Goal: Task Accomplishment & Management: Use online tool/utility

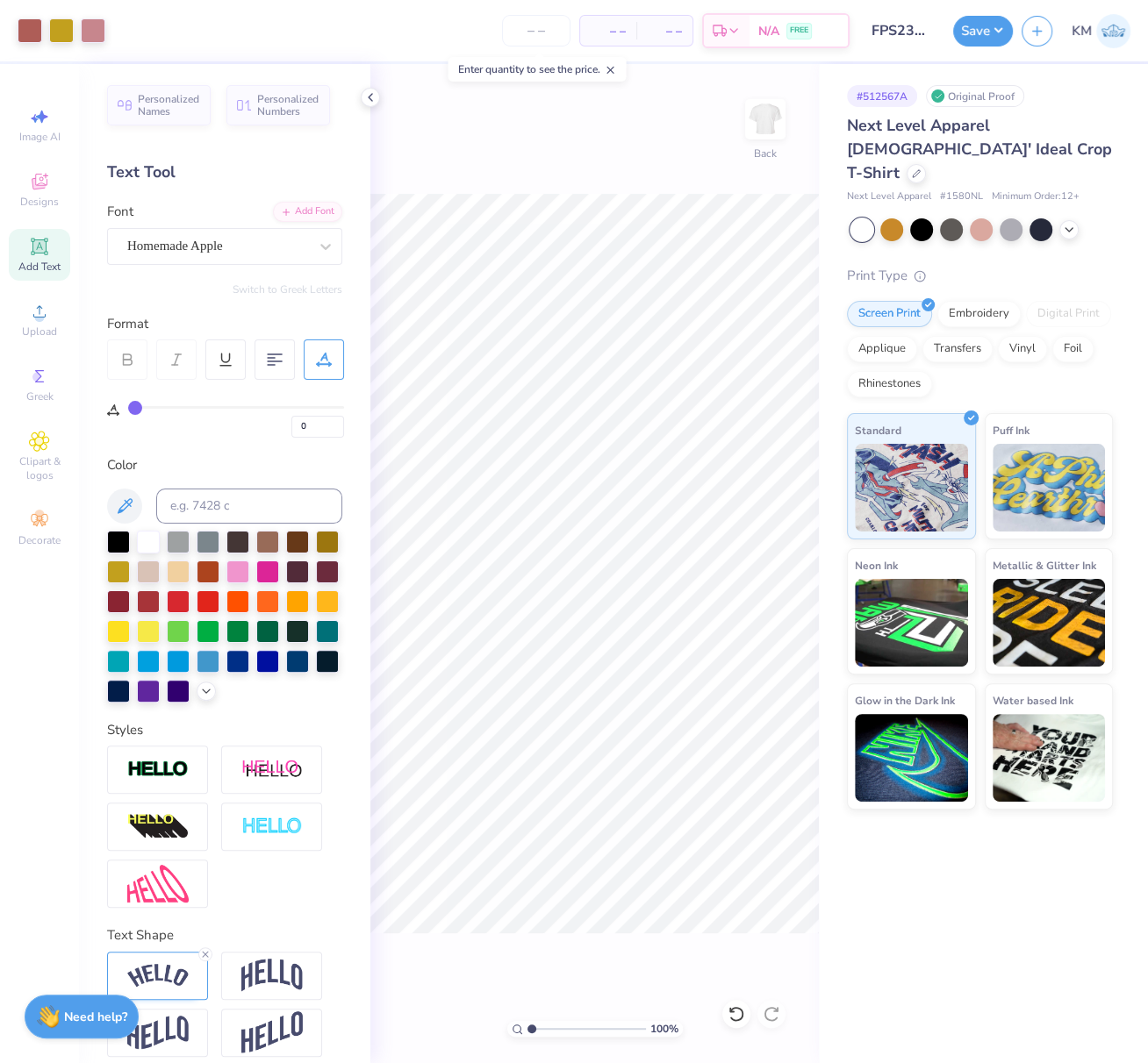
scroll to position [42, 0]
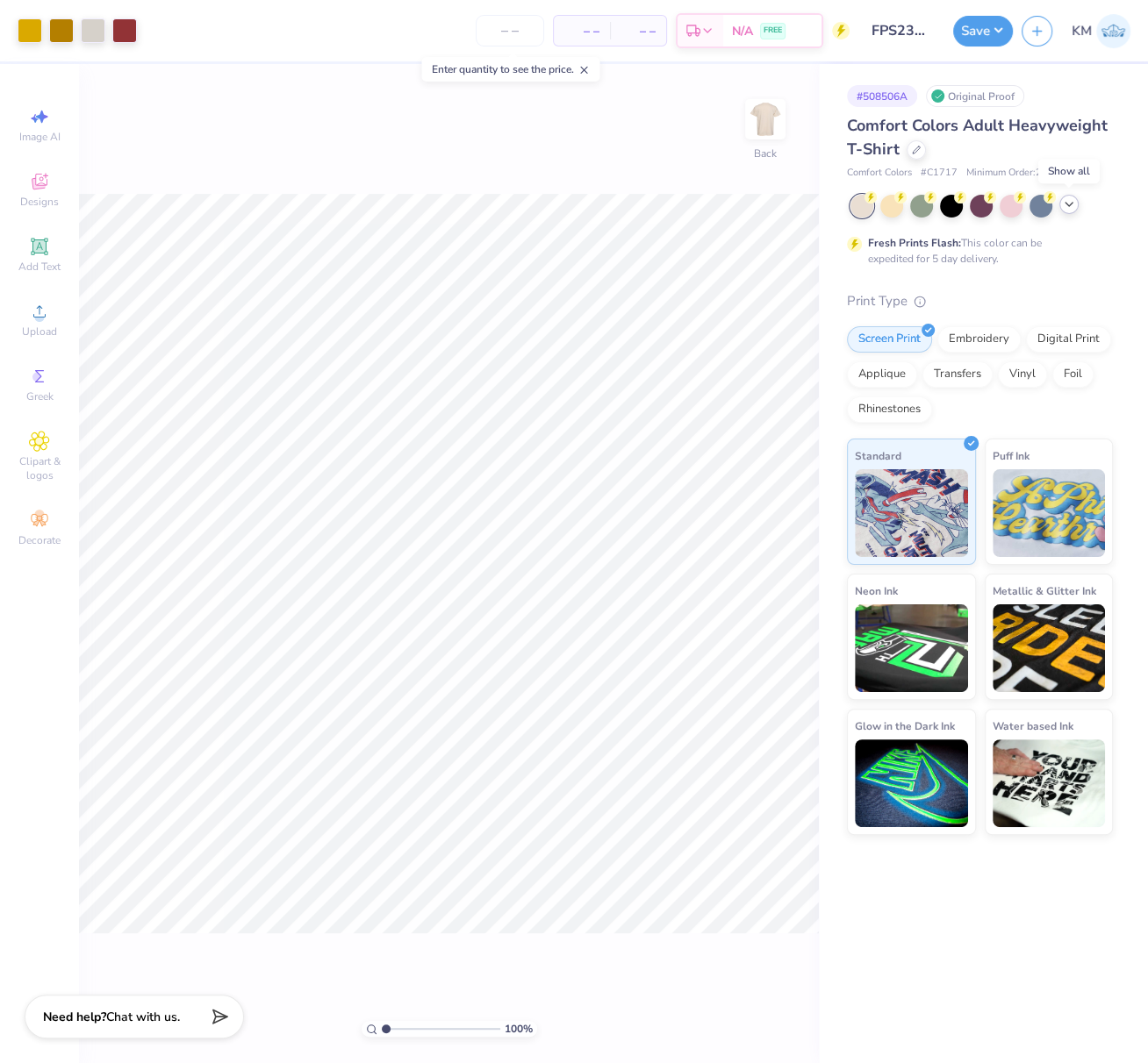
click at [1073, 205] on icon at bounding box center [1069, 204] width 14 height 14
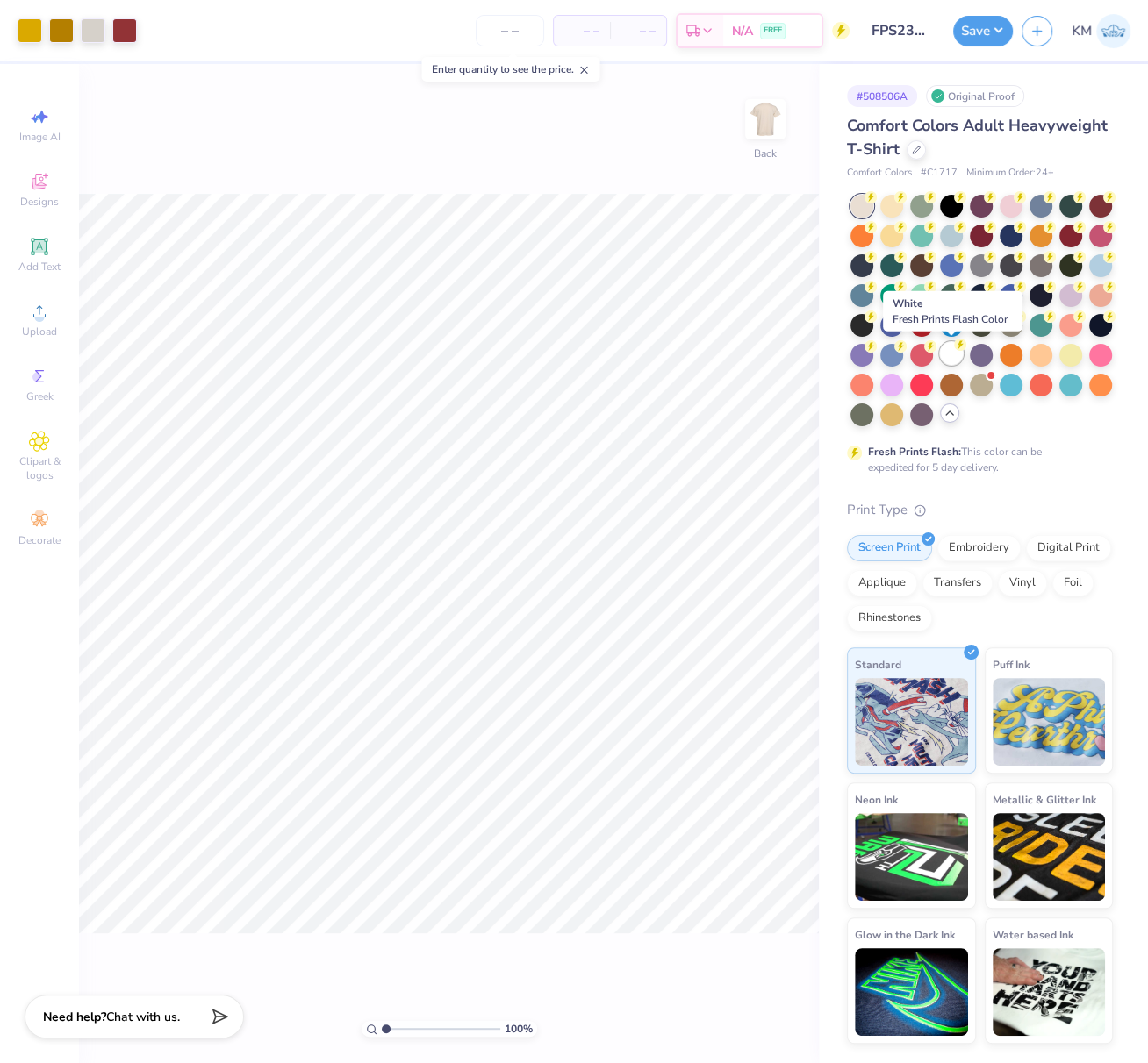
click at [953, 354] on div at bounding box center [951, 354] width 23 height 23
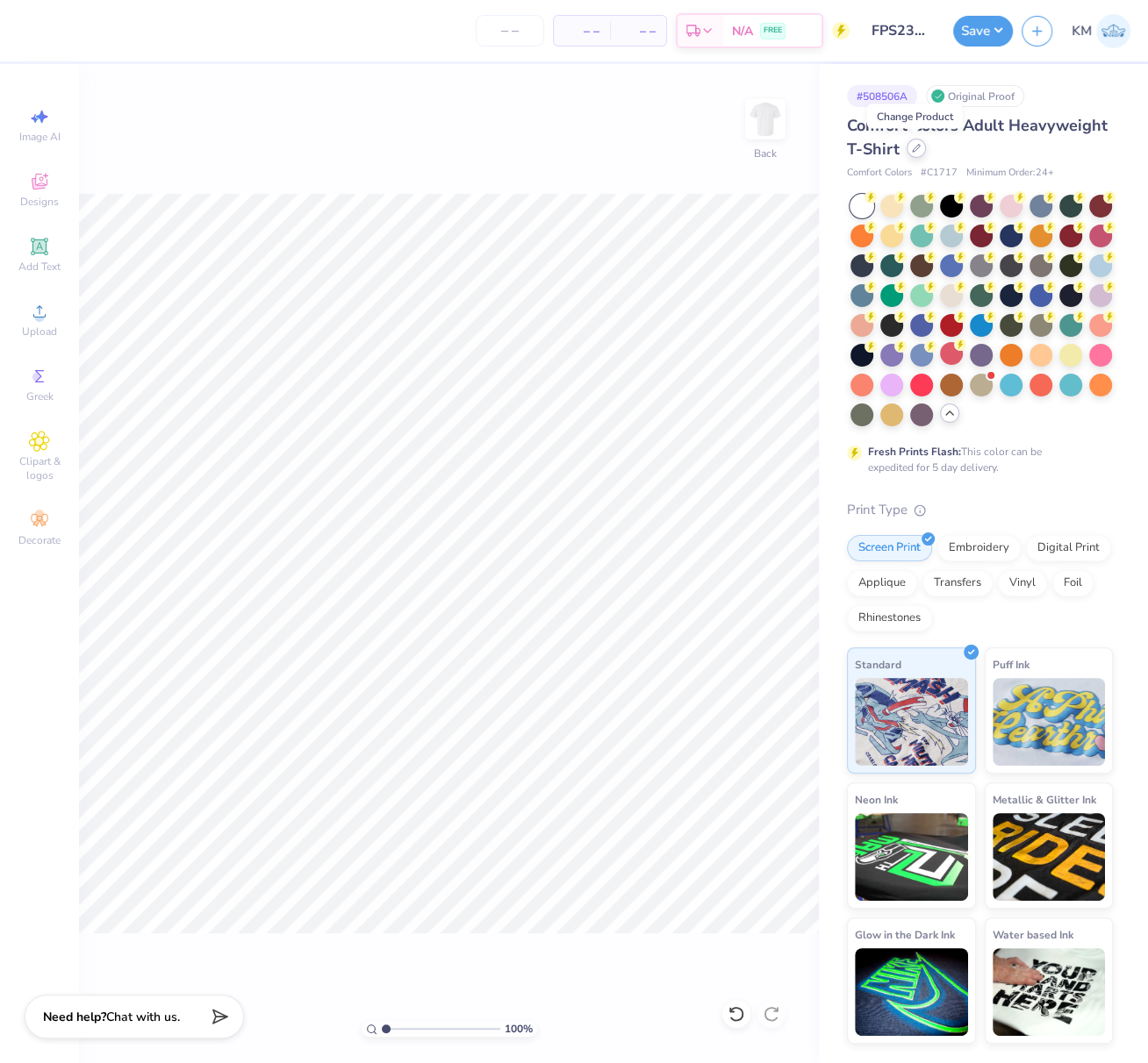
click at [917, 152] on icon at bounding box center [916, 148] width 9 height 9
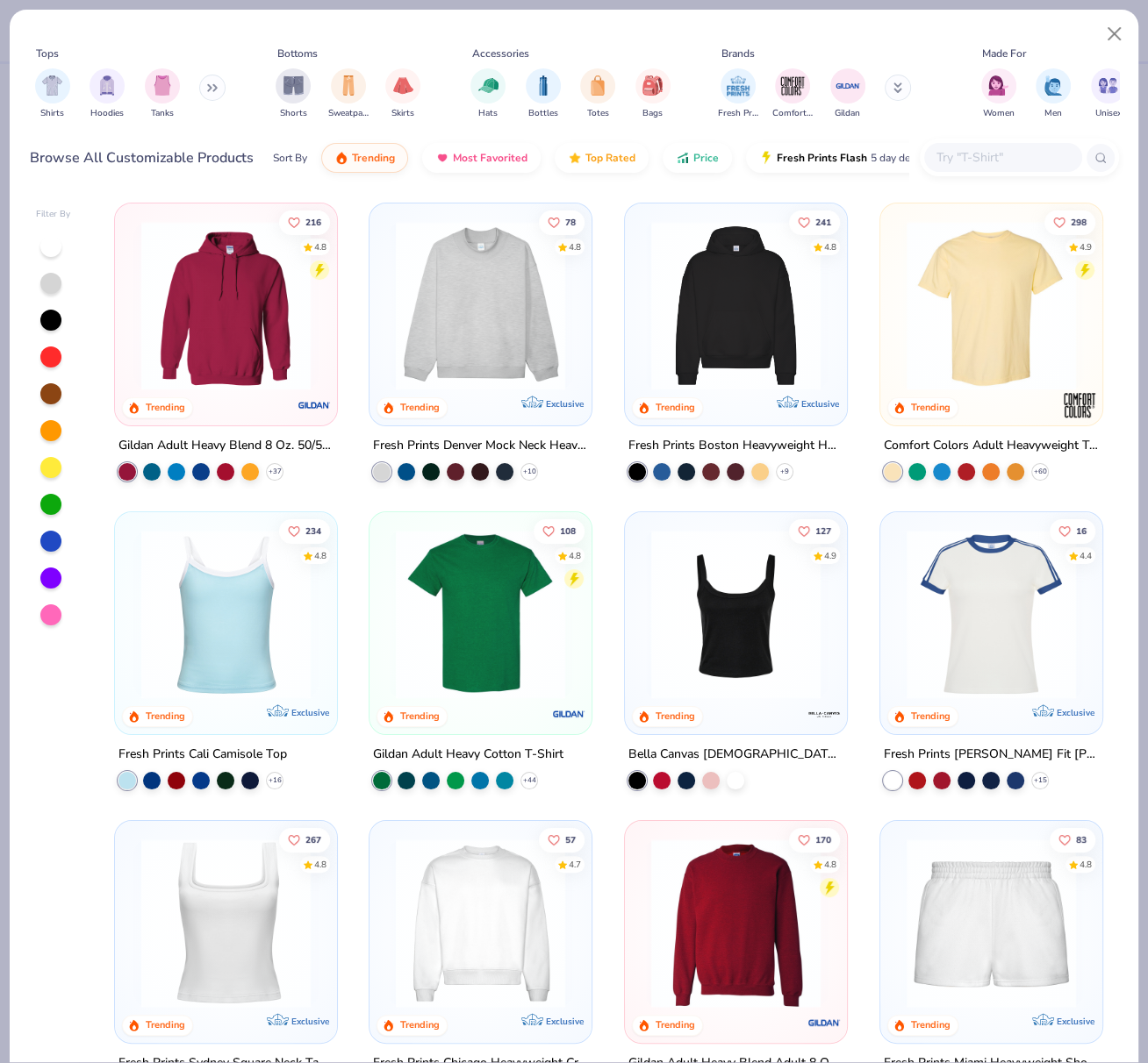
click at [990, 320] on img at bounding box center [991, 305] width 187 height 169
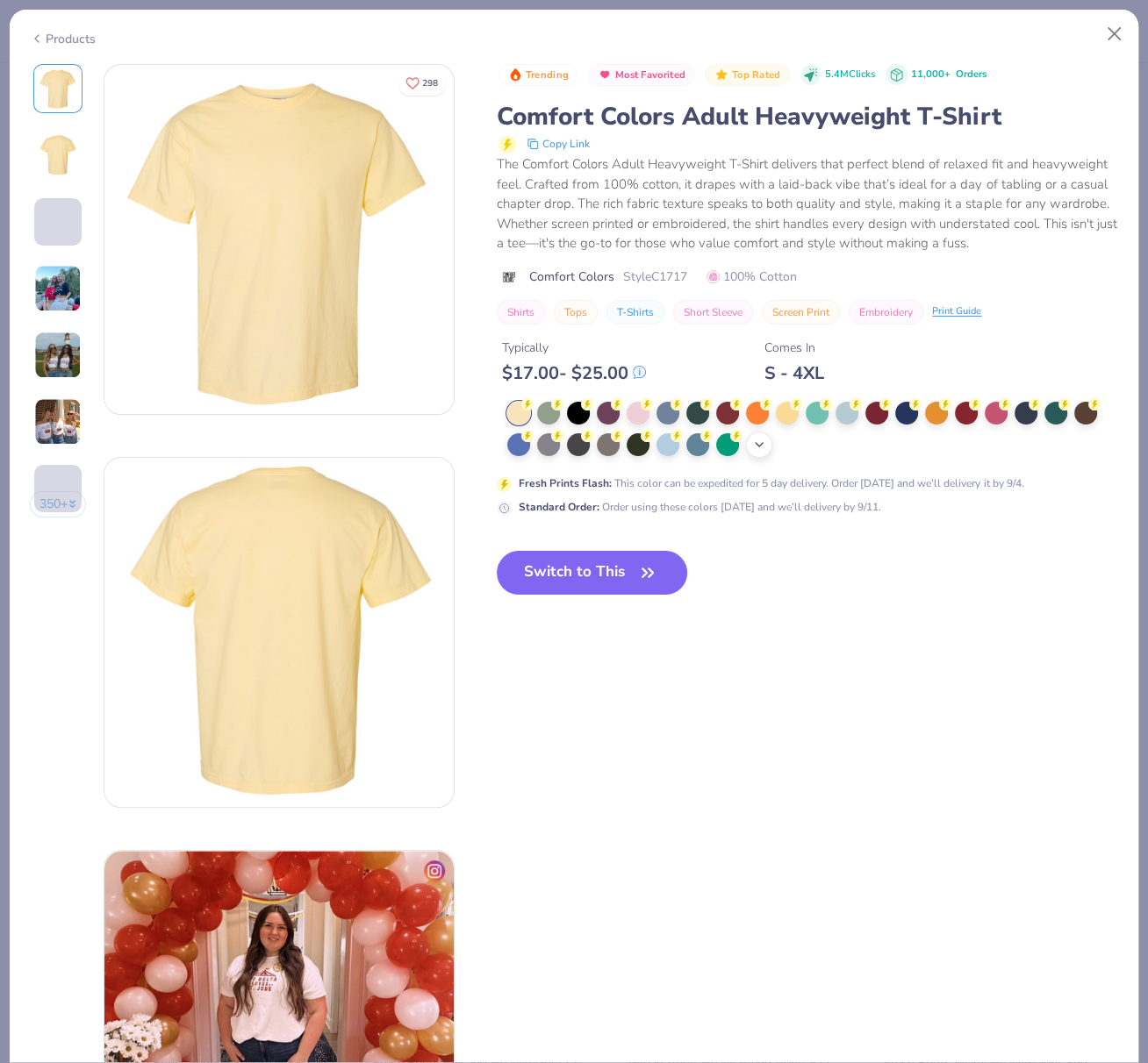
click at [762, 452] on icon at bounding box center [759, 444] width 14 height 14
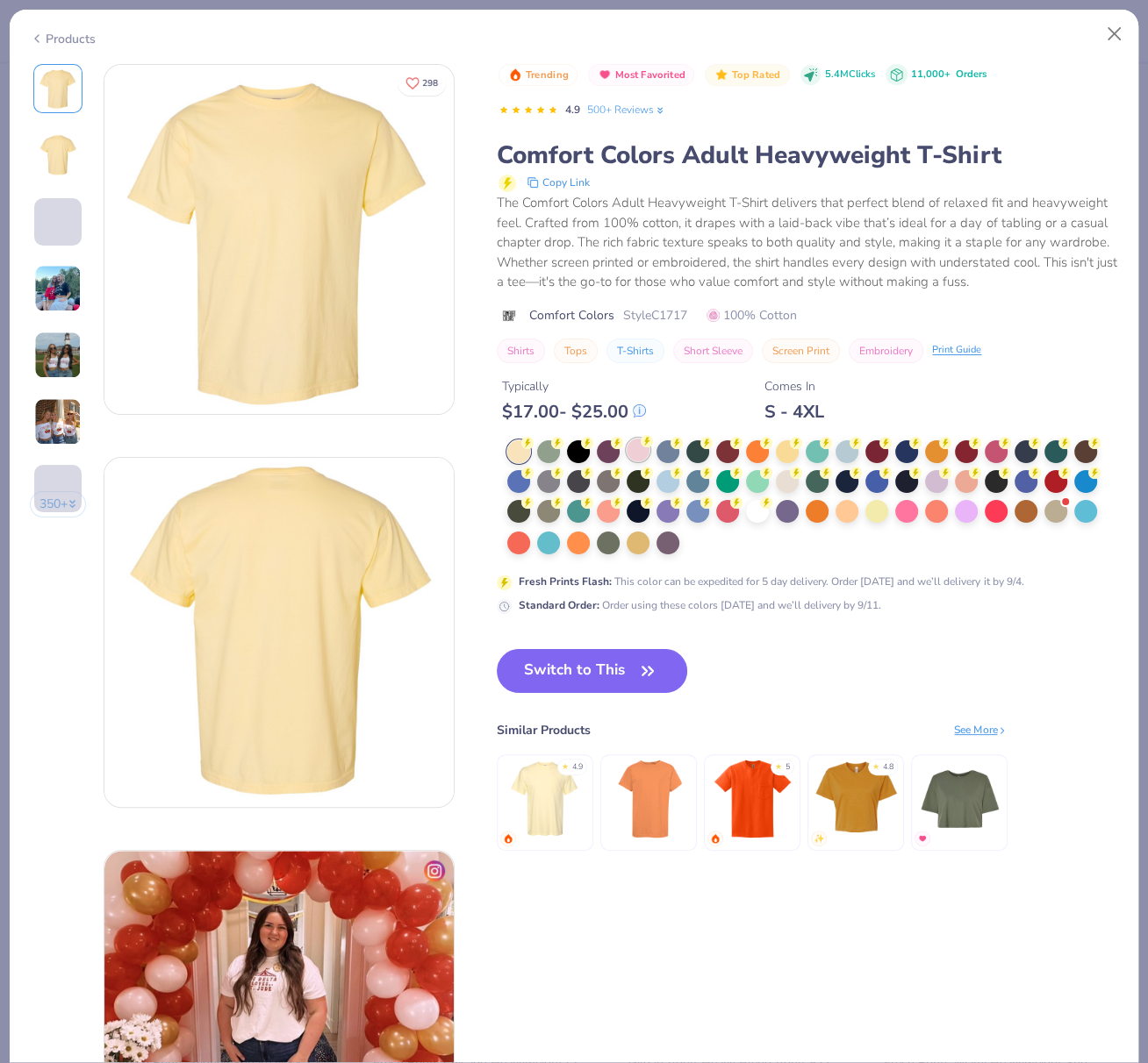
click at [531, 447] on icon at bounding box center [527, 443] width 6 height 9
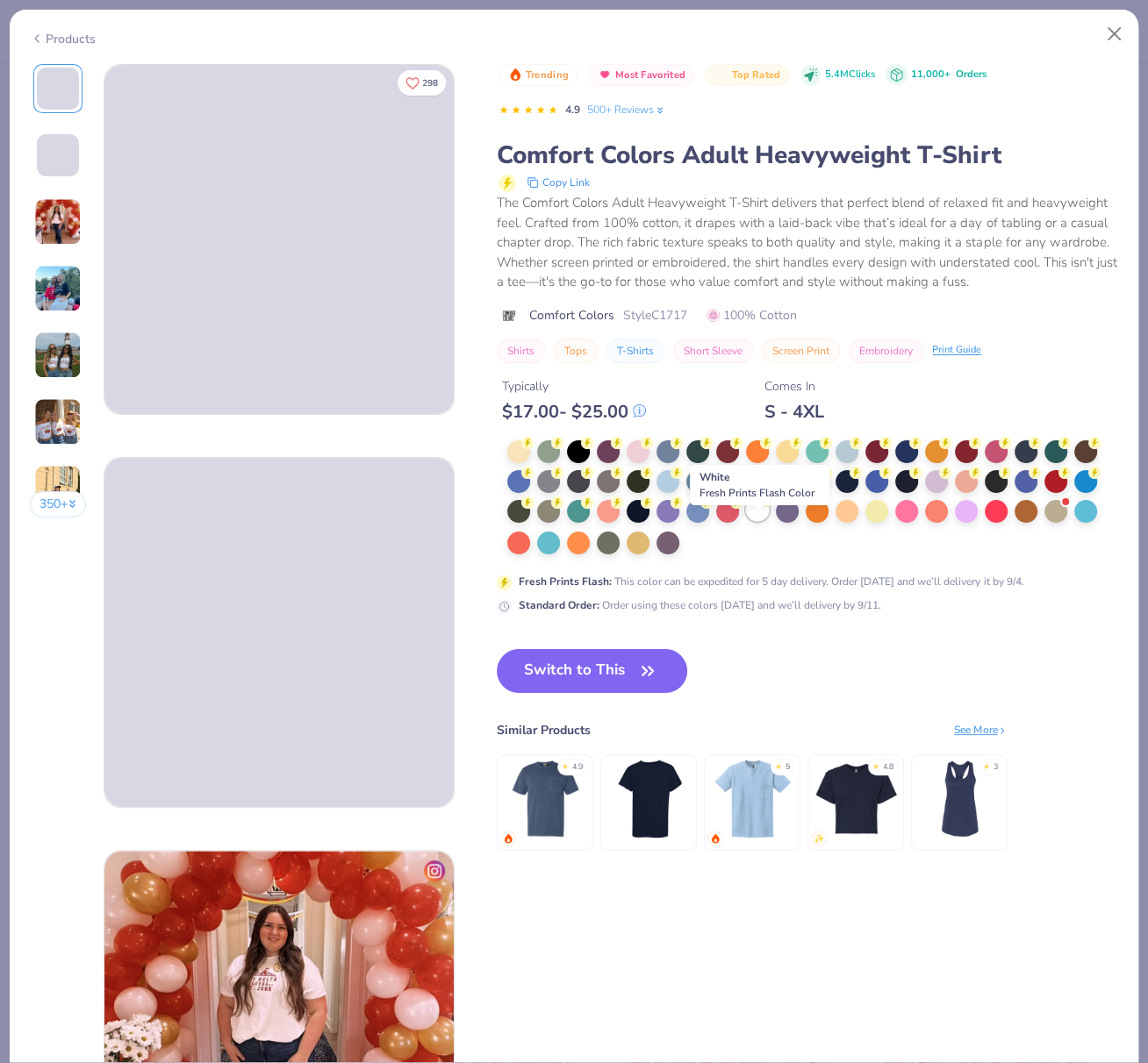
click at [753, 522] on div at bounding box center [758, 510] width 23 height 23
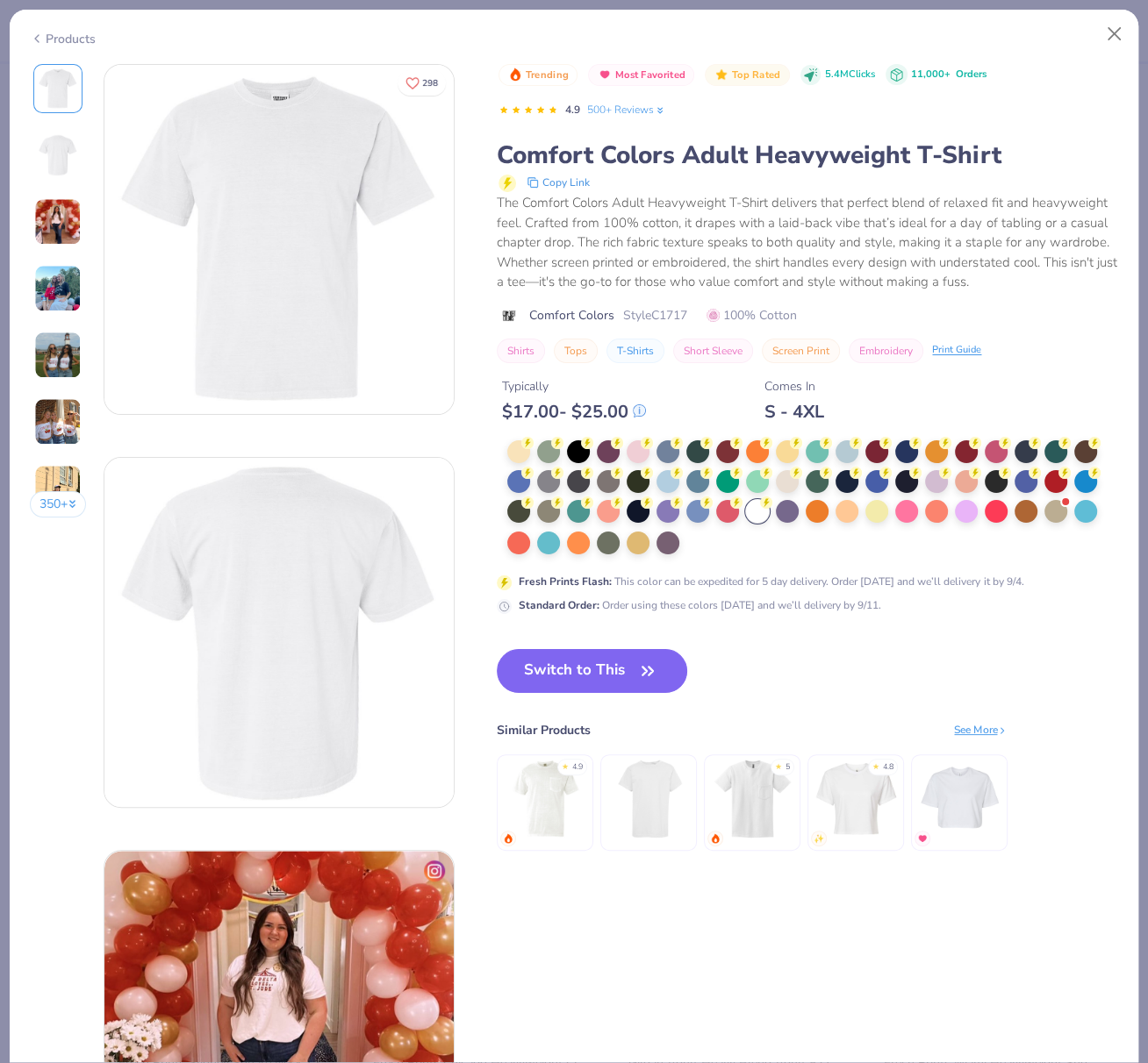
click at [607, 686] on button "Switch to This" at bounding box center [592, 671] width 190 height 44
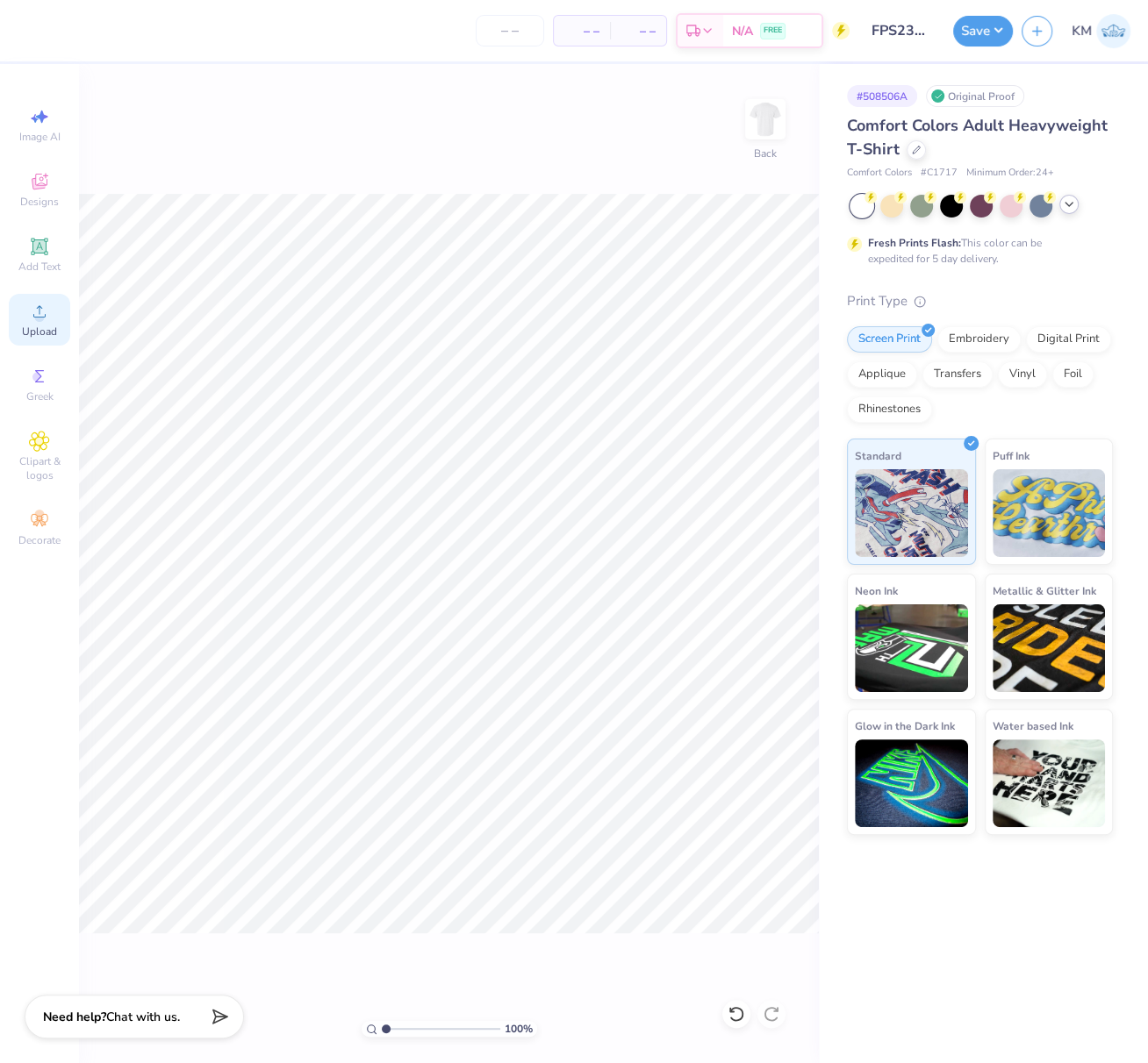
click at [43, 324] on div "Upload" at bounding box center [39, 320] width 62 height 51
click at [41, 334] on span "Upload" at bounding box center [39, 331] width 35 height 14
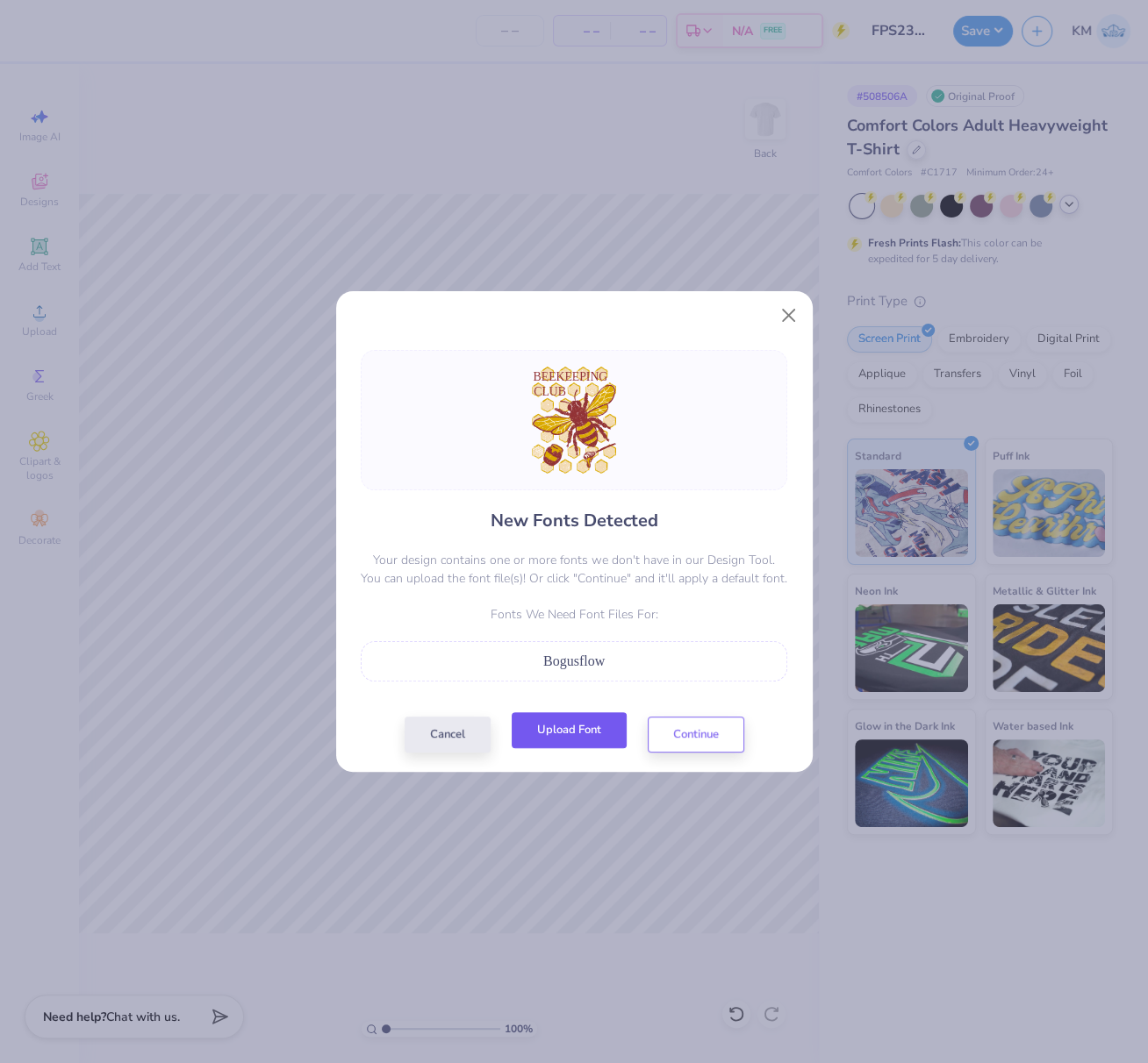
click at [602, 727] on button "Upload Font" at bounding box center [569, 731] width 115 height 36
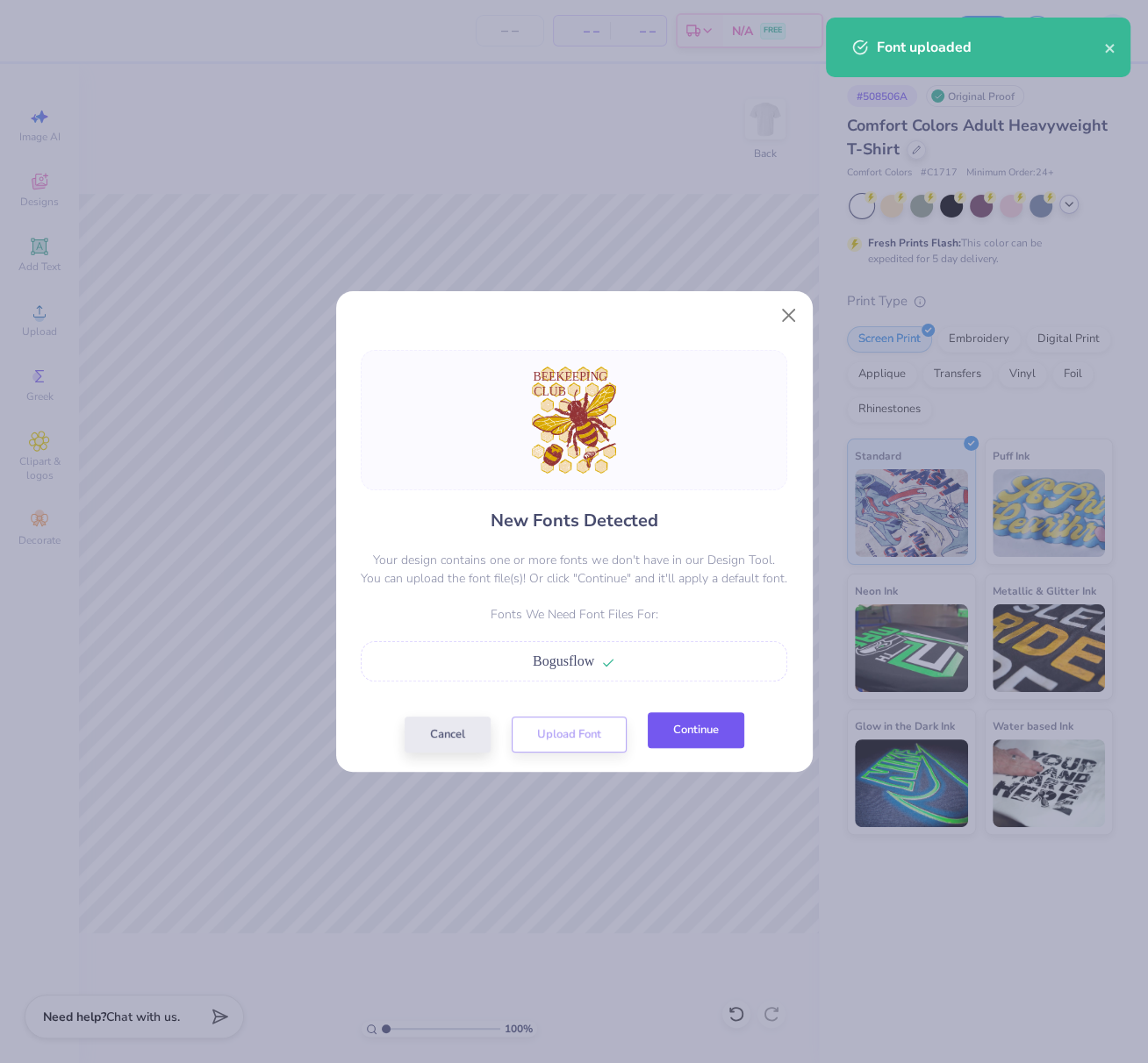
click at [673, 736] on button "Continue" at bounding box center [695, 731] width 96 height 36
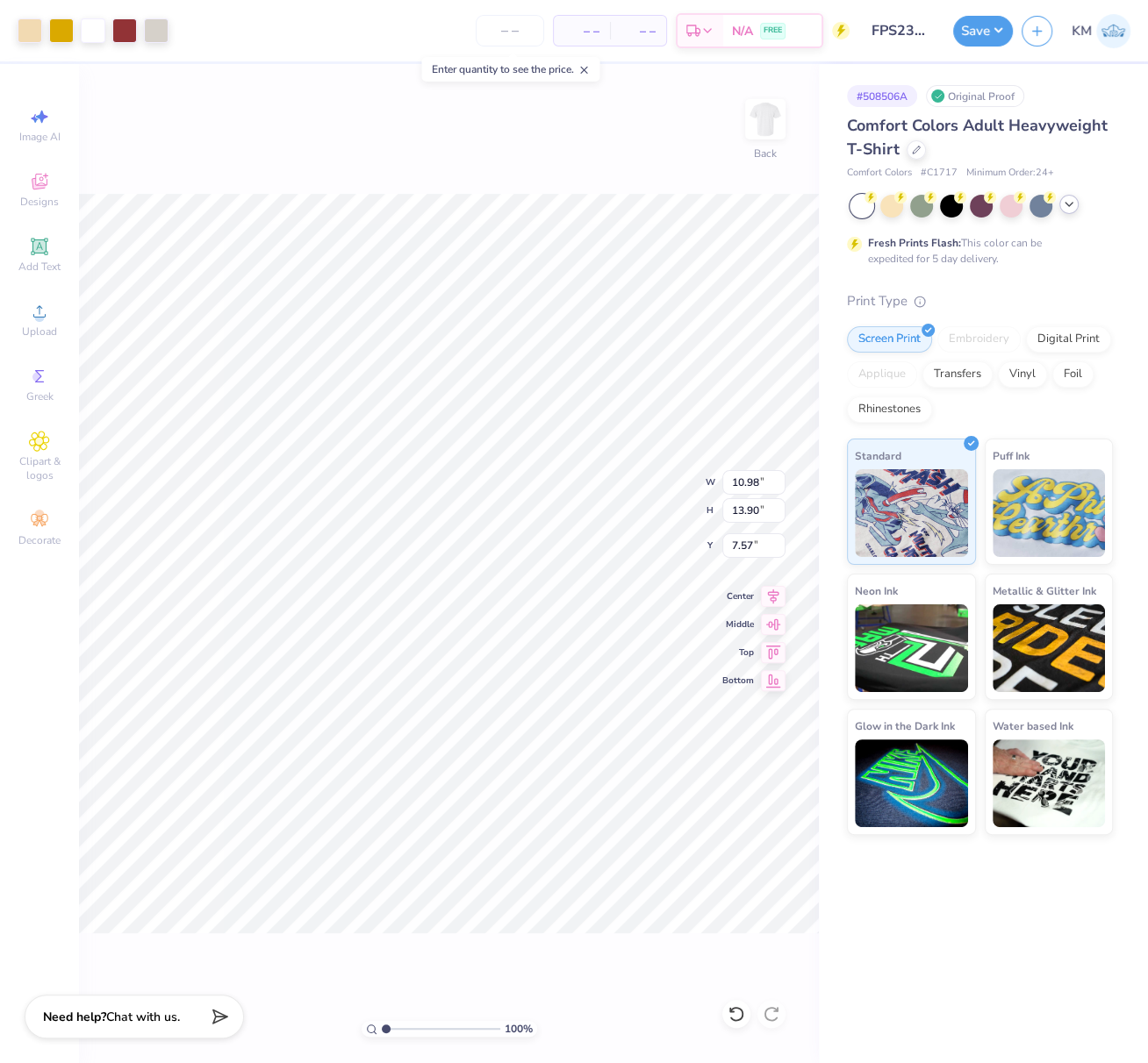
type input "10.98"
type input "13.90"
type input "4.59"
drag, startPoint x: 386, startPoint y: 1029, endPoint x: 405, endPoint y: 1032, distance: 19.2
click at [405, 1032] on input "range" at bounding box center [441, 1029] width 118 height 16
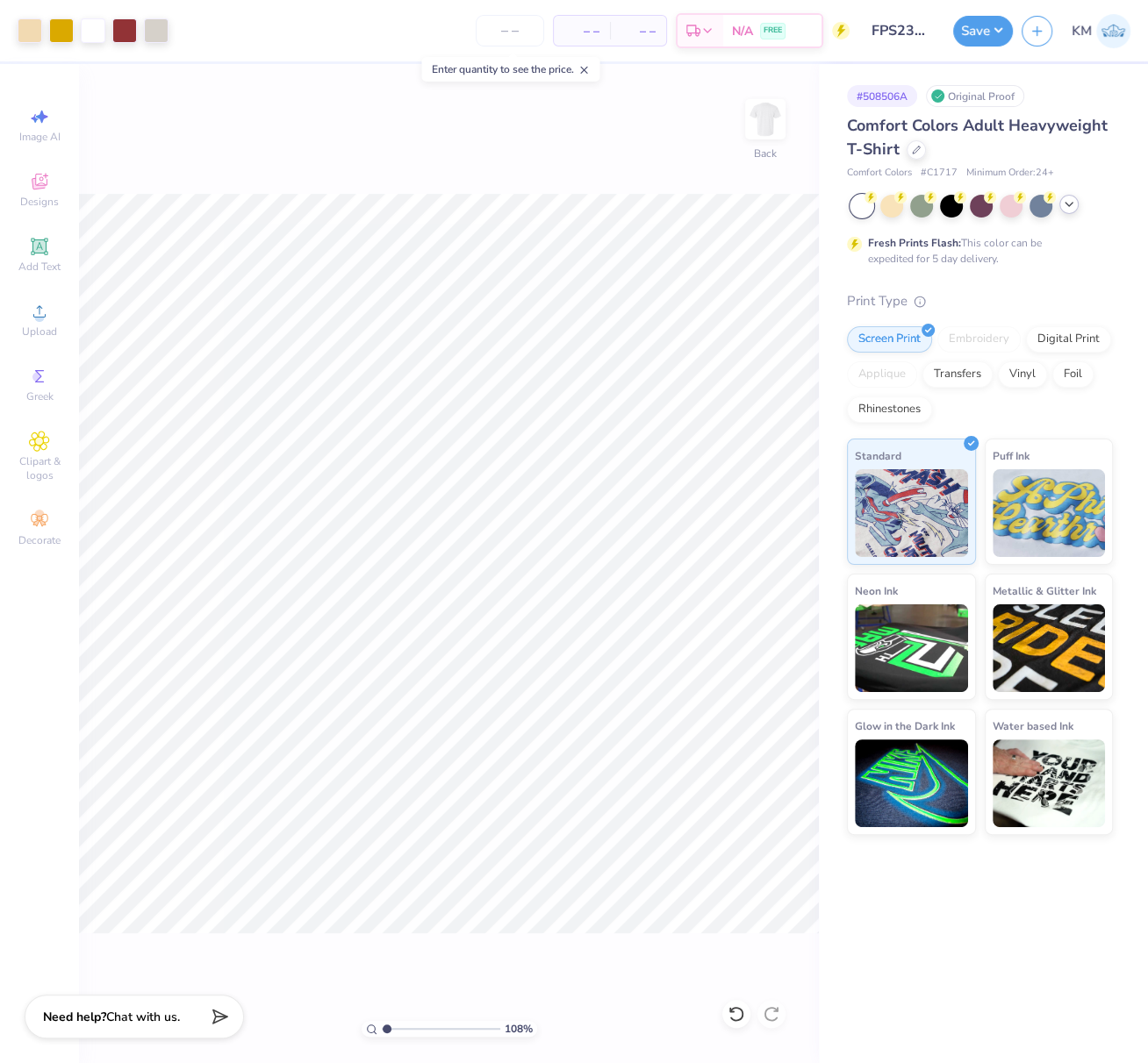
type input "2.71"
click at [406, 1030] on input "range" at bounding box center [441, 1029] width 118 height 16
type input "8.84"
type input "1.13"
type input "5.32"
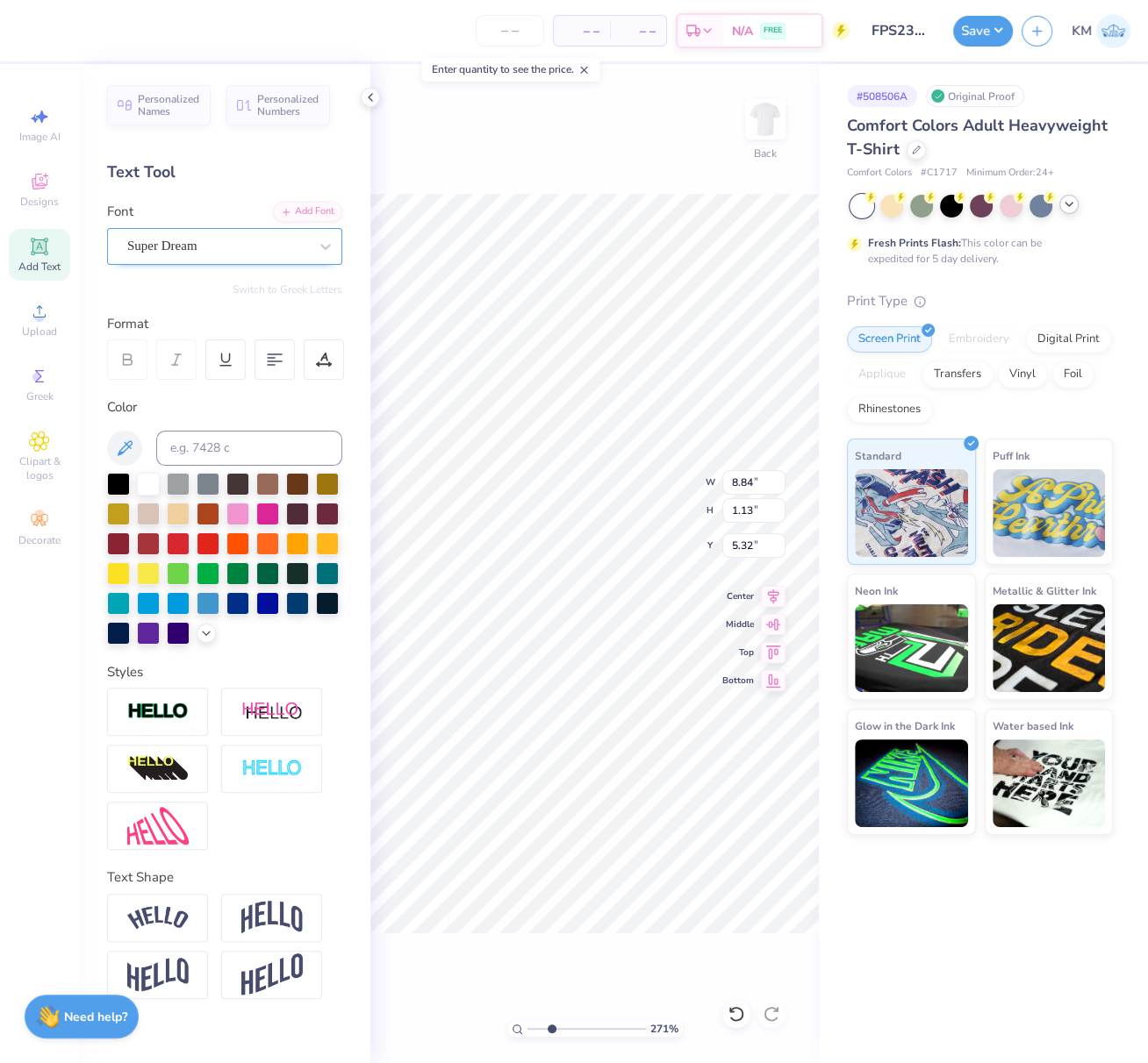
click at [283, 244] on div "Super Dream" at bounding box center [218, 246] width 185 height 28
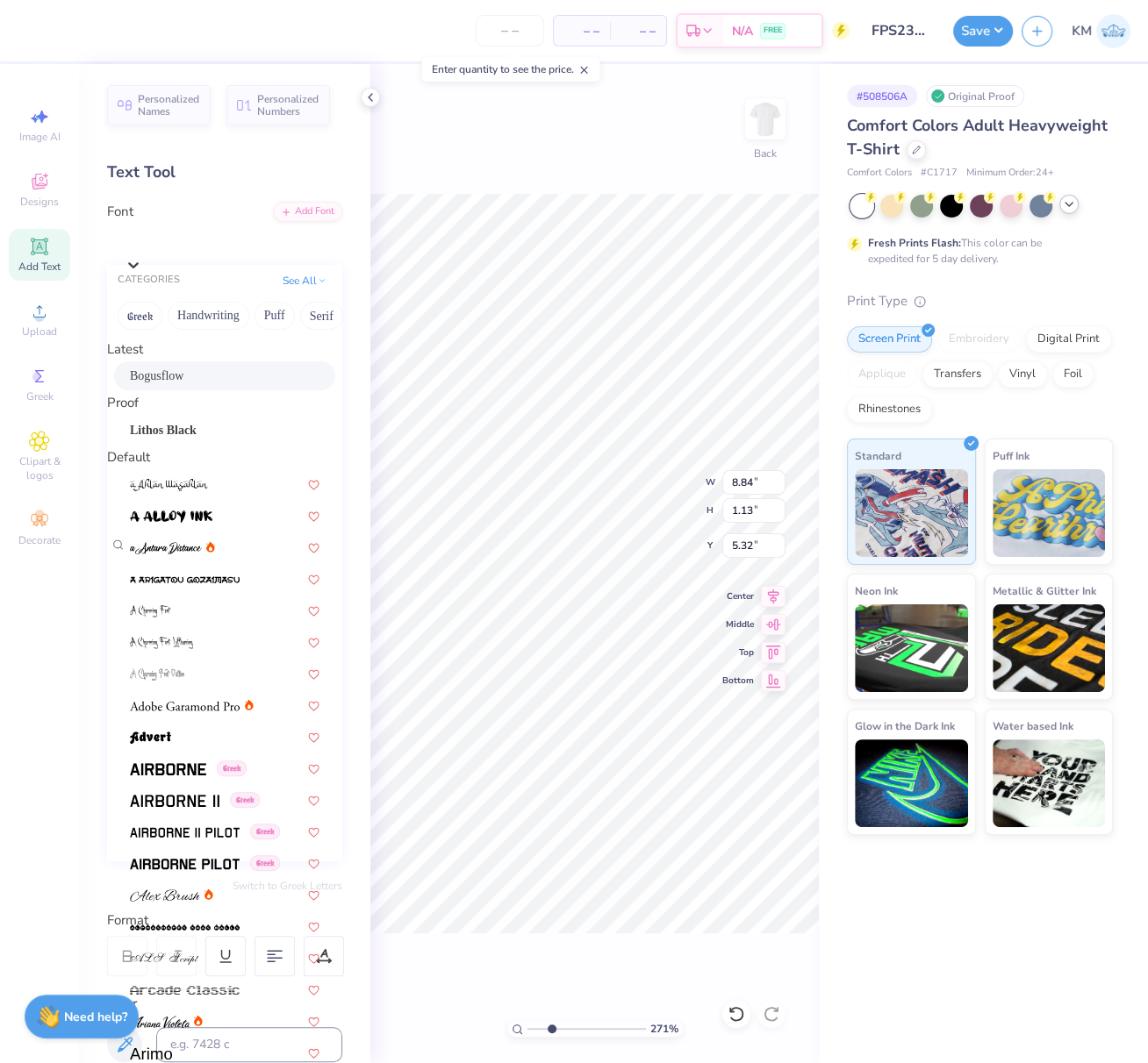
click at [176, 382] on span "Bogusflow" at bounding box center [156, 375] width 53 height 18
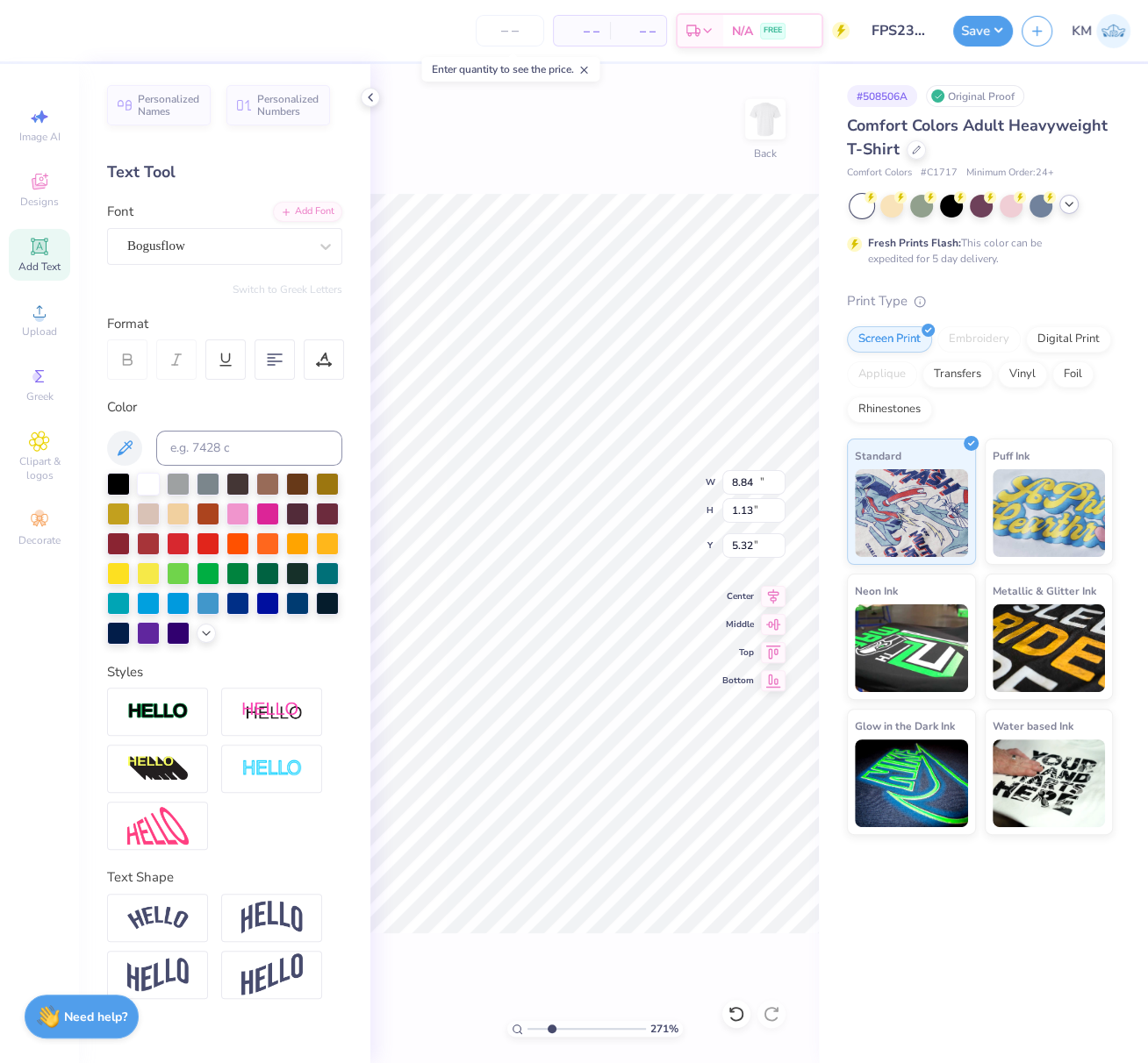
type input "10.43"
type input "1.51"
type input "5.24"
click at [516, 1028] on div "158 %" at bounding box center [595, 1029] width 175 height 16
type input "1.58"
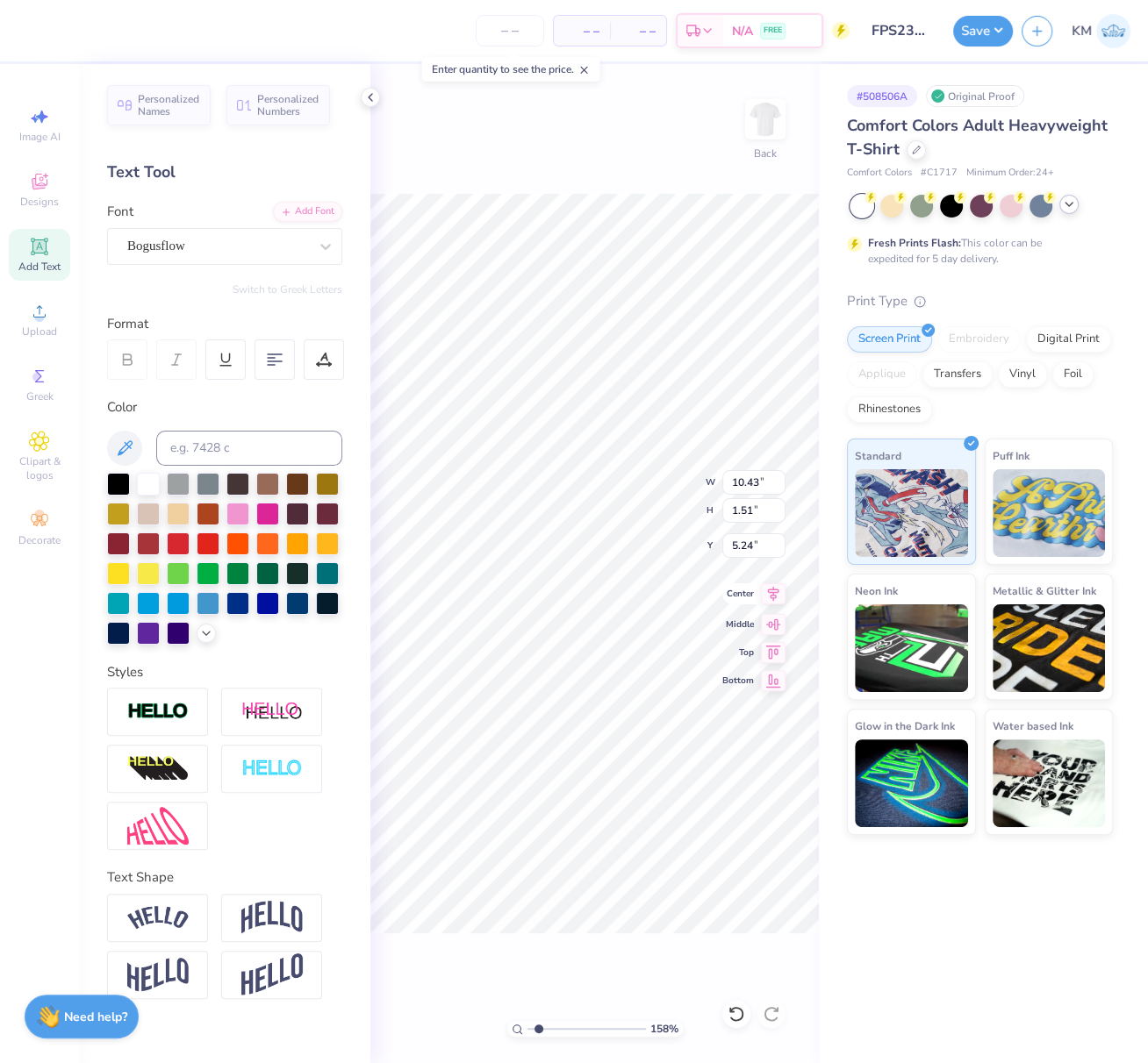
click at [777, 594] on icon at bounding box center [773, 594] width 25 height 21
type input "4.45"
type input "1.58"
type input "6.75"
click at [550, 1031] on input "range" at bounding box center [586, 1029] width 118 height 16
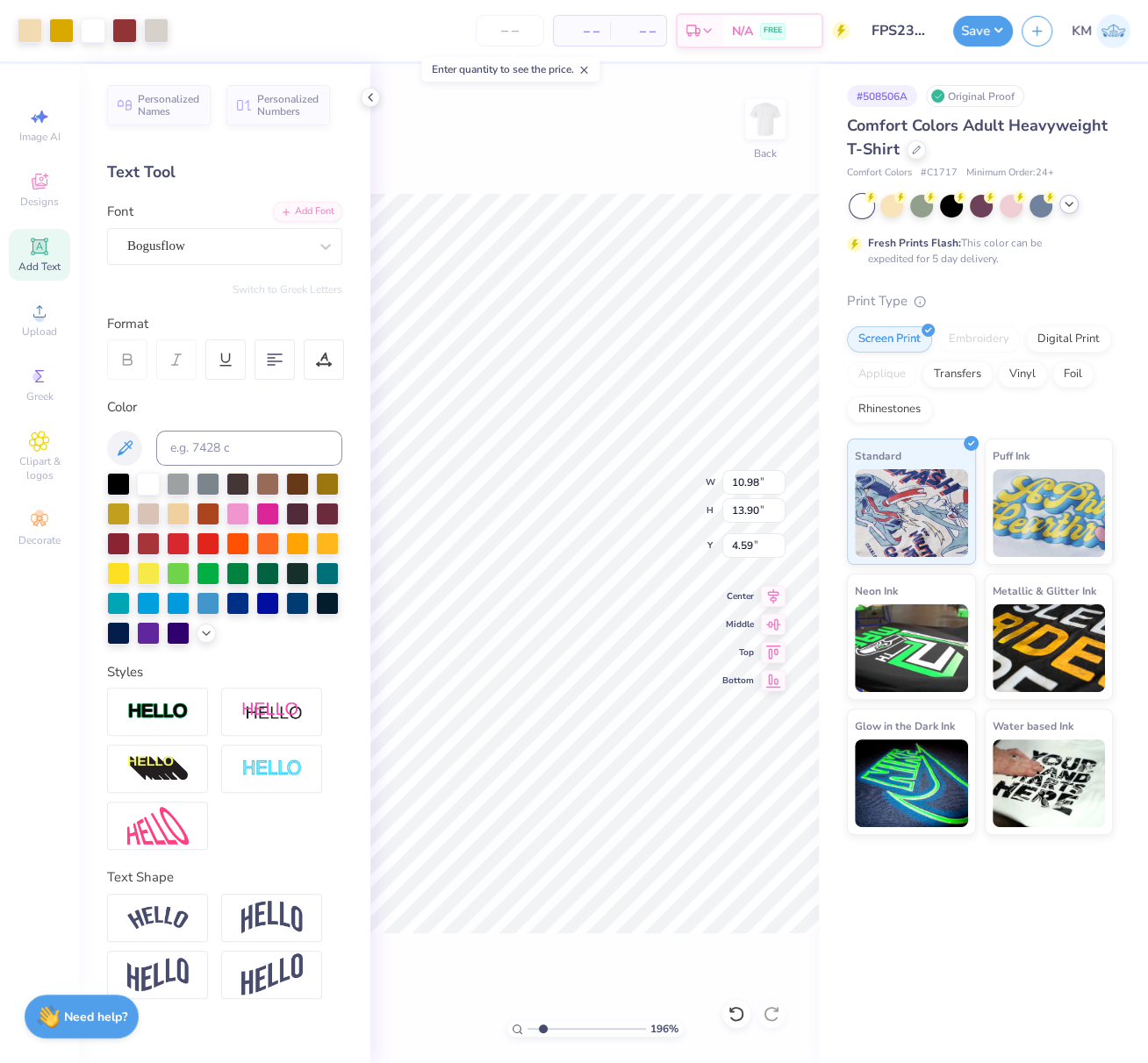
drag, startPoint x: 553, startPoint y: 1029, endPoint x: 547, endPoint y: 1013, distance: 17.1
type input "3.02"
click at [555, 1029] on input "range" at bounding box center [586, 1029] width 118 height 16
type input "3.82"
type input "1.13"
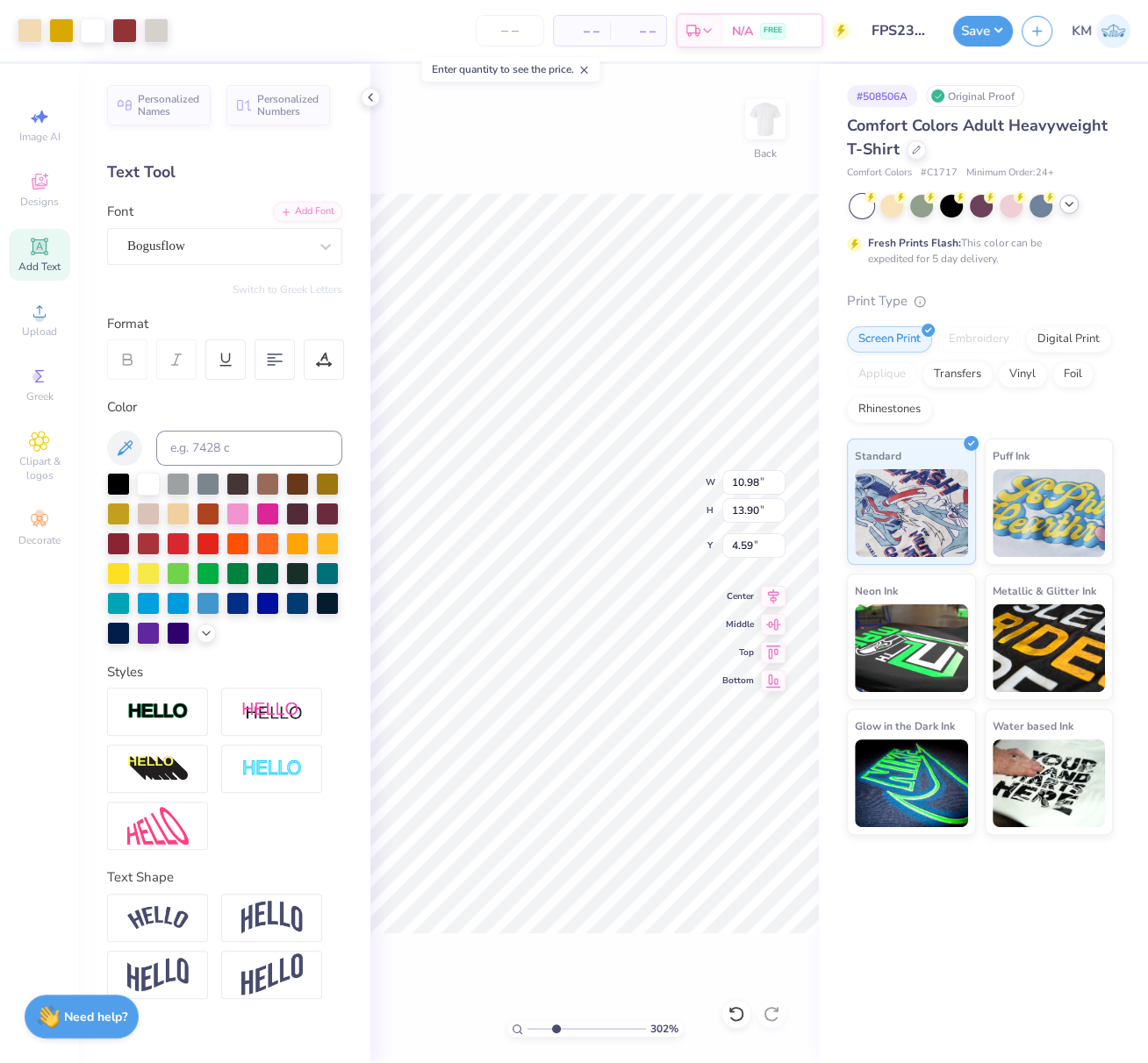
type input "7.19"
click at [186, 249] on div "Super Dream" at bounding box center [218, 246] width 185 height 28
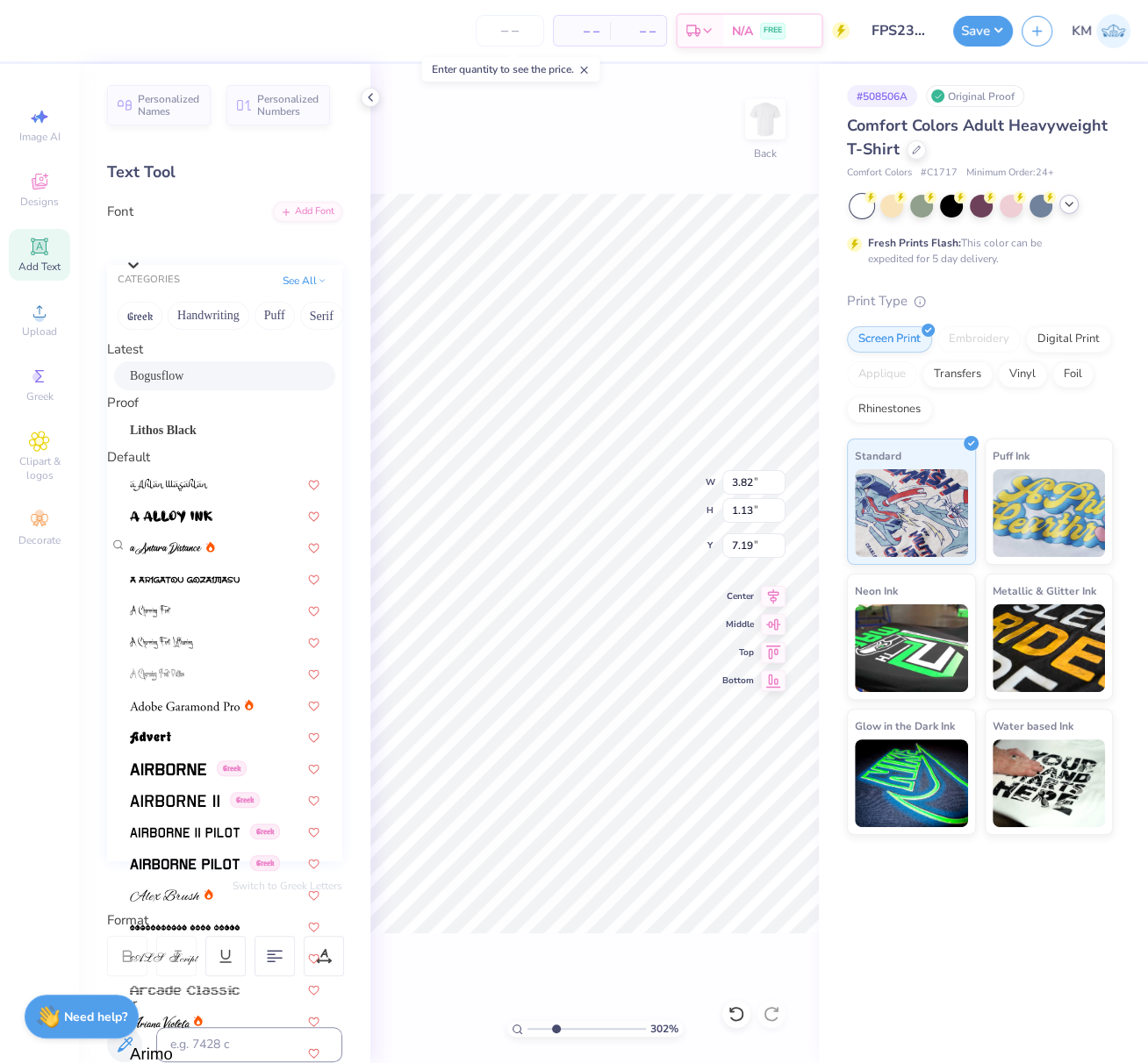
click at [170, 381] on span "Bogusflow" at bounding box center [156, 375] width 53 height 18
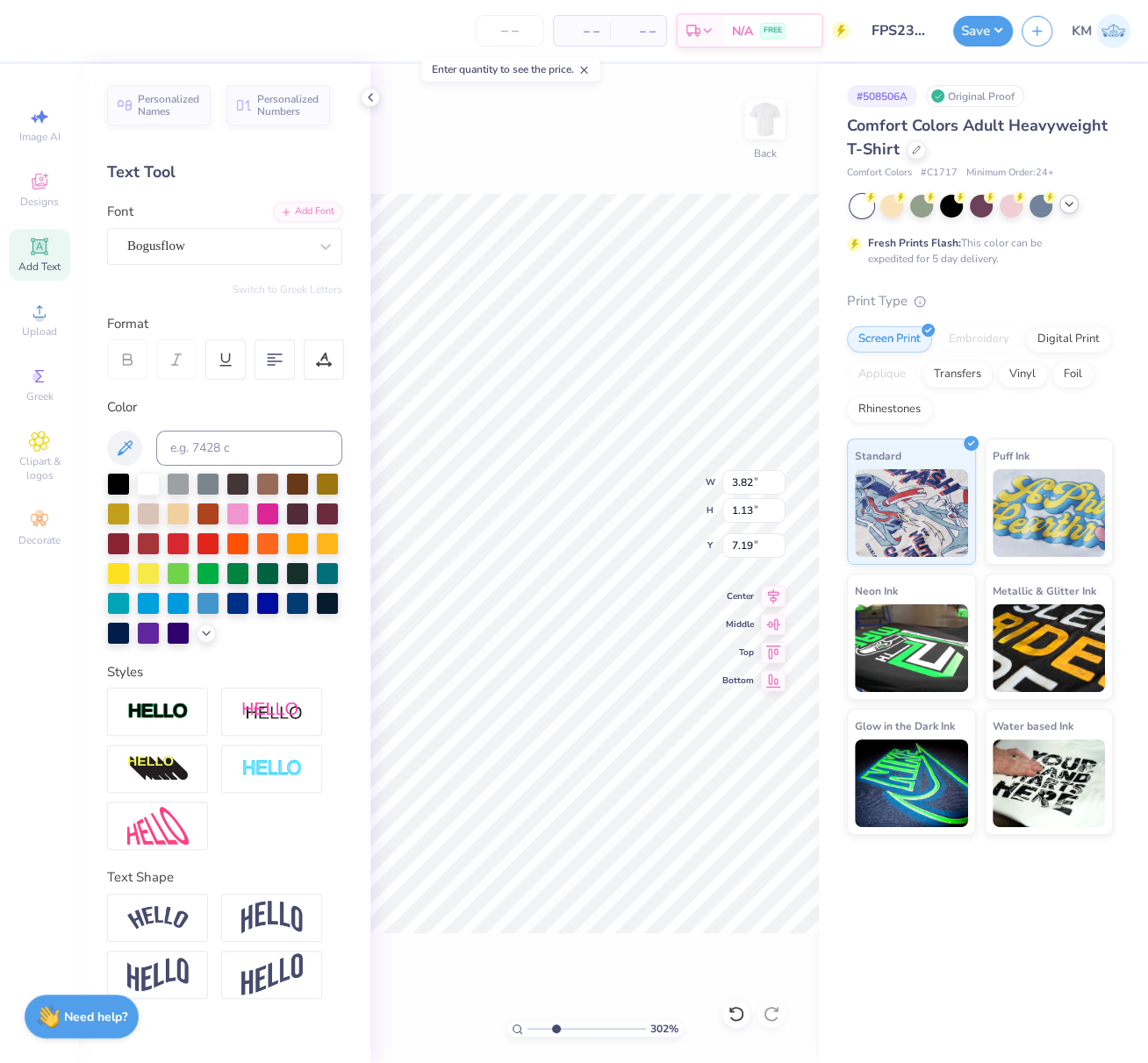
type input "4.33"
type input "1.51"
type input "7.11"
type input "4.45"
type input "1.58"
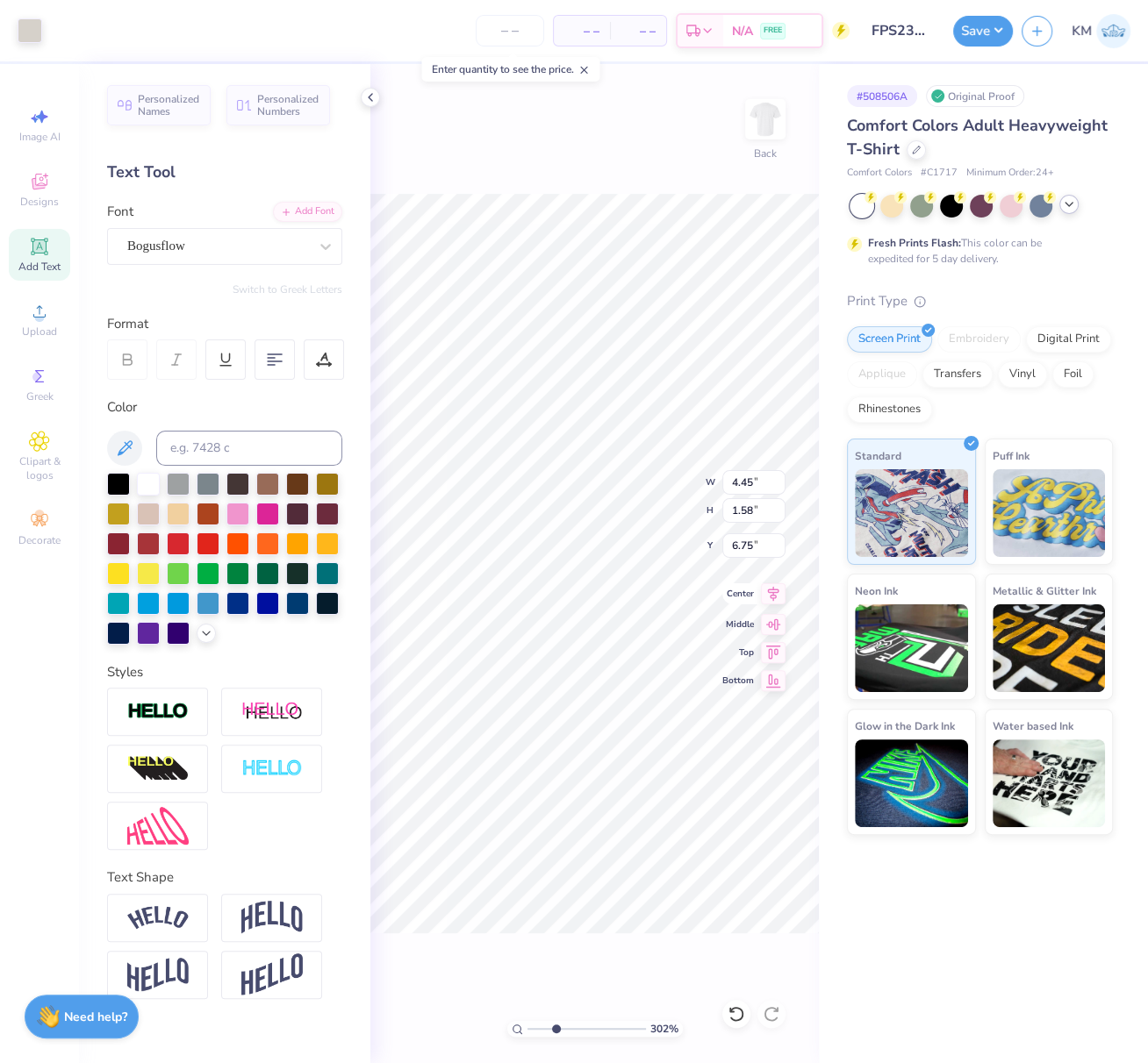
type input "7.08"
type input "10.27"
type input "1.55"
type input "5.24"
drag, startPoint x: 515, startPoint y: 1030, endPoint x: 528, endPoint y: 1028, distance: 13.2
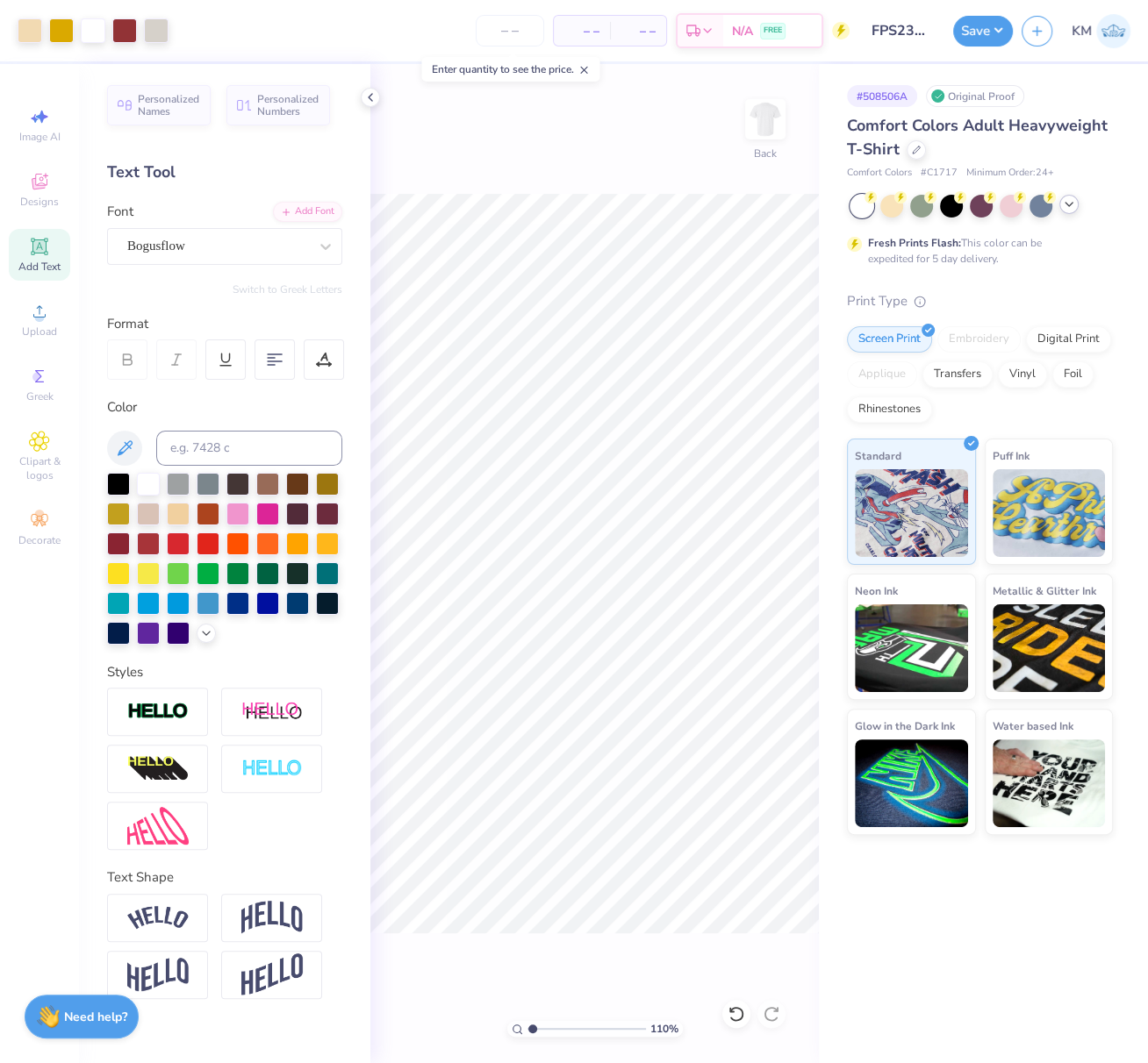
click at [513, 1029] on div "110 %" at bounding box center [595, 1029] width 175 height 16
drag, startPoint x: 528, startPoint y: 1028, endPoint x: 422, endPoint y: 984, distance: 114.8
type input "1"
click at [527, 1021] on input "range" at bounding box center [586, 1029] width 118 height 16
type input "10.27"
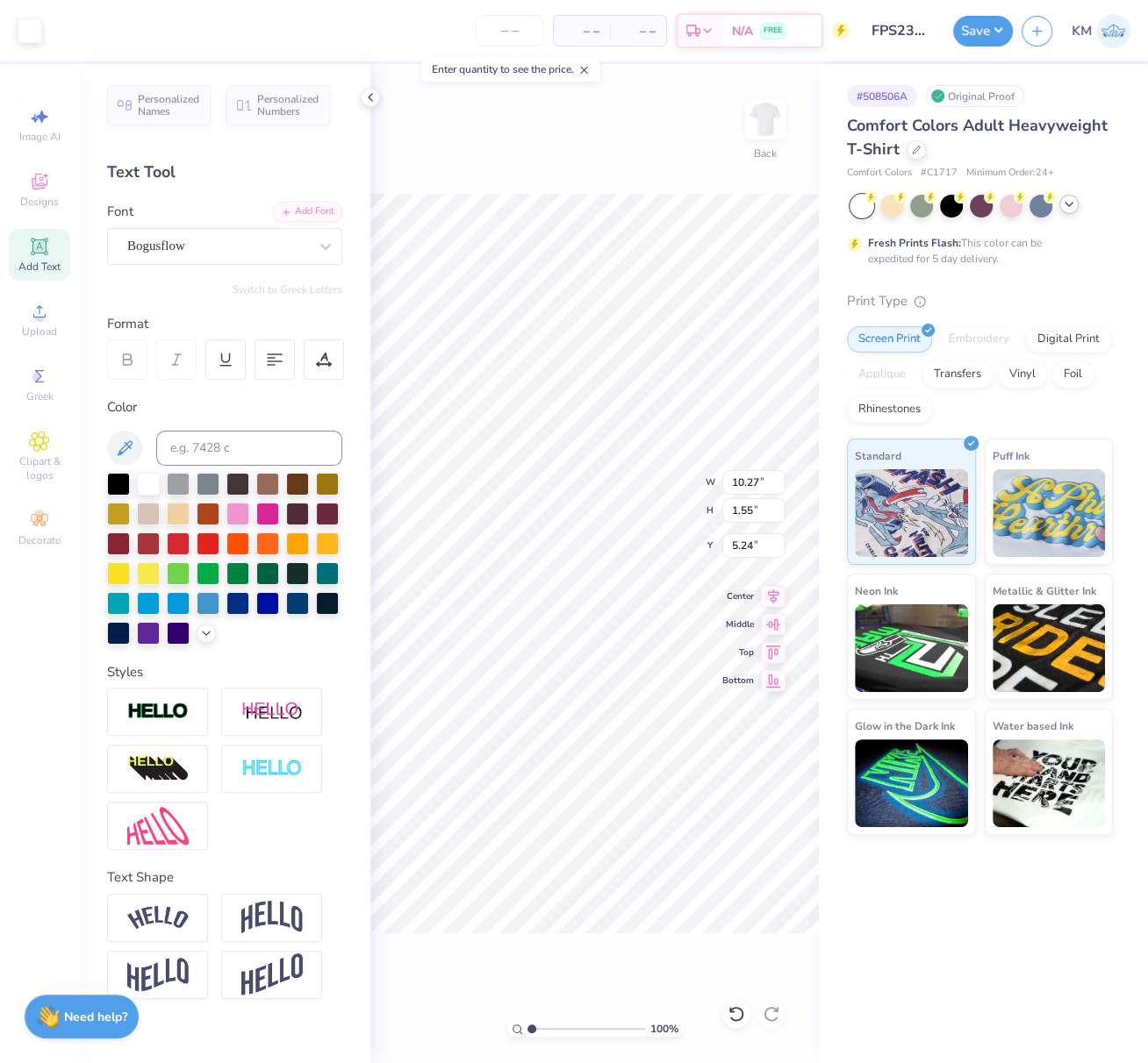
type input "1.55"
click at [740, 716] on li "Group" at bounding box center [760, 723] width 138 height 34
type input "10.98"
type input "13.90"
type input "4.59"
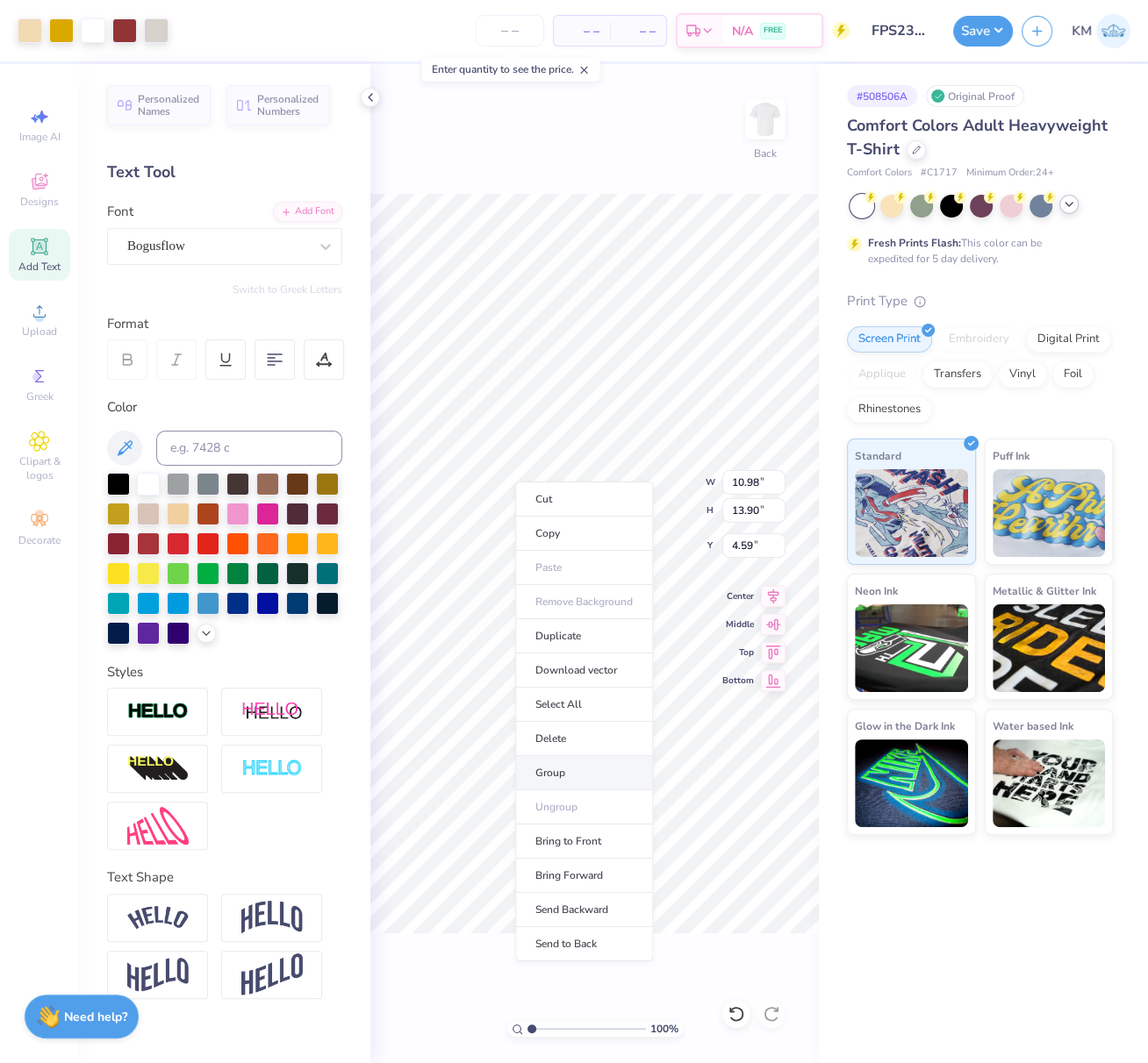
click at [568, 767] on li "Group" at bounding box center [584, 774] width 138 height 34
type input "4.45"
type input "1.58"
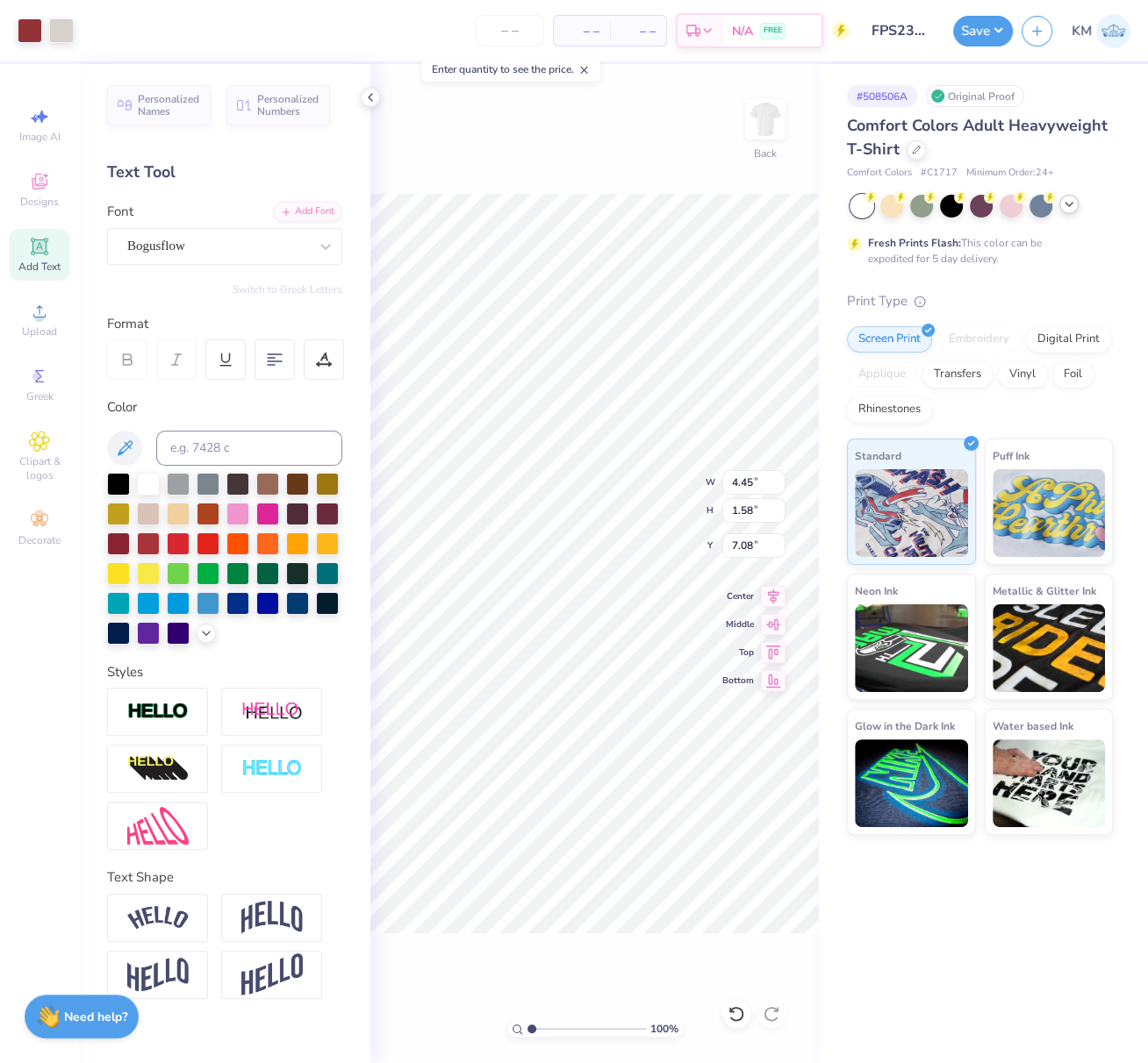
type input "7.05"
drag, startPoint x: 733, startPoint y: 480, endPoint x: 763, endPoint y: 483, distance: 30.1
click at [763, 483] on input "11.08" at bounding box center [754, 482] width 63 height 25
type input "10.00"
type input "12.54"
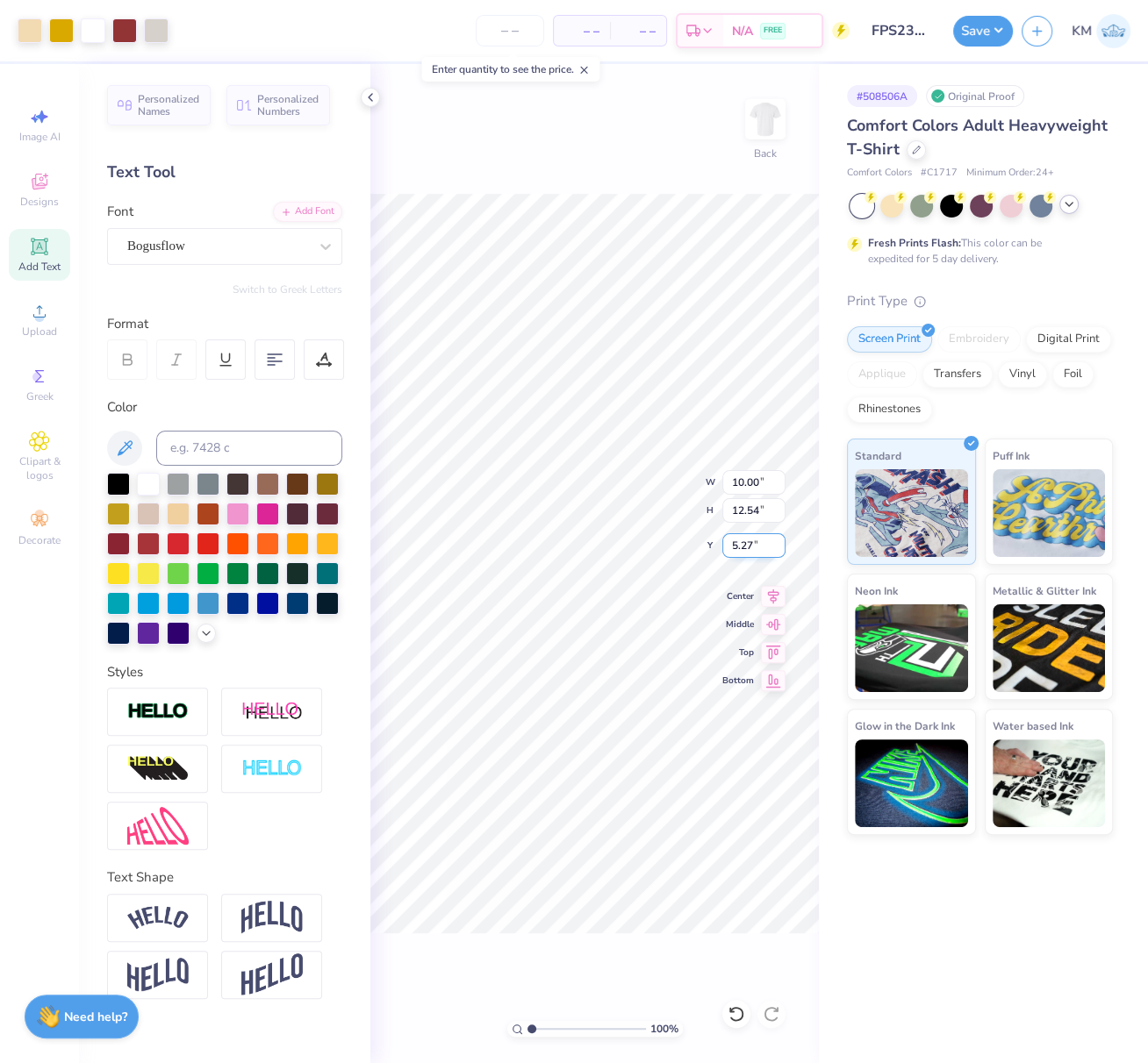
drag, startPoint x: 753, startPoint y: 544, endPoint x: 730, endPoint y: 555, distance: 25.5
click at [731, 543] on input "5.27" at bounding box center [754, 546] width 63 height 25
type input "3.00"
click at [777, 590] on icon at bounding box center [773, 594] width 25 height 21
drag, startPoint x: 372, startPoint y: 98, endPoint x: 381, endPoint y: 112, distance: 16.6
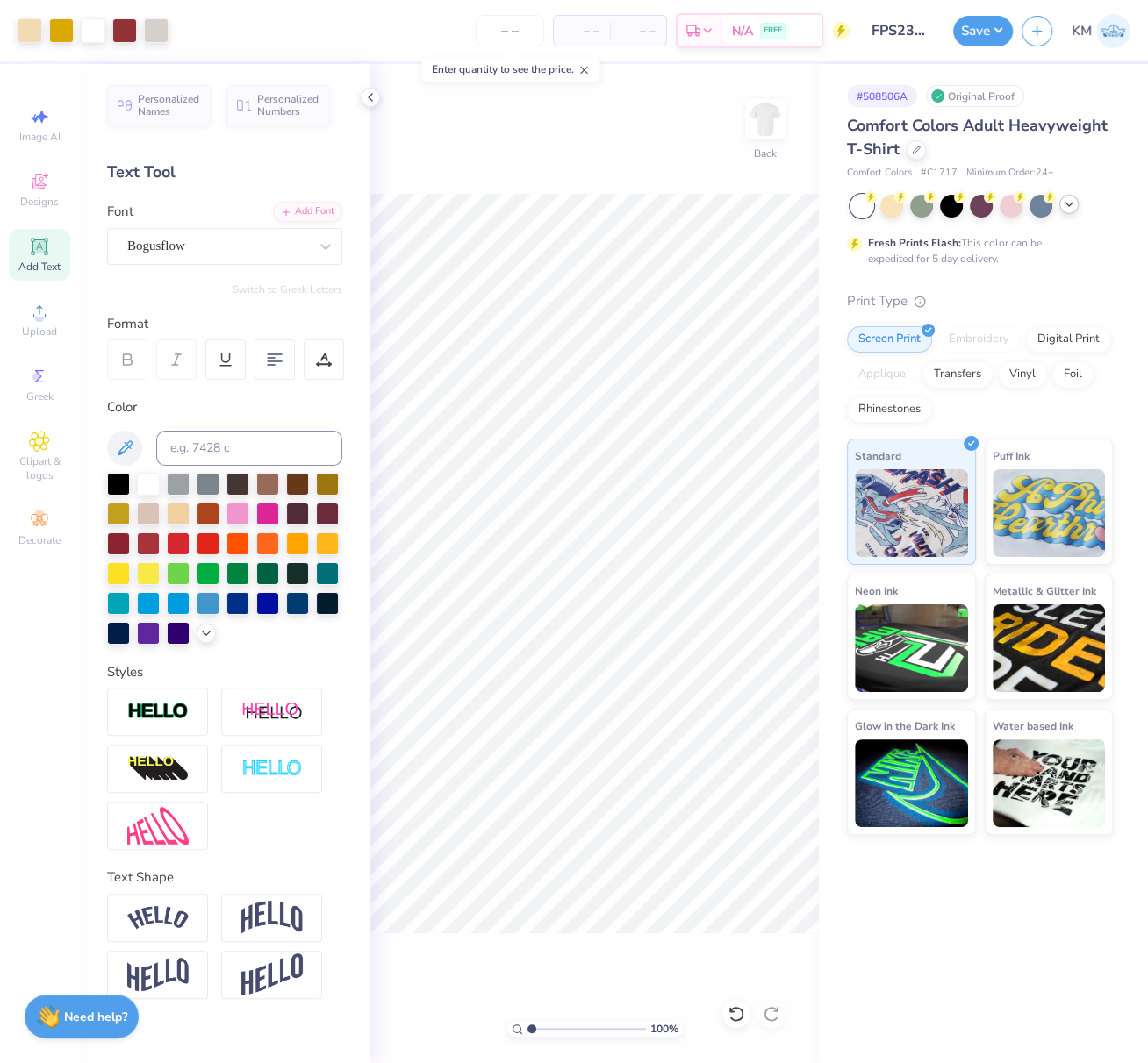
click at [371, 98] on icon at bounding box center [370, 97] width 14 height 14
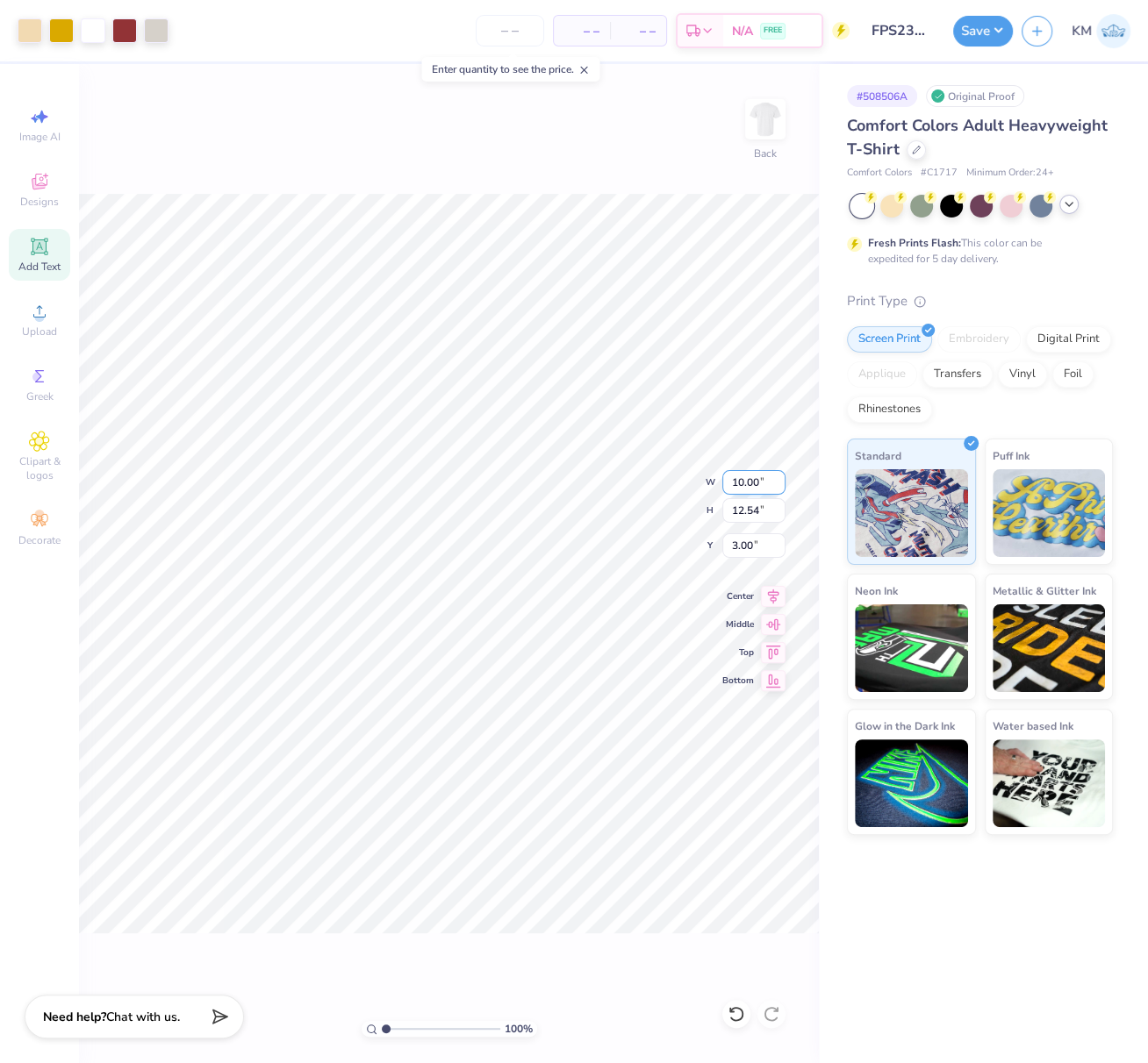
click at [720, 476] on div "100 % Back W 10.00 10.00 " H 12.54 12.54 " Y 3.00 3.00 " Center Middle Top Bott…" at bounding box center [448, 563] width 740 height 999
drag, startPoint x: 758, startPoint y: 482, endPoint x: 725, endPoint y: 487, distance: 33.4
click at [730, 481] on input "10.00" at bounding box center [754, 482] width 63 height 25
type input "9.00"
type input "11.29"
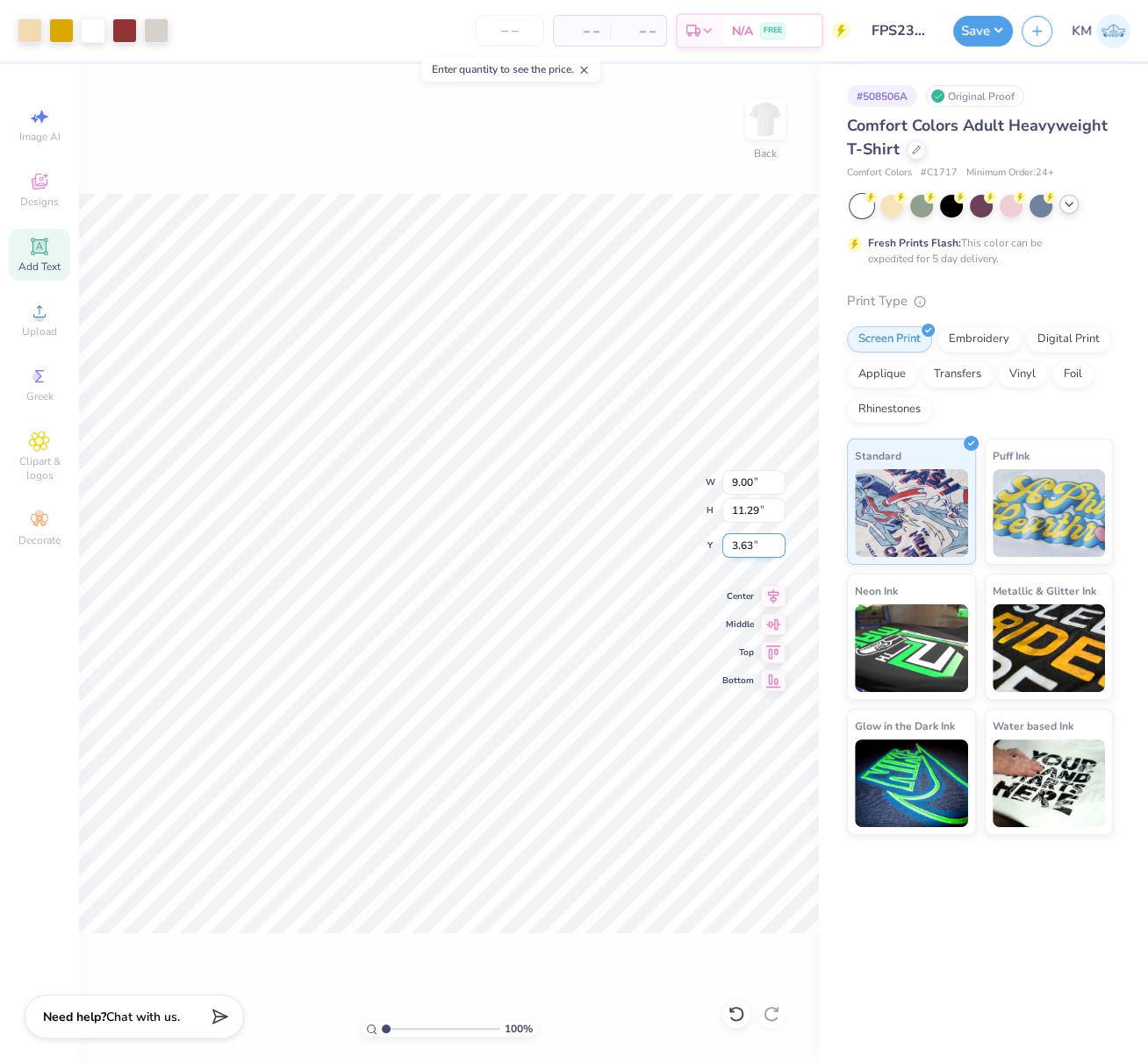
drag, startPoint x: 752, startPoint y: 545, endPoint x: 727, endPoint y: 546, distance: 25.0
click at [731, 545] on input "3.63" at bounding box center [754, 546] width 63 height 25
type input "3.00"
click at [774, 594] on icon at bounding box center [773, 594] width 25 height 21
click at [991, 30] on button "Save" at bounding box center [982, 29] width 60 height 30
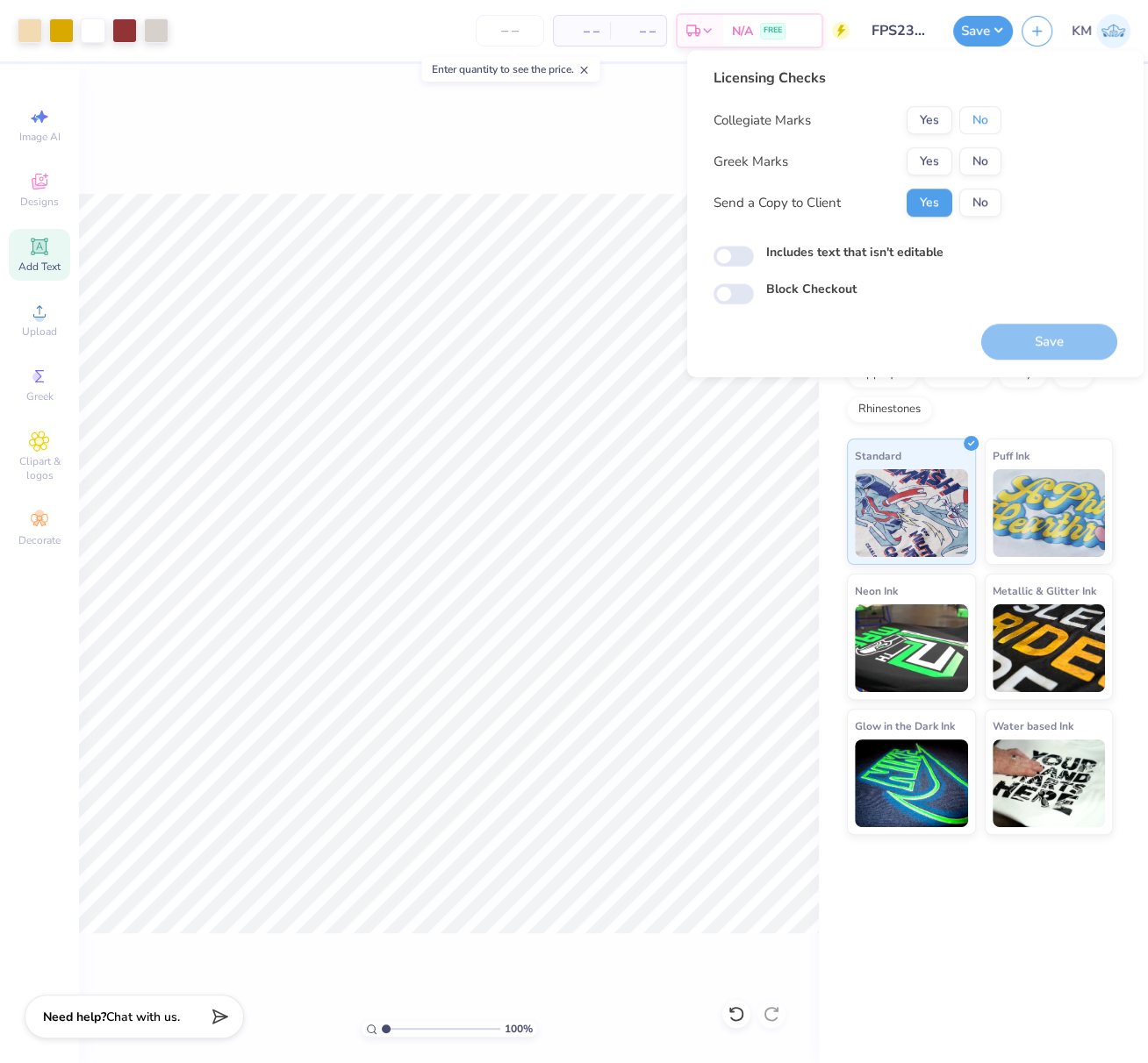
drag, startPoint x: 987, startPoint y: 125, endPoint x: 988, endPoint y: 147, distance: 22.0
click at [987, 125] on button "No" at bounding box center [980, 121] width 42 height 29
drag, startPoint x: 988, startPoint y: 147, endPoint x: 988, endPoint y: 160, distance: 13.0
click at [988, 160] on button "No" at bounding box center [980, 162] width 42 height 29
click at [988, 203] on button "No" at bounding box center [980, 203] width 42 height 29
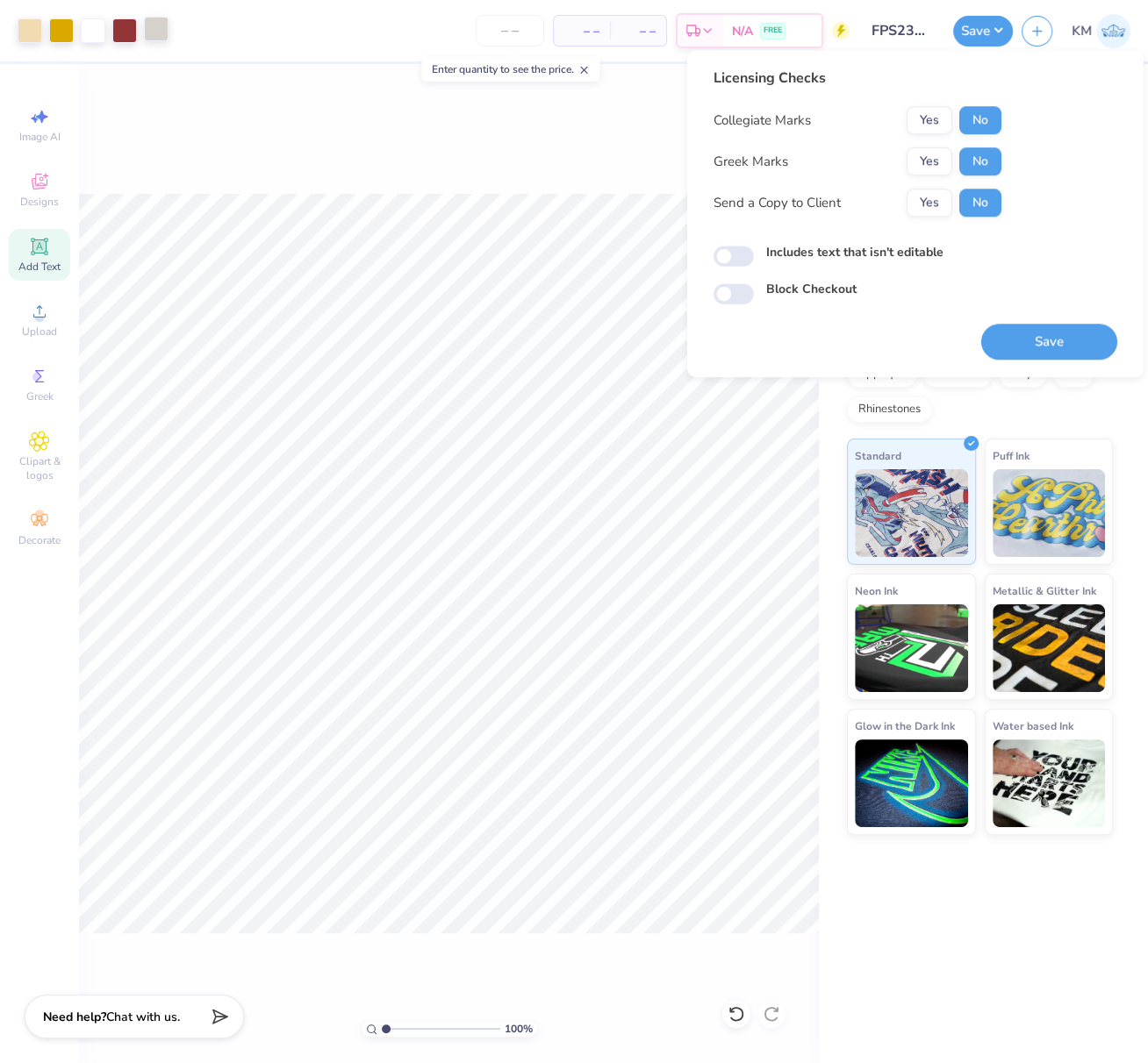
click at [150, 26] on div at bounding box center [156, 30] width 25 height 25
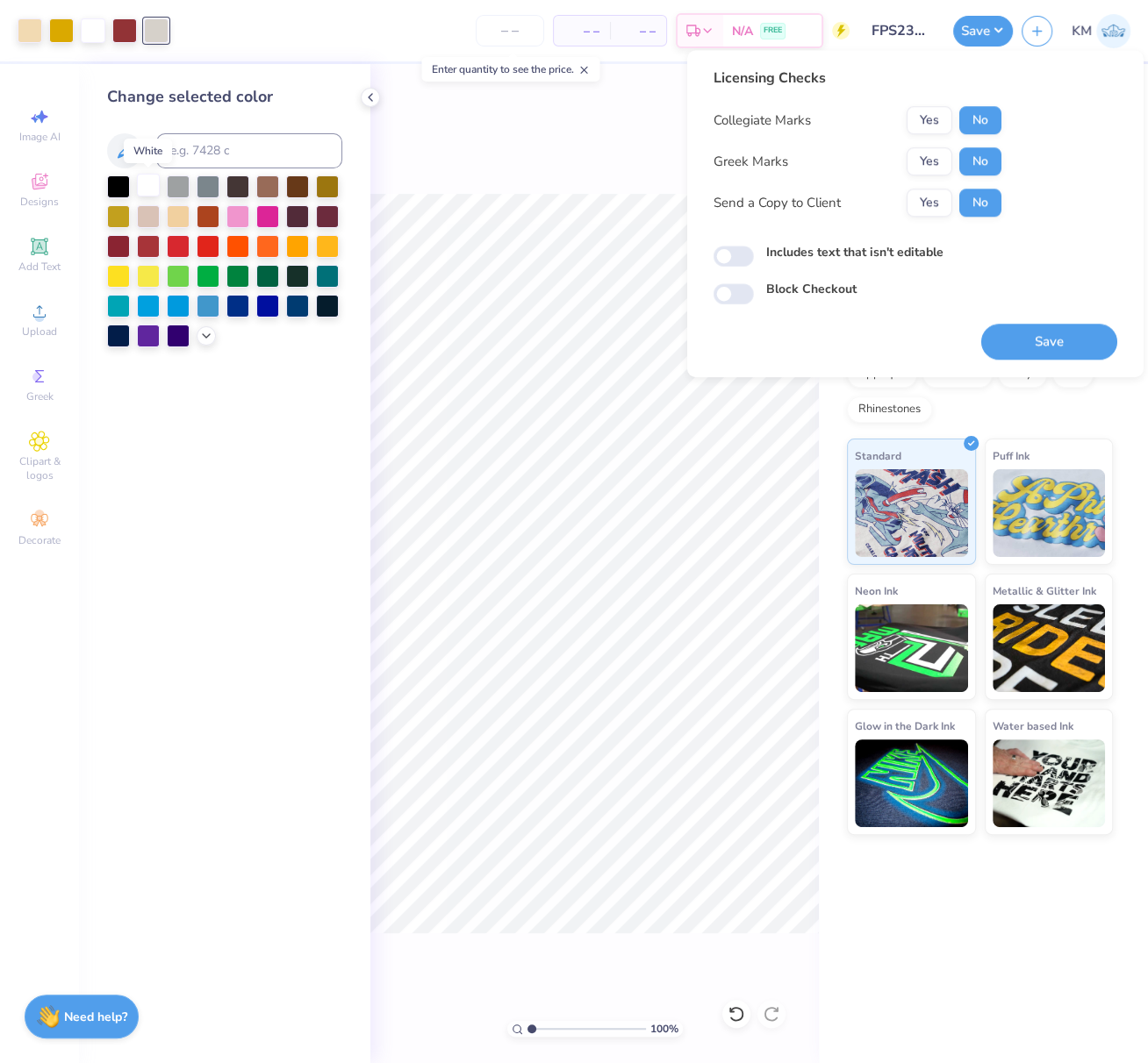
click at [150, 183] on div at bounding box center [148, 186] width 23 height 23
click at [1033, 341] on button "Save" at bounding box center [1049, 342] width 136 height 36
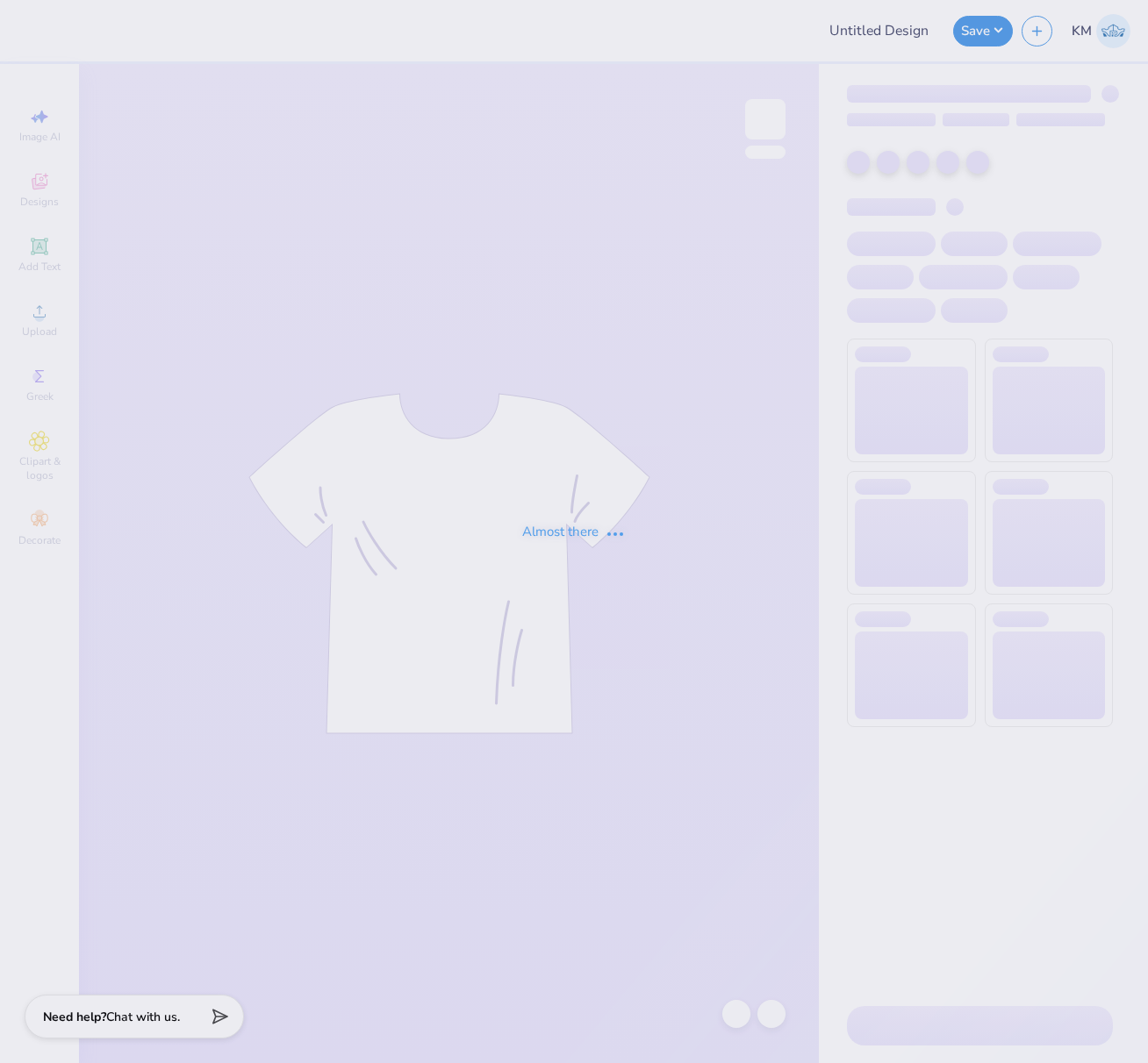
type input "FPS239502"
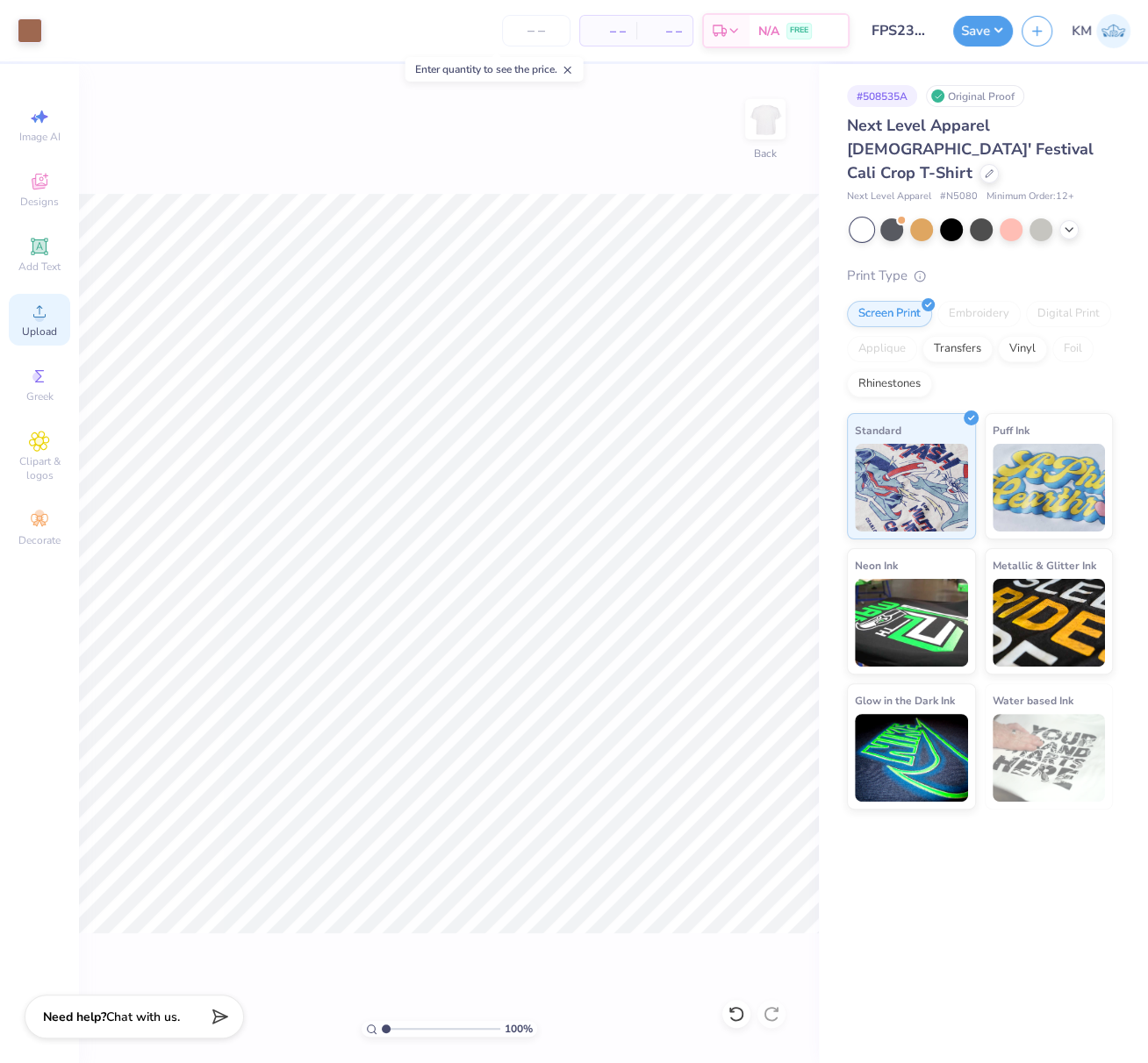
click at [43, 318] on icon at bounding box center [39, 311] width 21 height 21
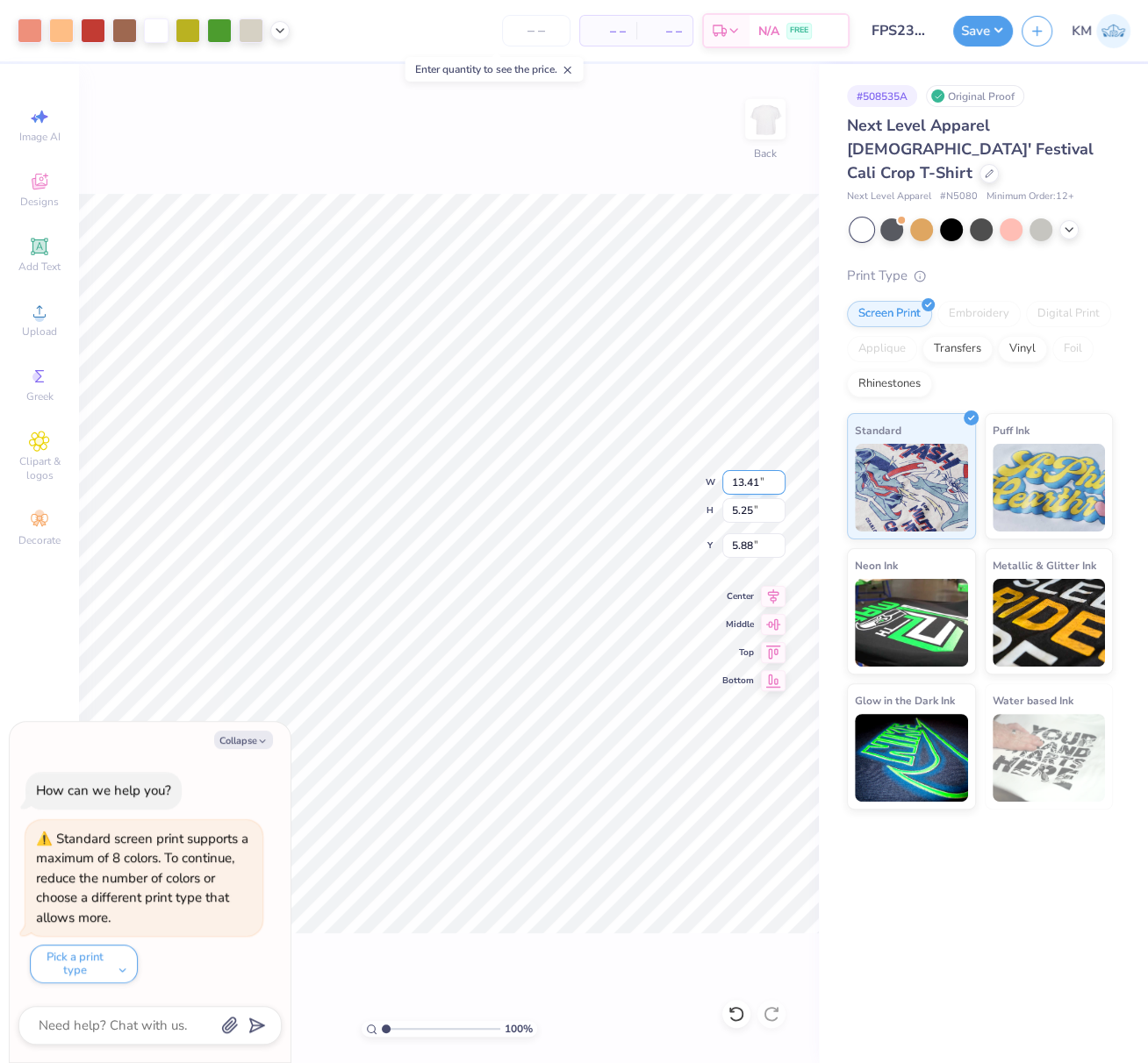
drag, startPoint x: 730, startPoint y: 482, endPoint x: 761, endPoint y: 494, distance: 33.2
click at [765, 485] on input "13.41" at bounding box center [754, 482] width 63 height 25
type input "9"
type textarea "x"
type input "9.00"
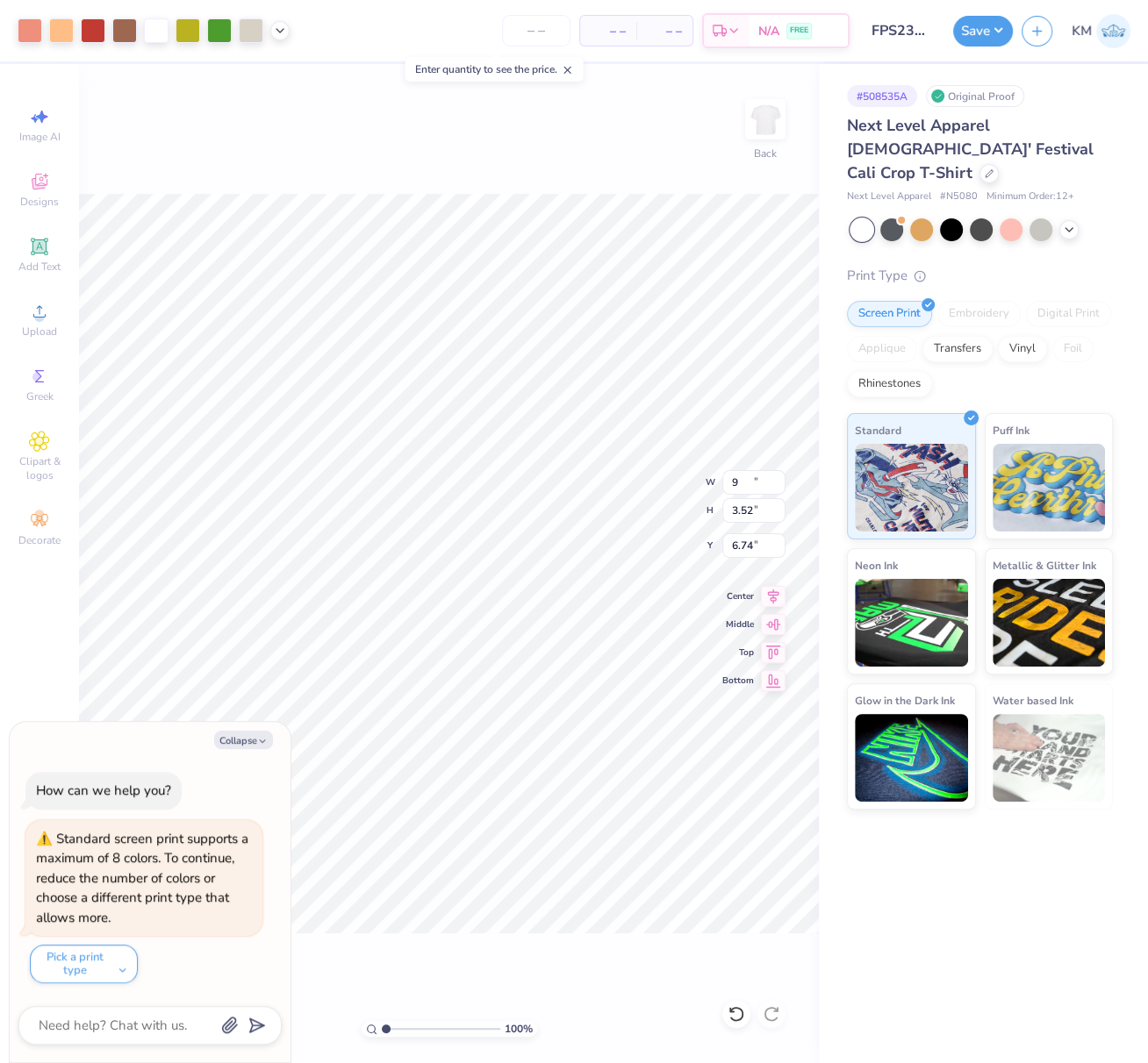
type input "3.52"
type input "6.74"
click at [281, 33] on icon at bounding box center [280, 29] width 14 height 14
click at [252, 29] on div at bounding box center [251, 30] width 25 height 25
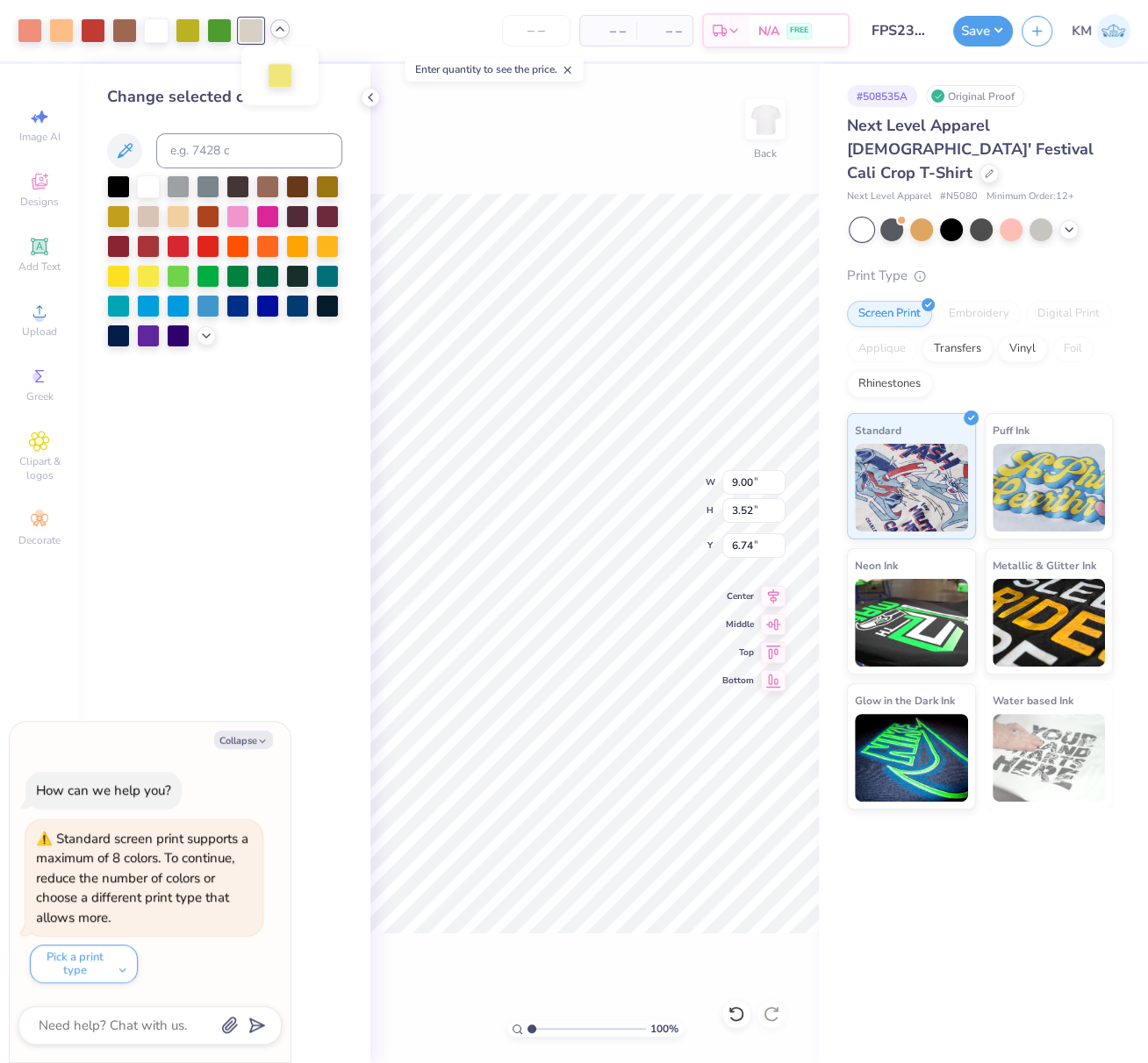
click at [146, 183] on div at bounding box center [148, 187] width 23 height 23
click at [151, 183] on div at bounding box center [148, 187] width 23 height 23
type textarea "x"
drag, startPoint x: 751, startPoint y: 547, endPoint x: 733, endPoint y: 555, distance: 19.7
click at [729, 546] on input "6.74" at bounding box center [754, 546] width 63 height 25
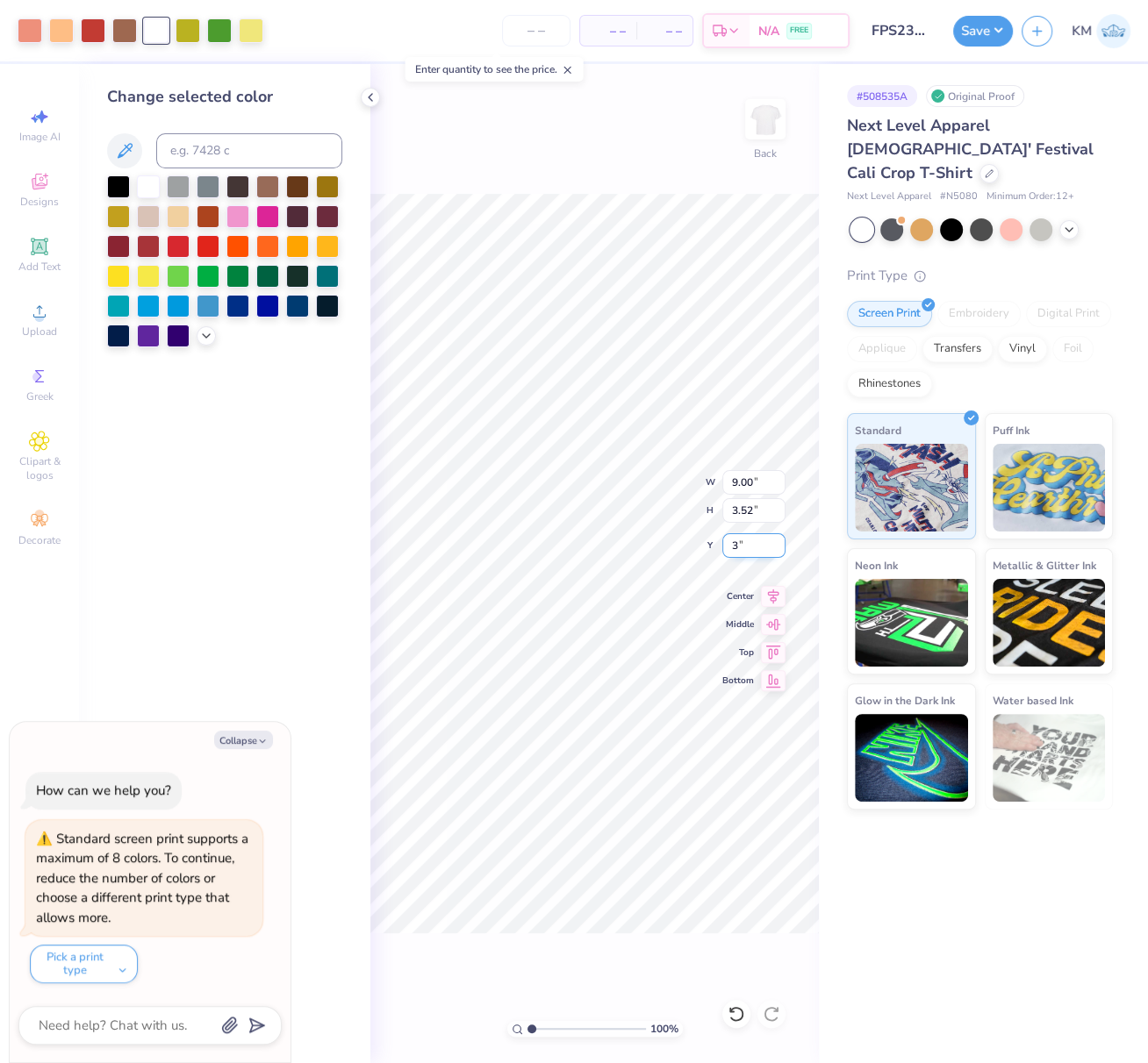
type input "3"
type textarea "x"
type input "3.00"
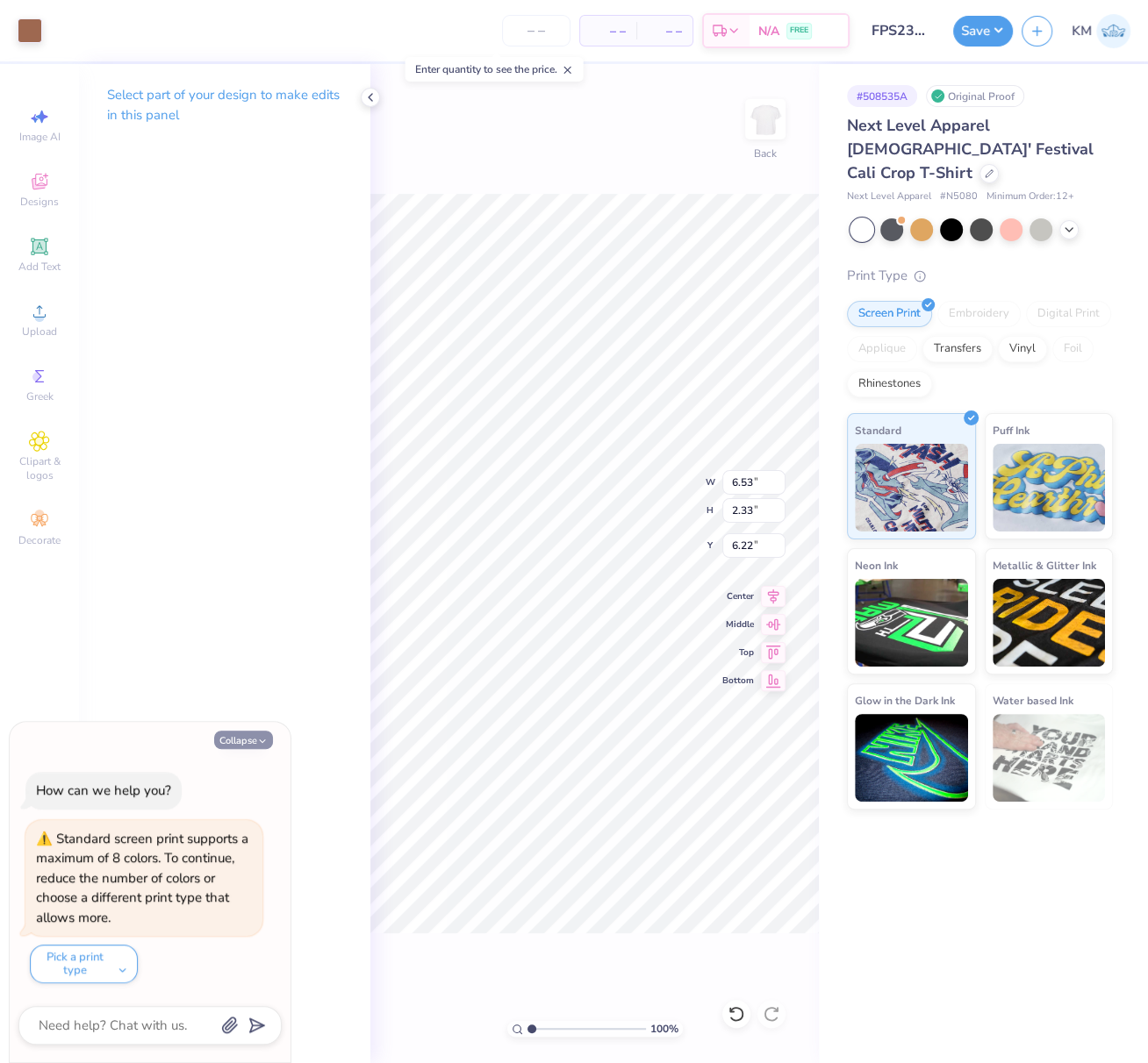
click at [231, 743] on button "Collapse" at bounding box center [244, 739] width 59 height 18
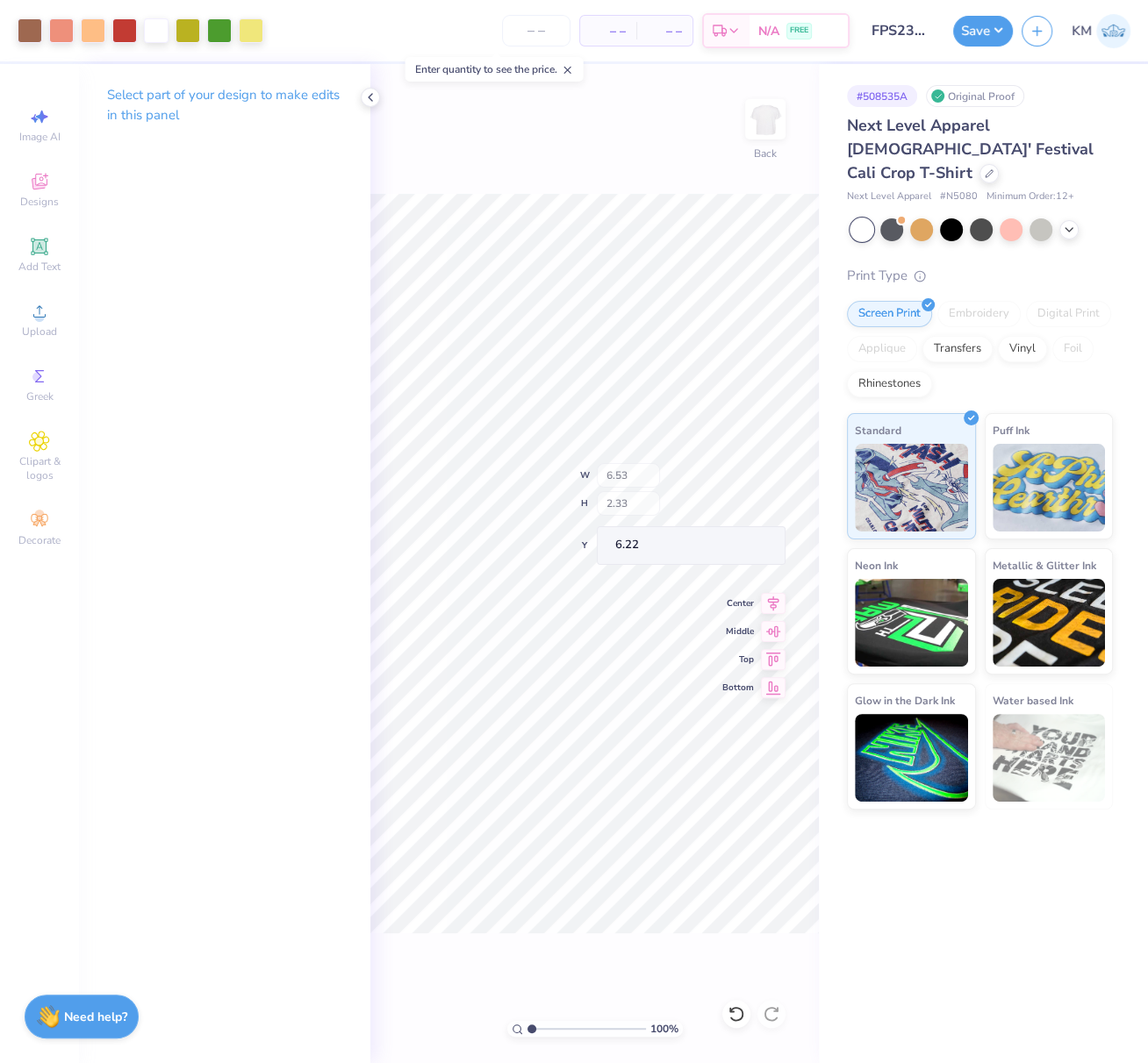
type textarea "x"
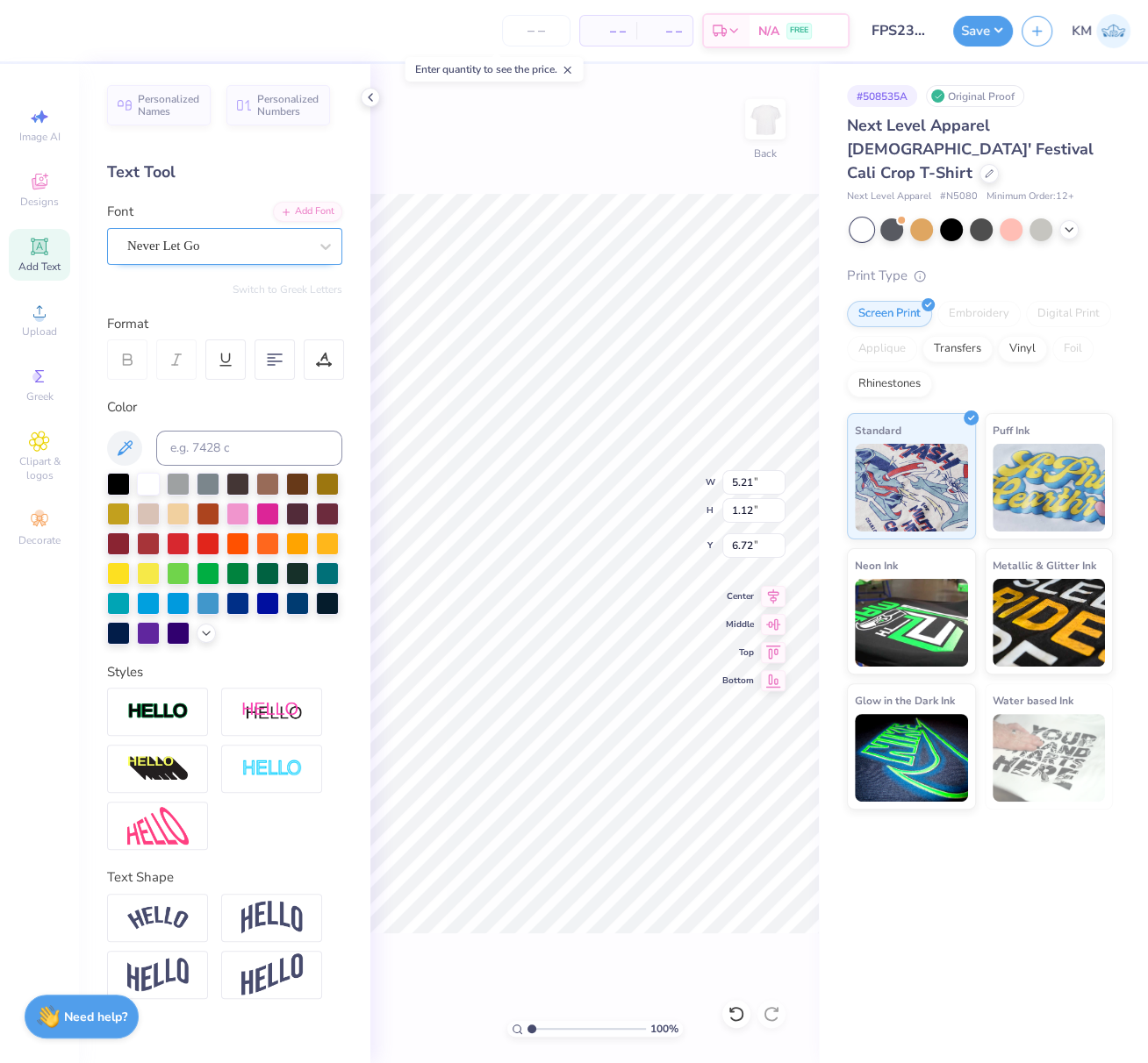
click at [199, 240] on div "Never Let Go" at bounding box center [218, 246] width 185 height 28
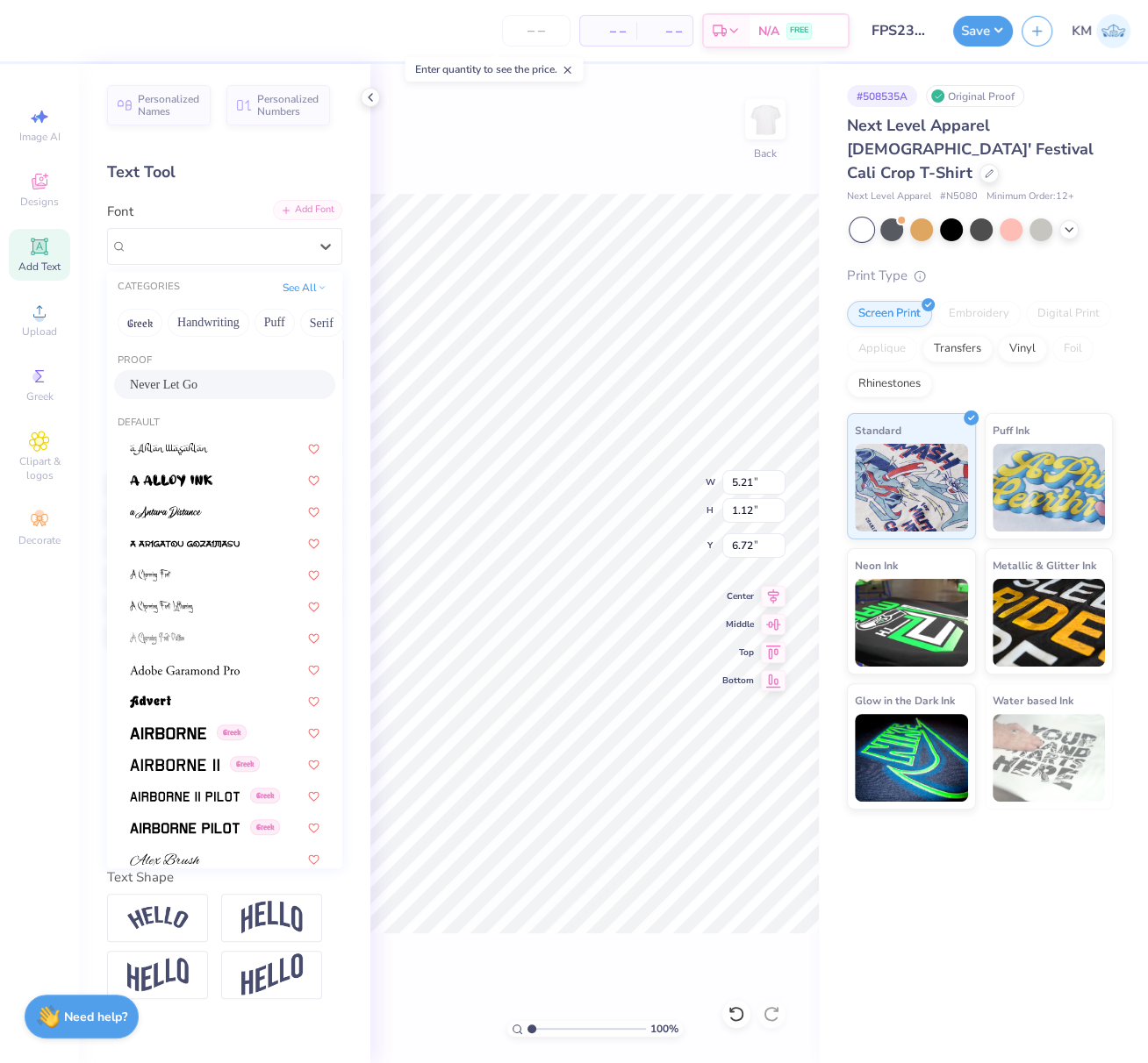
click at [309, 207] on div "Add Font" at bounding box center [307, 209] width 69 height 20
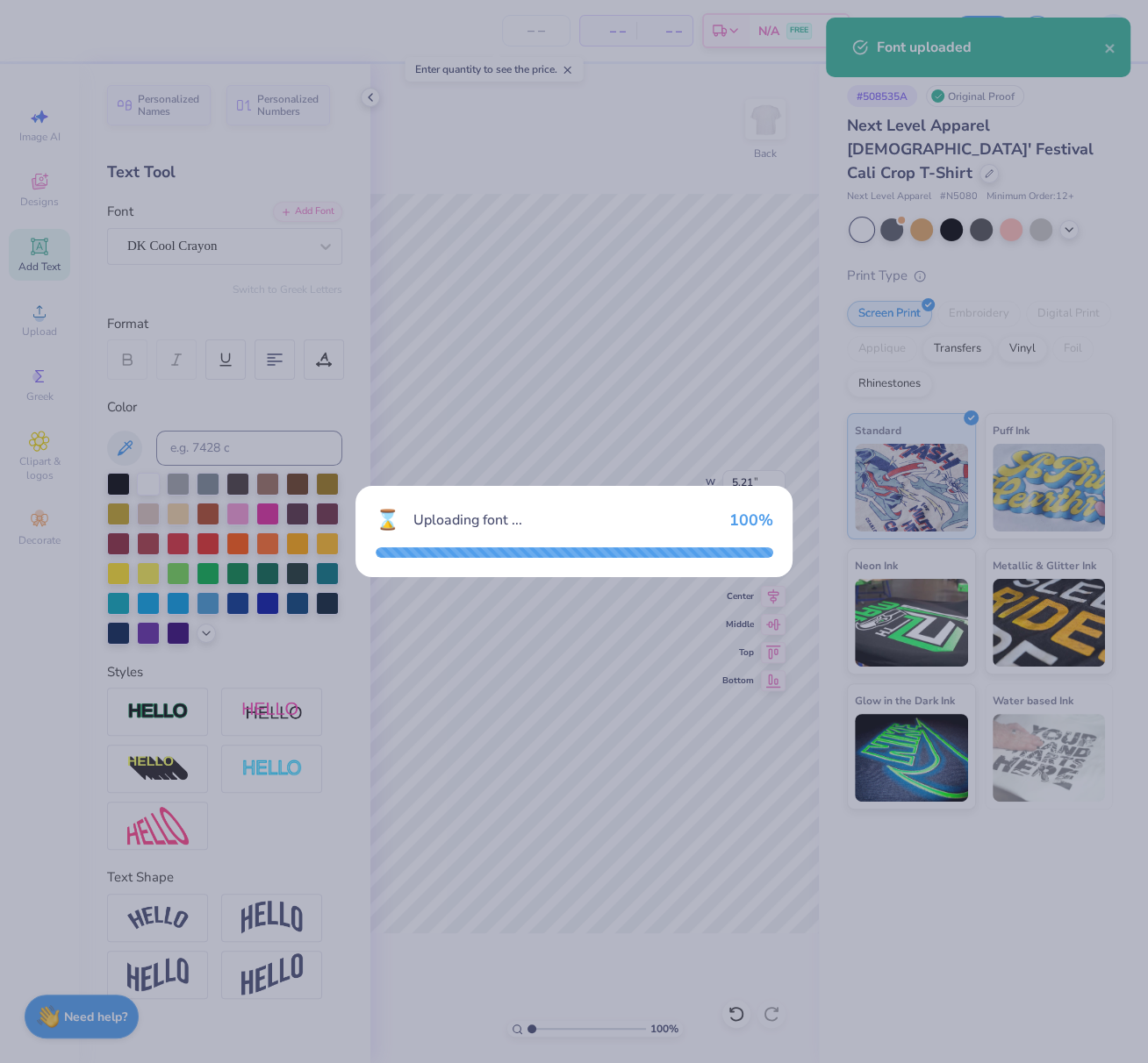
type input "6.95"
type input "0.98"
type input "6.79"
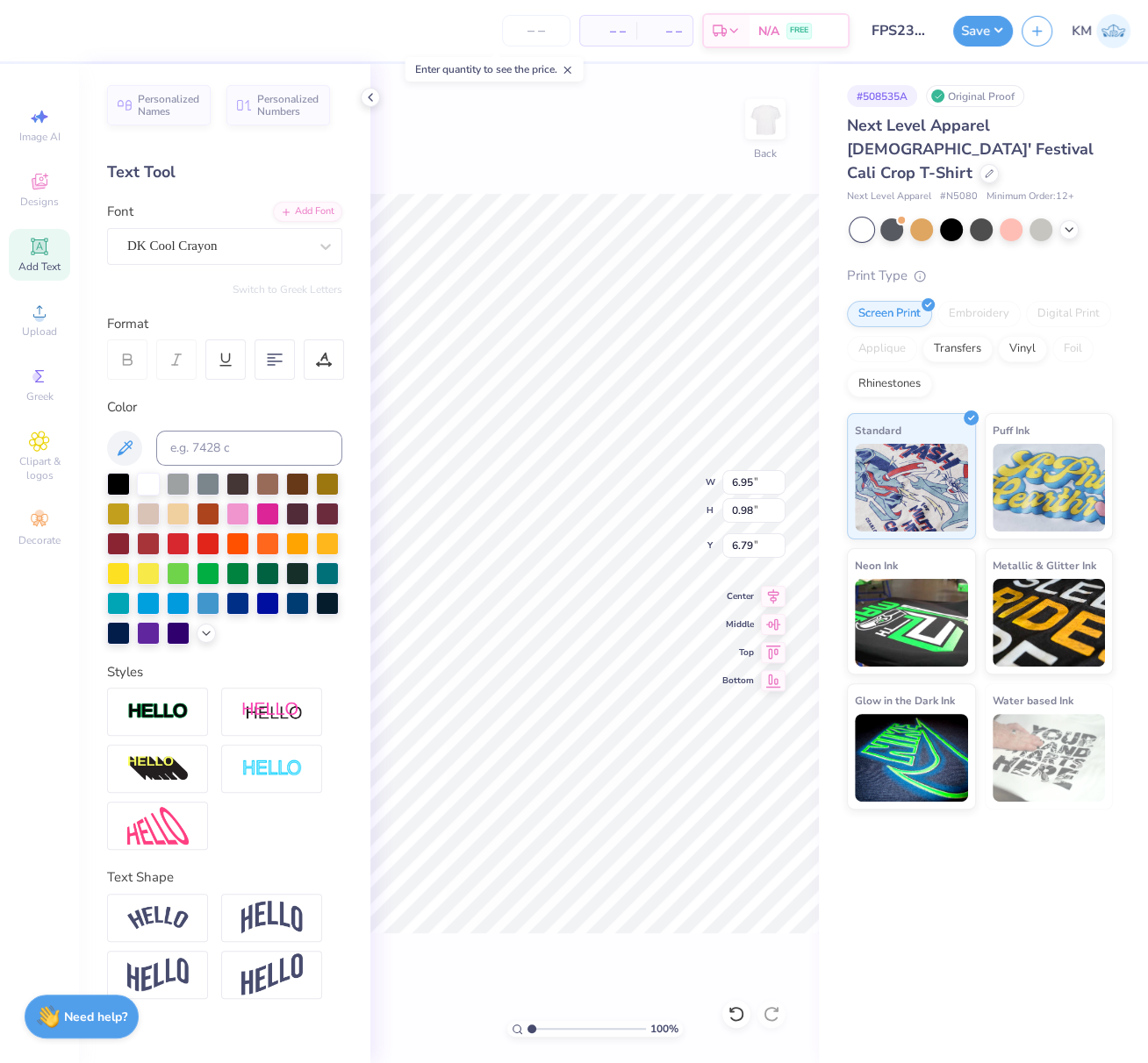
scroll to position [16, 6]
type textarea "SIGMA DELTA TAU"
click at [775, 594] on icon at bounding box center [773, 597] width 25 height 21
type input "8.12"
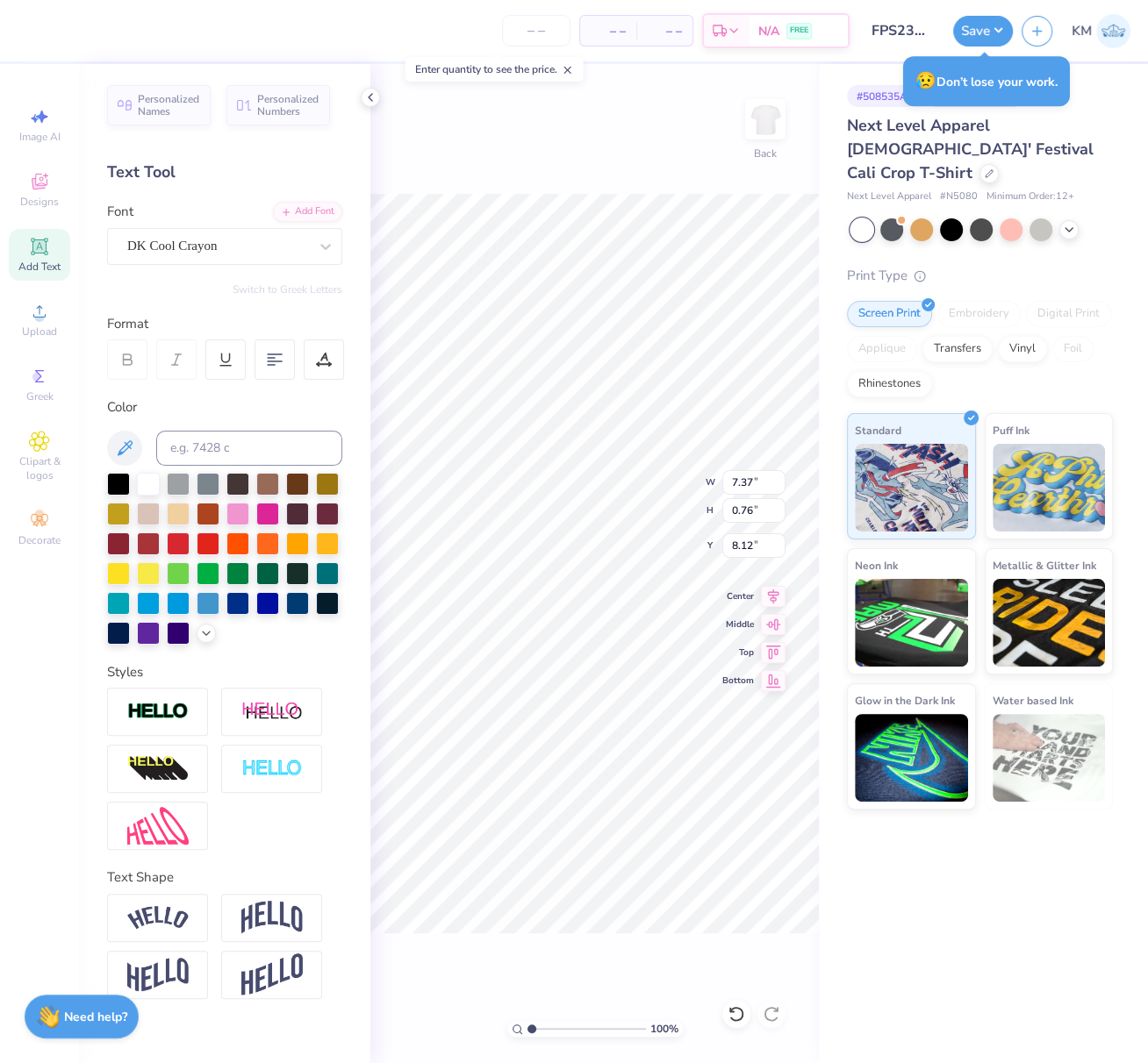
scroll to position [16, 5]
type textarea "BIG LITTLE REVEAL"
drag, startPoint x: 750, startPoint y: 482, endPoint x: 726, endPoint y: 482, distance: 24.0
click at [724, 481] on input "7.93" at bounding box center [754, 482] width 63 height 25
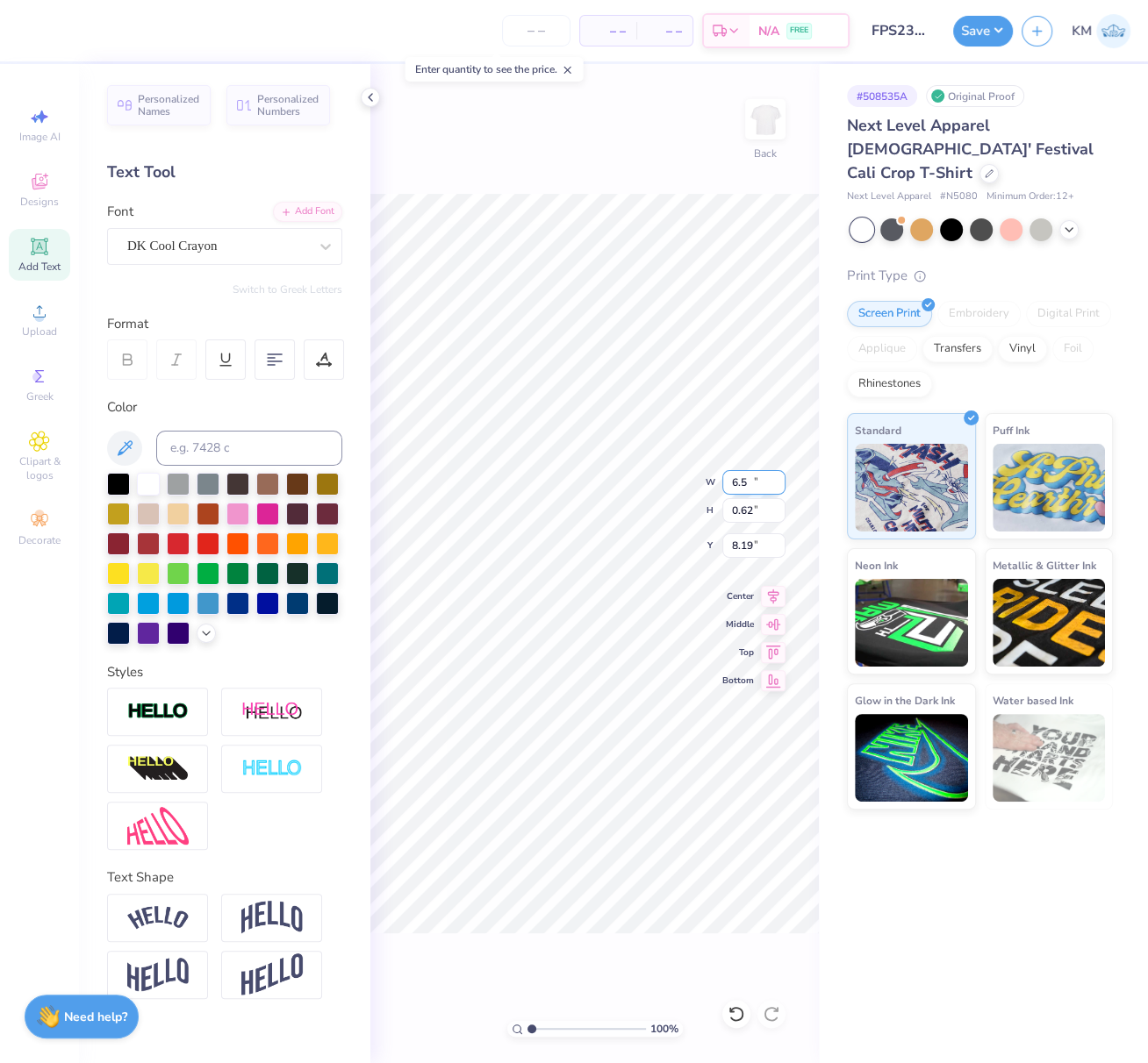
type input "6.50"
type input "0.62"
type input "8.19"
click at [728, 480] on input "6.50" at bounding box center [754, 482] width 63 height 25
type input "6.00"
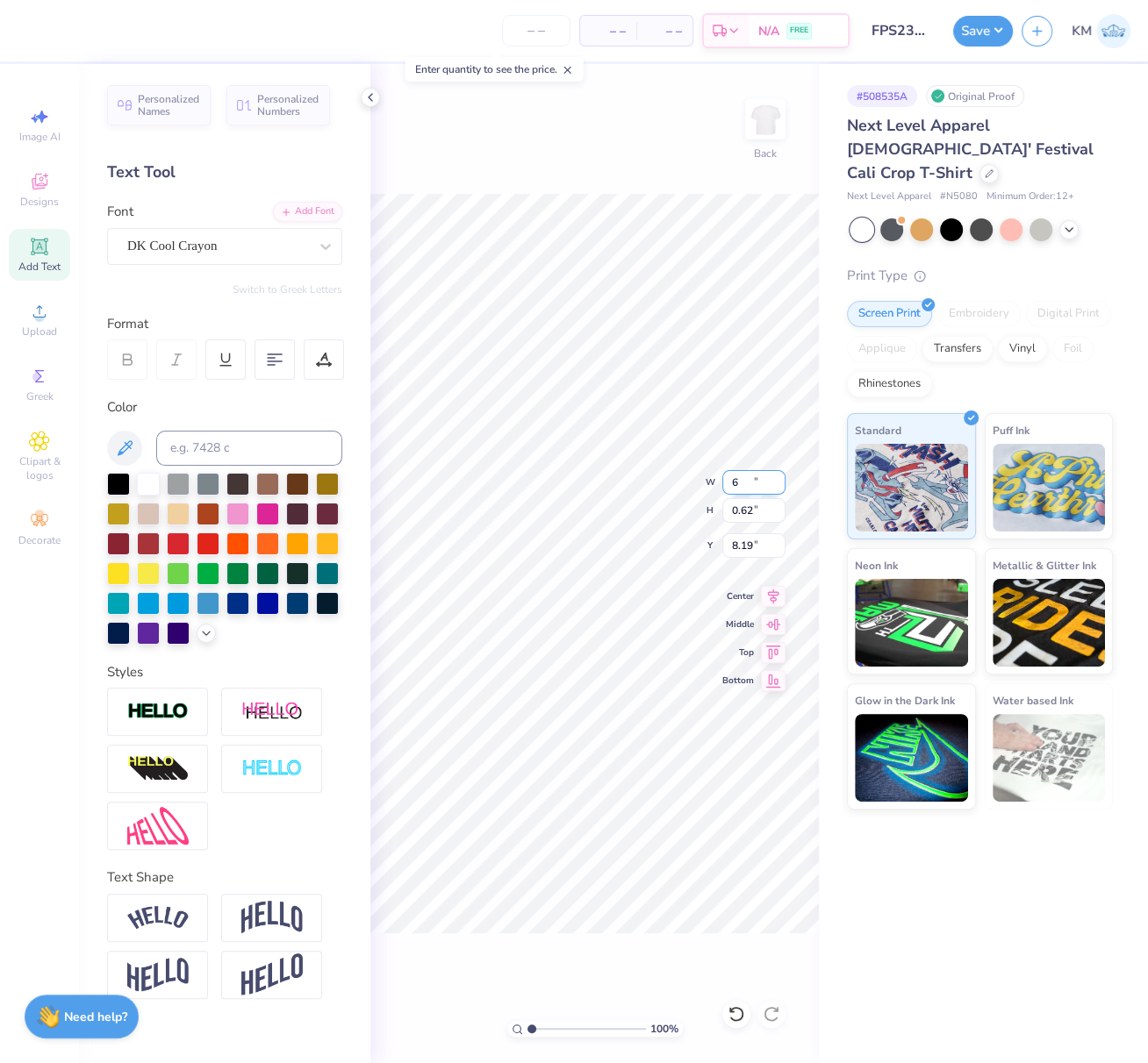
type input "0.58"
type input "8.21"
type input "6.0"
type input "9.00"
type input "3.52"
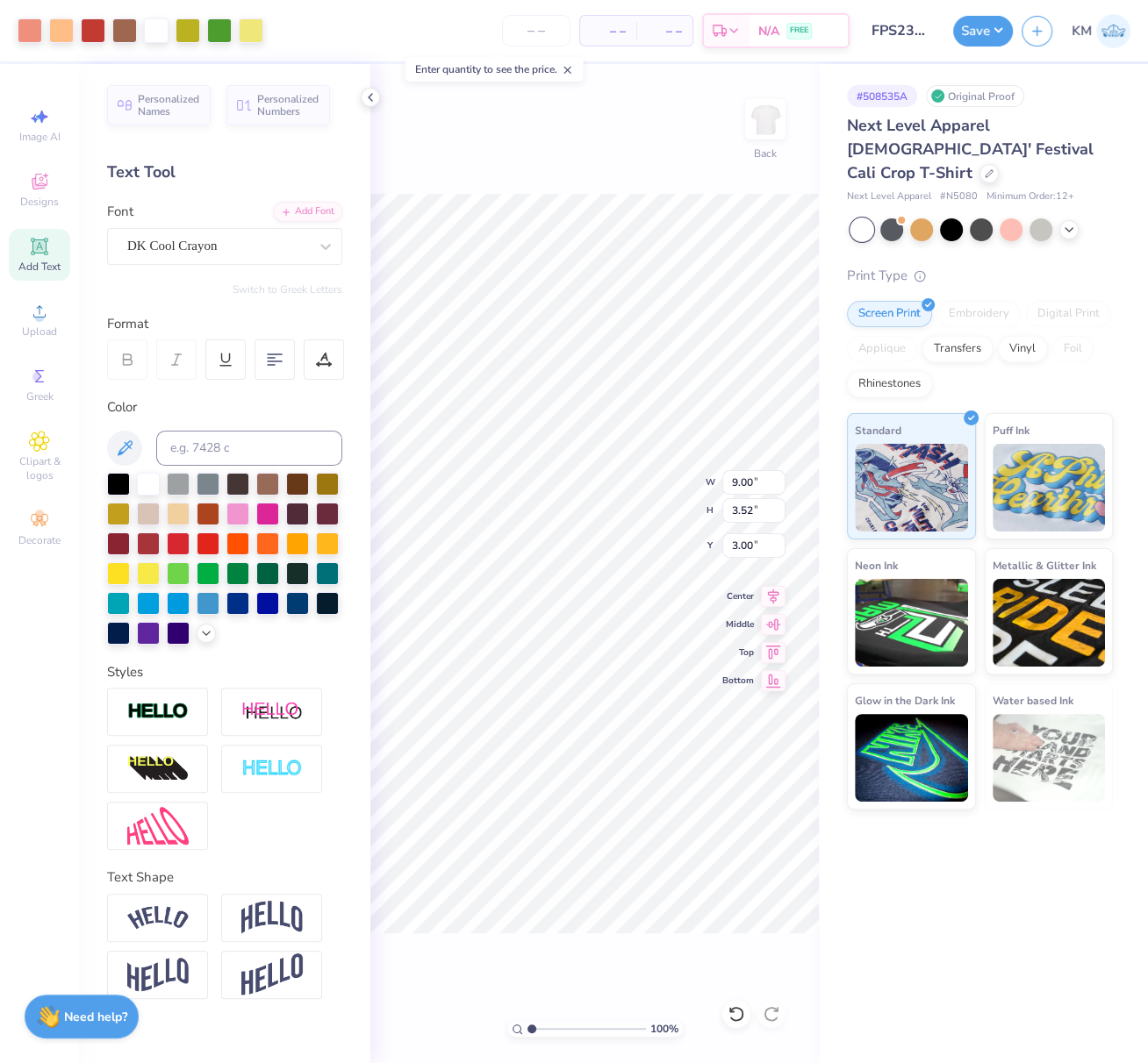
type input "3.00"
click at [772, 593] on icon at bounding box center [774, 595] width 11 height 15
click at [776, 592] on icon at bounding box center [774, 598] width 11 height 15
click at [771, 594] on icon at bounding box center [774, 595] width 11 height 15
drag, startPoint x: 777, startPoint y: 594, endPoint x: 939, endPoint y: 289, distance: 345.4
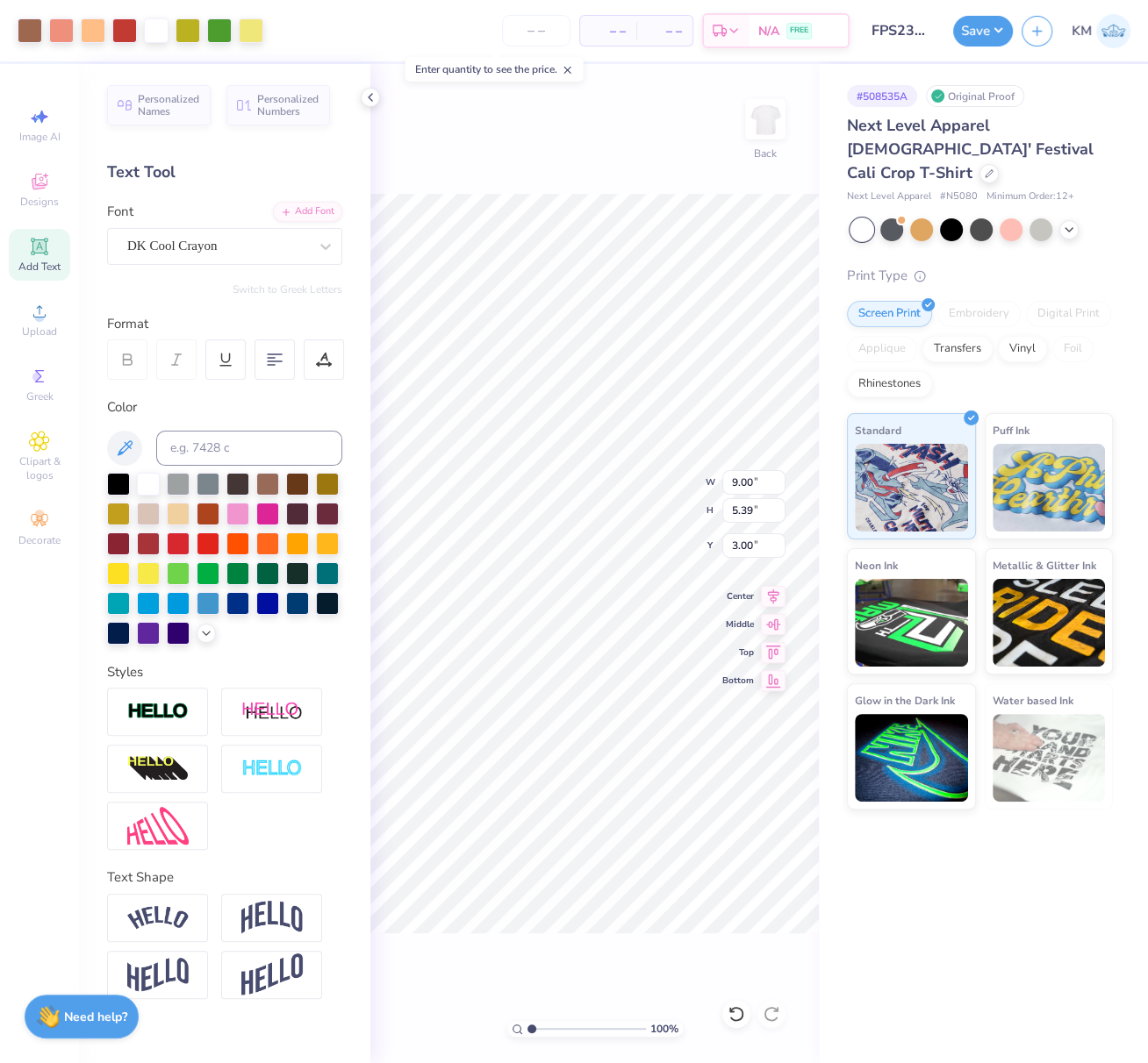
click at [777, 594] on icon at bounding box center [773, 597] width 25 height 21
drag, startPoint x: 1001, startPoint y: 29, endPoint x: 1005, endPoint y: 47, distance: 18.4
click at [1002, 29] on button "Save" at bounding box center [982, 29] width 60 height 30
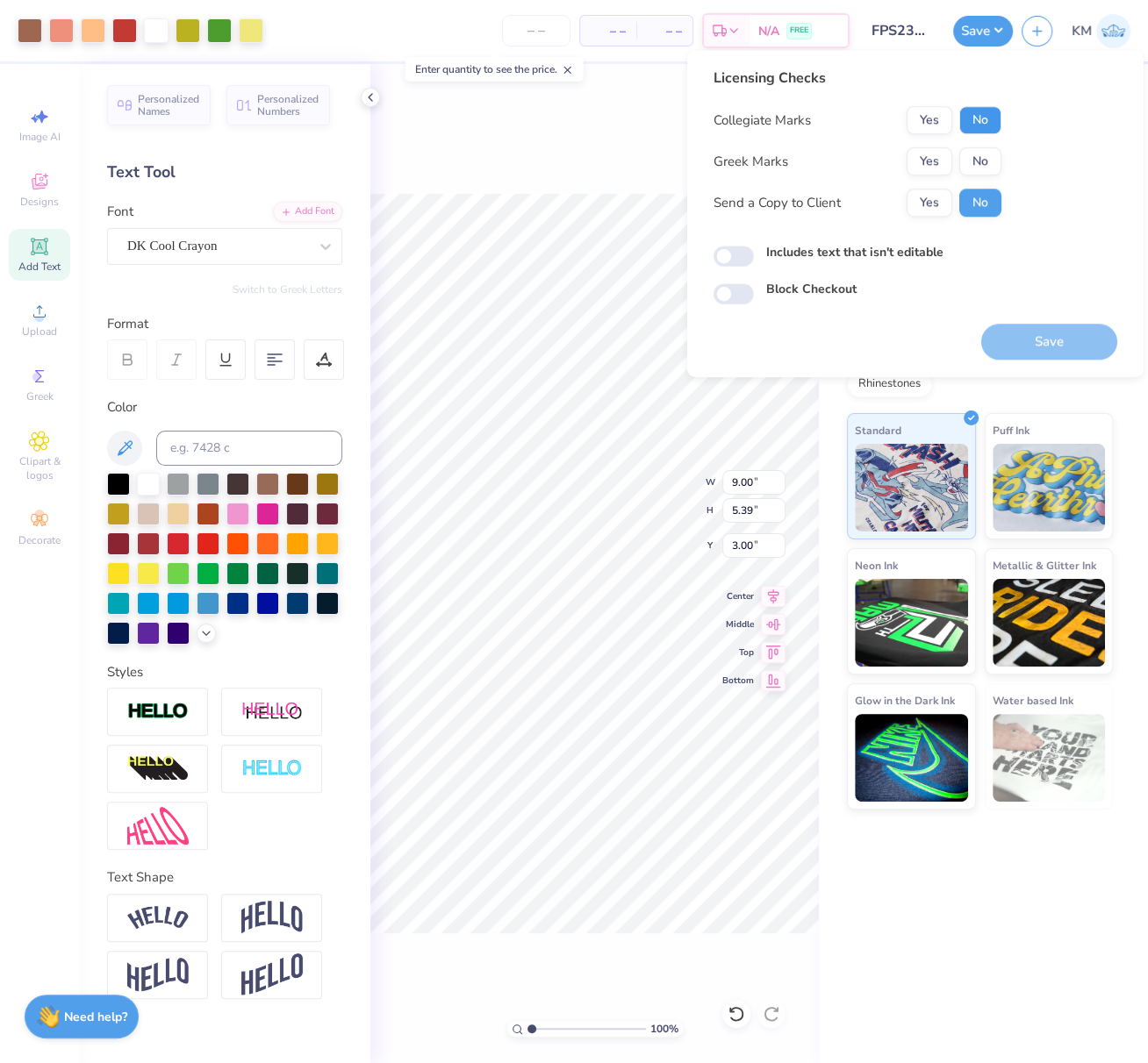
click at [987, 120] on button "No" at bounding box center [980, 121] width 42 height 29
click at [939, 162] on button "Yes" at bounding box center [929, 162] width 46 height 29
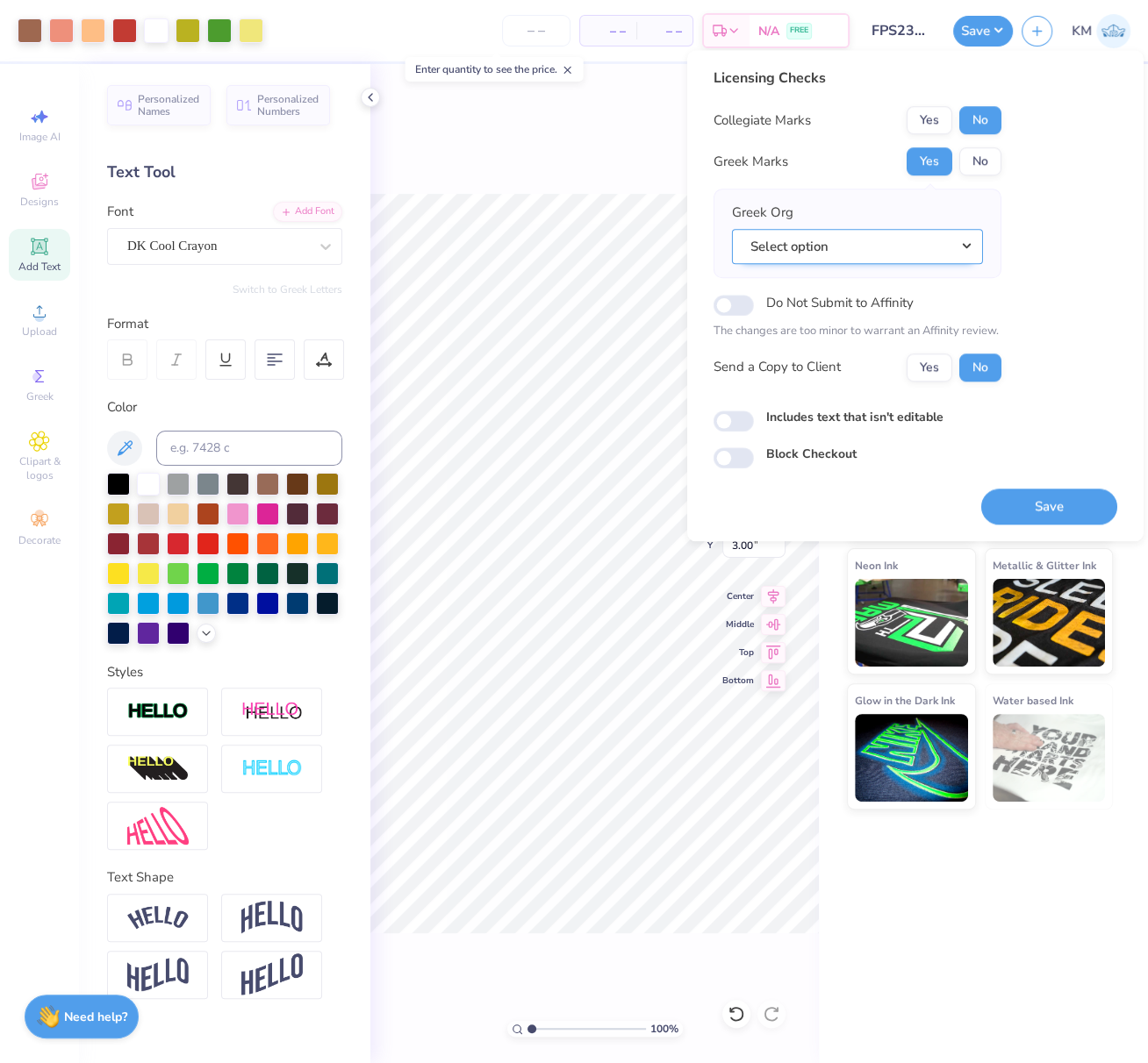
drag, startPoint x: 970, startPoint y: 244, endPoint x: 952, endPoint y: 246, distance: 18.1
click at [970, 244] on button "Select option" at bounding box center [858, 247] width 251 height 36
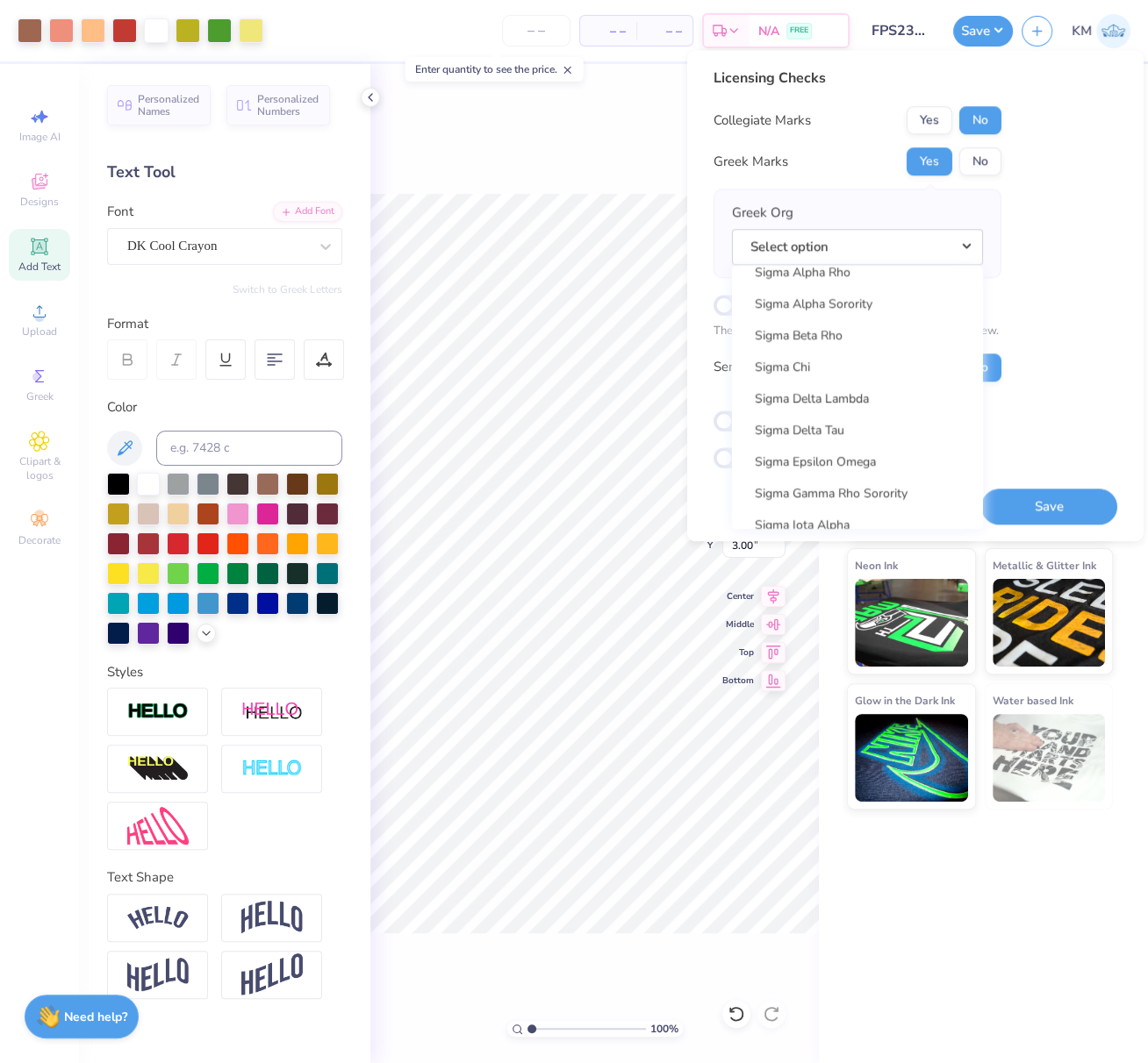
scroll to position [11255, 0]
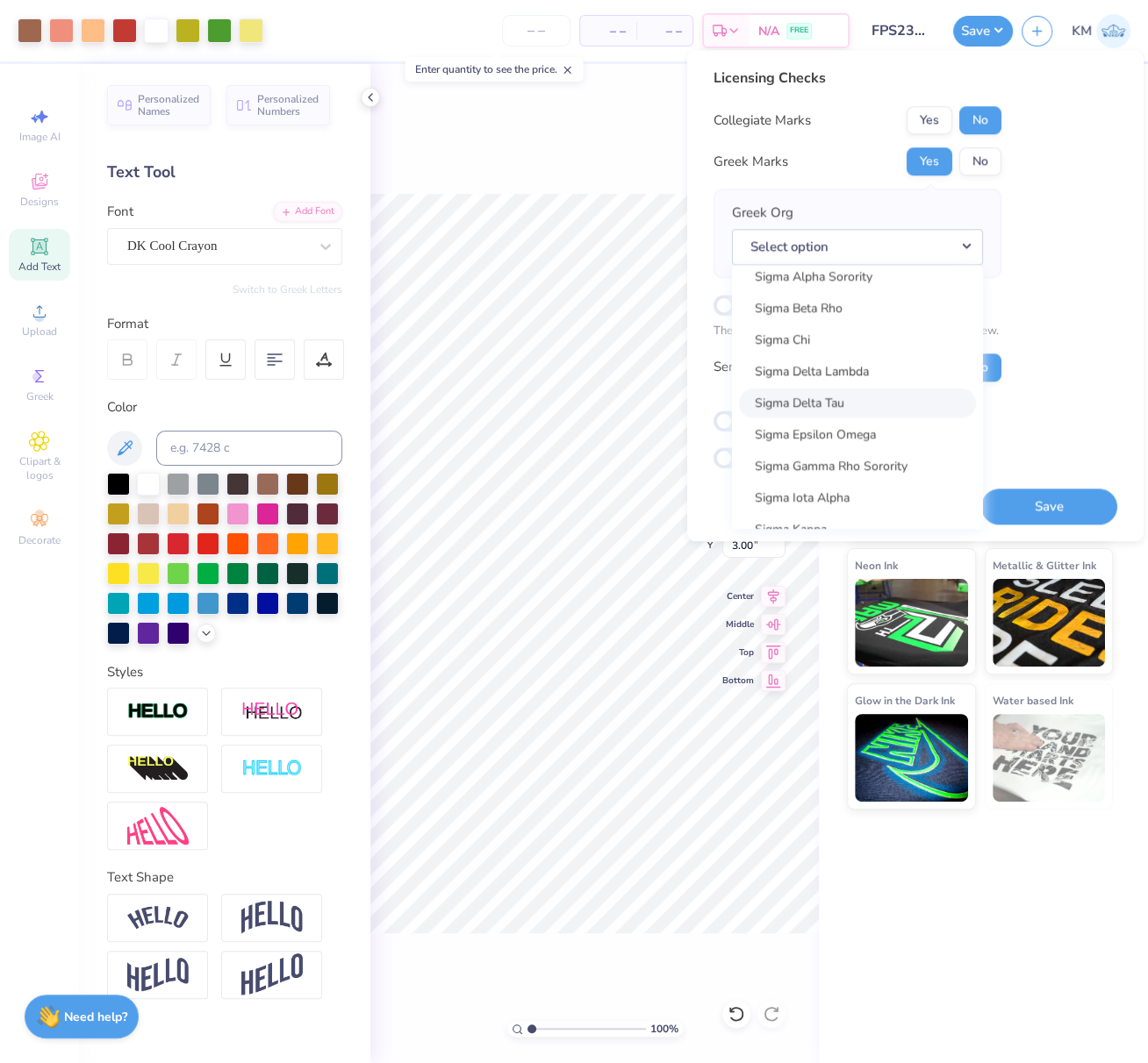
click at [854, 401] on link "Sigma Delta Tau" at bounding box center [857, 403] width 237 height 29
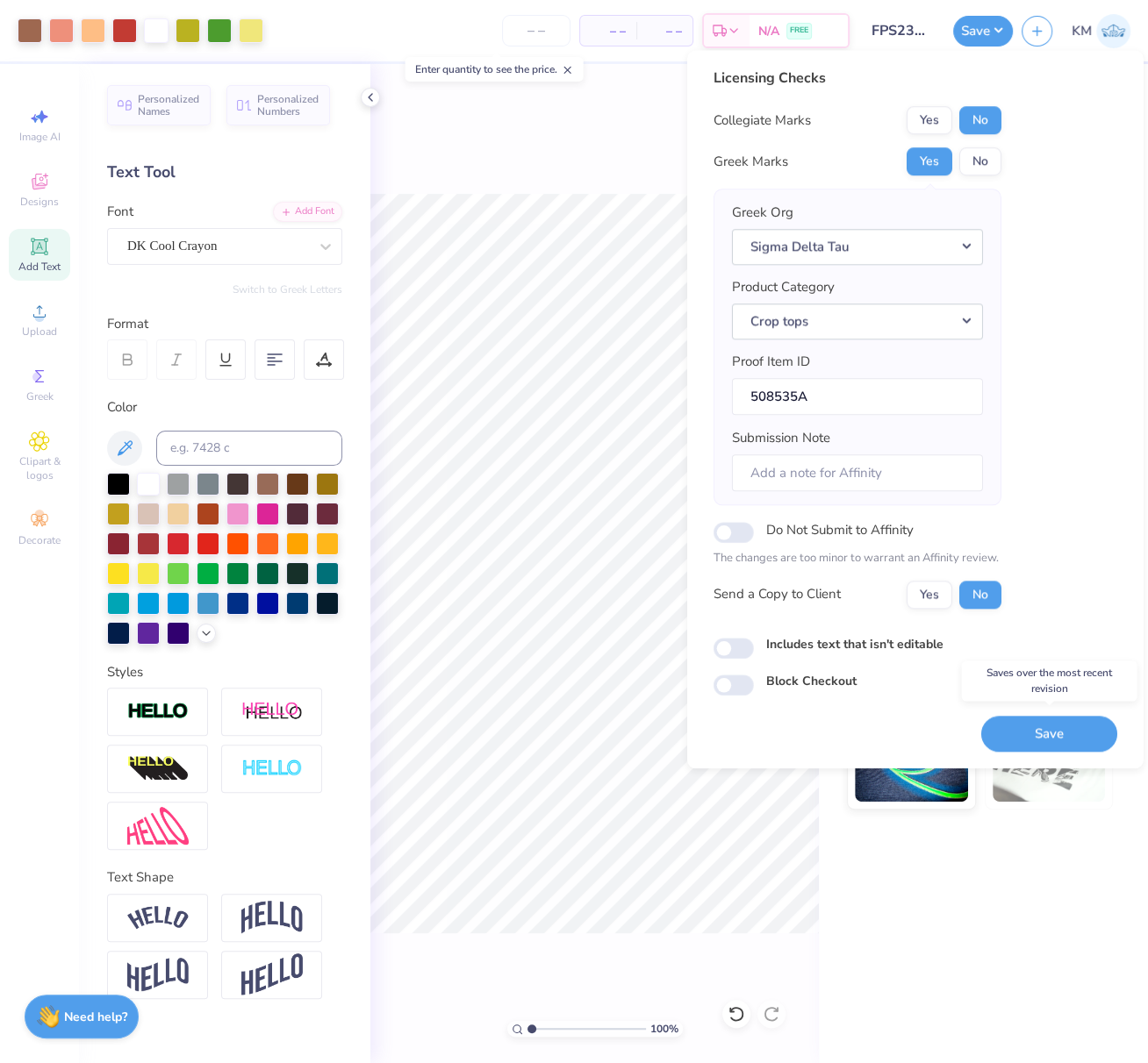
click at [1041, 728] on button "Save" at bounding box center [1049, 734] width 136 height 36
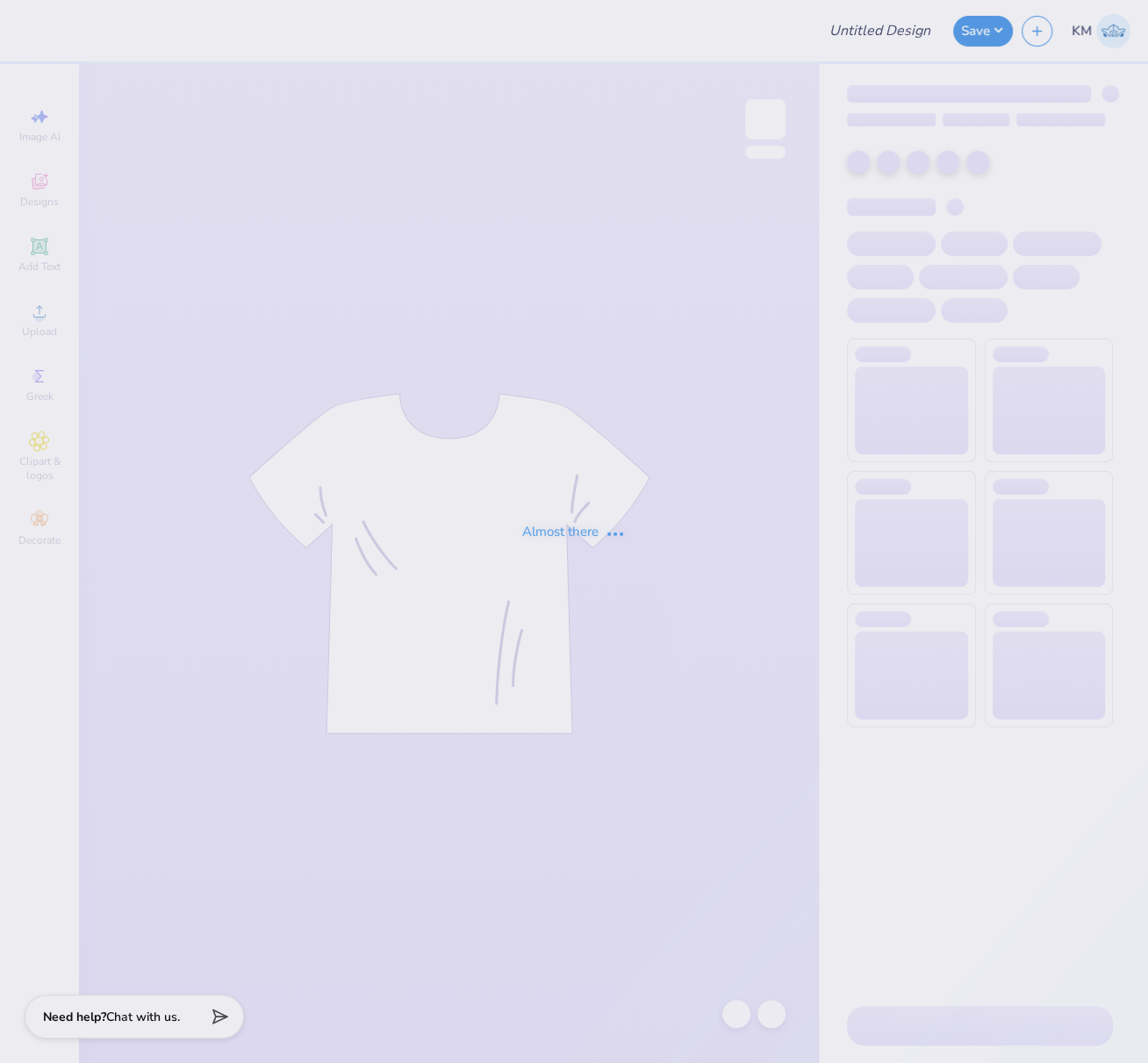
type input "FPS239502"
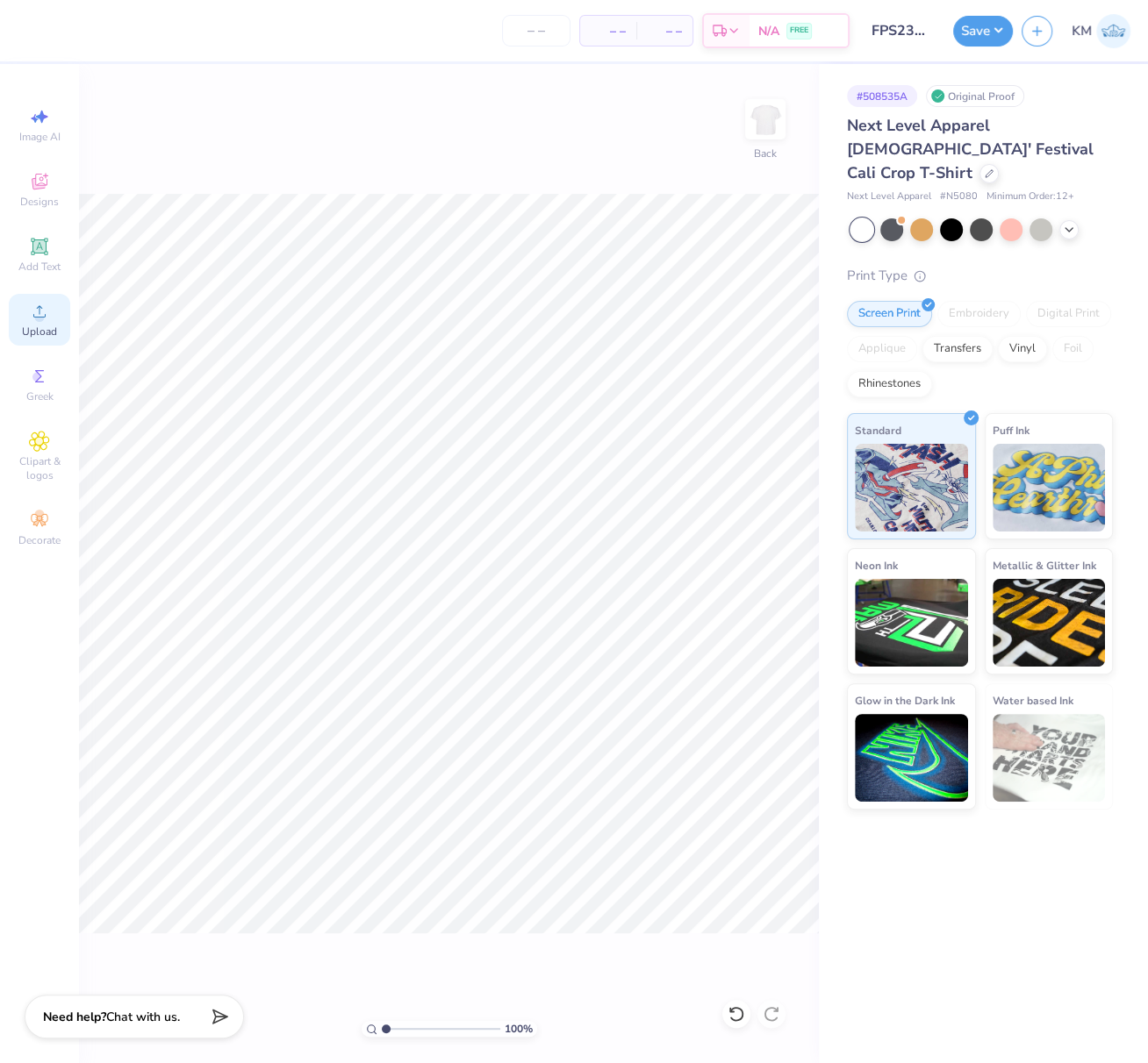
click at [39, 320] on circle at bounding box center [39, 317] width 10 height 10
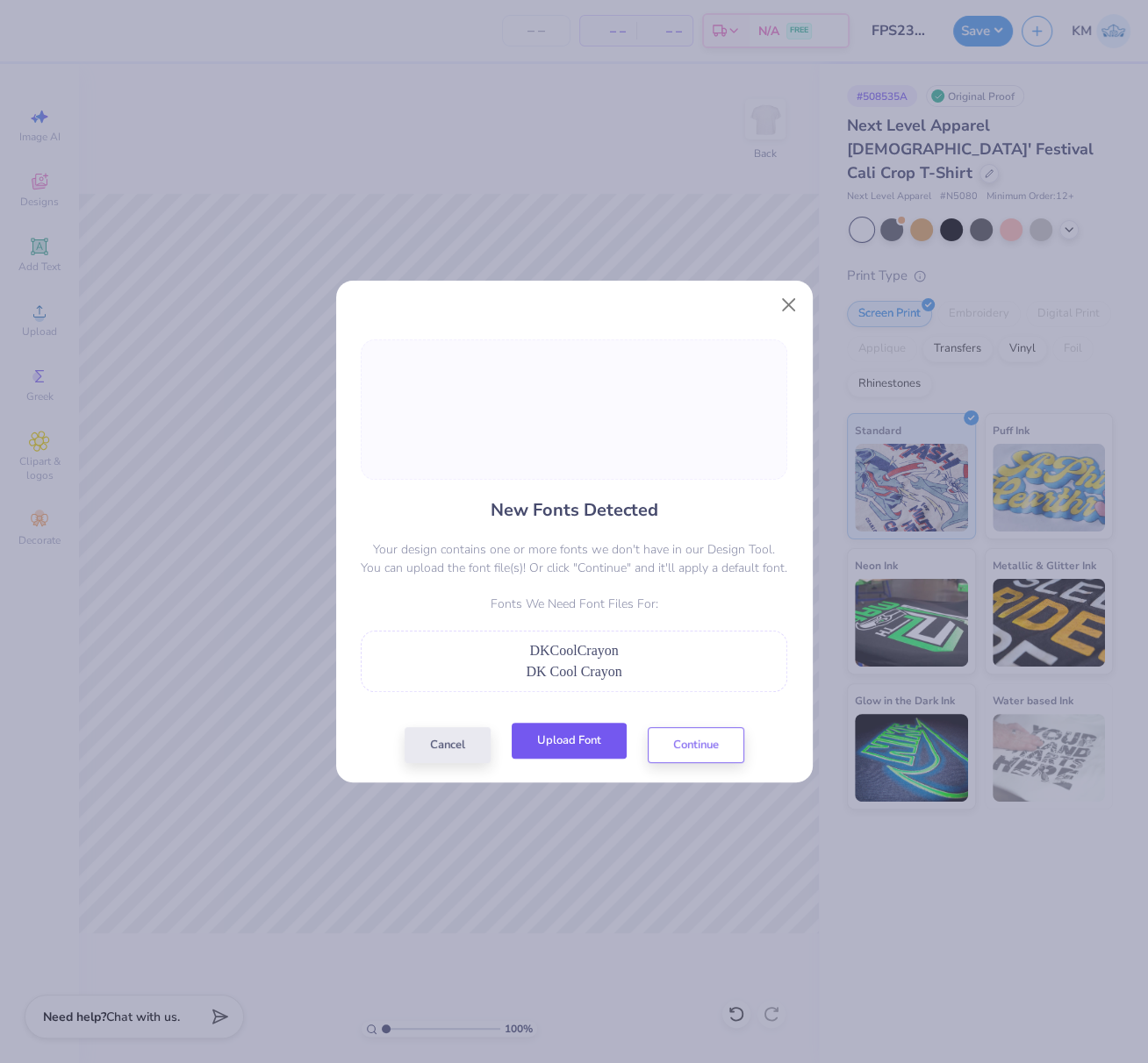
click at [587, 747] on button "Upload Font" at bounding box center [569, 741] width 115 height 36
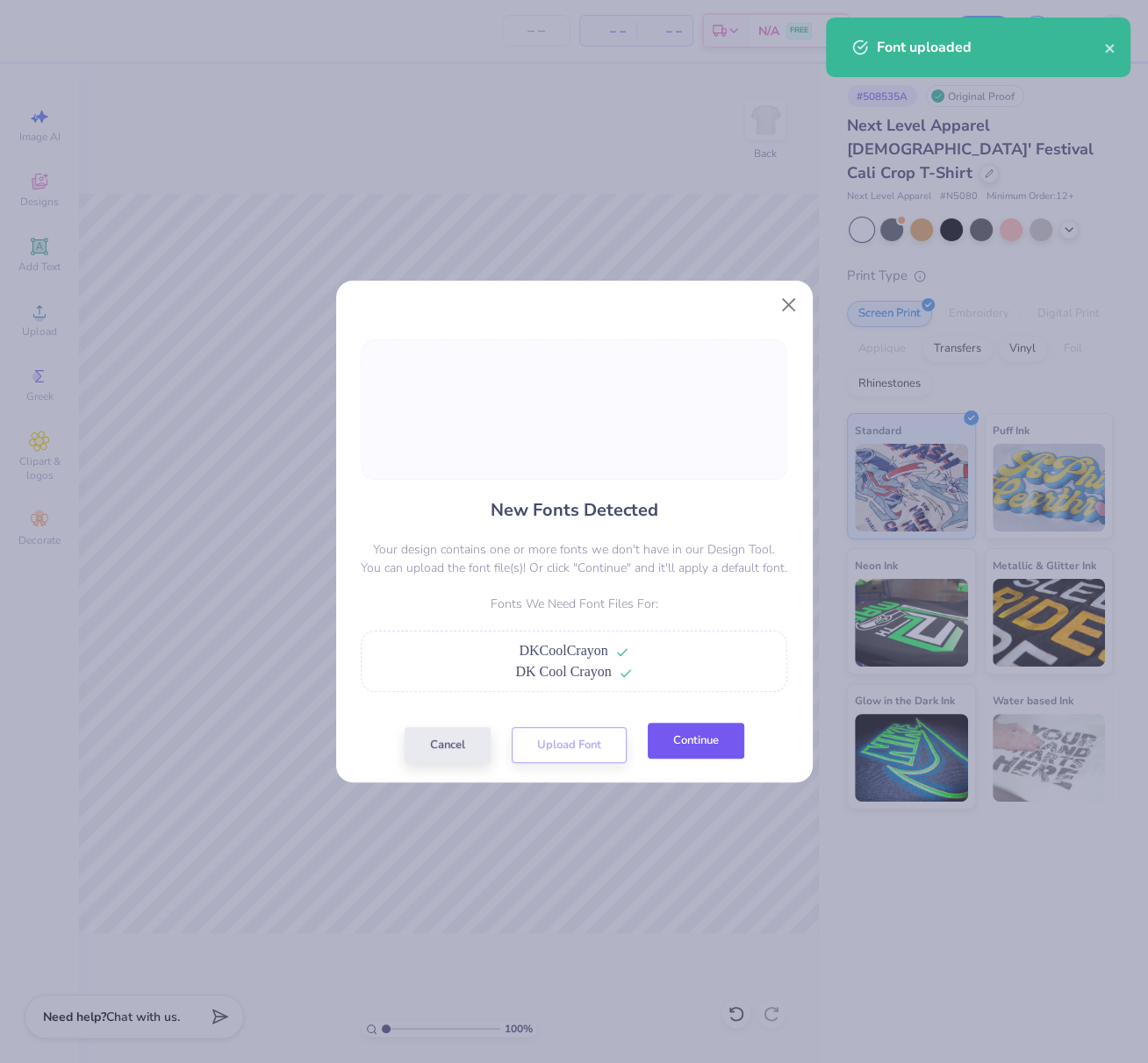
click at [689, 754] on button "Continue" at bounding box center [695, 741] width 96 height 36
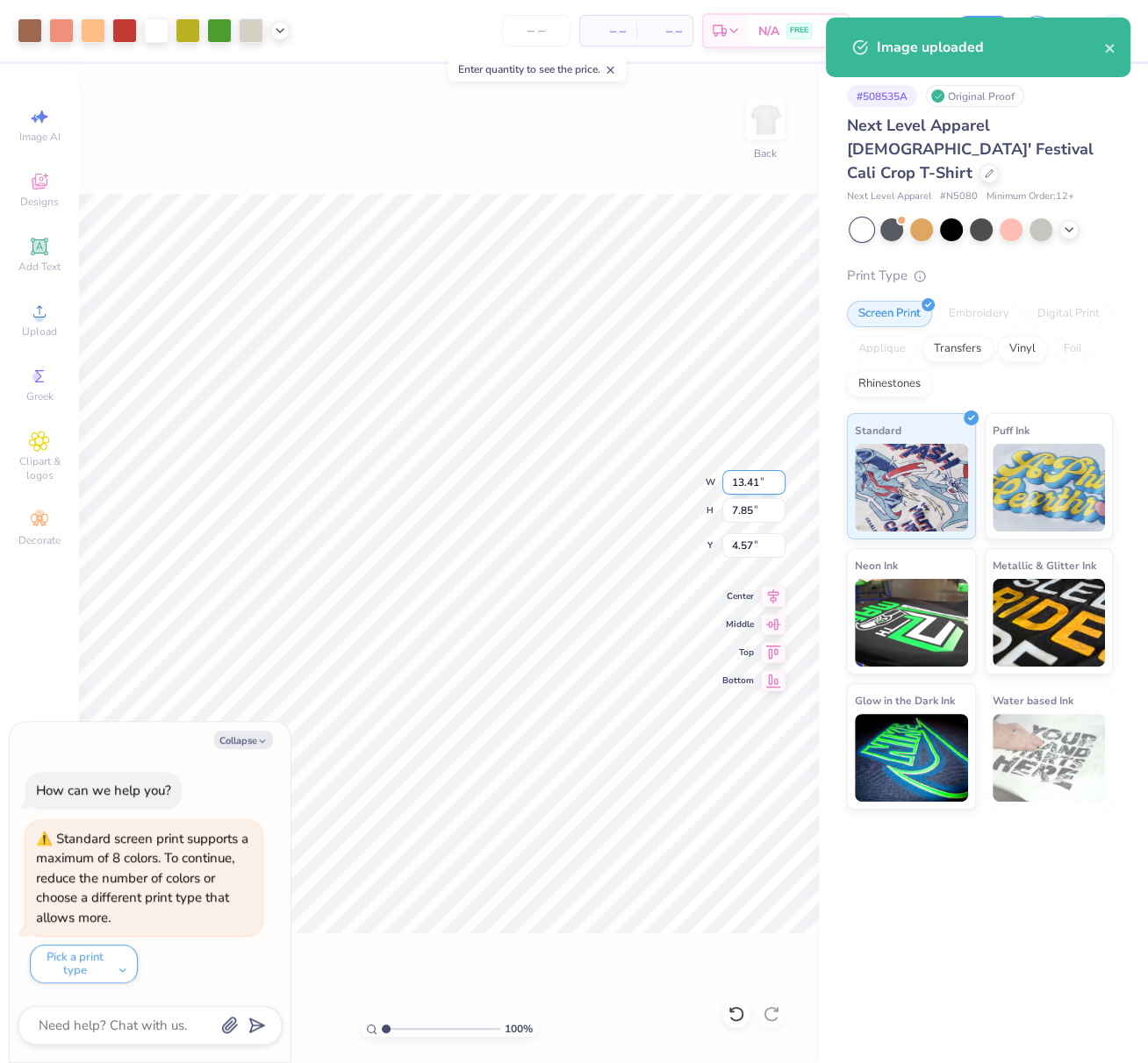
drag, startPoint x: 733, startPoint y: 482, endPoint x: 760, endPoint y: 489, distance: 27.9
click at [760, 484] on input "13.41" at bounding box center [754, 482] width 63 height 25
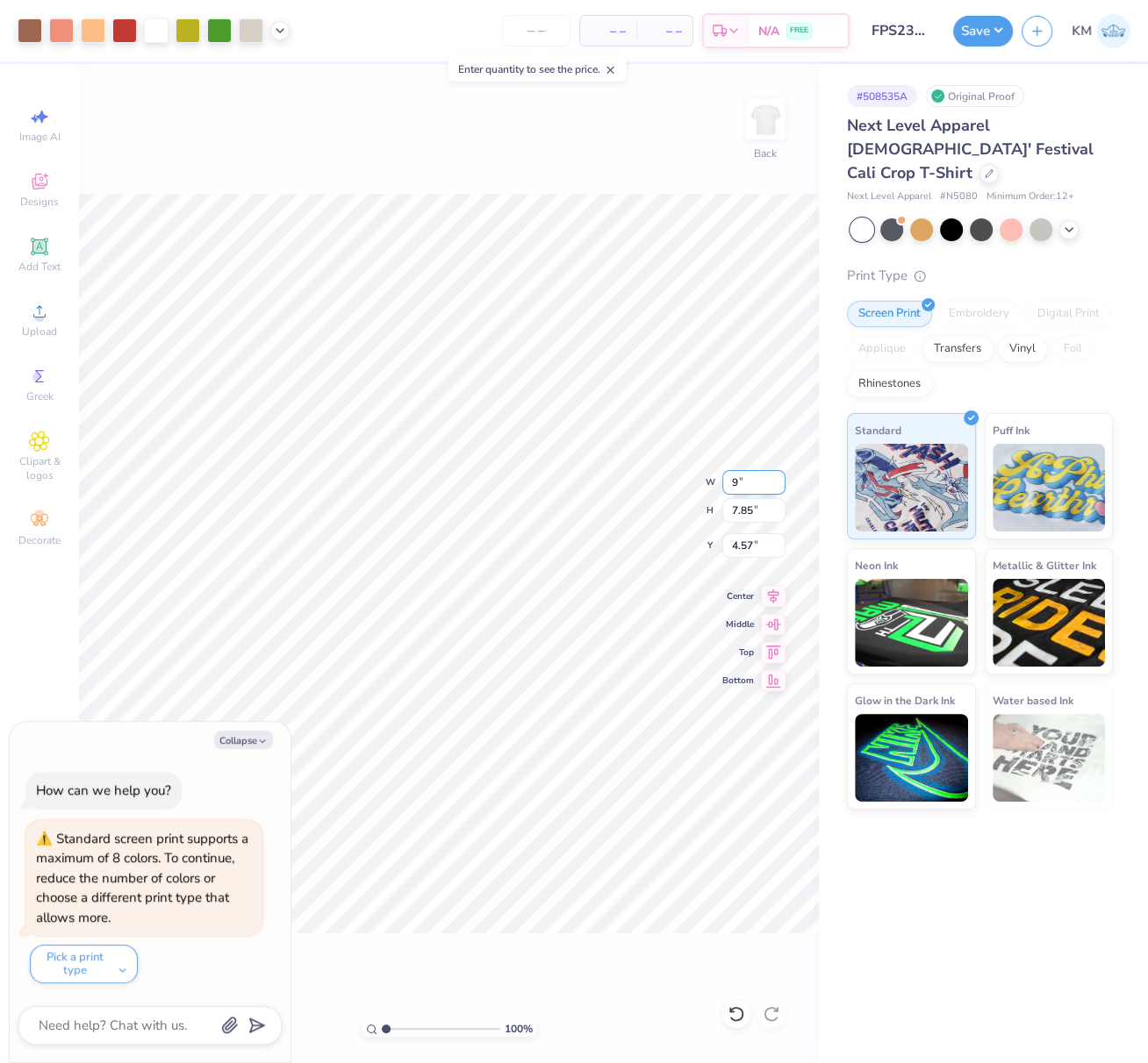
type input "9"
type textarea "x"
type input "9.00"
type input "5.27"
type input "5.86"
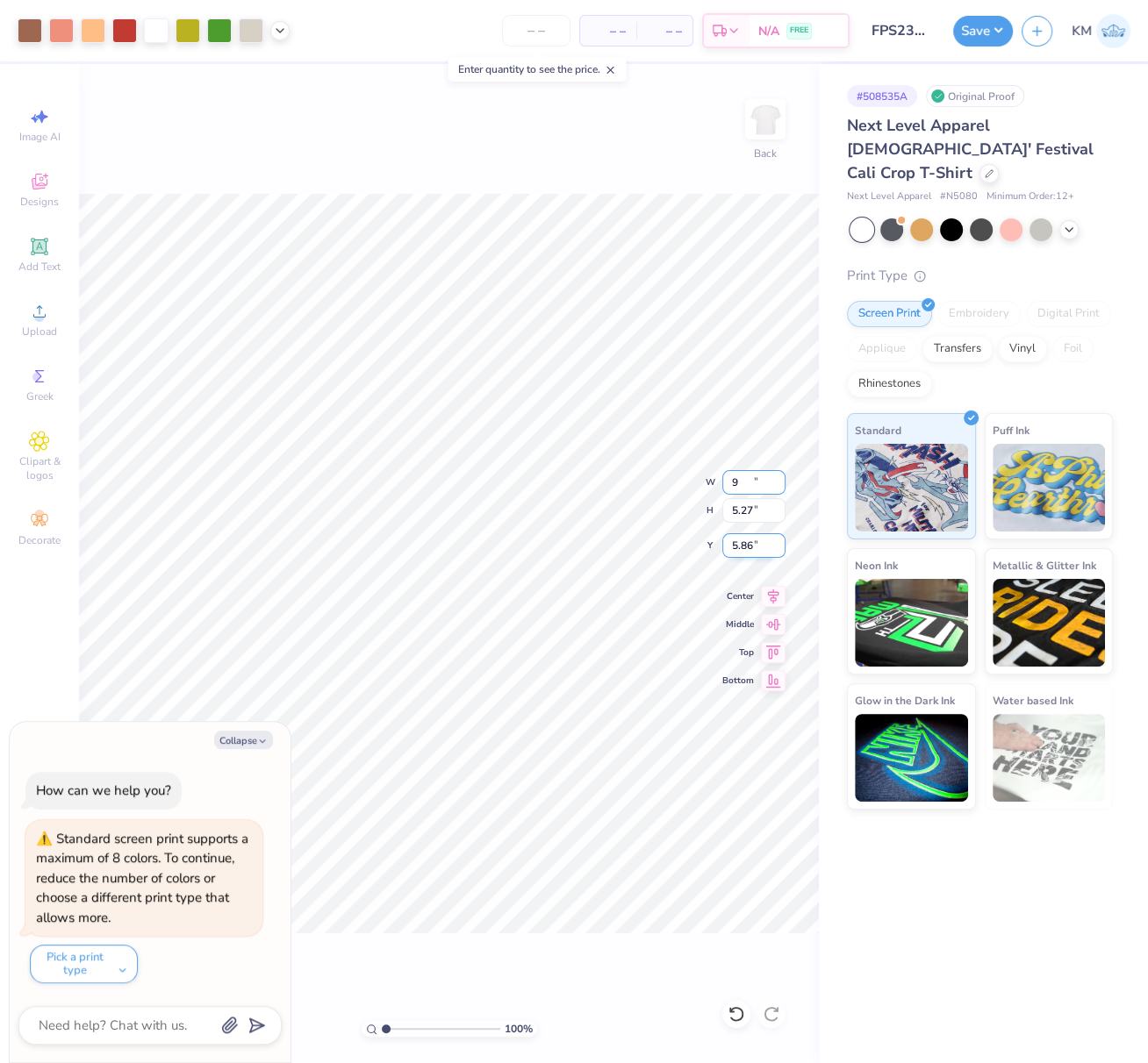
type textarea "x"
drag, startPoint x: 758, startPoint y: 545, endPoint x: 725, endPoint y: 542, distance: 33.1
click at [729, 541] on input "5.86" at bounding box center [754, 546] width 63 height 25
type input "2.5"
type textarea "x"
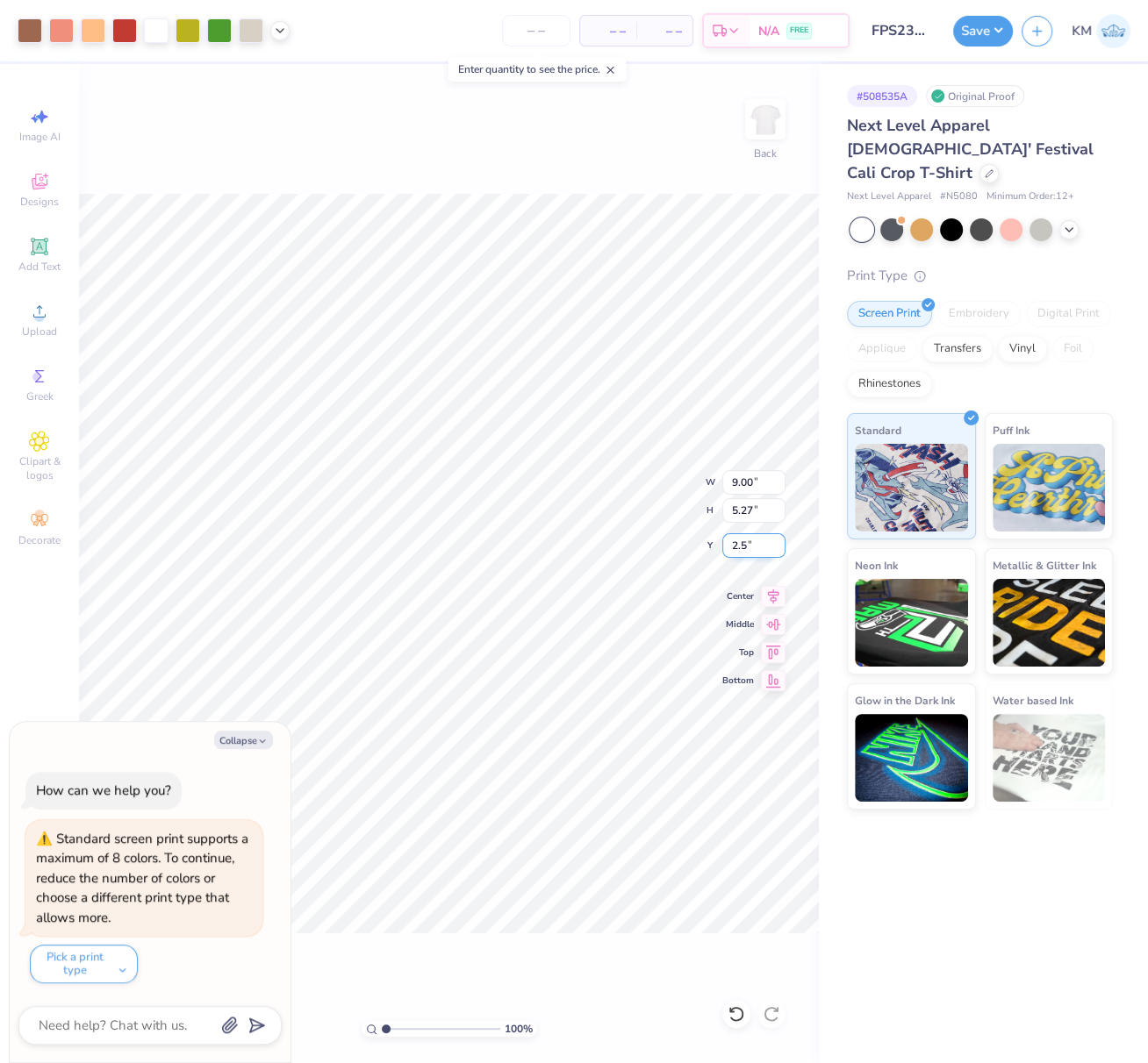
type input "2.50"
click at [252, 34] on div at bounding box center [251, 30] width 25 height 25
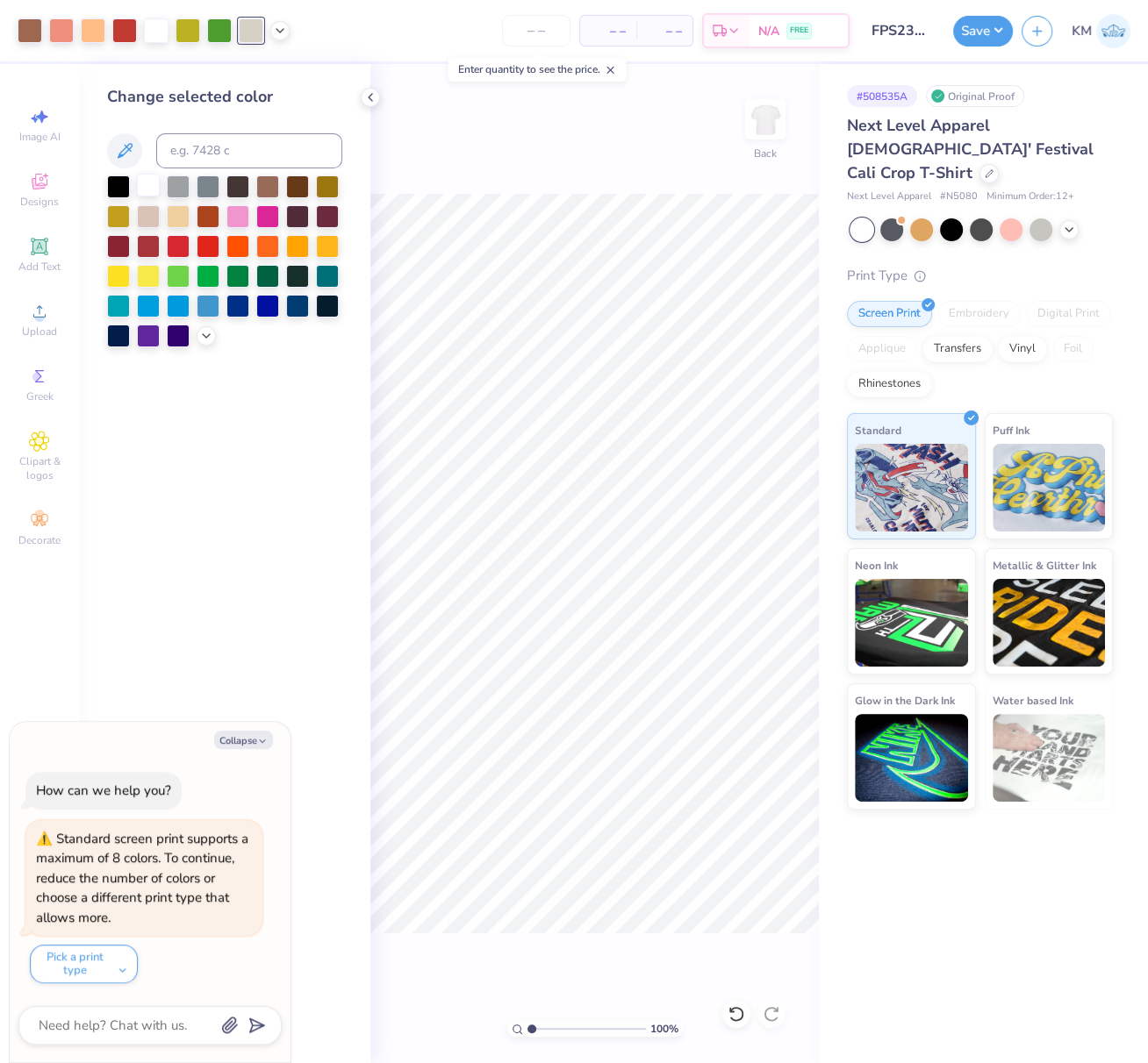
click at [150, 183] on div at bounding box center [148, 186] width 23 height 23
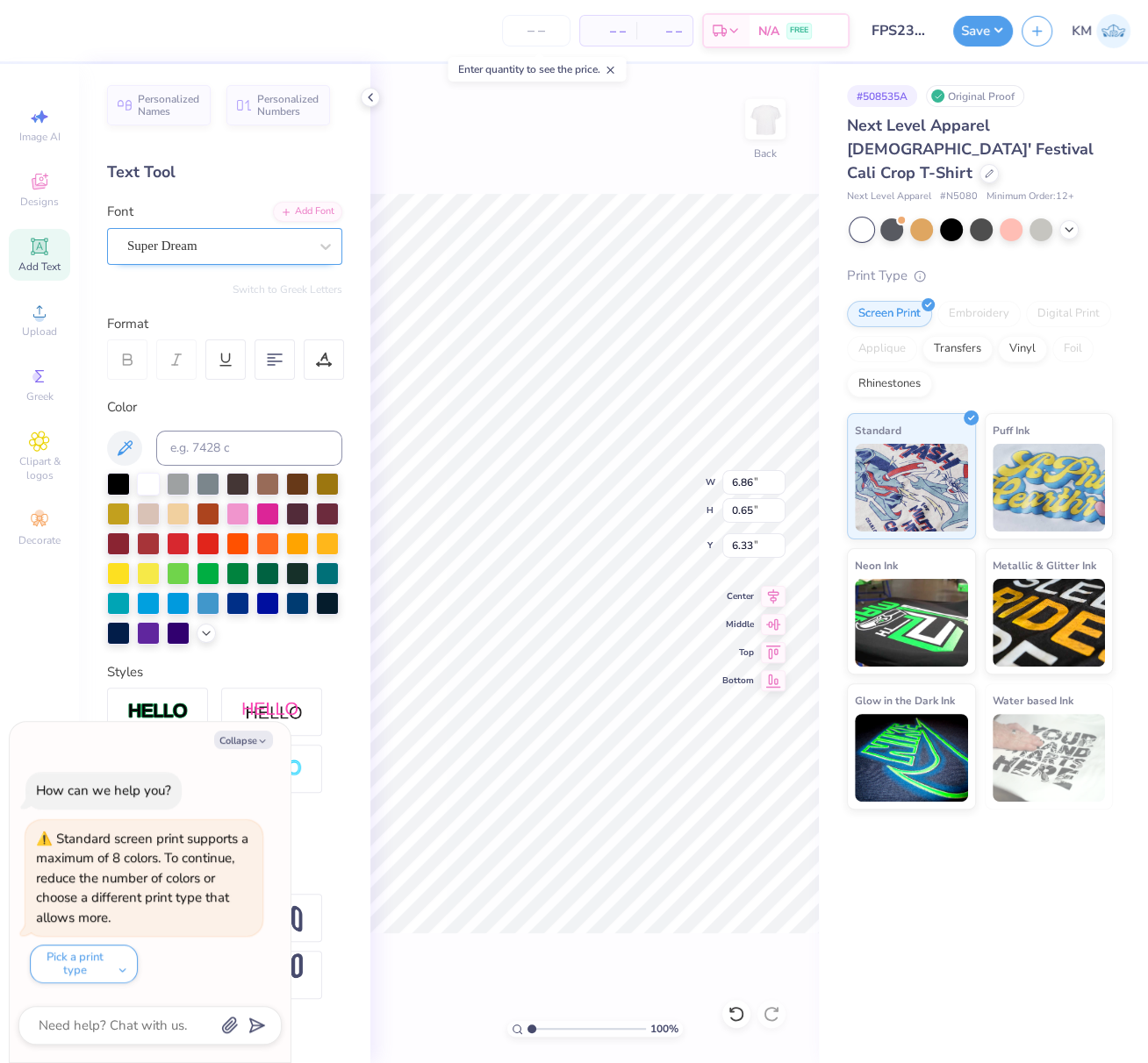
click at [176, 247] on div "Super Dream" at bounding box center [218, 246] width 185 height 28
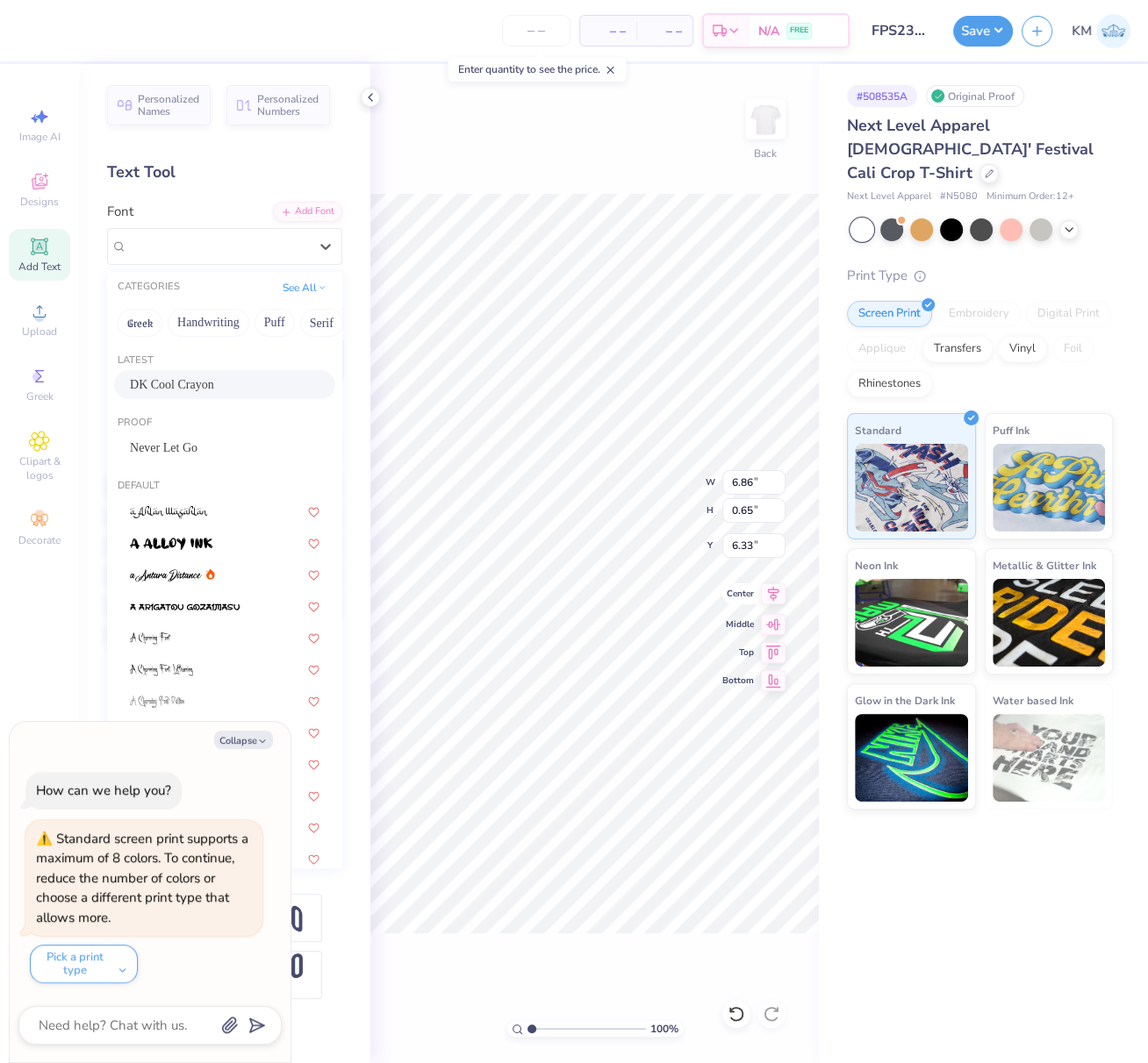
click at [154, 380] on span "DK Cool Crayon" at bounding box center [171, 384] width 85 height 18
type textarea "x"
type input "7.22"
type input "0.75"
type input "6.34"
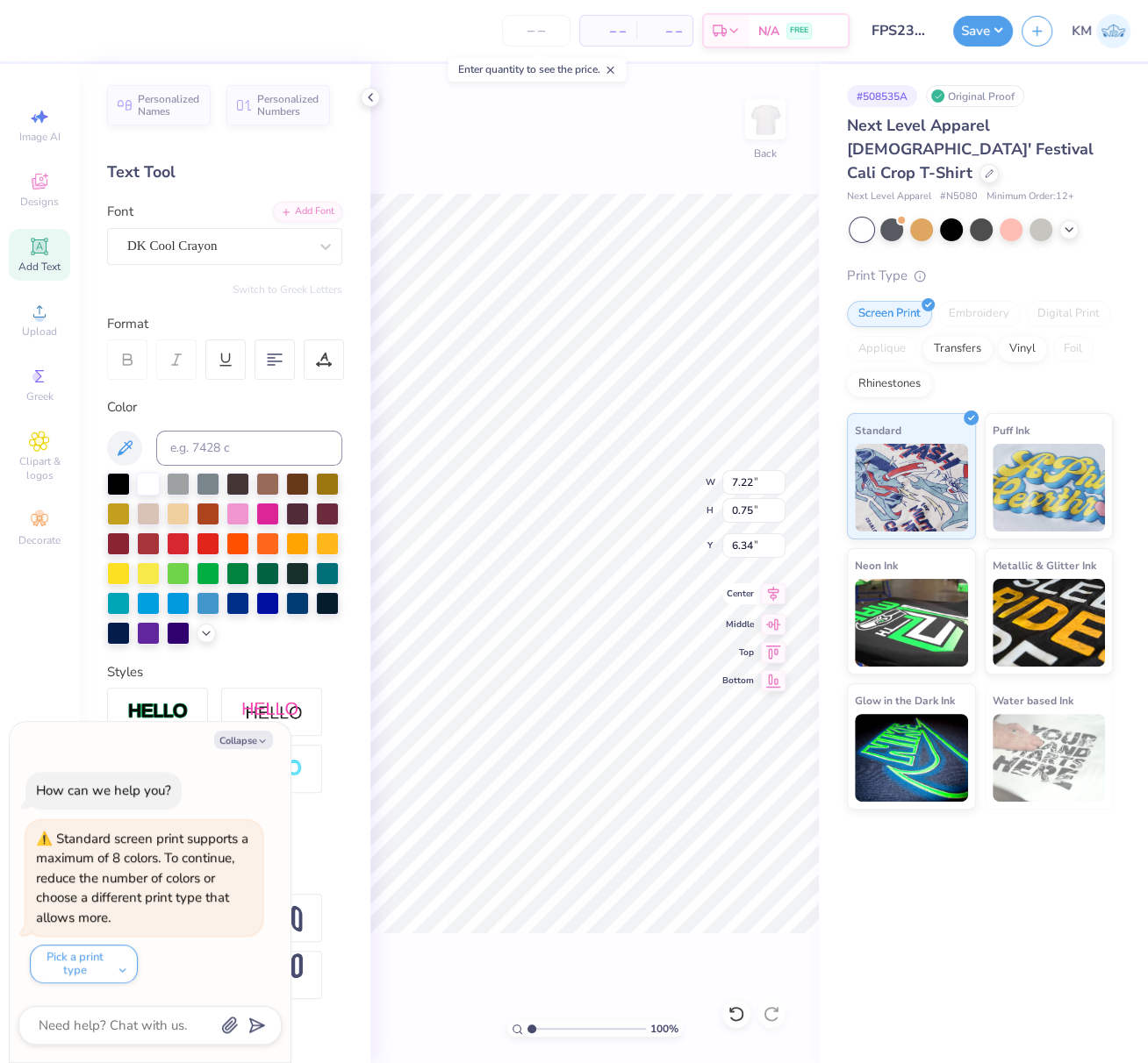
click at [773, 595] on icon at bounding box center [773, 594] width 25 height 21
click at [230, 247] on div "Super Dream" at bounding box center [218, 246] width 185 height 28
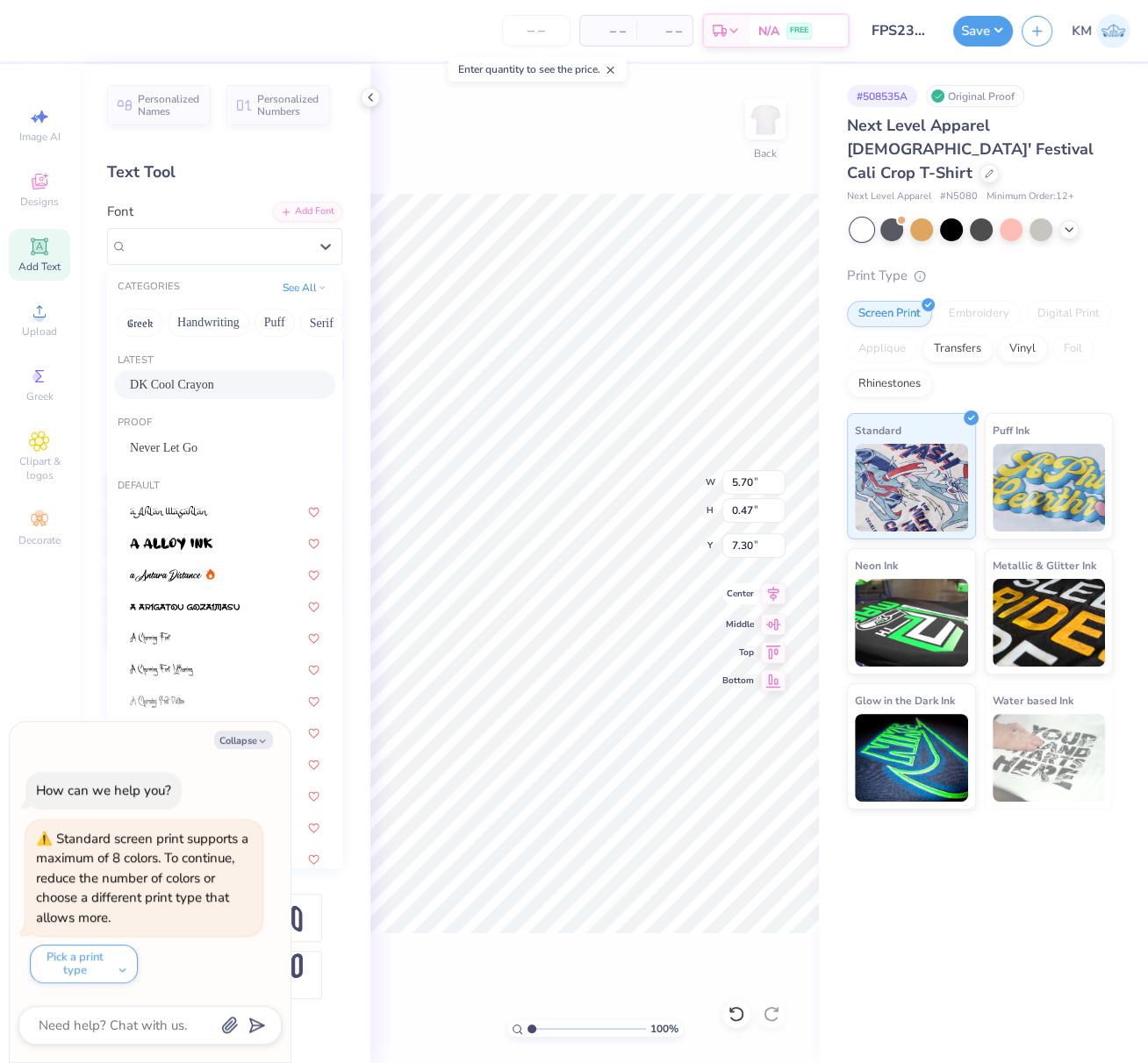
drag, startPoint x: 173, startPoint y: 380, endPoint x: 776, endPoint y: 602, distance: 642.6
click at [173, 380] on span "DK Cool Crayon" at bounding box center [171, 384] width 85 height 18
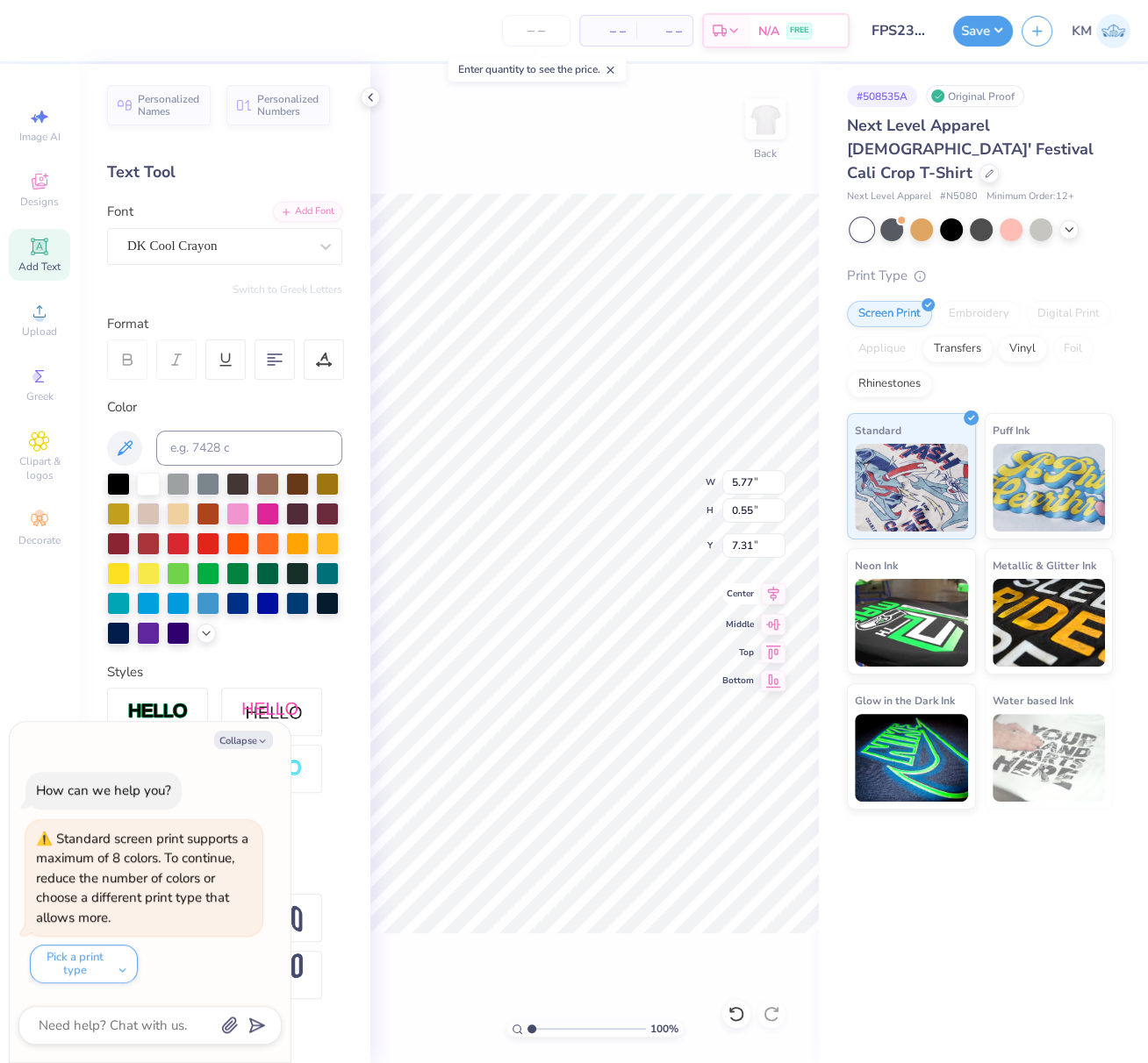
type textarea "x"
type input "5.77"
type input "0.55"
type input "7.31"
click at [777, 595] on icon at bounding box center [773, 594] width 25 height 21
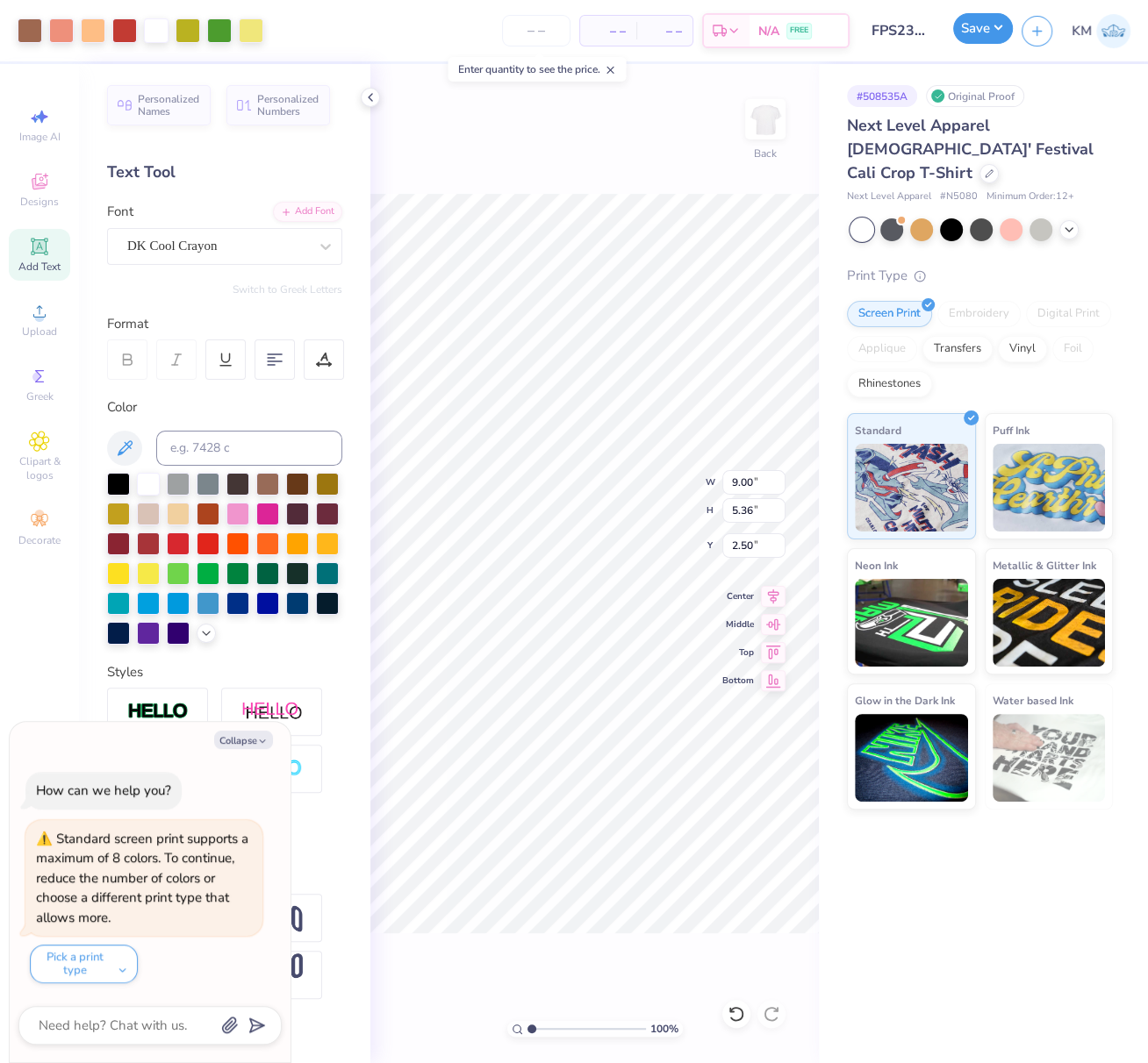
click at [994, 29] on button "Save" at bounding box center [982, 29] width 60 height 30
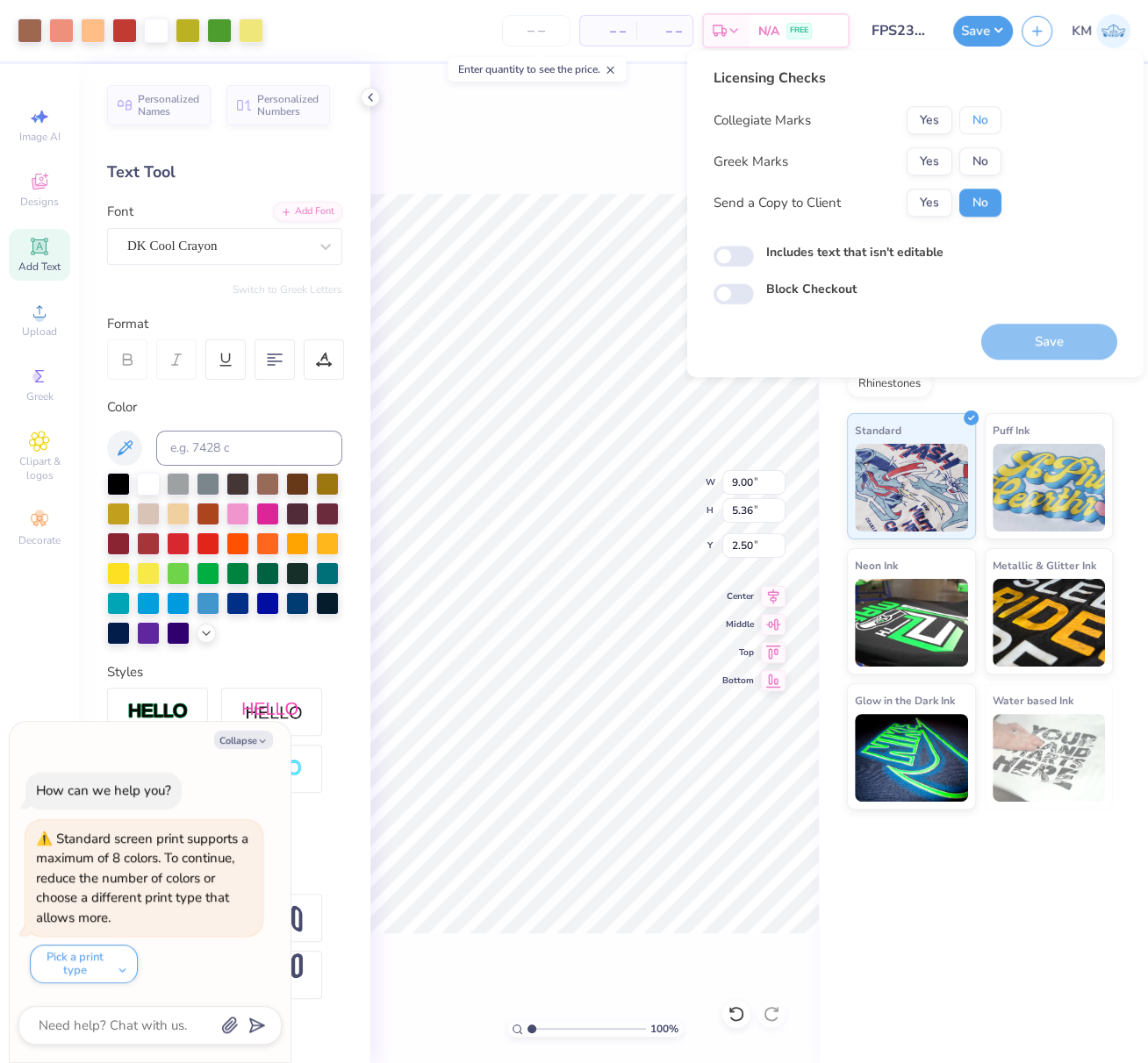
drag, startPoint x: 979, startPoint y: 119, endPoint x: 965, endPoint y: 137, distance: 22.8
click at [979, 118] on button "No" at bounding box center [980, 121] width 42 height 29
click at [941, 160] on button "Yes" at bounding box center [929, 162] width 46 height 29
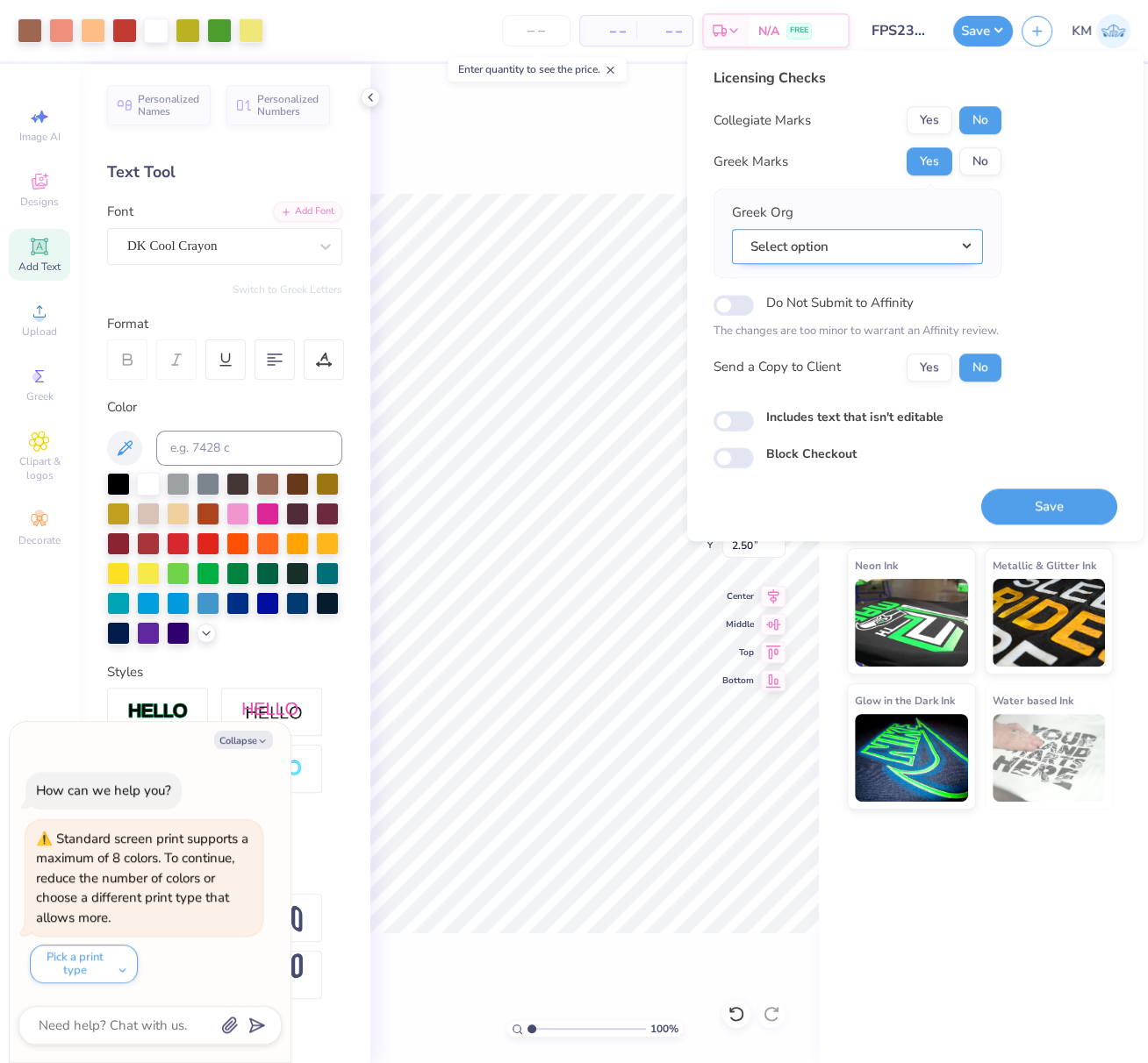
click at [965, 241] on button "Select option" at bounding box center [858, 247] width 251 height 36
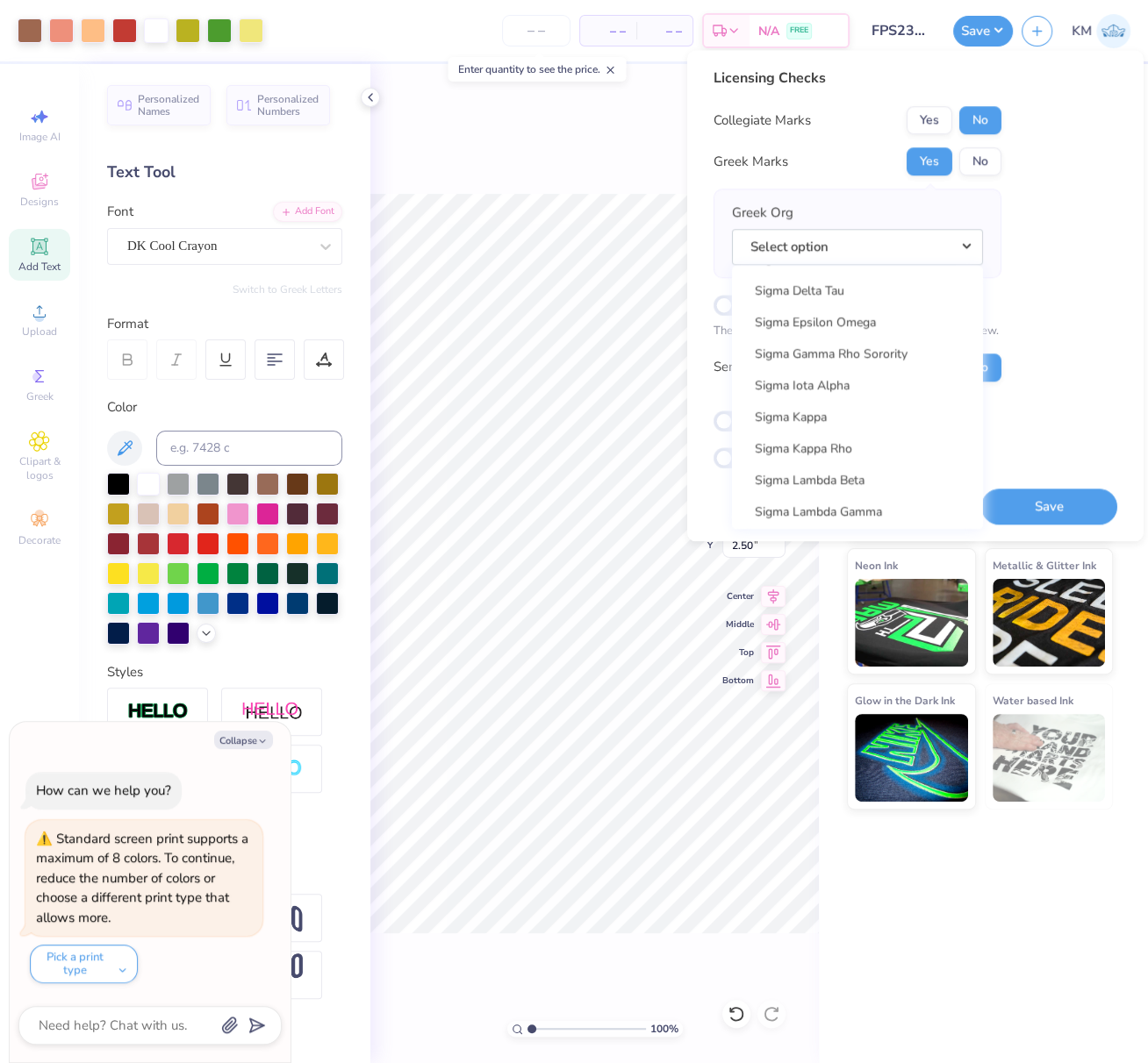
scroll to position [11341, 0]
click at [871, 313] on link "Sigma Delta Tau" at bounding box center [857, 317] width 237 height 29
type textarea "x"
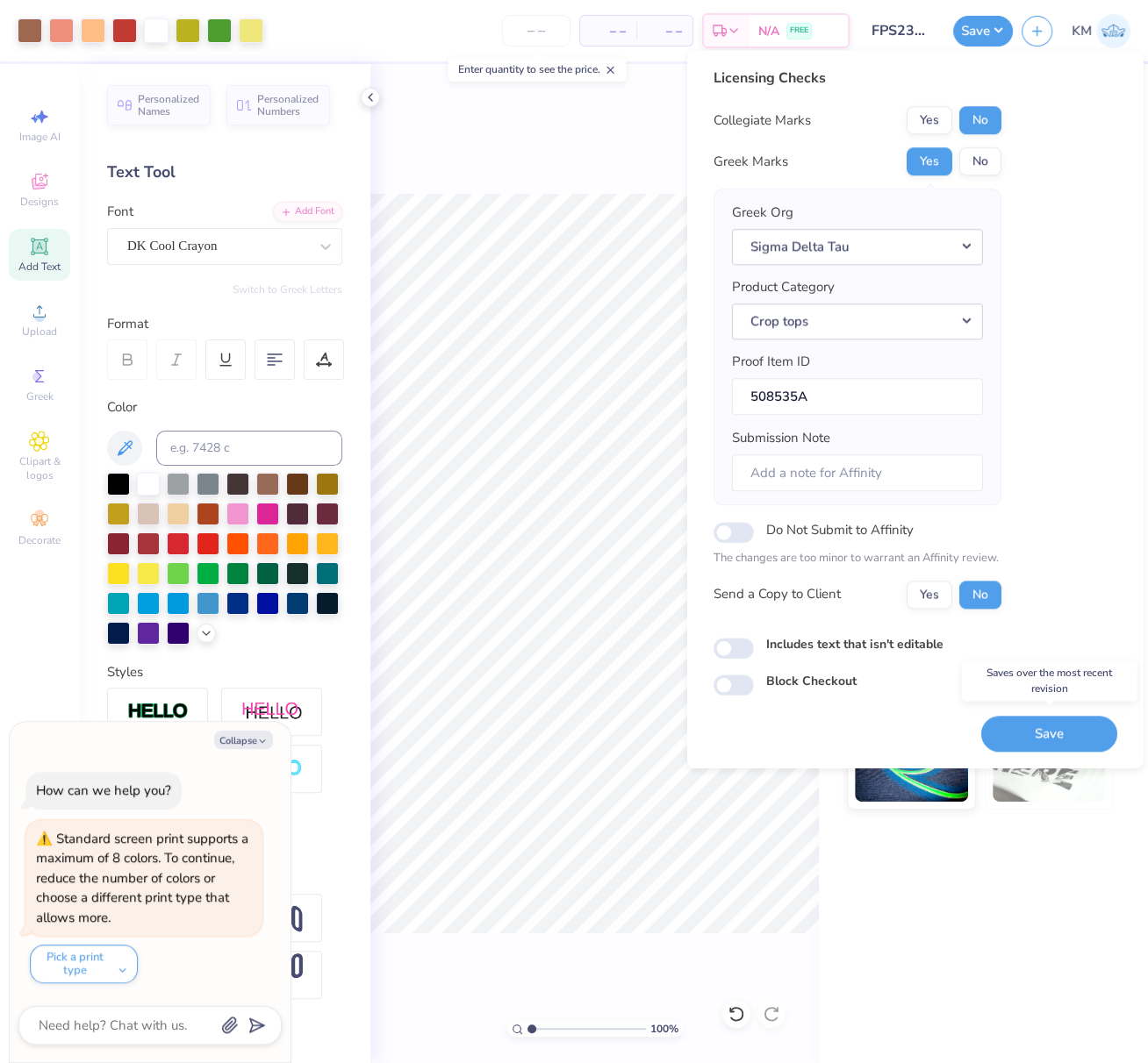
drag, startPoint x: 1057, startPoint y: 721, endPoint x: 197, endPoint y: 1, distance: 1121.6
click at [1057, 721] on button "Save" at bounding box center [1049, 734] width 136 height 36
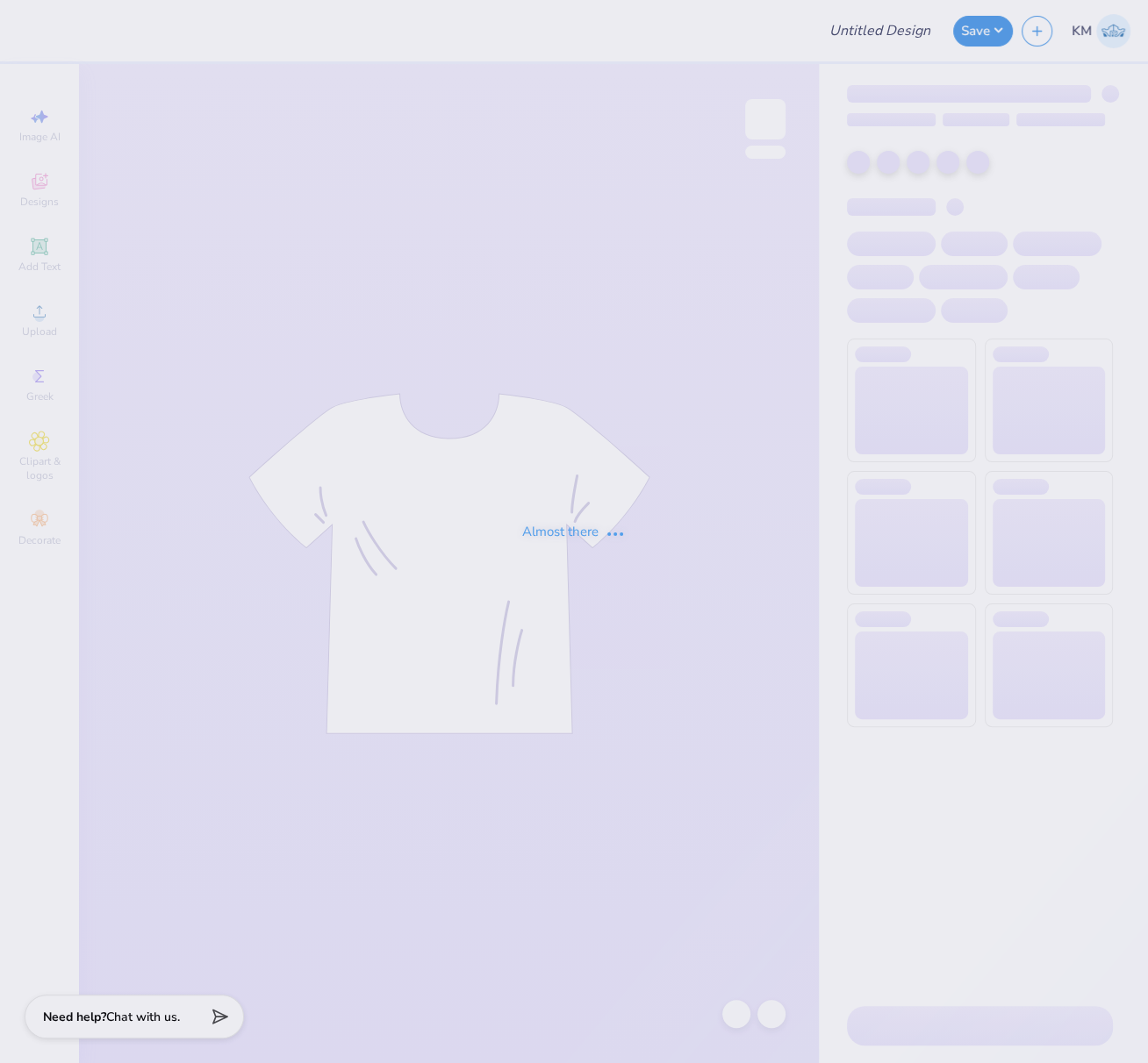
type input "FPS239502"
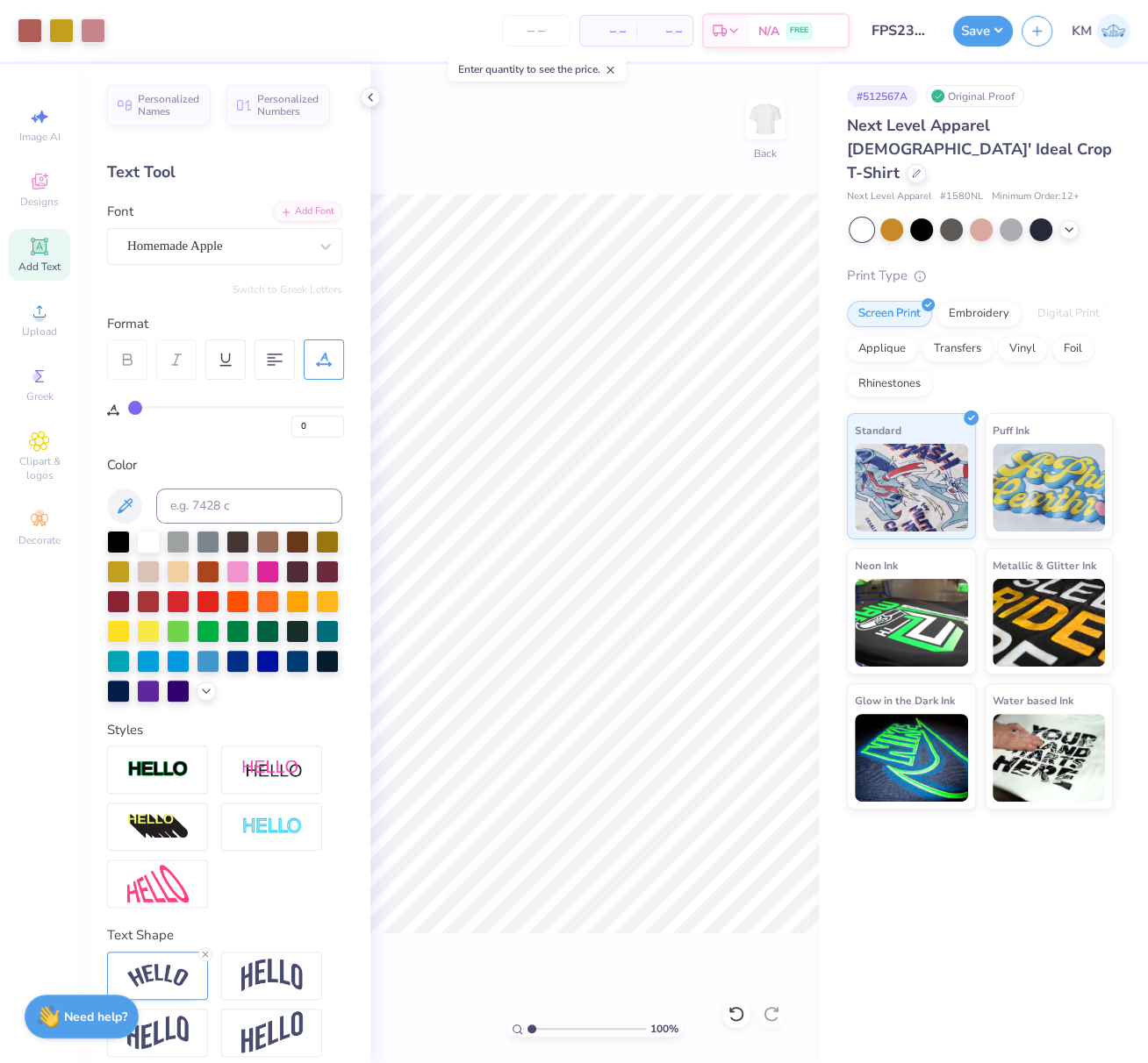
scroll to position [42, 0]
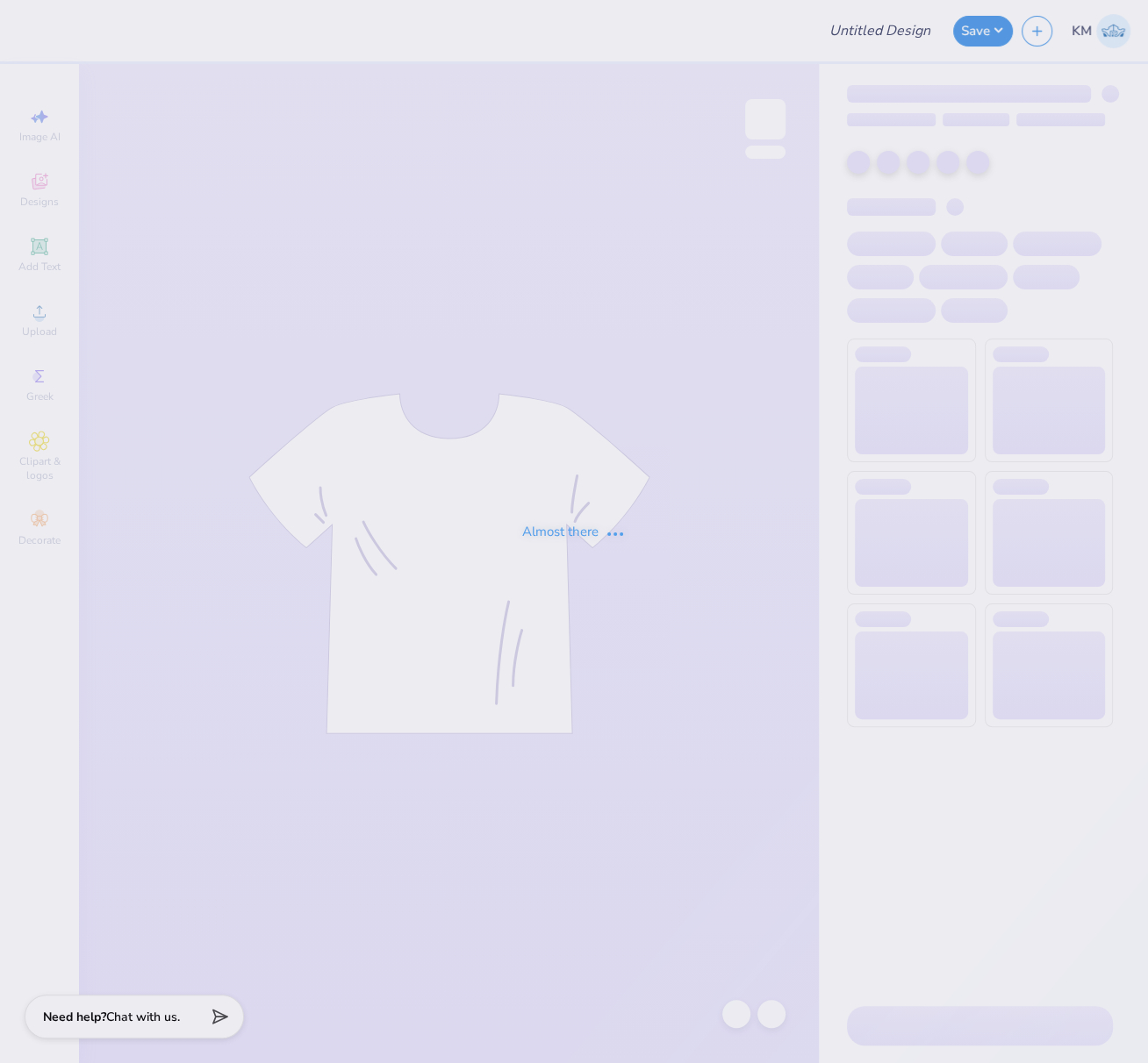
type input "FPS239502"
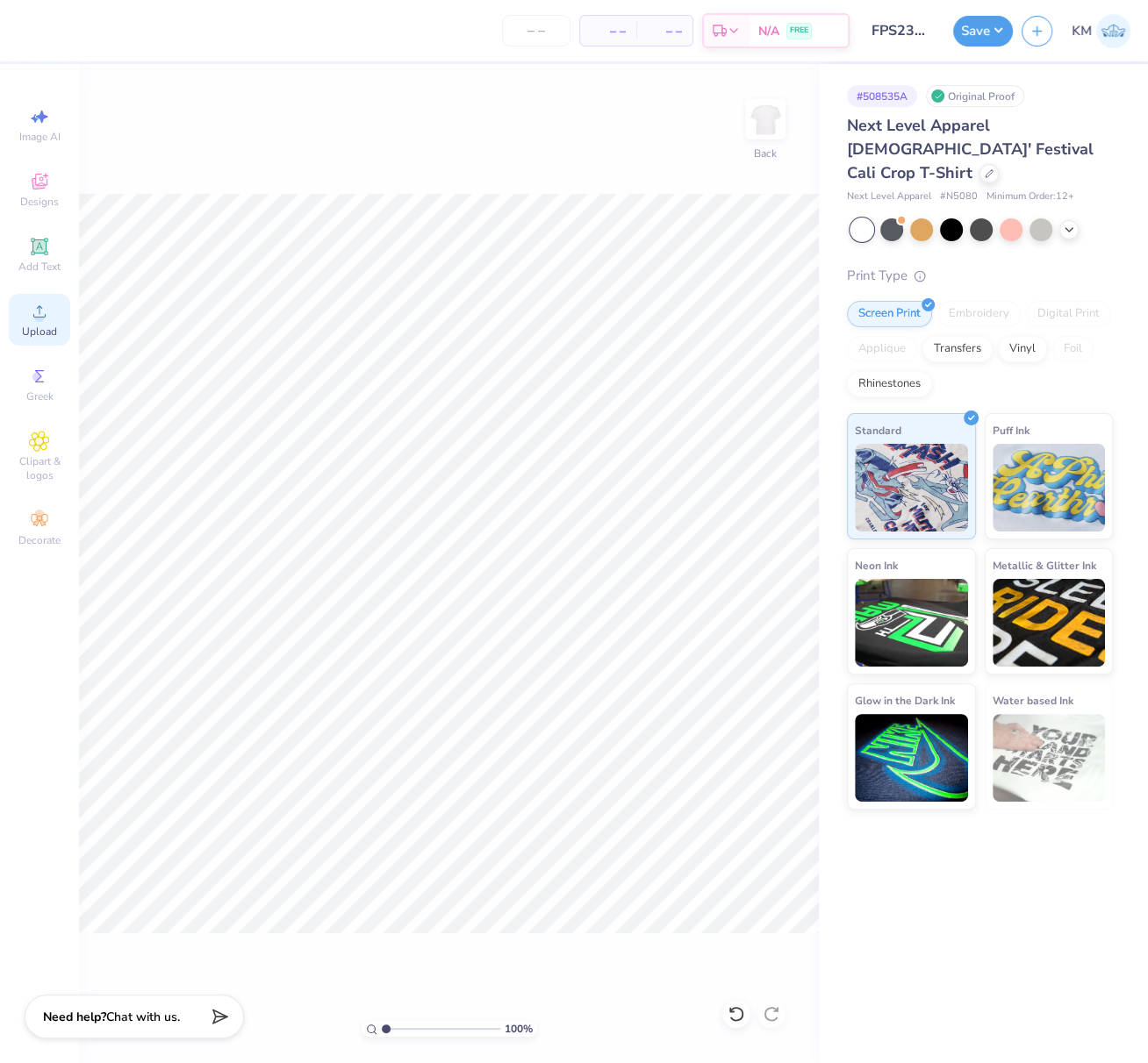
click at [39, 329] on span "Upload" at bounding box center [39, 331] width 35 height 14
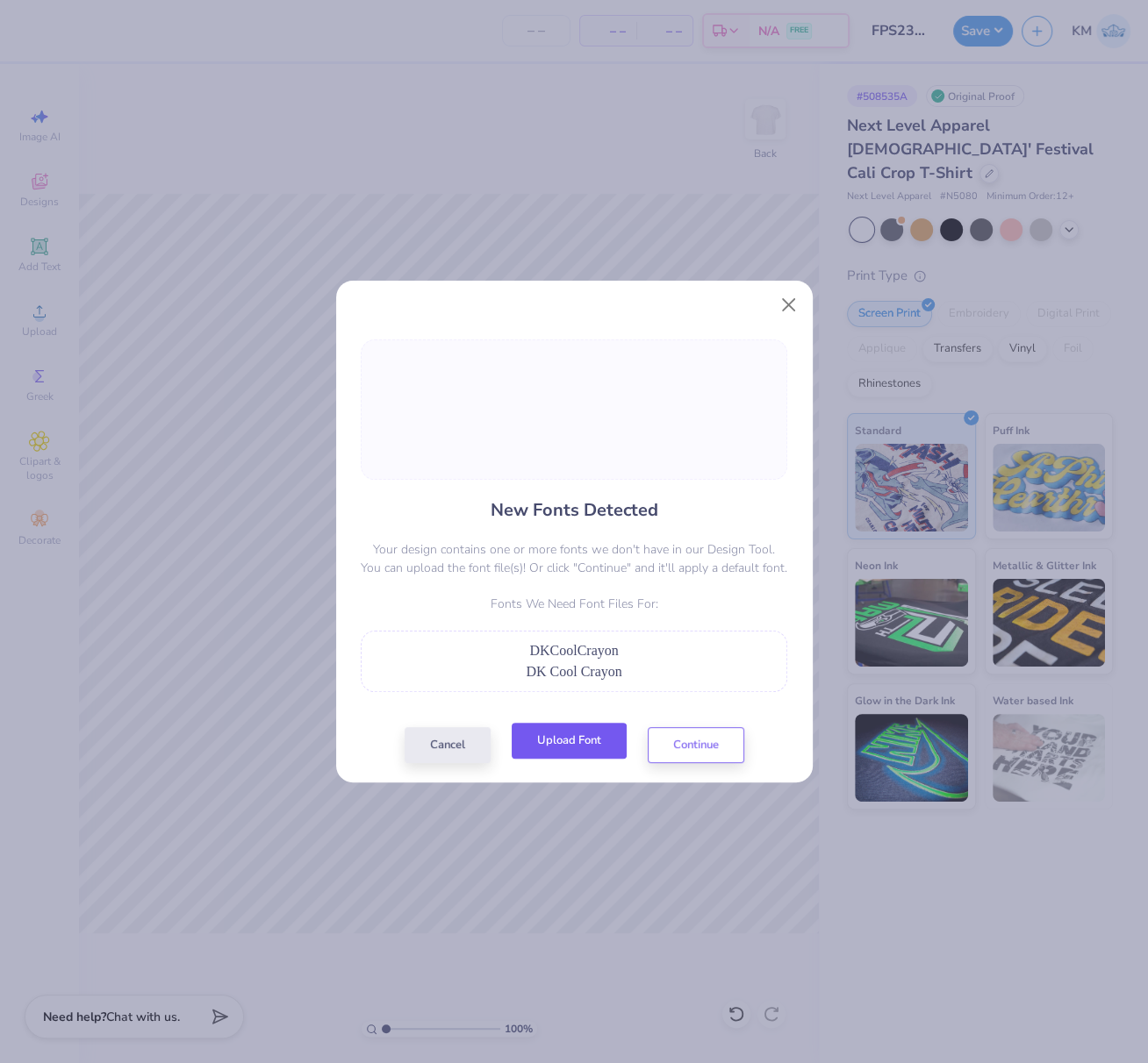
click at [556, 737] on button "Upload Font" at bounding box center [569, 741] width 115 height 36
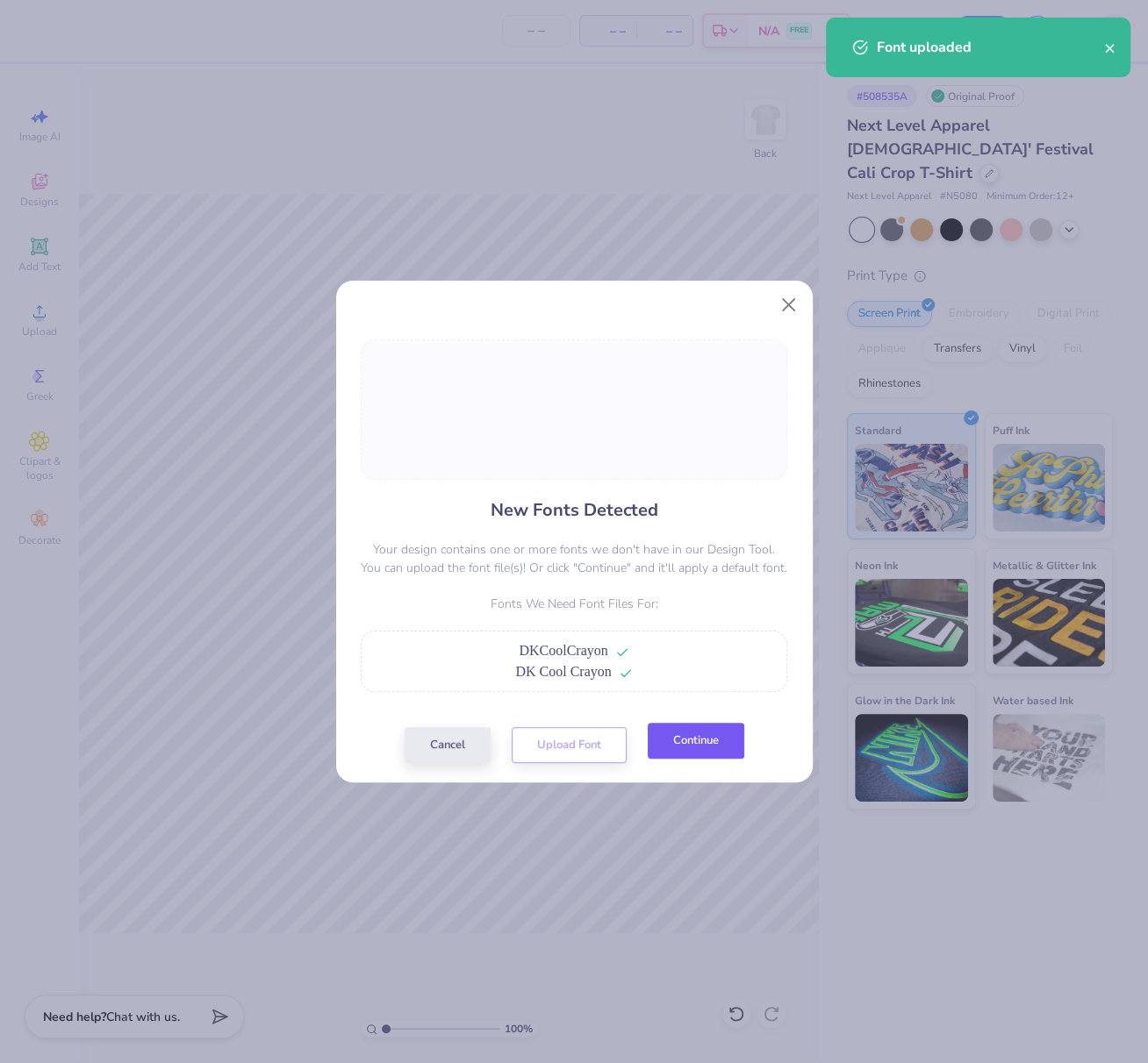
click at [700, 738] on button "Continue" at bounding box center [695, 741] width 96 height 36
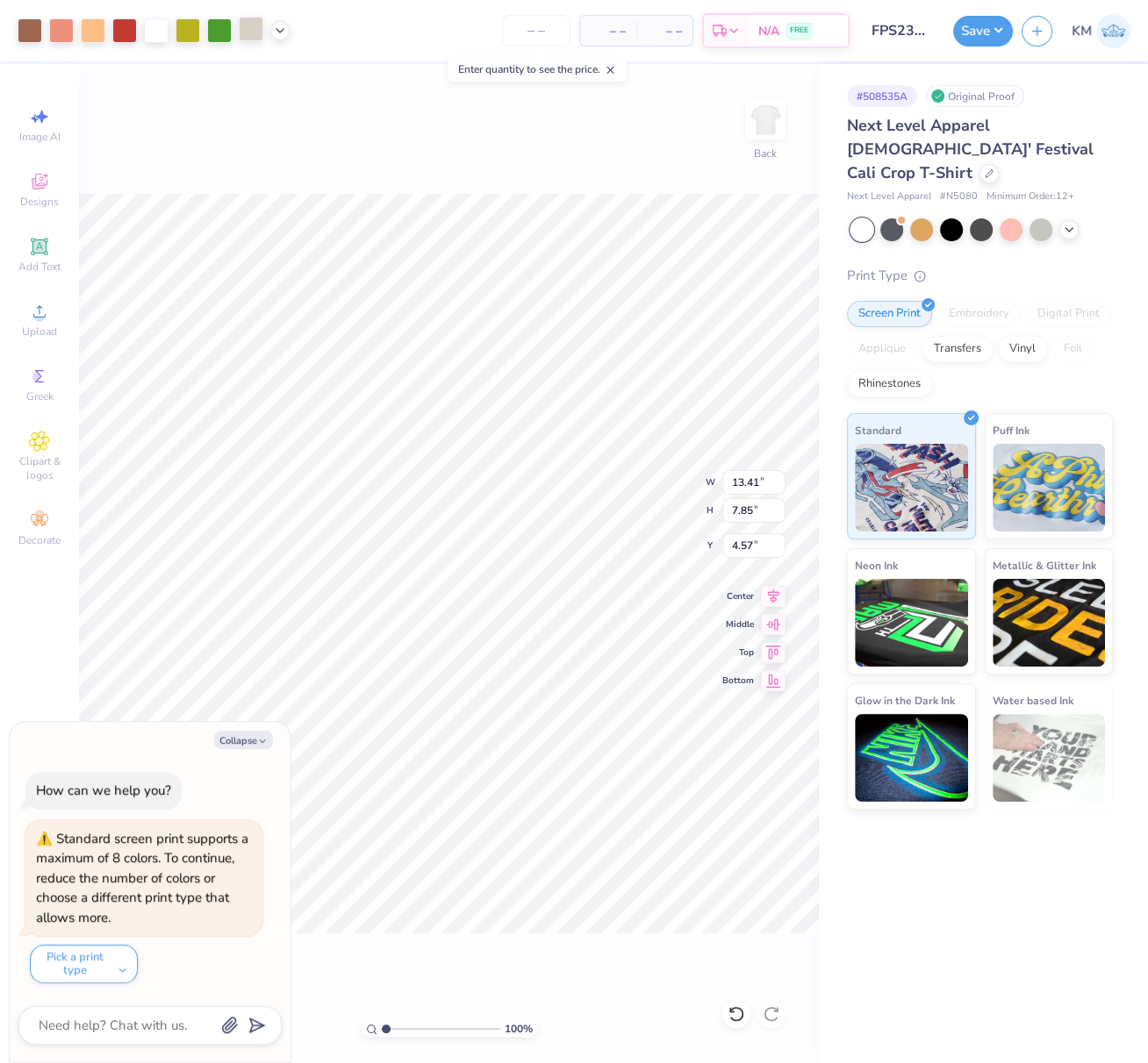
click at [248, 30] on div at bounding box center [251, 30] width 25 height 25
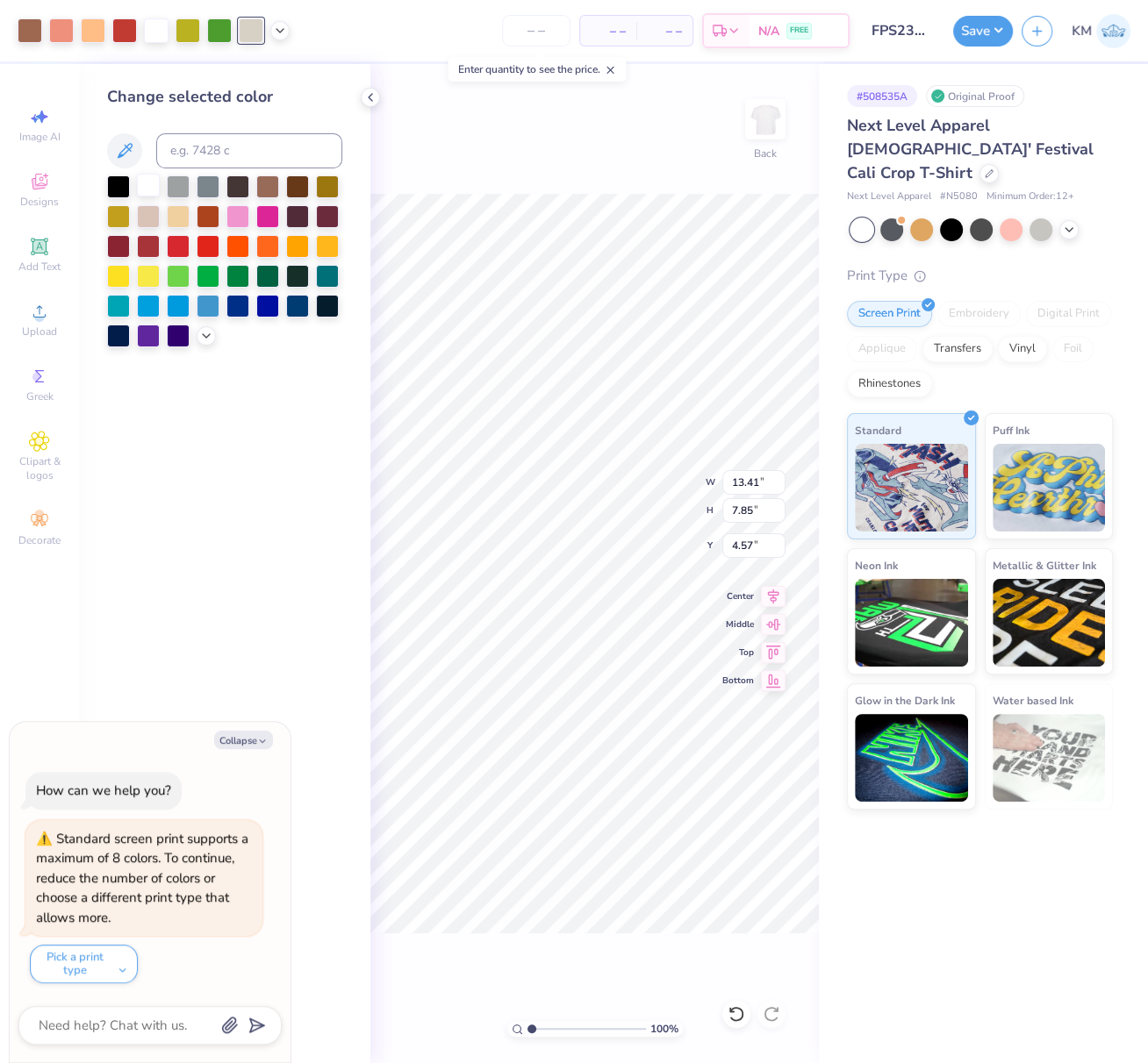
click at [148, 188] on div at bounding box center [148, 186] width 23 height 23
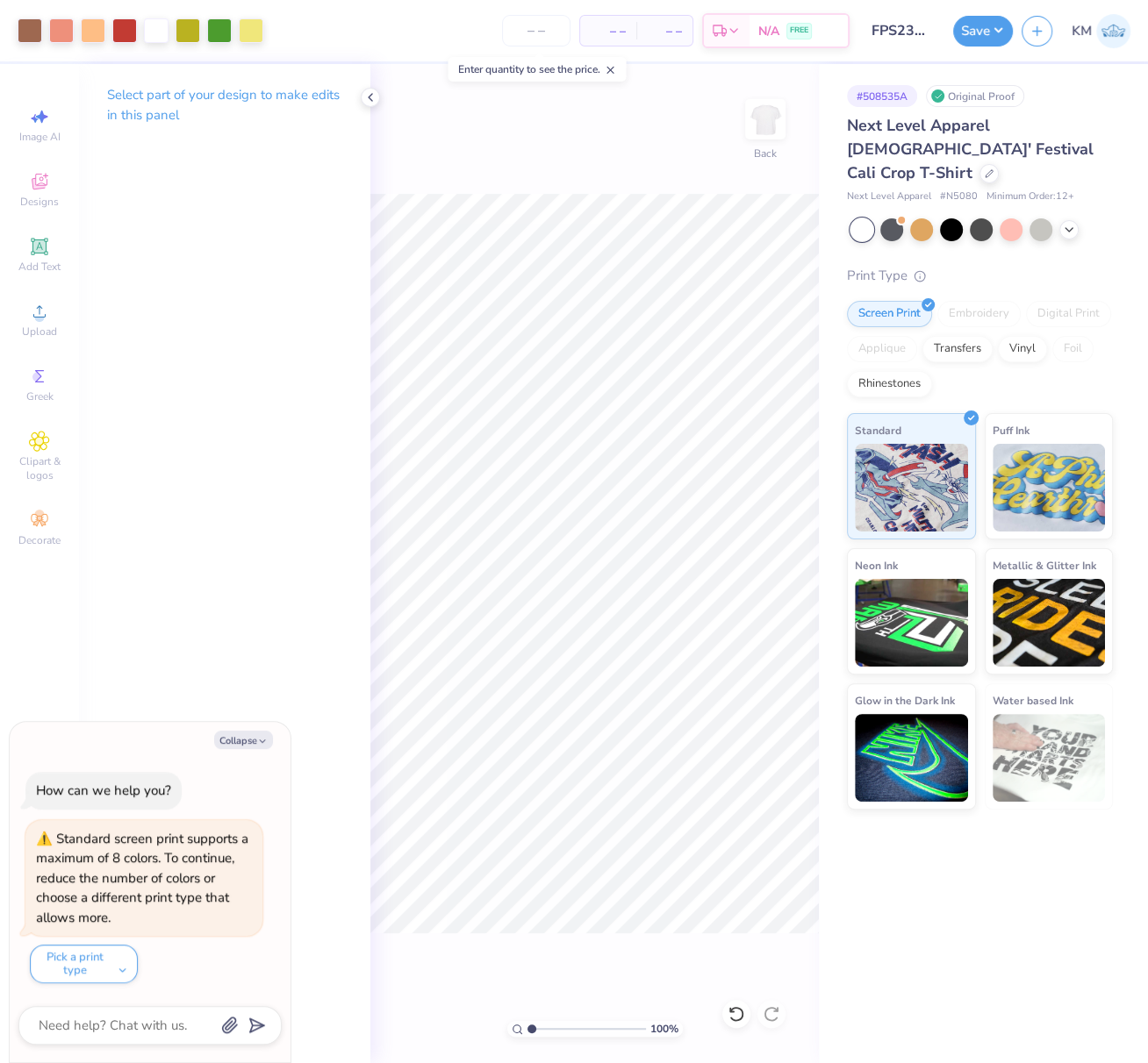
type textarea "x"
drag, startPoint x: 727, startPoint y: 483, endPoint x: 764, endPoint y: 490, distance: 37.7
click at [762, 482] on input "13.41" at bounding box center [754, 482] width 63 height 25
type input "9"
type textarea "x"
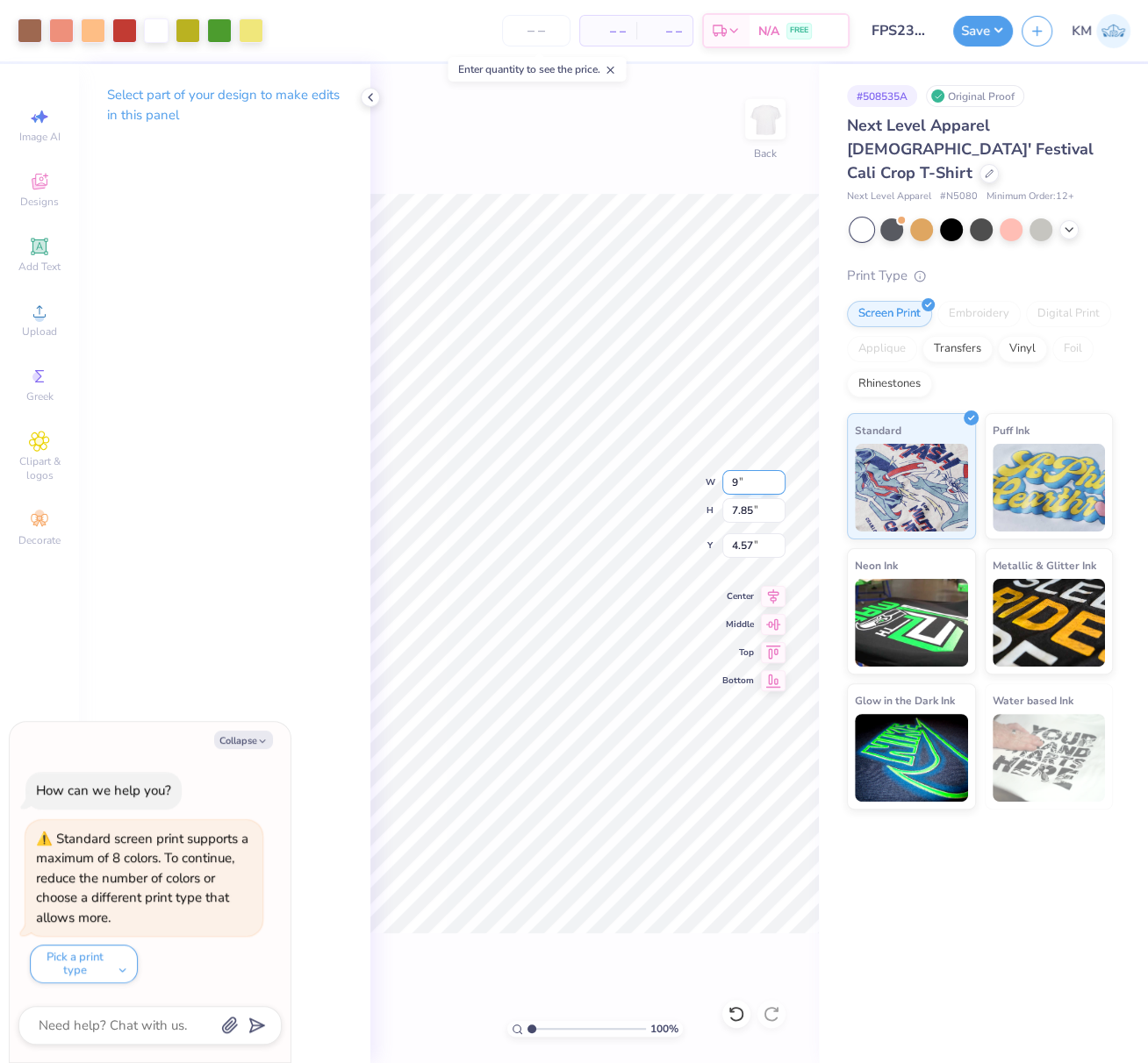
type input "9.00"
type input "5.27"
type input "5.86"
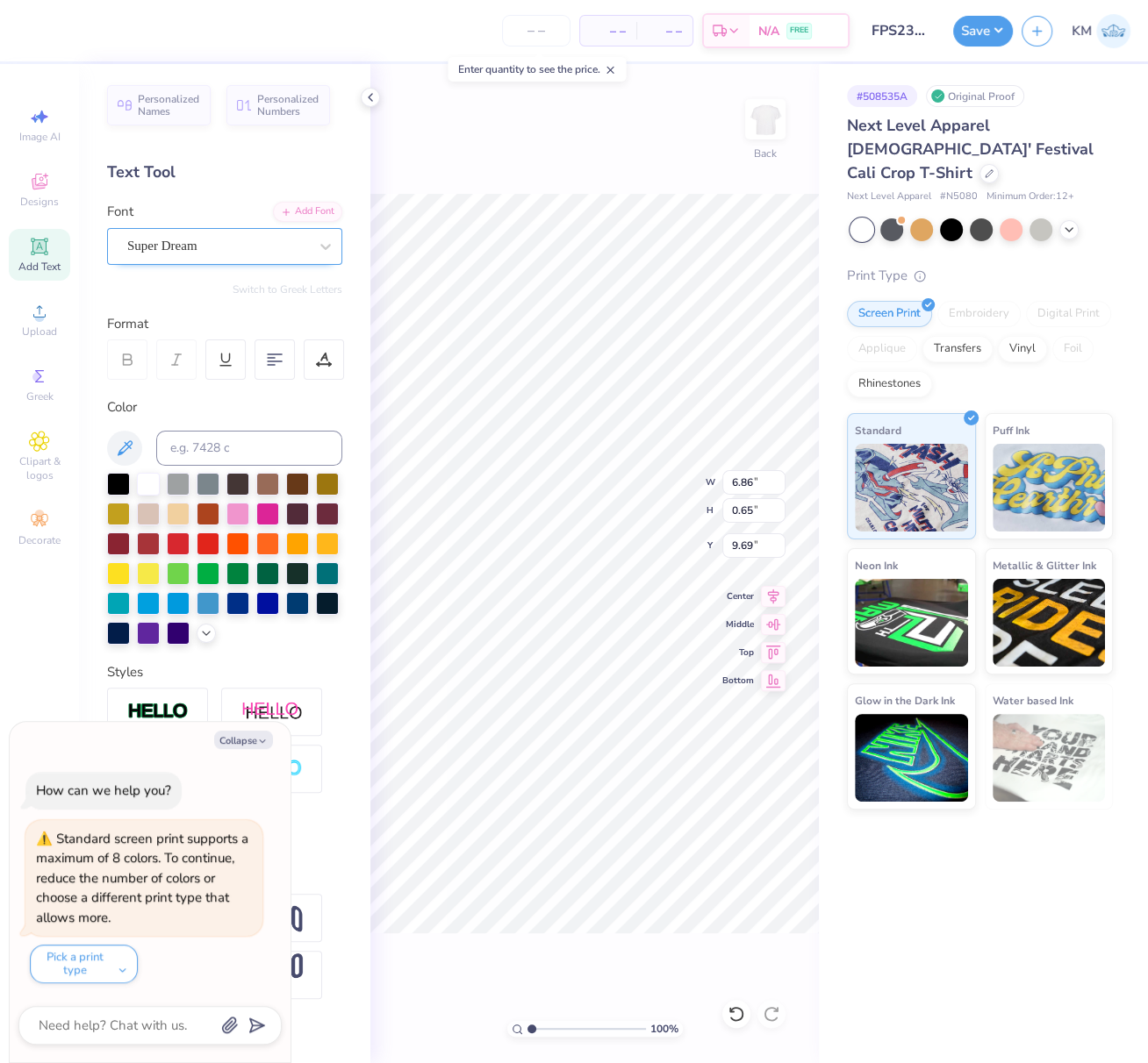
click at [233, 249] on div "Super Dream" at bounding box center [218, 246] width 185 height 28
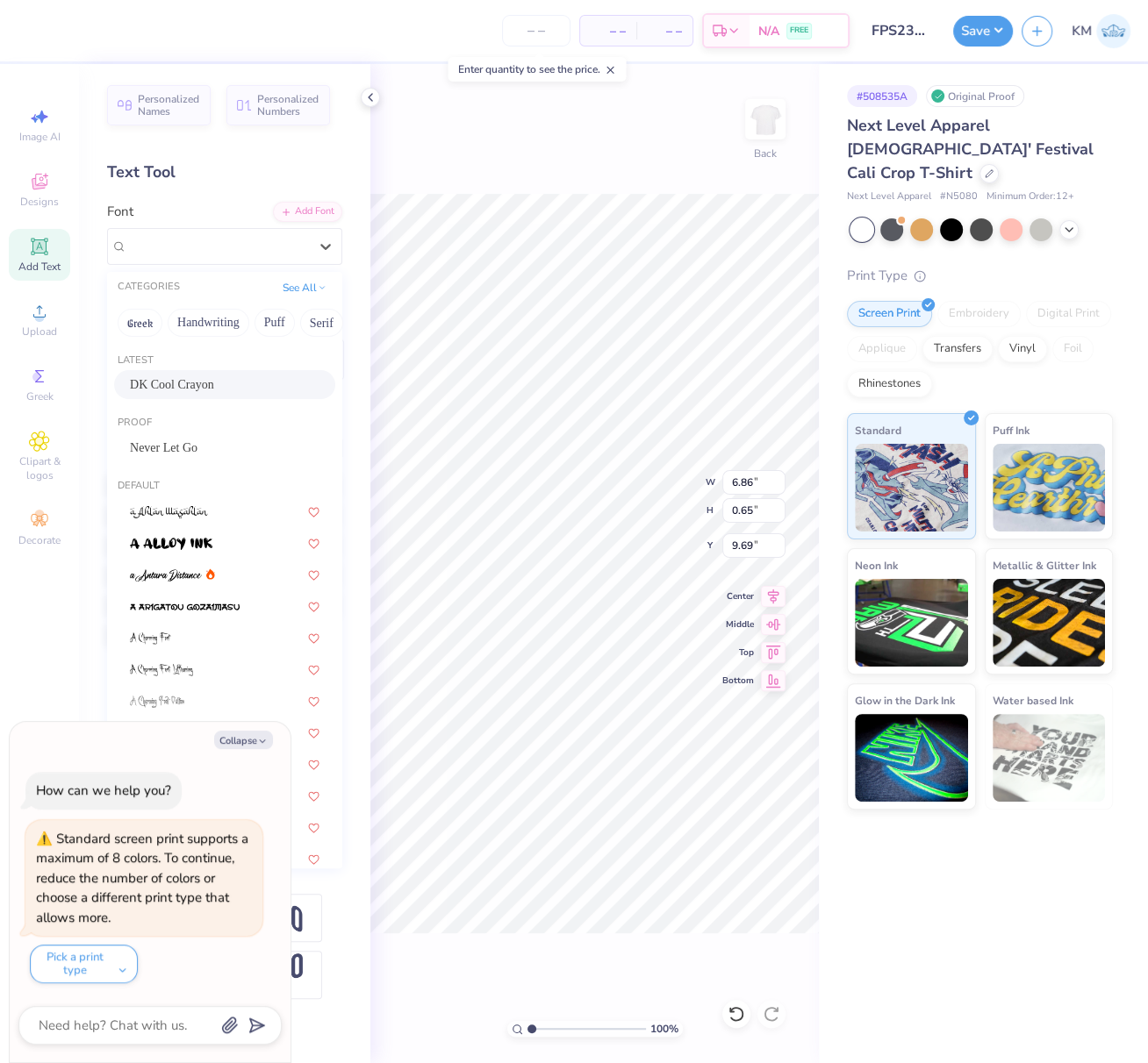
click at [163, 378] on span "DK Cool Crayon" at bounding box center [171, 384] width 85 height 18
type textarea "x"
type input "7.22"
type input "0.75"
type input "9.70"
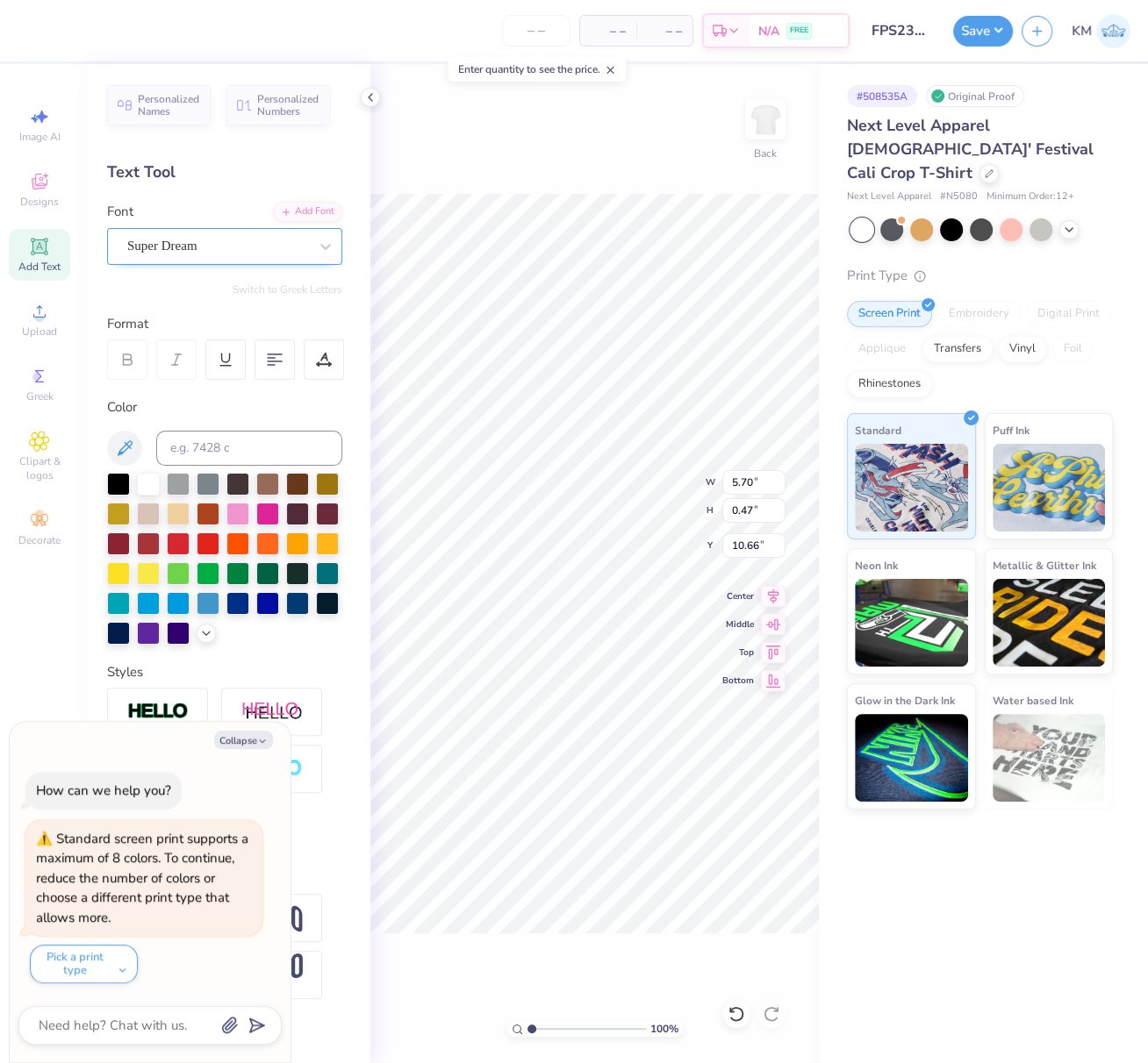
click at [208, 247] on div "Super Dream" at bounding box center [218, 246] width 185 height 28
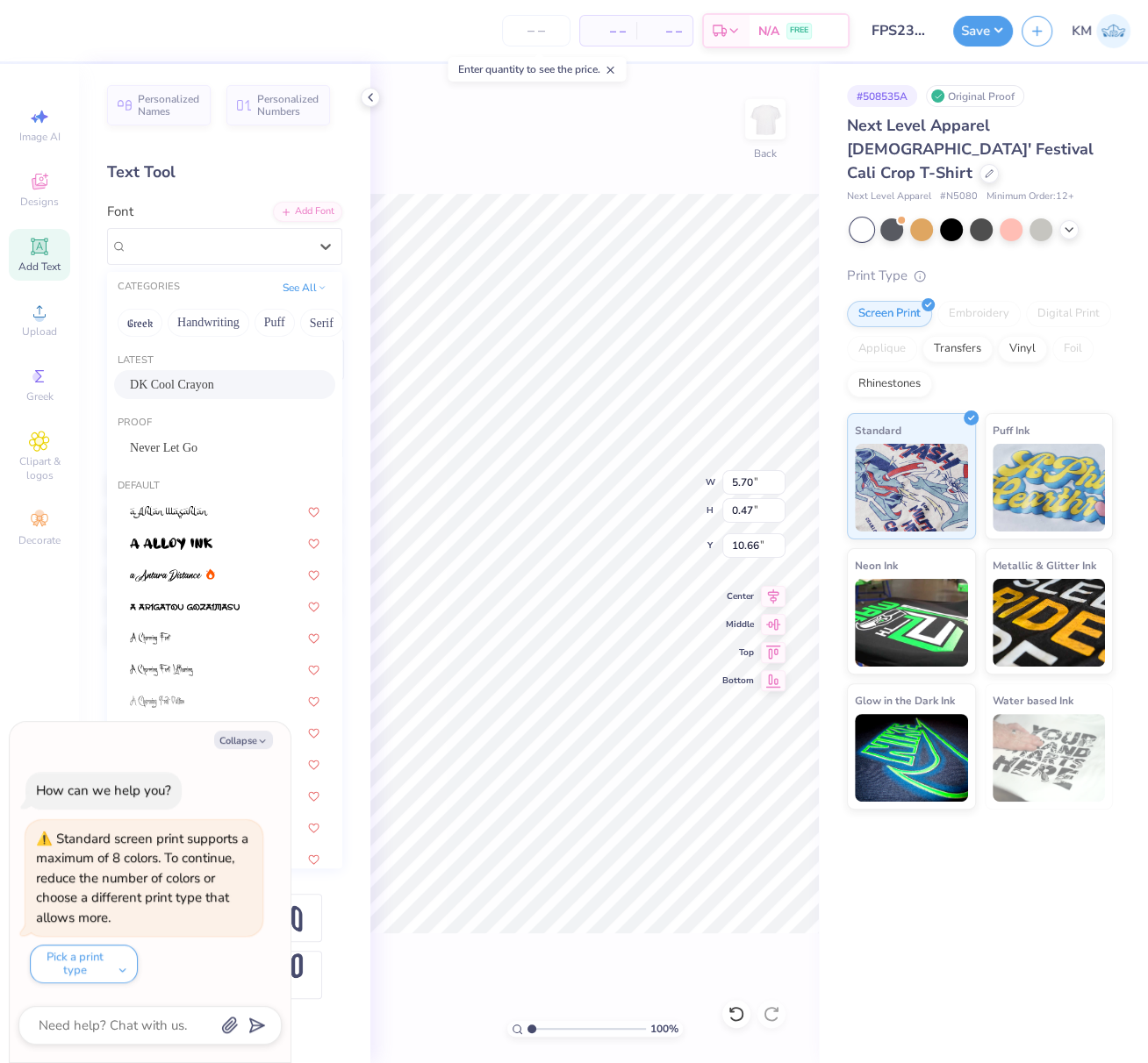
click at [180, 379] on span "DK Cool Crayon" at bounding box center [171, 384] width 85 height 18
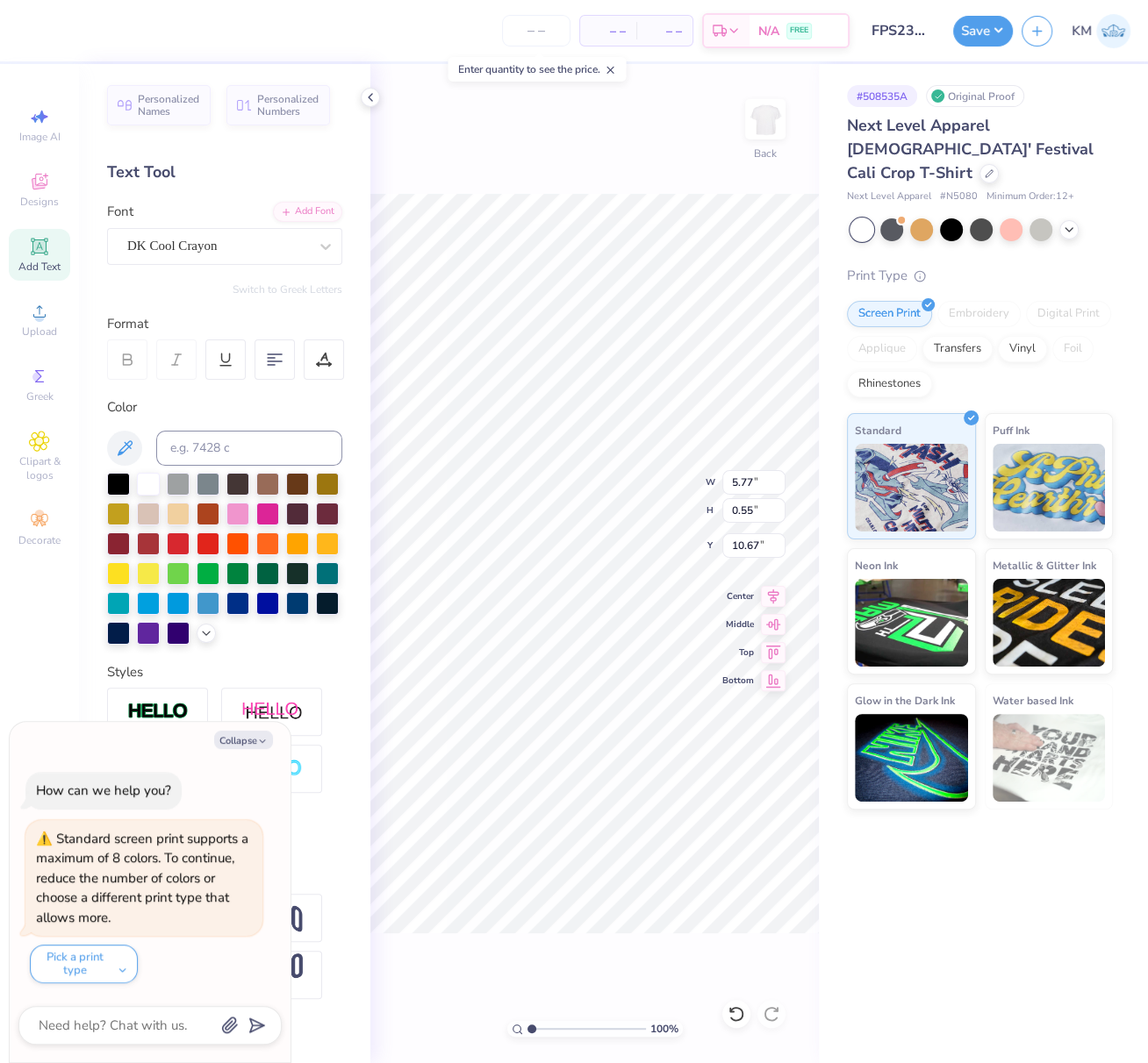
type textarea "x"
type input "5.77"
type input "0.55"
type input "10.67"
click at [773, 591] on icon at bounding box center [774, 595] width 11 height 15
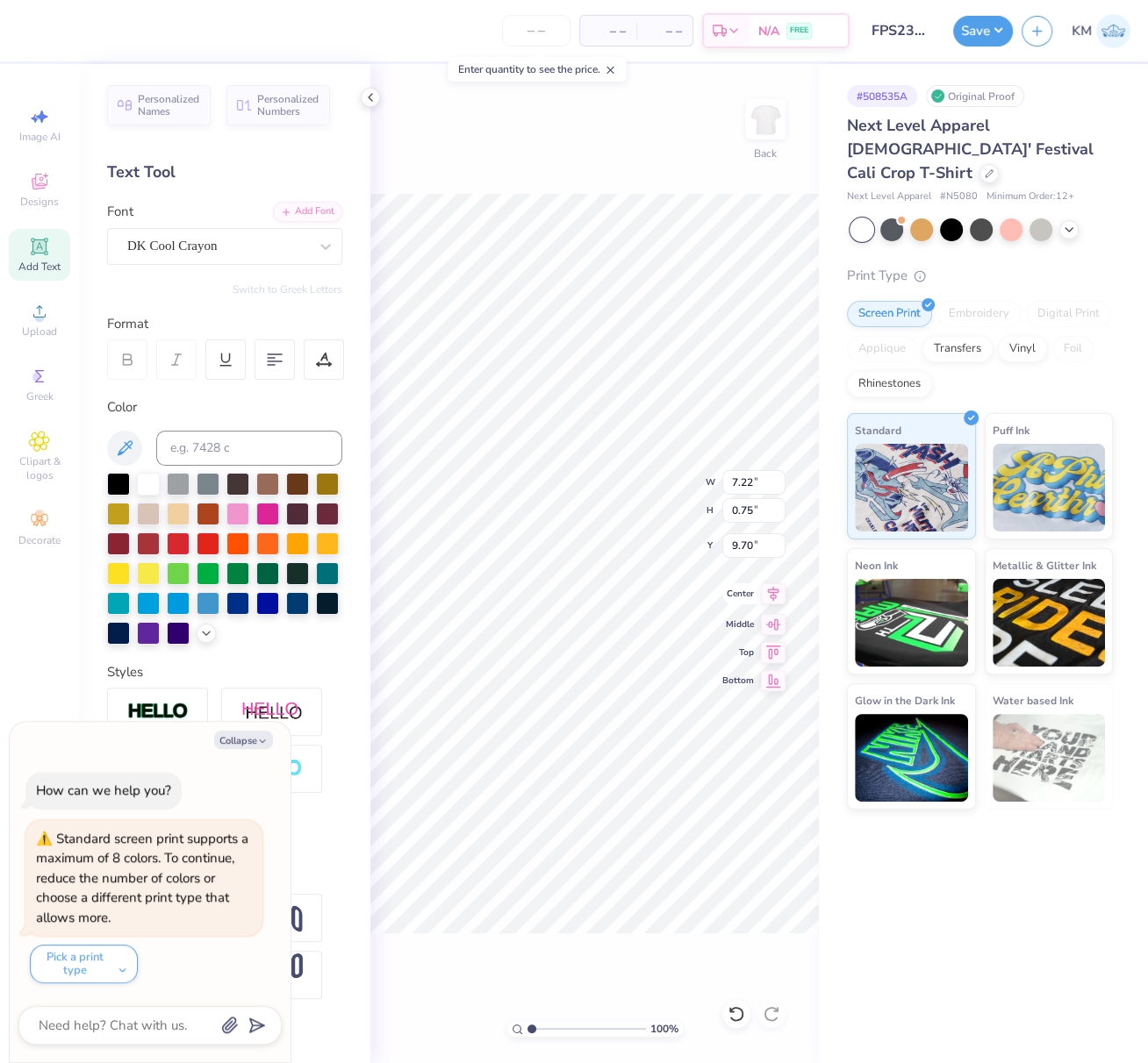
click at [774, 595] on icon at bounding box center [774, 595] width 11 height 15
drag, startPoint x: 775, startPoint y: 591, endPoint x: 747, endPoint y: 634, distance: 51.3
click at [775, 590] on icon at bounding box center [773, 597] width 25 height 21
type textarea "x"
drag, startPoint x: 752, startPoint y: 545, endPoint x: 725, endPoint y: 552, distance: 27.9
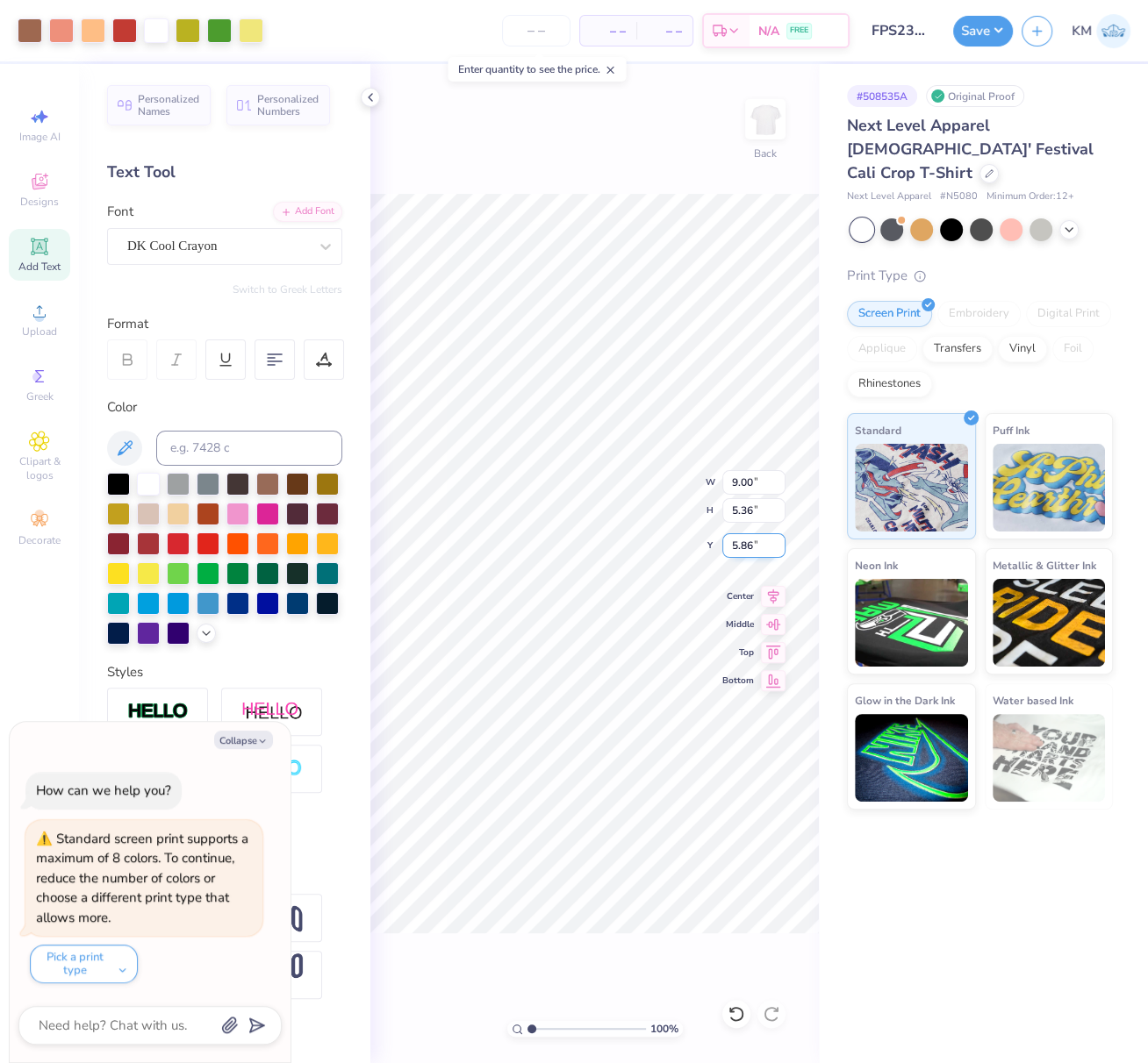
click at [735, 543] on input "5.86" at bounding box center [754, 546] width 63 height 25
type input "5"
type input "2.5"
type textarea "x"
type input "2.50"
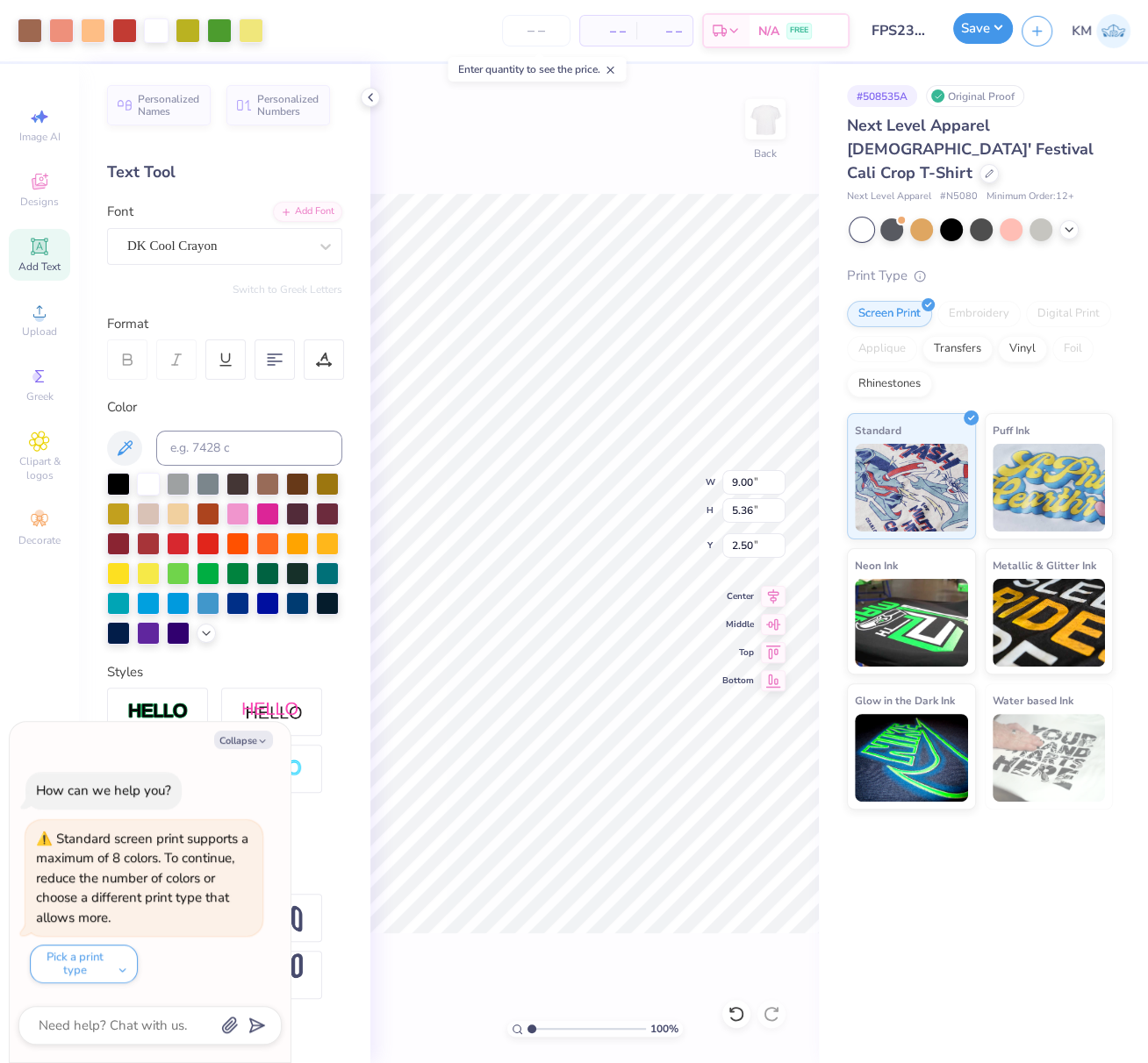
click at [1001, 29] on button "Save" at bounding box center [982, 29] width 60 height 30
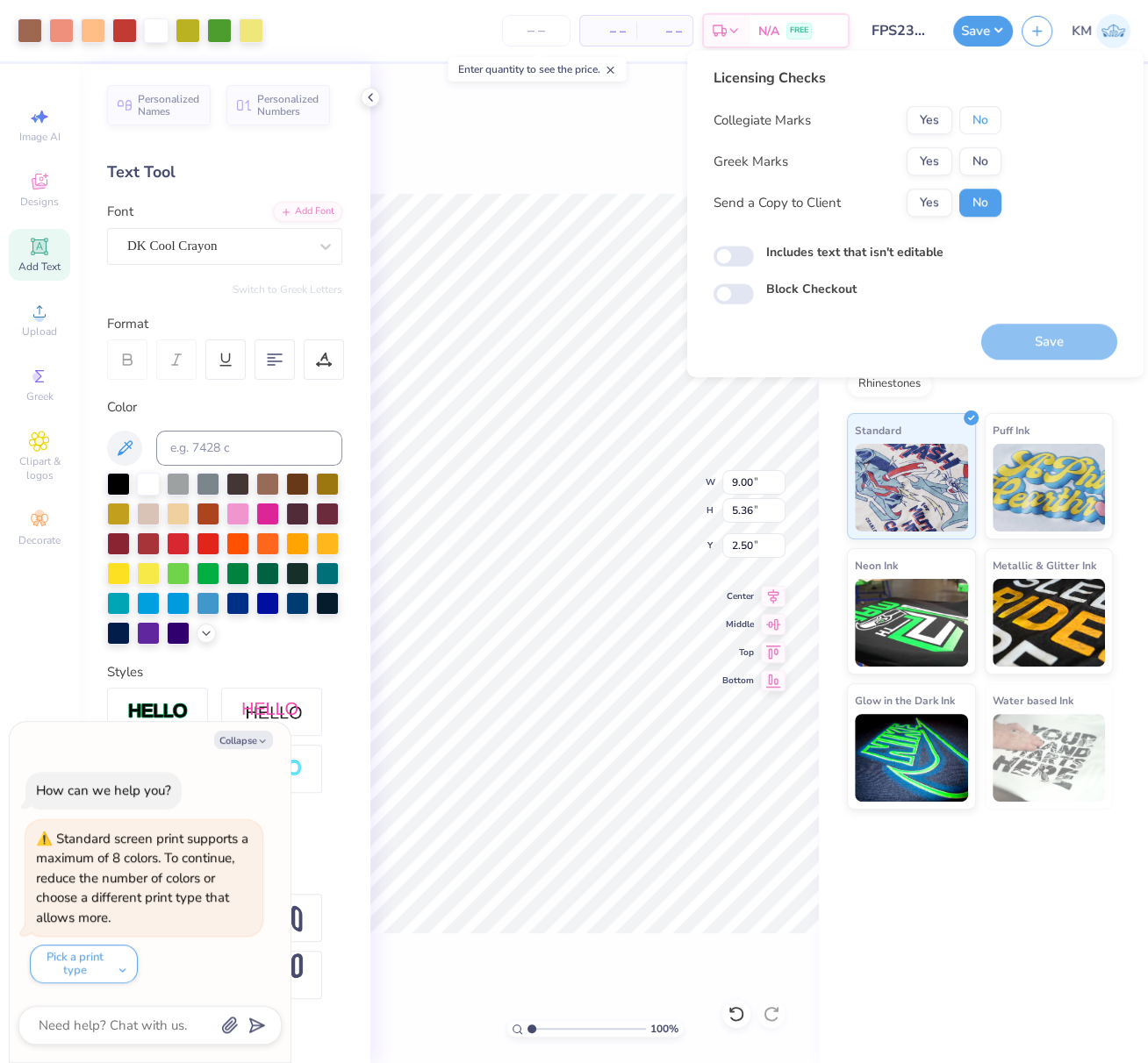
drag, startPoint x: 990, startPoint y: 128, endPoint x: 987, endPoint y: 138, distance: 10.4
click at [990, 128] on button "No" at bounding box center [980, 121] width 42 height 29
click at [981, 152] on button "No" at bounding box center [980, 162] width 42 height 29
click at [939, 161] on button "Yes" at bounding box center [929, 162] width 46 height 29
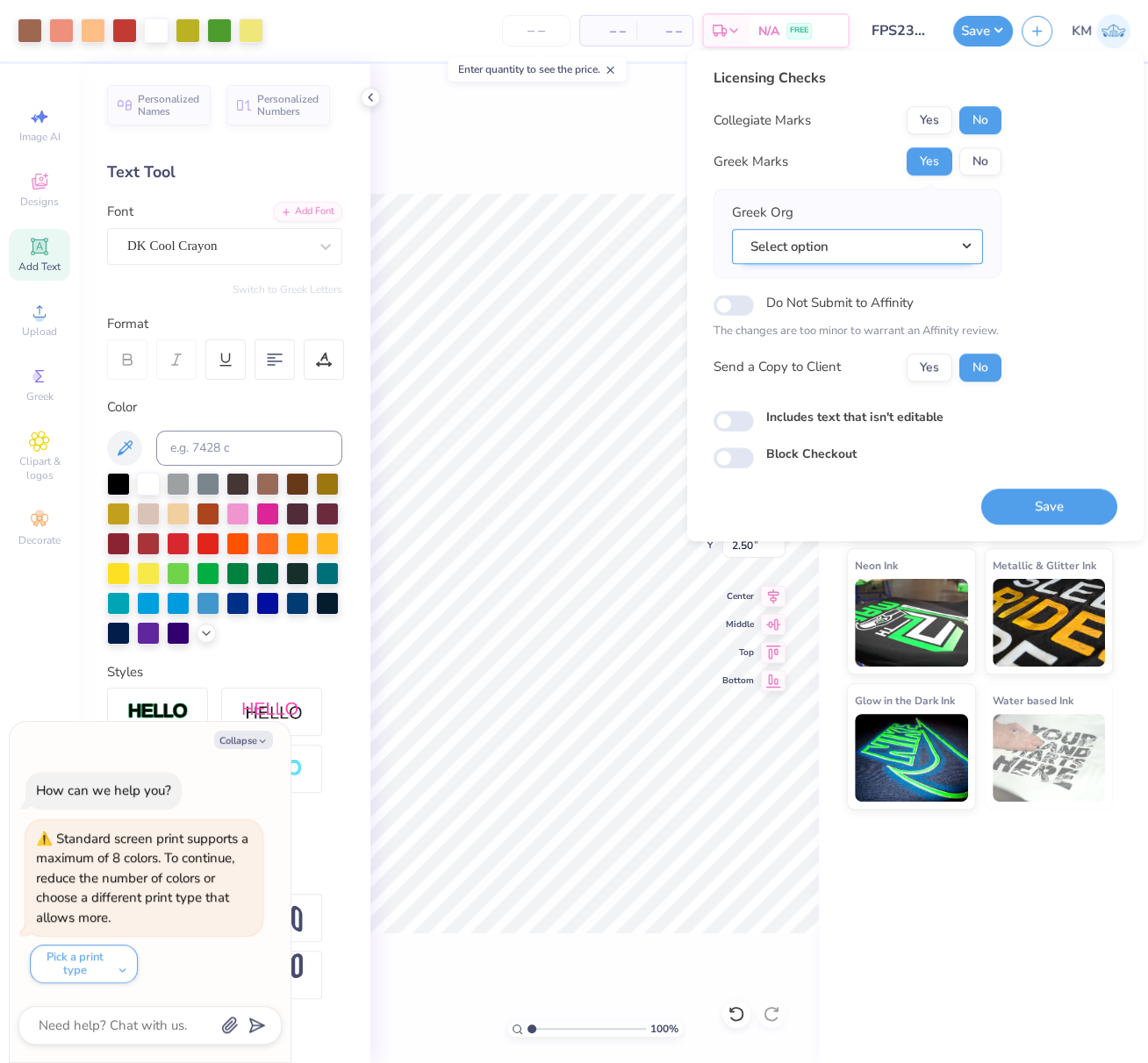
click at [965, 242] on button "Select option" at bounding box center [858, 247] width 251 height 36
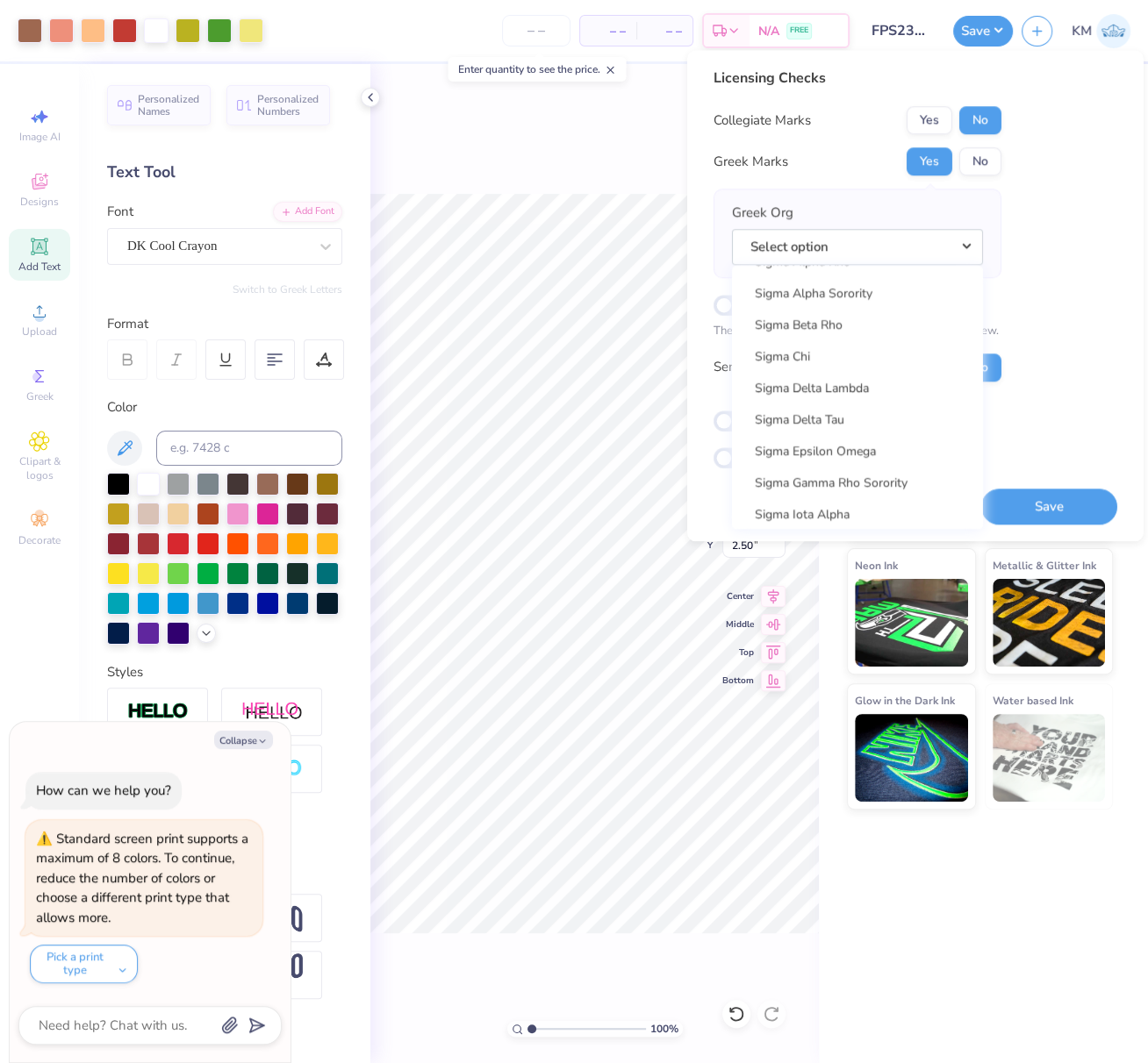
scroll to position [11266, 0]
click at [882, 391] on link "Sigma Delta Tau" at bounding box center [857, 391] width 237 height 29
type textarea "x"
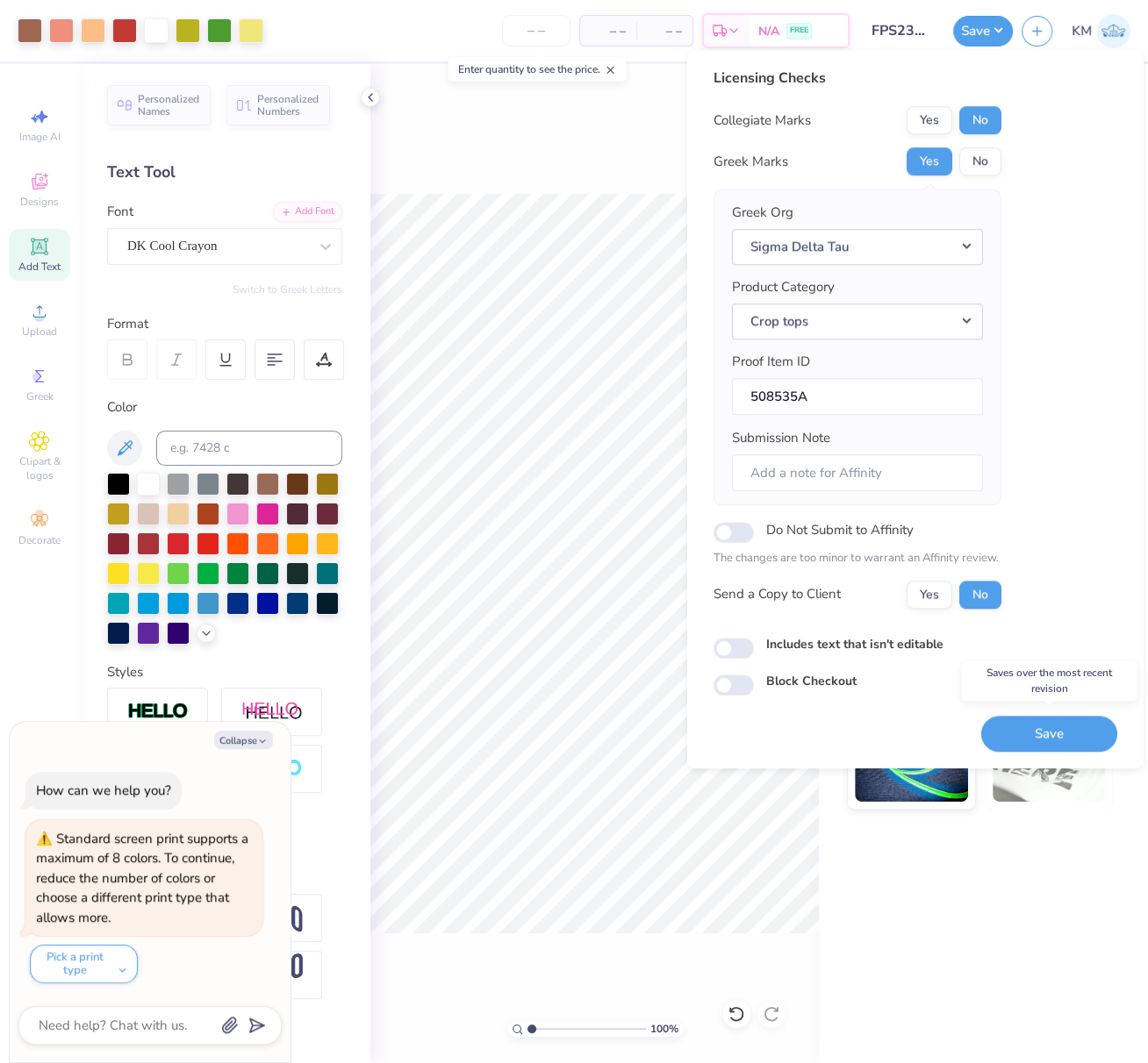
drag, startPoint x: 1037, startPoint y: 725, endPoint x: 733, endPoint y: 221, distance: 588.6
click at [1038, 726] on button "Save" at bounding box center [1049, 734] width 136 height 36
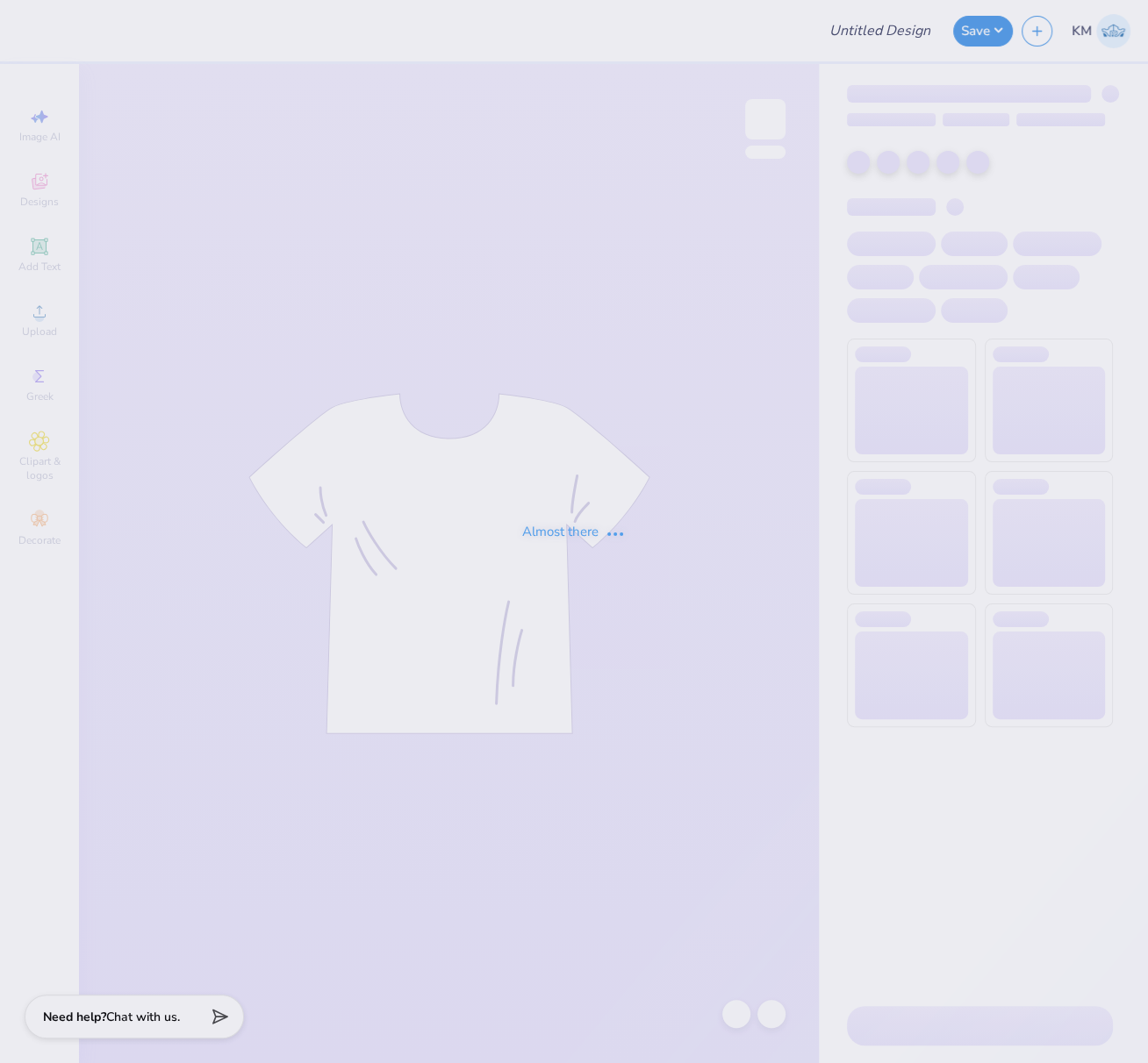
type input "FPS239505"
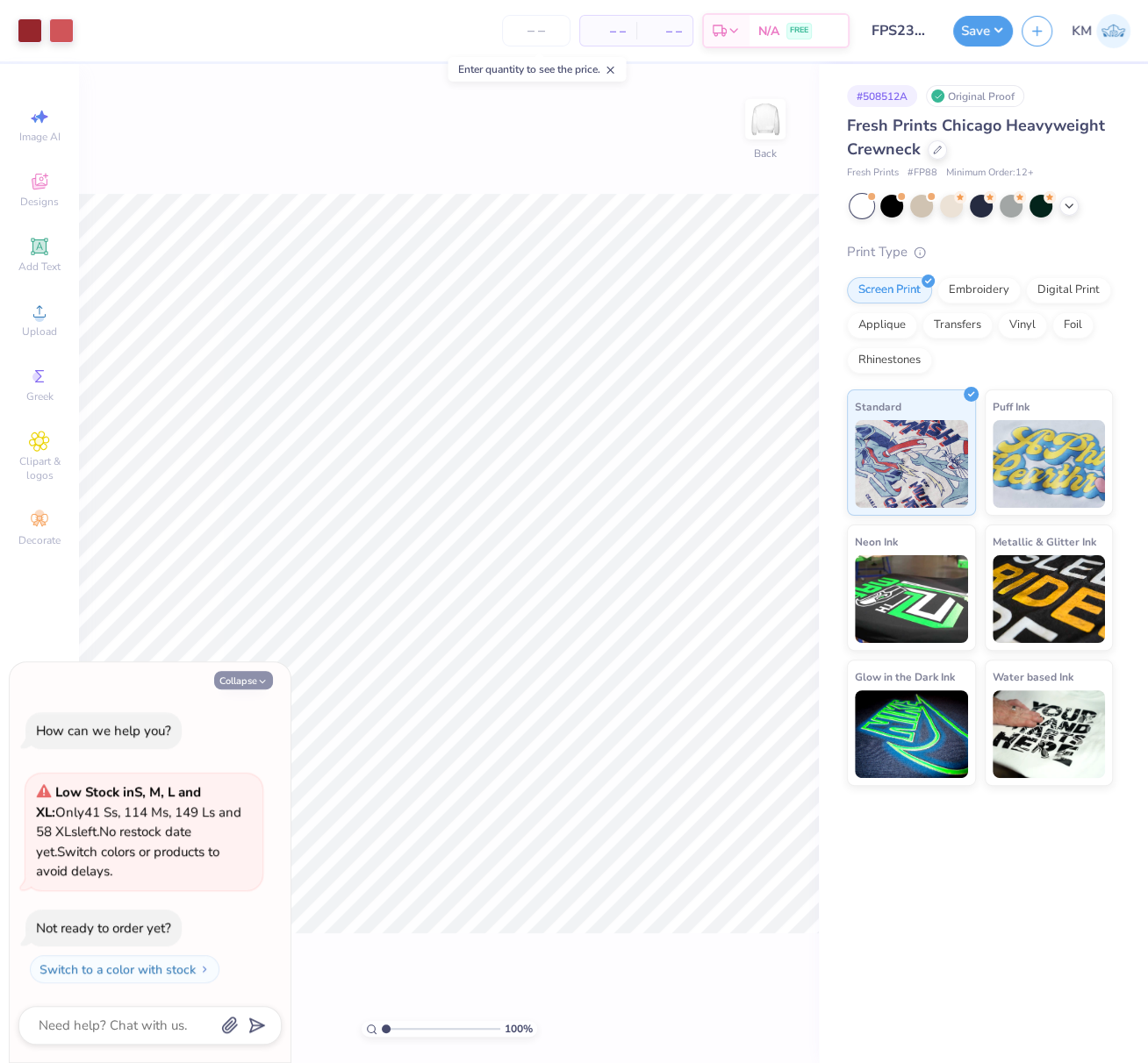
click at [253, 680] on button "Collapse" at bounding box center [244, 679] width 59 height 18
type textarea "x"
click at [253, 679] on button "Collapse" at bounding box center [244, 679] width 59 height 18
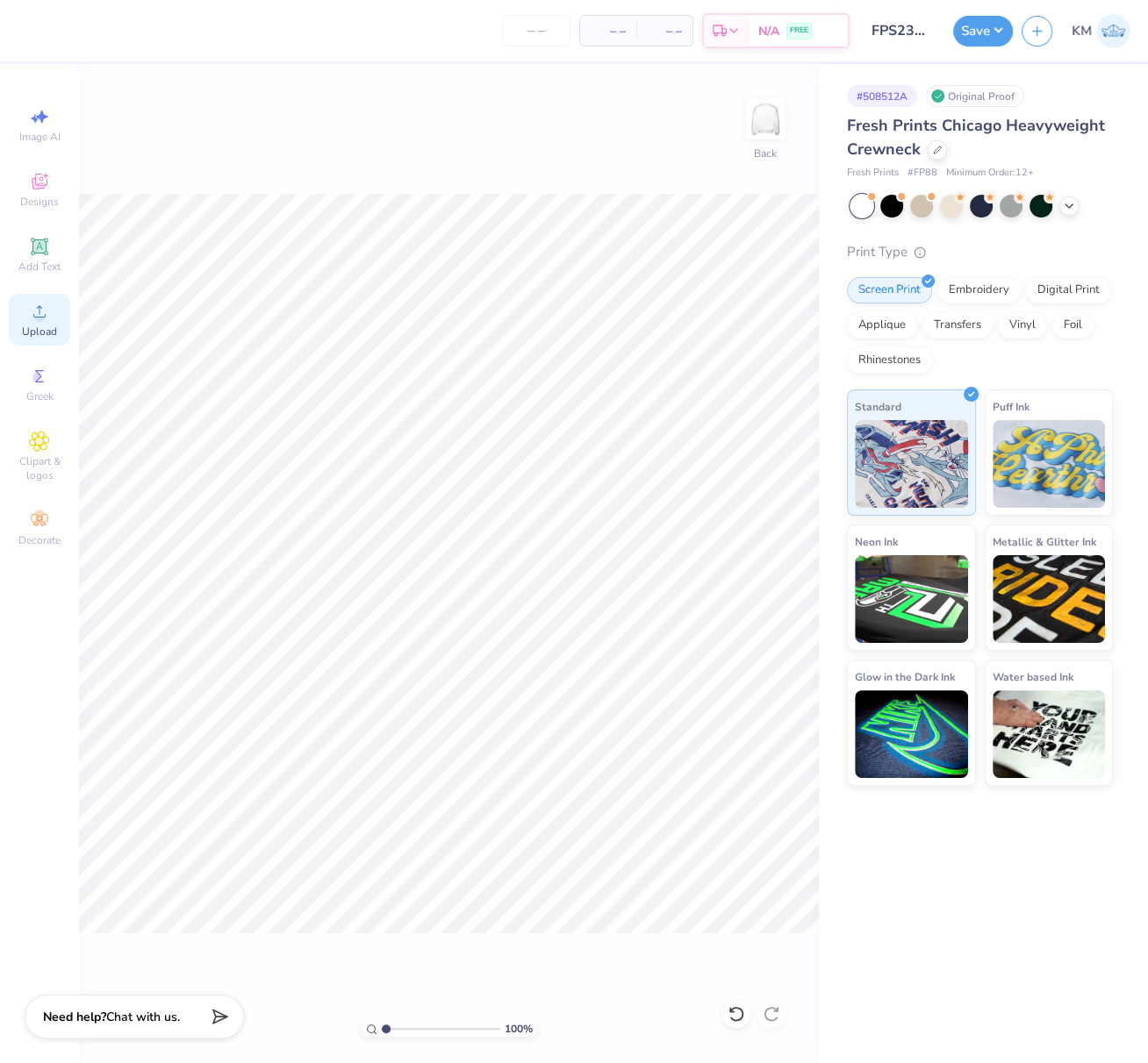
click at [40, 312] on icon at bounding box center [39, 311] width 21 height 21
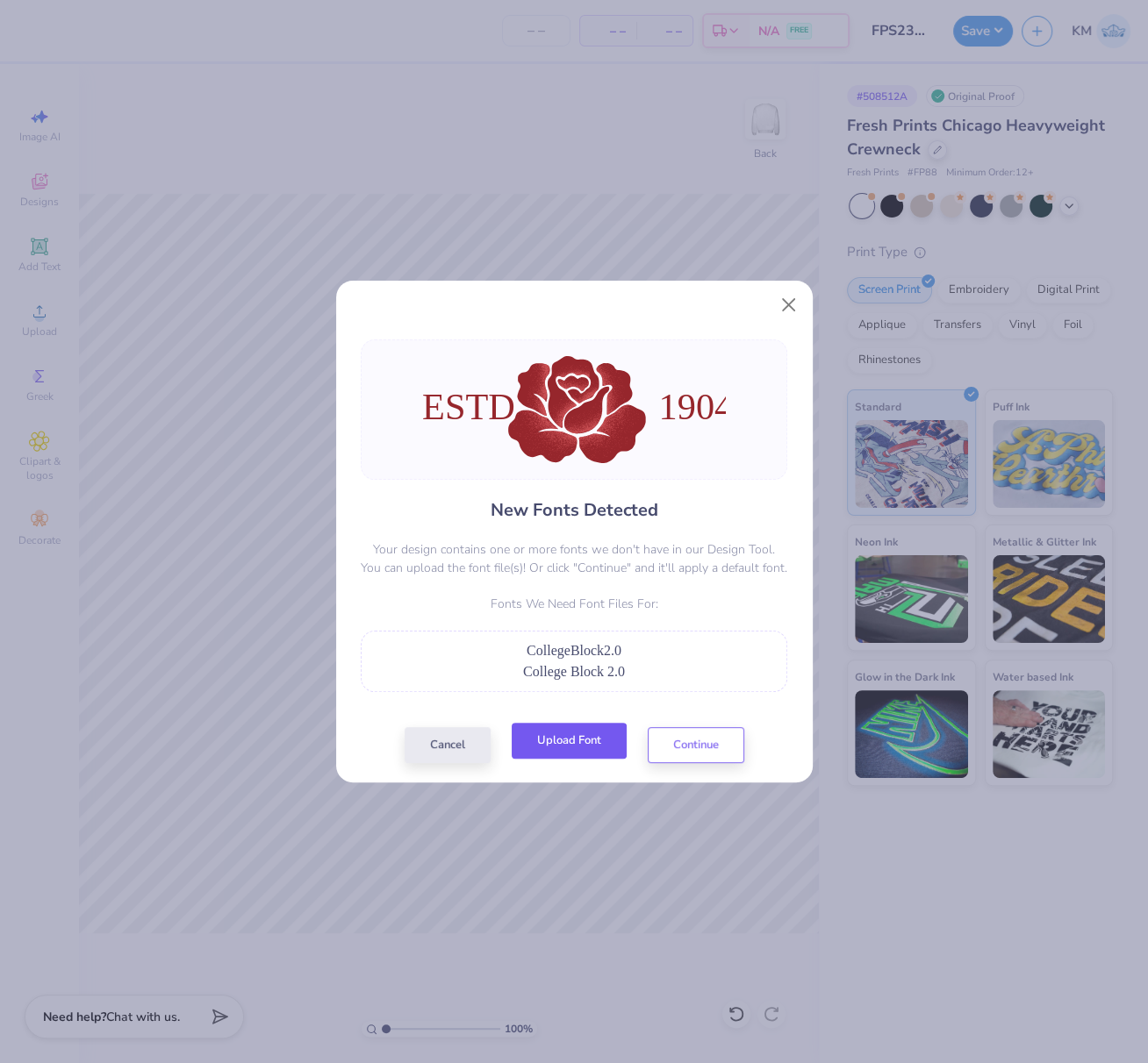
click at [590, 739] on button "Upload Font" at bounding box center [569, 741] width 115 height 36
click at [682, 747] on button "Continue" at bounding box center [695, 741] width 96 height 36
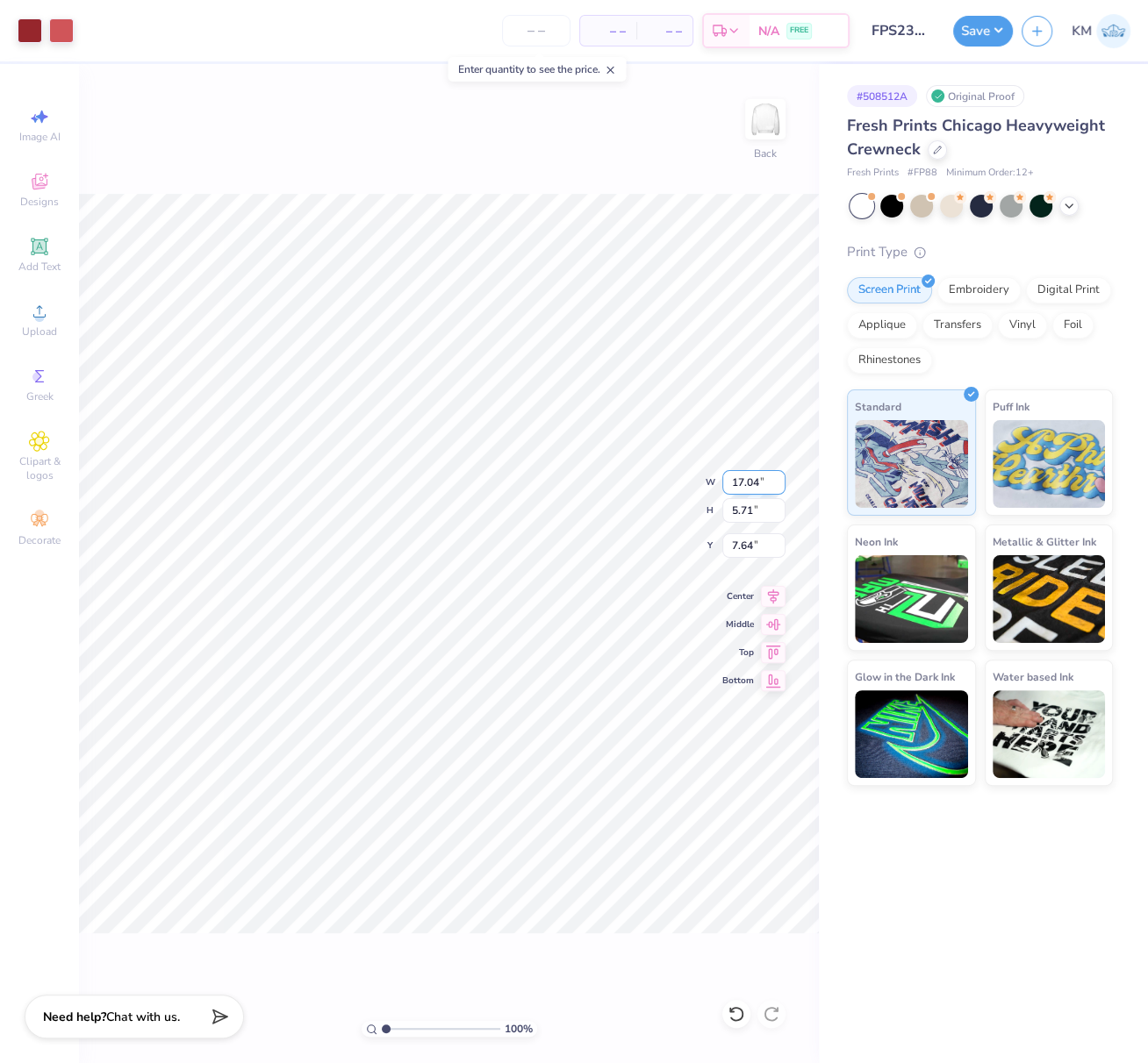
drag, startPoint x: 754, startPoint y: 481, endPoint x: 730, endPoint y: 476, distance: 24.5
click at [731, 476] on input "17.04" at bounding box center [754, 482] width 63 height 25
paste input "7.007"
type input "7.01"
type input "2.35"
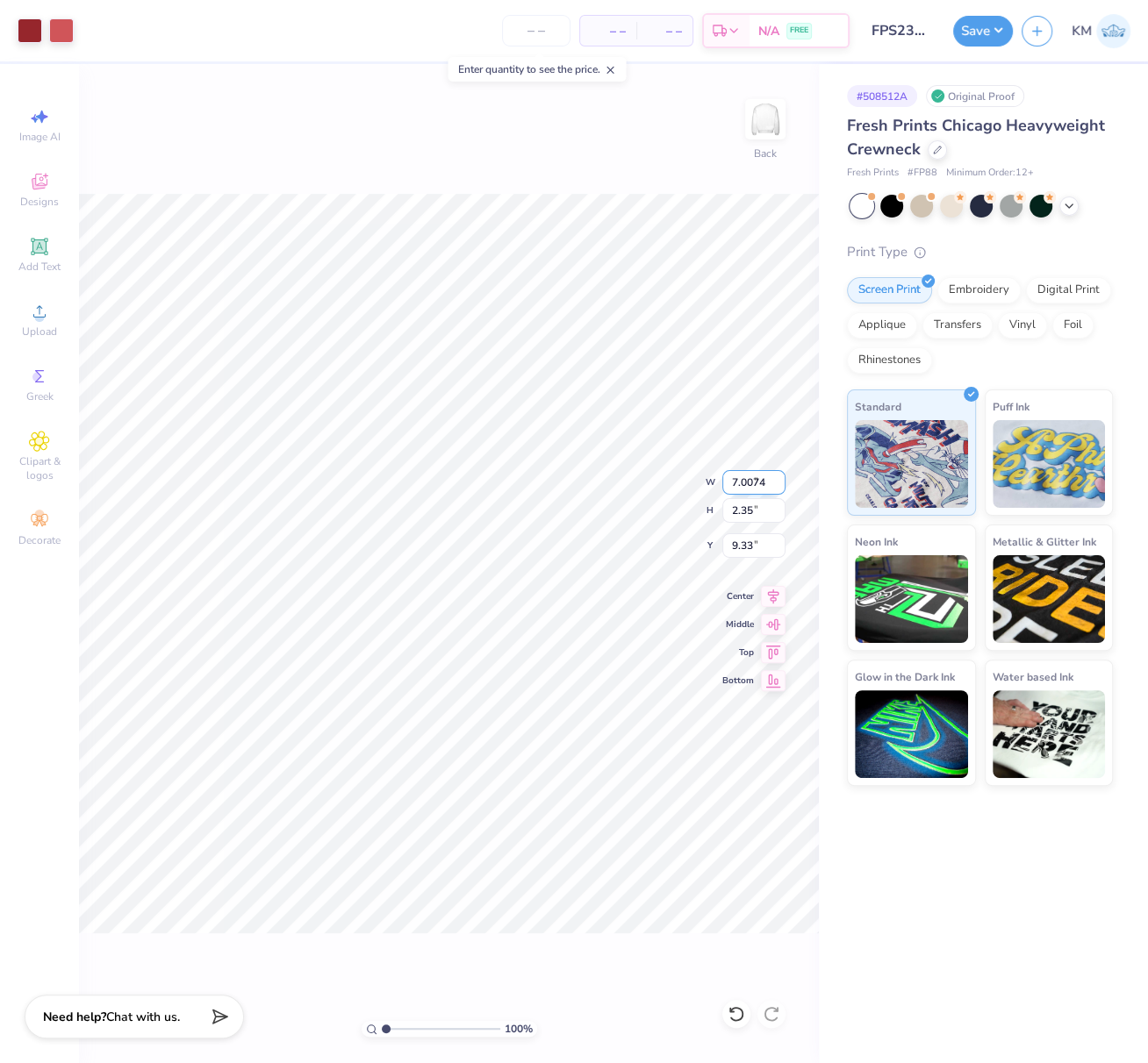
type input "9.33"
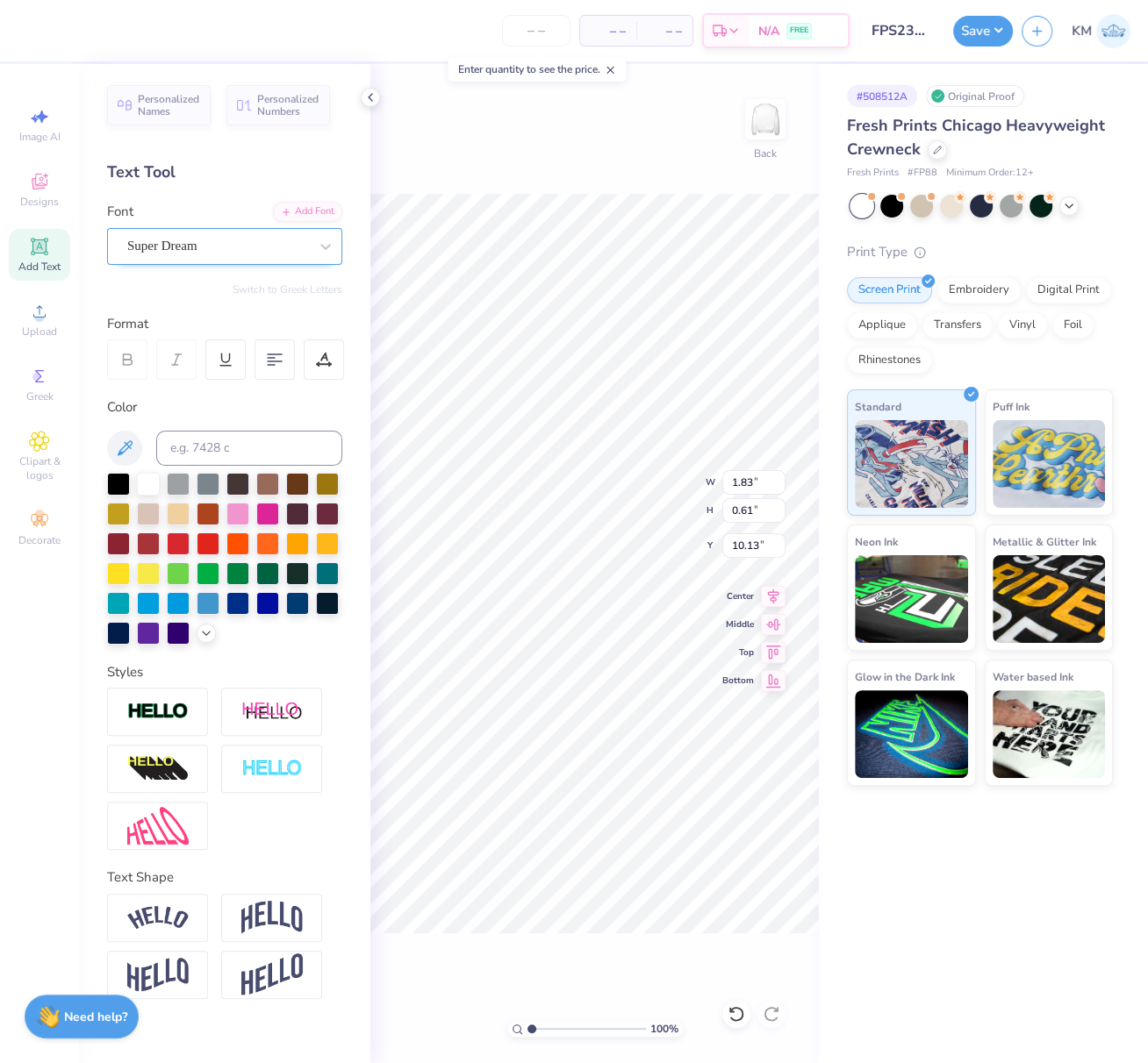
click at [167, 242] on div "Super Dream" at bounding box center [218, 246] width 185 height 28
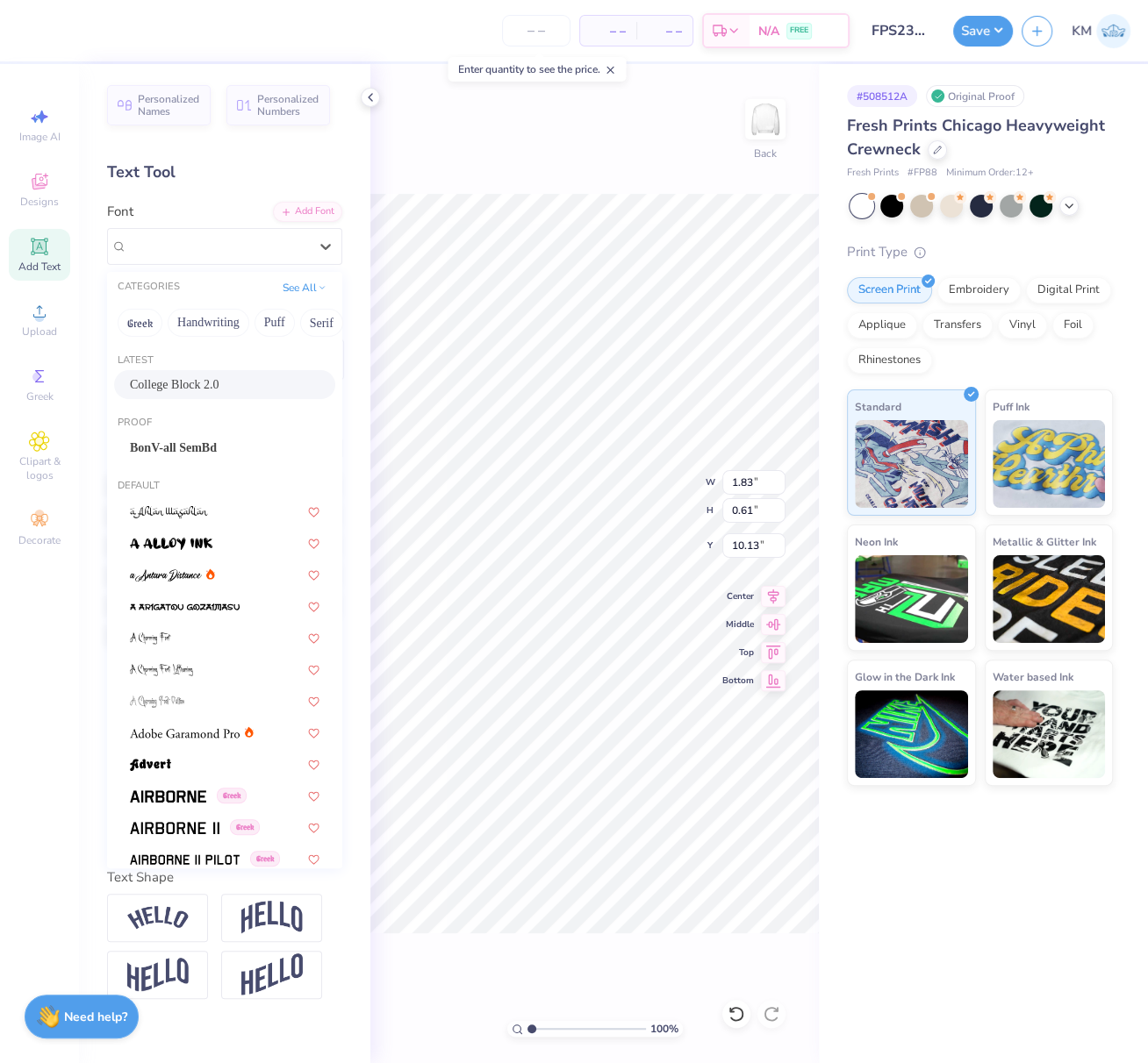
click at [195, 395] on div "College Block 2.0" at bounding box center [225, 384] width 221 height 29
type input "1.41"
type input "0.71"
type input "10.12"
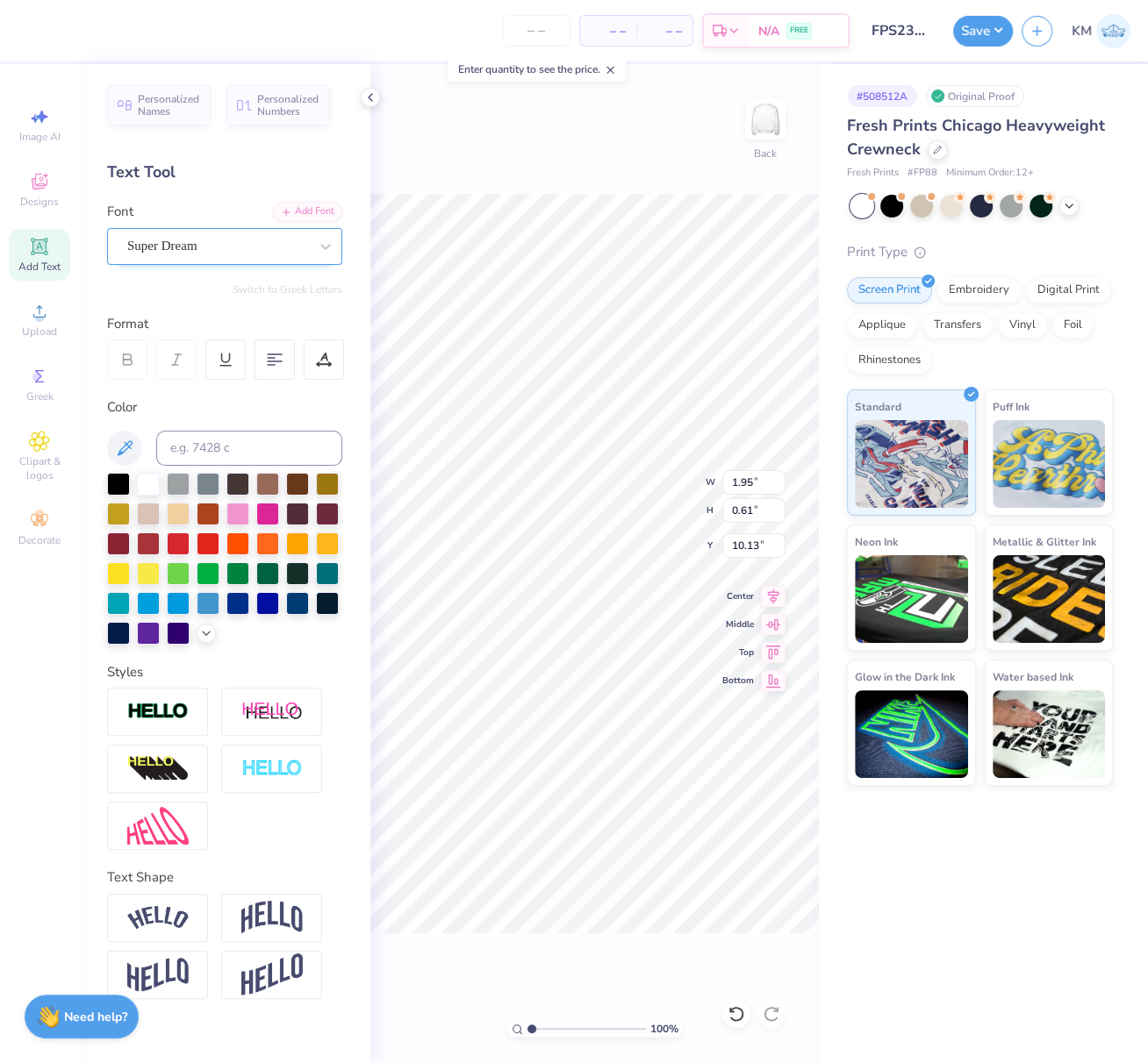
click at [241, 247] on div "Super Dream" at bounding box center [218, 246] width 185 height 28
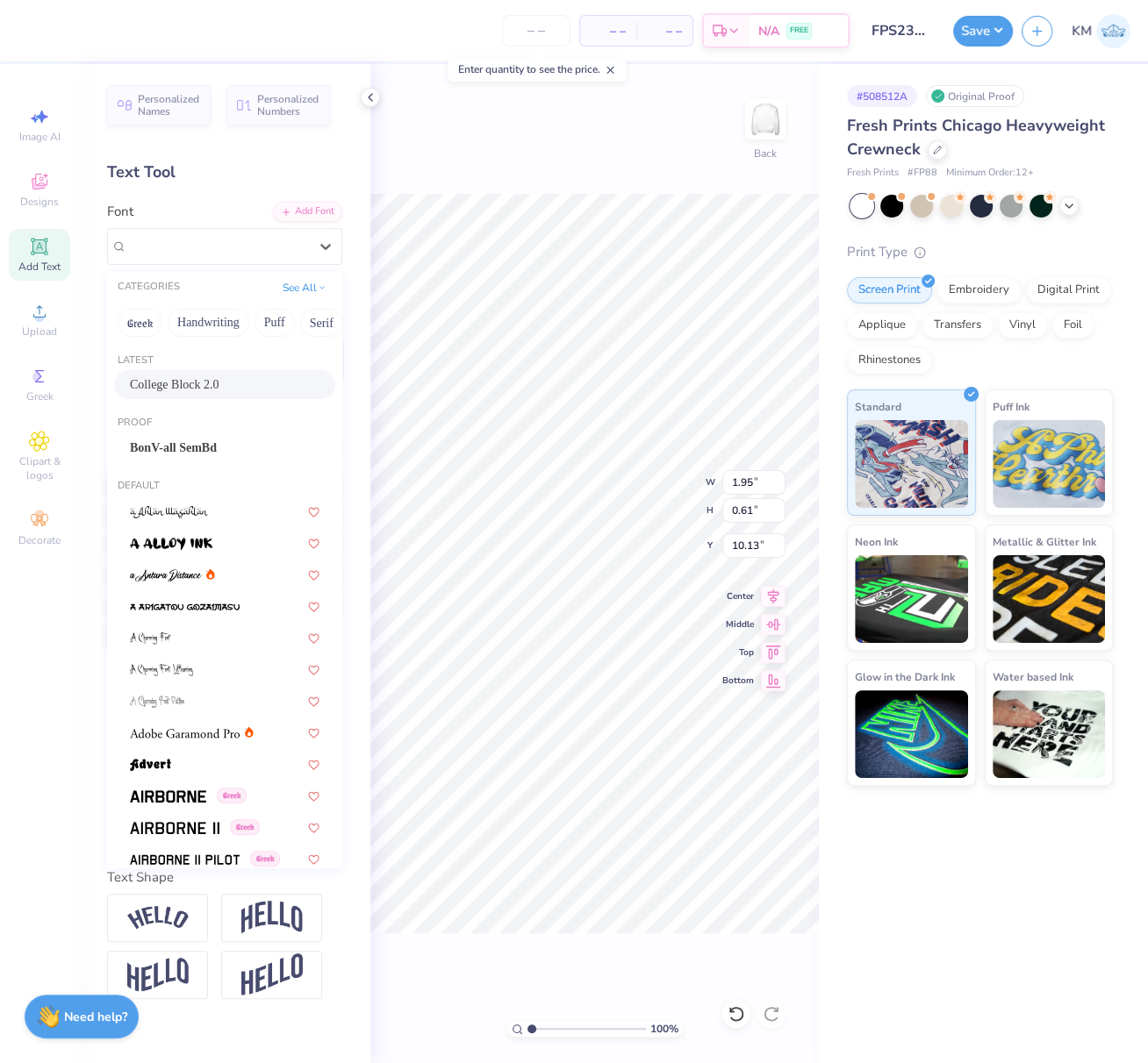
click at [204, 385] on span "College Block 2.0" at bounding box center [174, 384] width 89 height 18
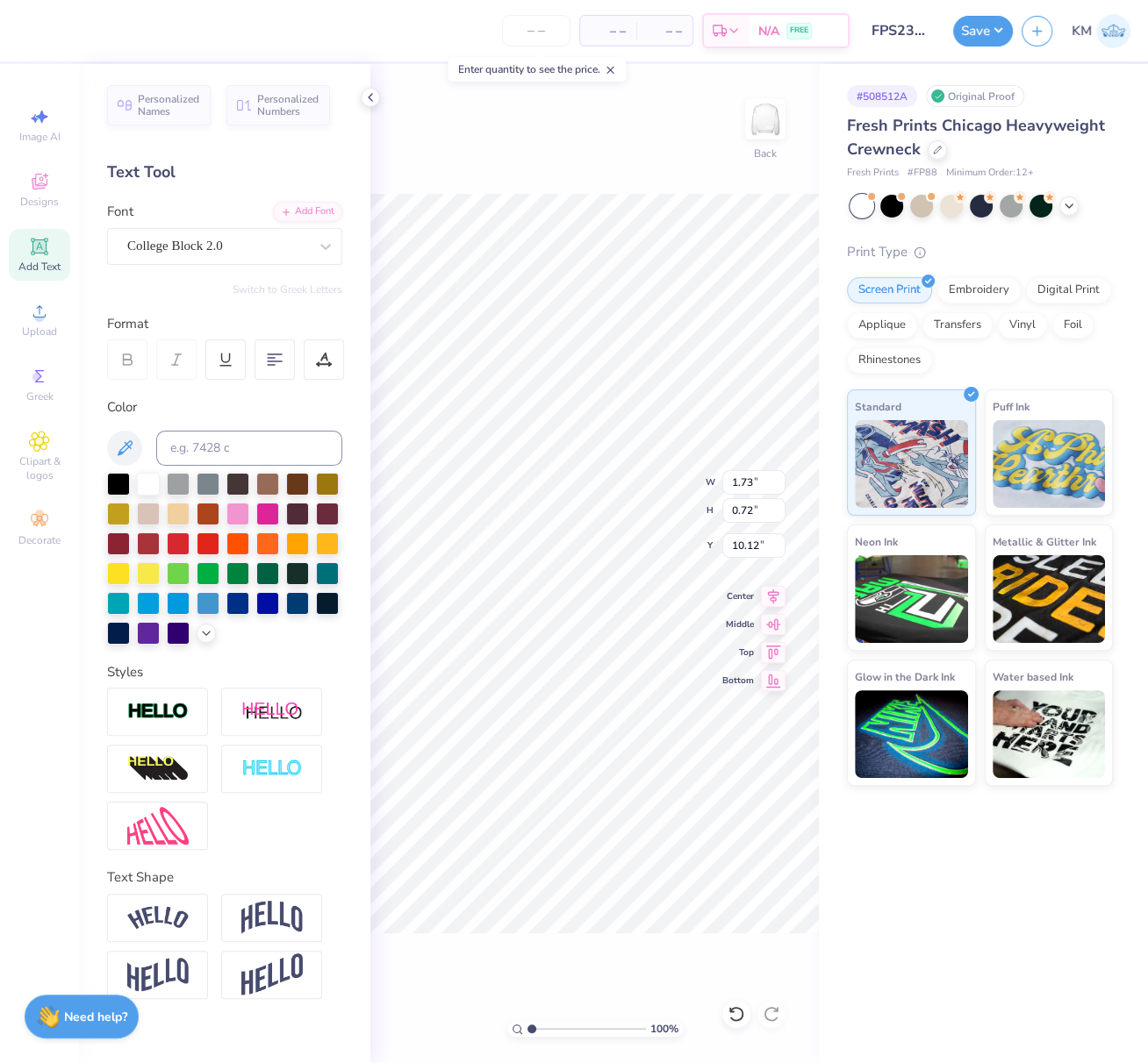
type input "1.73"
type input "0.72"
type input "10.12"
type input "3.01"
type input "2.35"
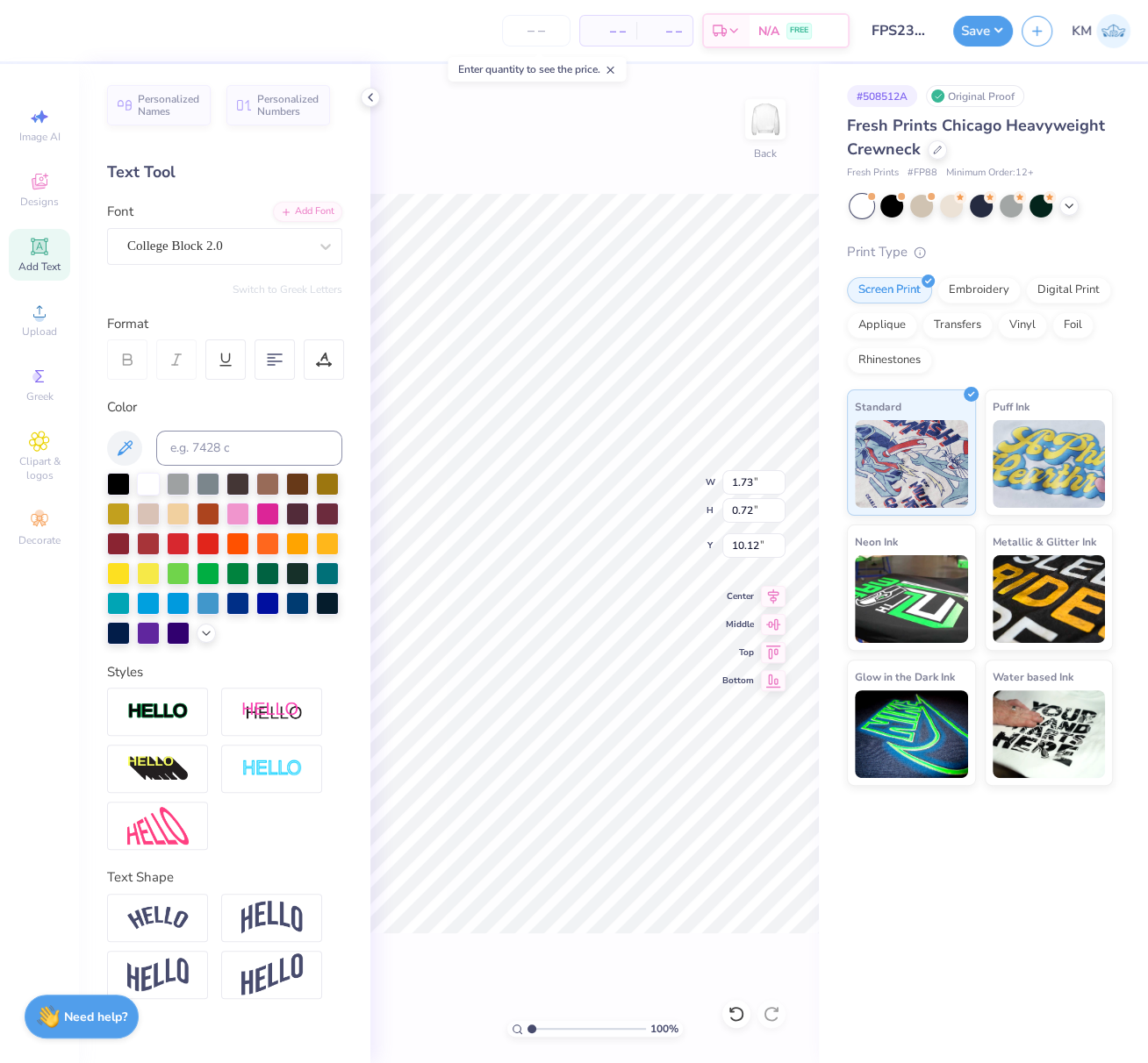
type input "9.33"
click at [776, 586] on icon at bounding box center [773, 594] width 25 height 21
type input "1.73"
type input "0.72"
type input "6.68"
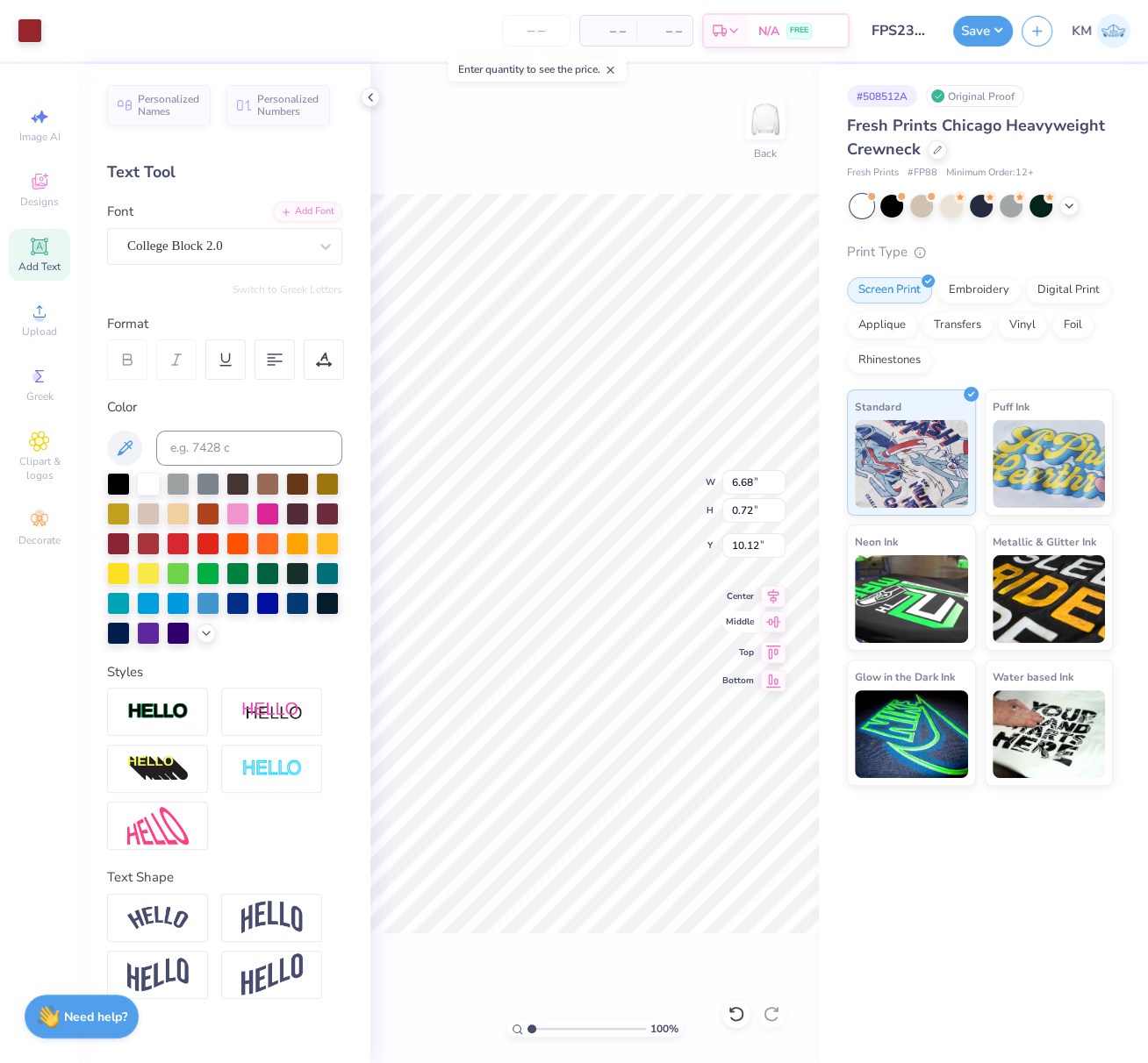
click at [775, 592] on icon at bounding box center [773, 597] width 25 height 21
click at [48, 247] on icon at bounding box center [39, 246] width 21 height 21
click at [227, 448] on input at bounding box center [248, 448] width 186 height 35
type input "7622"
click at [246, 258] on div "Super Dream" at bounding box center [218, 246] width 185 height 28
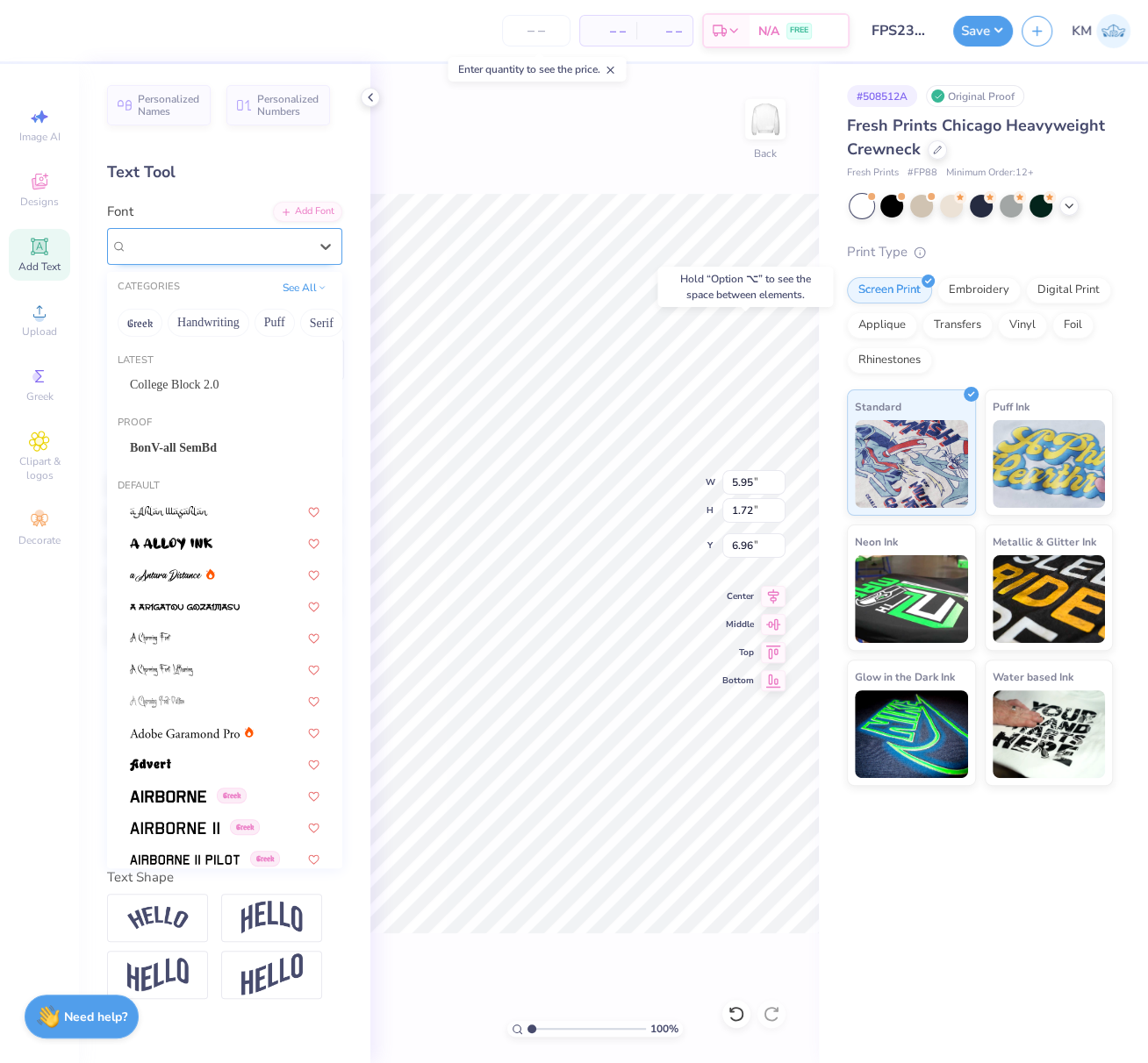
type input "6.96"
click at [199, 382] on span "College Block 2.0" at bounding box center [174, 384] width 89 height 18
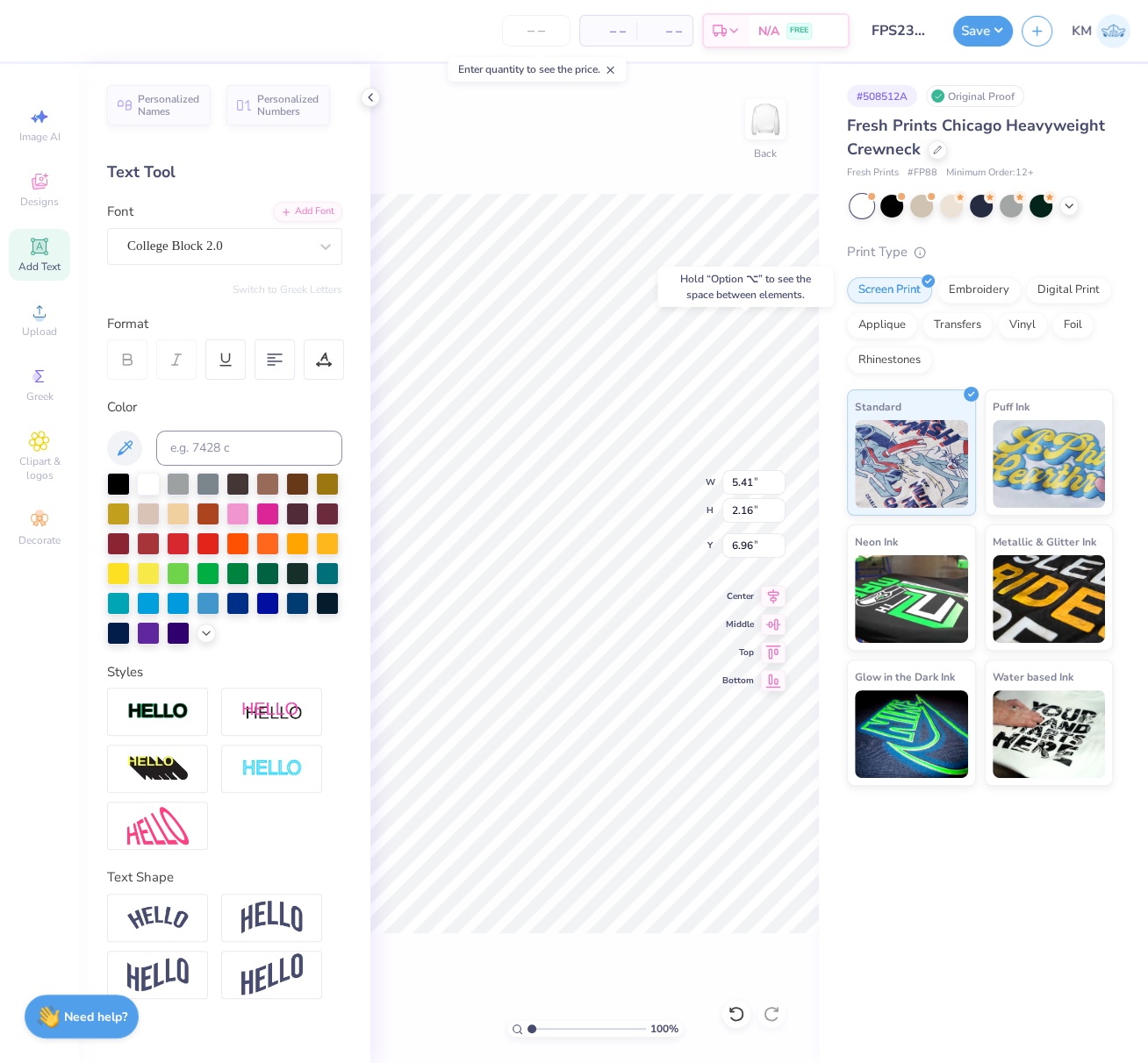
type input "5.41"
type input "2.16"
type input "6.67"
type textarea "alpha gam"
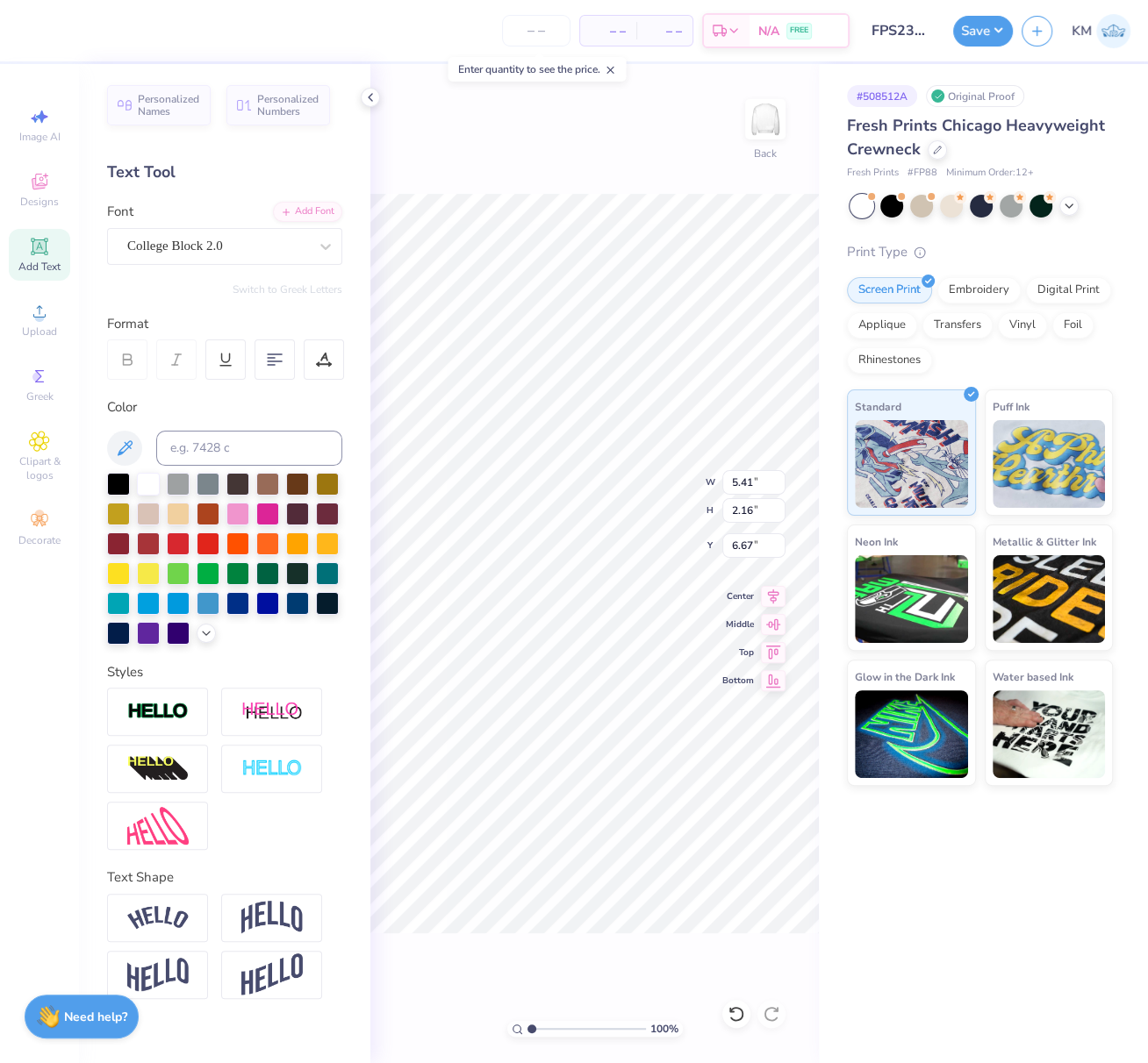
scroll to position [15, 5]
drag, startPoint x: 278, startPoint y: 915, endPoint x: 365, endPoint y: 693, distance: 238.4
click at [278, 915] on img at bounding box center [272, 917] width 62 height 33
type input "4.56"
type input "5.47"
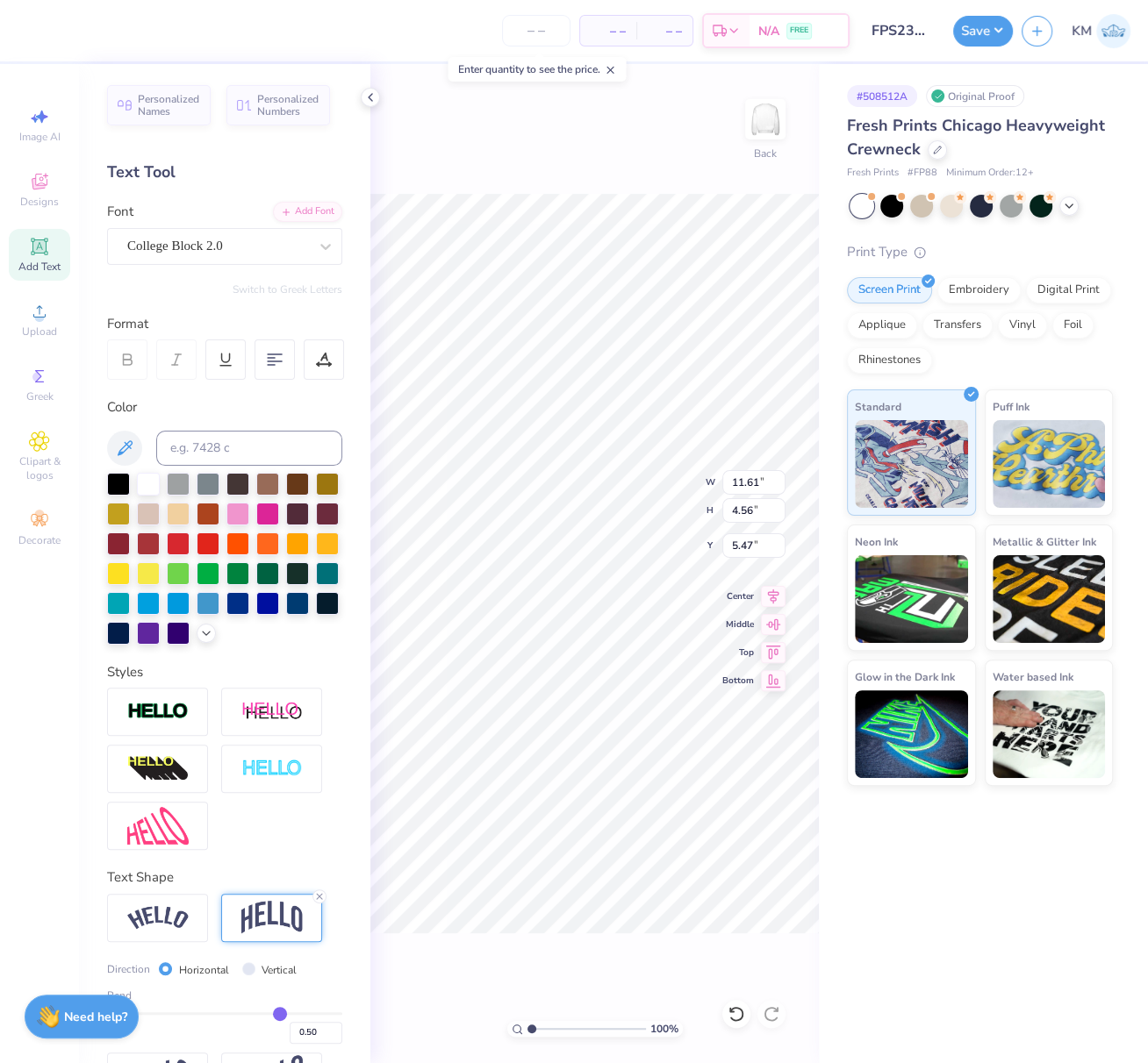
scroll to position [86, 0]
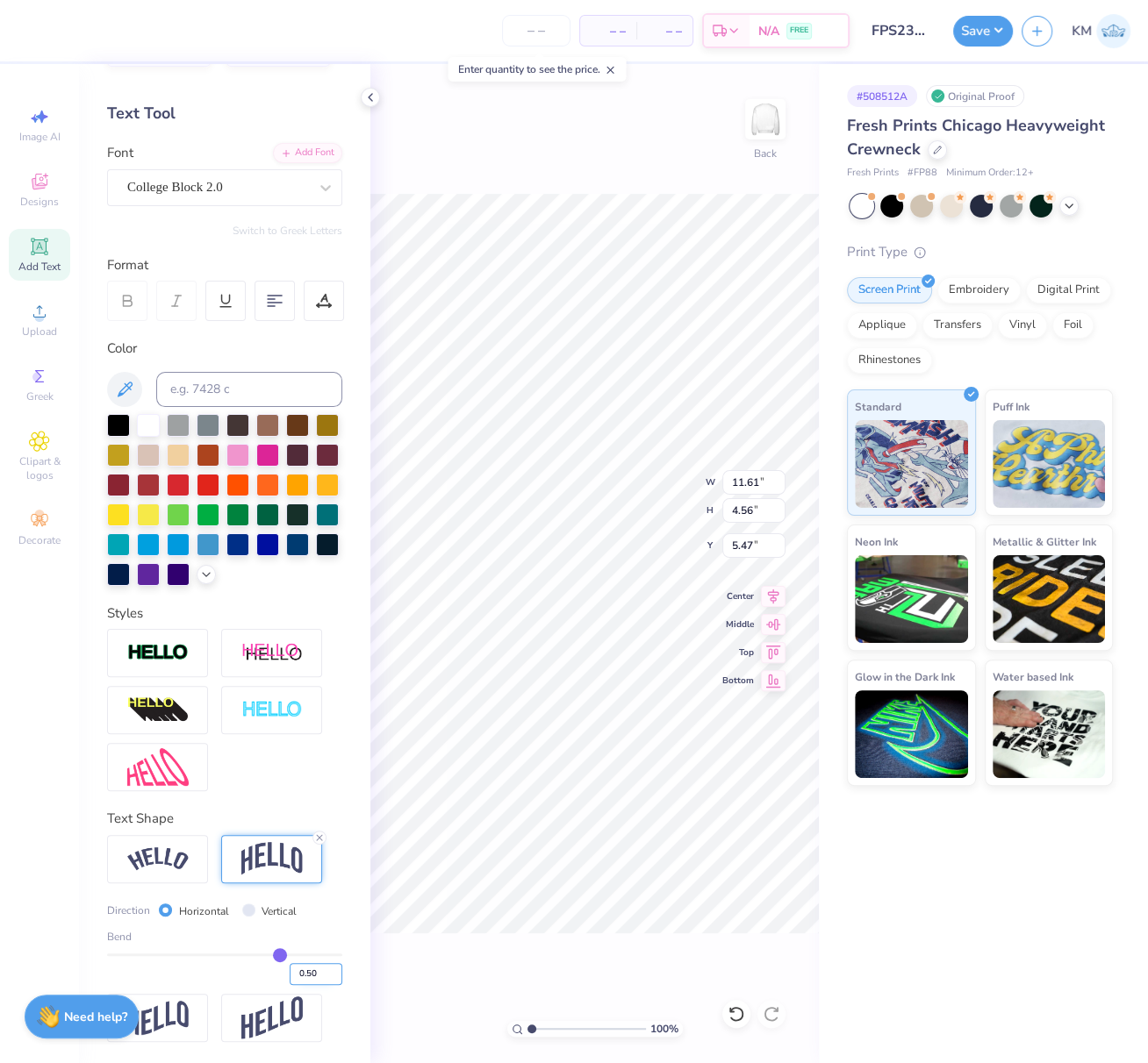
drag, startPoint x: 297, startPoint y: 975, endPoint x: 313, endPoint y: 984, distance: 18.4
click at [309, 977] on input "0.50" at bounding box center [315, 974] width 52 height 22
type input "0.20"
type input "0.2"
type input "3.08"
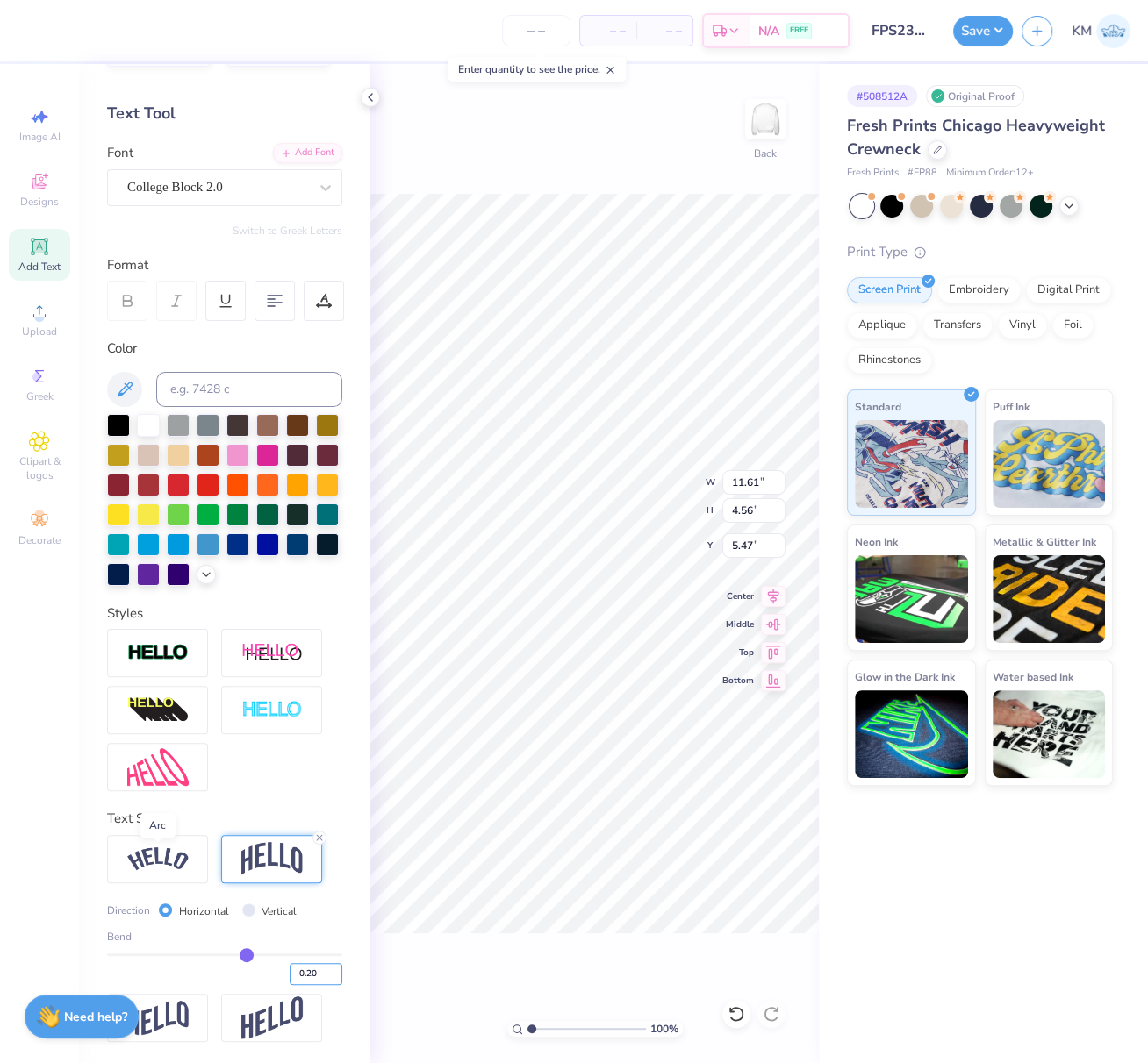
type input "6.21"
drag, startPoint x: 730, startPoint y: 482, endPoint x: 762, endPoint y: 482, distance: 32.0
click at [767, 484] on input "11.61" at bounding box center [754, 482] width 63 height 25
type input "12.00"
type input "3.18"
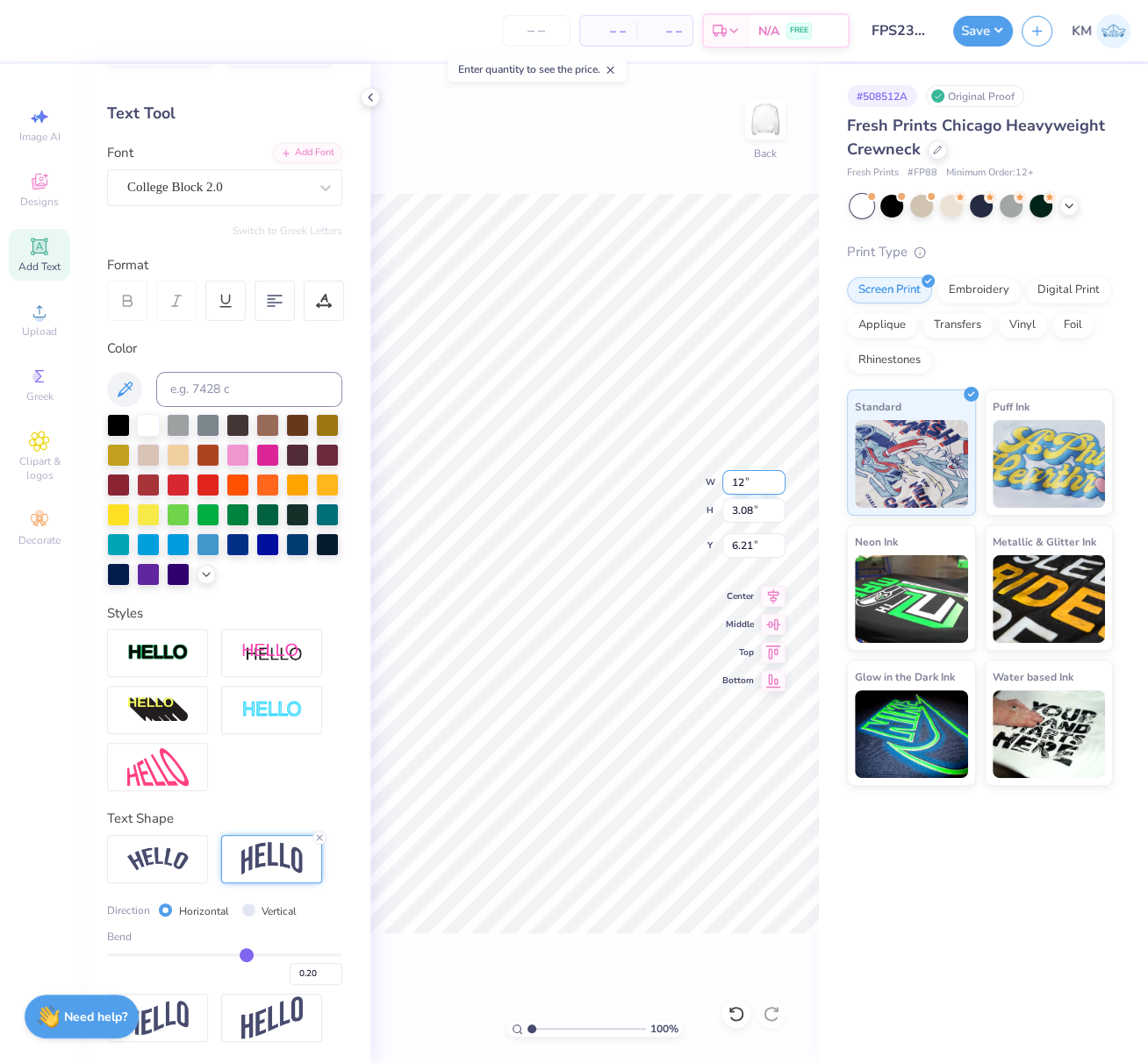
type input "6.16"
type input "12.00"
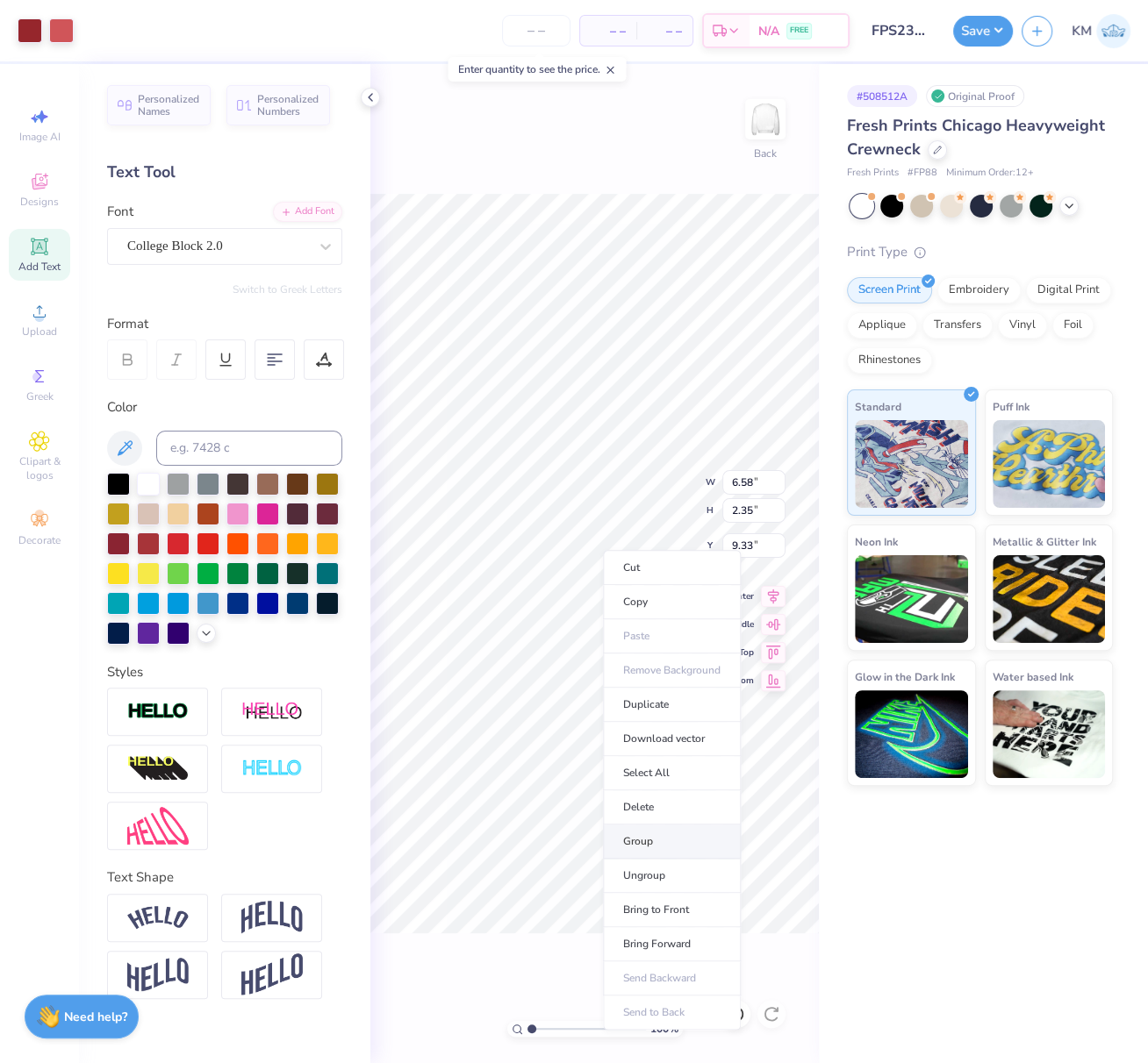
click at [657, 832] on li "Group" at bounding box center [671, 842] width 138 height 34
type input "12.00"
type input "5.11"
type input "6.56"
click at [775, 595] on icon at bounding box center [774, 595] width 11 height 15
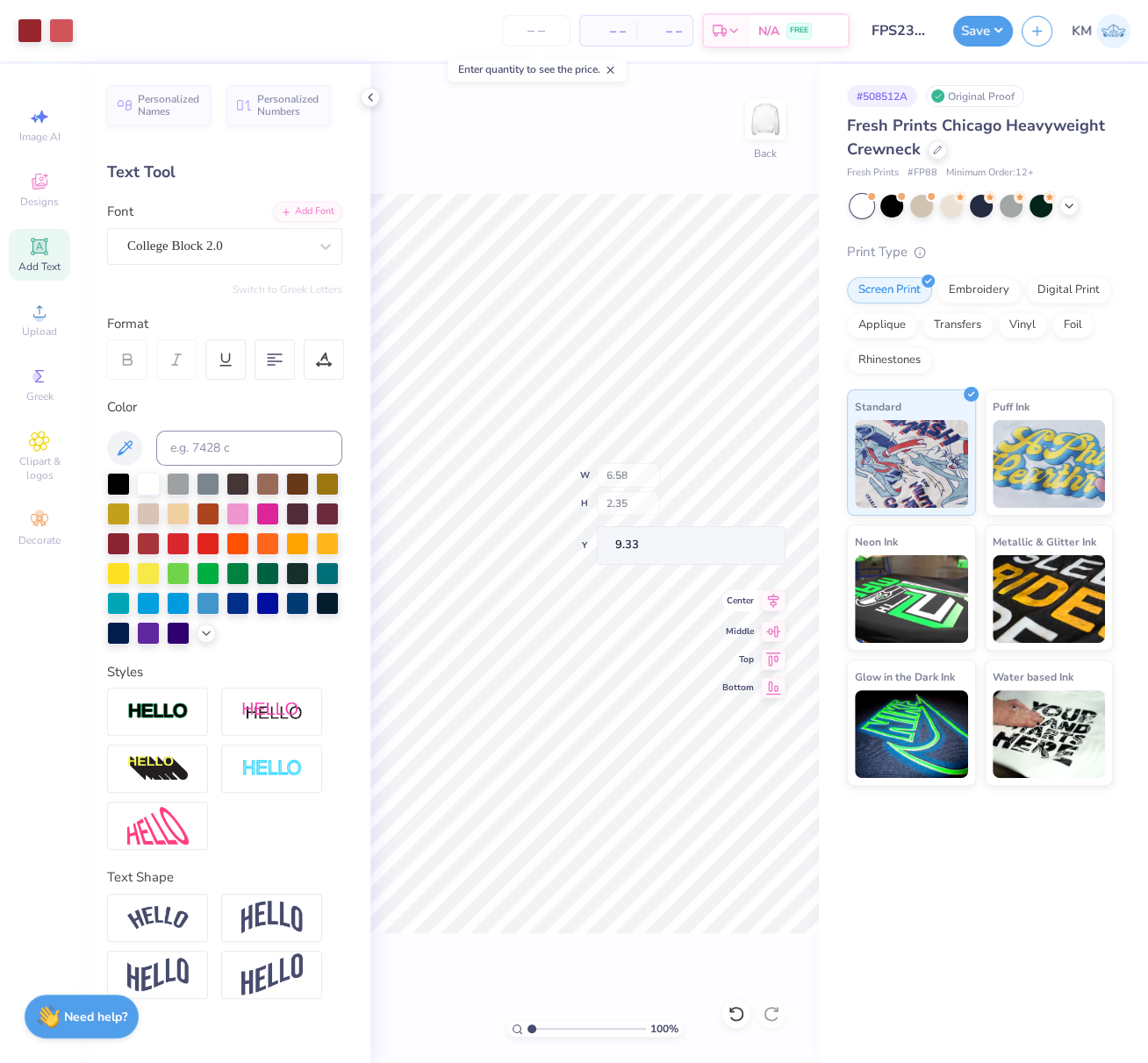
type input "12.00"
type input "3.18"
type input "6.56"
drag, startPoint x: 776, startPoint y: 597, endPoint x: 762, endPoint y: 600, distance: 14.3
click at [776, 597] on icon at bounding box center [774, 595] width 11 height 15
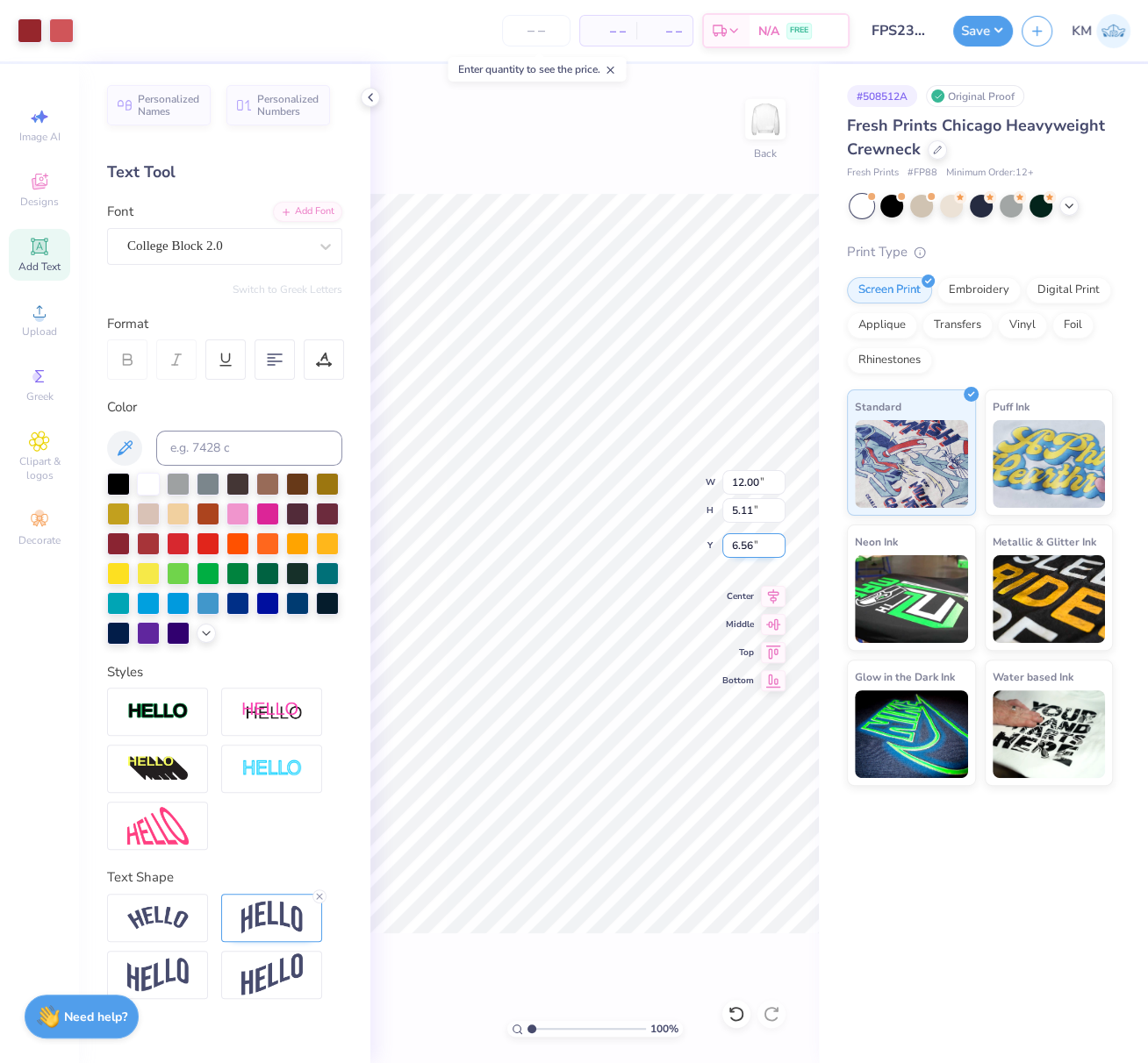
click at [719, 540] on div "100 % Back W 12.00 12.00 " H 5.11 5.11 " Y 6.56 6.56 " Center Middle Top Bottom" at bounding box center [594, 563] width 448 height 999
drag, startPoint x: 745, startPoint y: 544, endPoint x: 734, endPoint y: 550, distance: 12.5
click at [734, 544] on input "6.56" at bounding box center [754, 546] width 63 height 25
type input "3.00"
drag, startPoint x: 758, startPoint y: 482, endPoint x: 729, endPoint y: 478, distance: 29.3
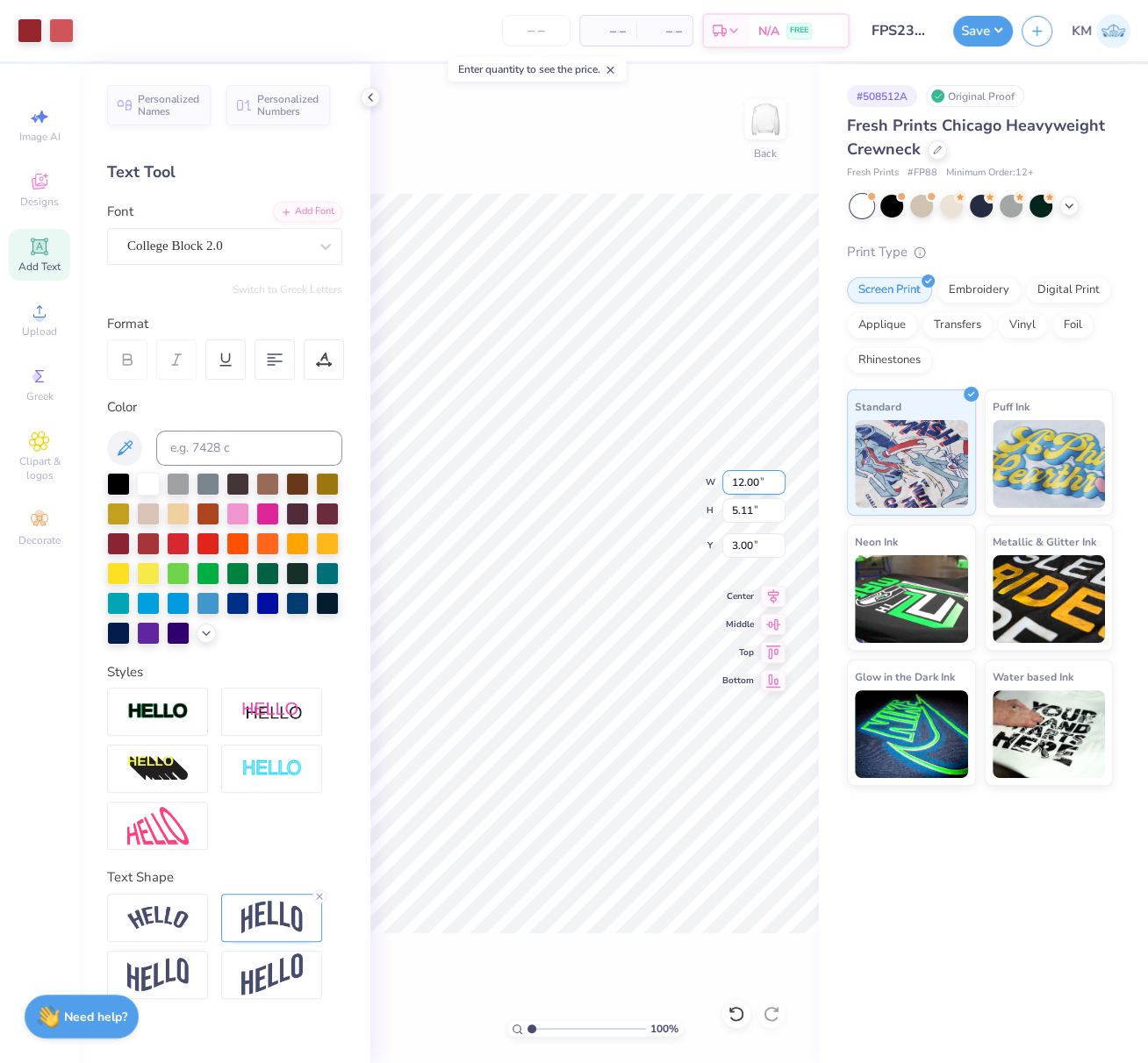
click at [729, 478] on input "12.00" at bounding box center [754, 482] width 63 height 25
type input "10.00"
type input "4.26"
type input "3.43"
drag, startPoint x: 750, startPoint y: 545, endPoint x: 724, endPoint y: 548, distance: 26.2
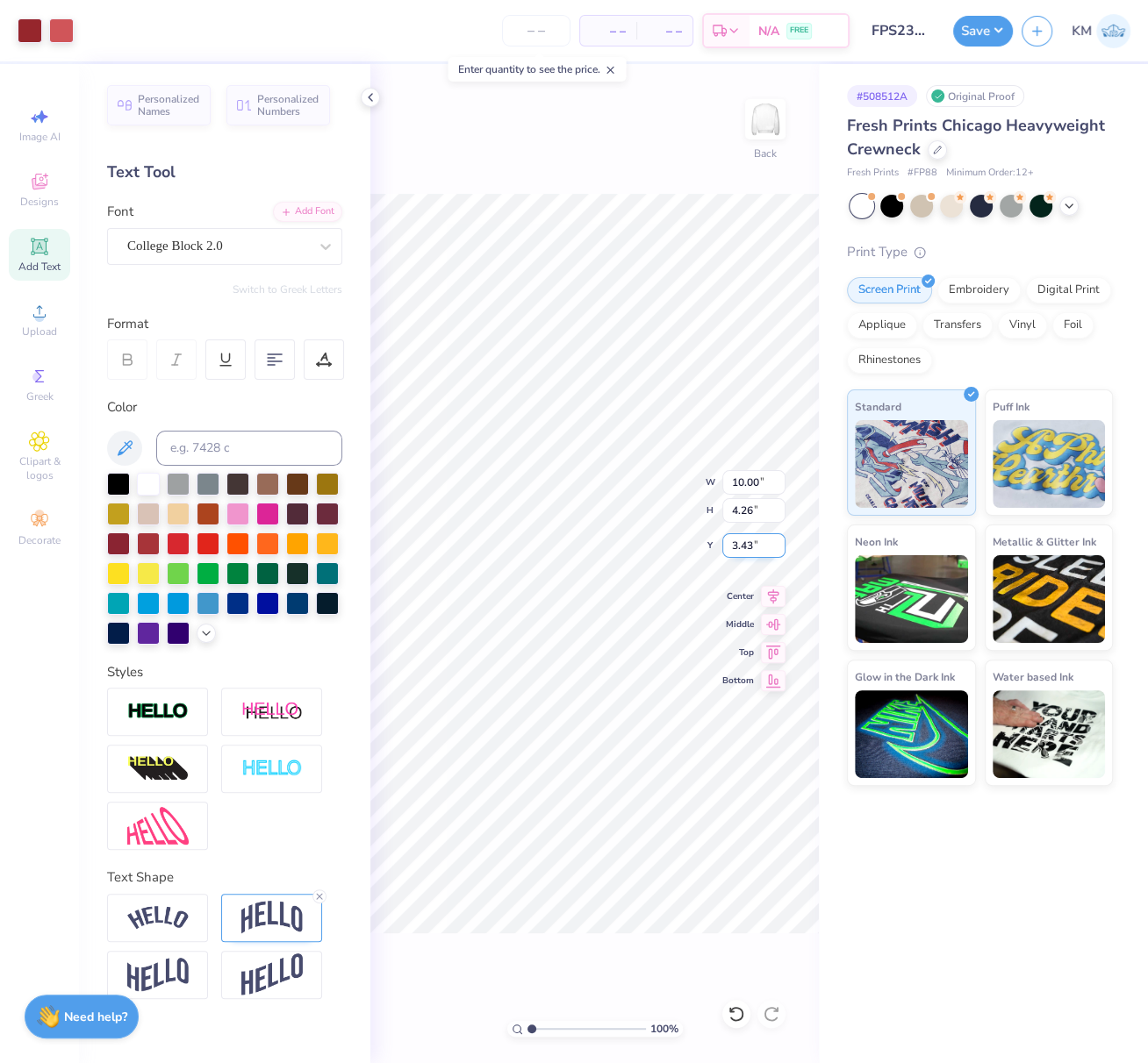
click at [725, 544] on input "3.43" at bounding box center [754, 546] width 63 height 25
click at [722, 478] on div "100 % Back W 10.00 10.00 " H 4.26 4.26 " Y 3.43 3.43 " Center Middle Top Bottom" at bounding box center [594, 563] width 448 height 999
click at [717, 481] on div "100 % Back W 10.00 10.00 " H 4.26 4.26 " Y 3.43 3.43 " Center Middle Top Bottom" at bounding box center [594, 563] width 448 height 999
drag, startPoint x: 764, startPoint y: 485, endPoint x: 725, endPoint y: 483, distance: 39.1
click at [725, 483] on input "10.00" at bounding box center [754, 482] width 63 height 25
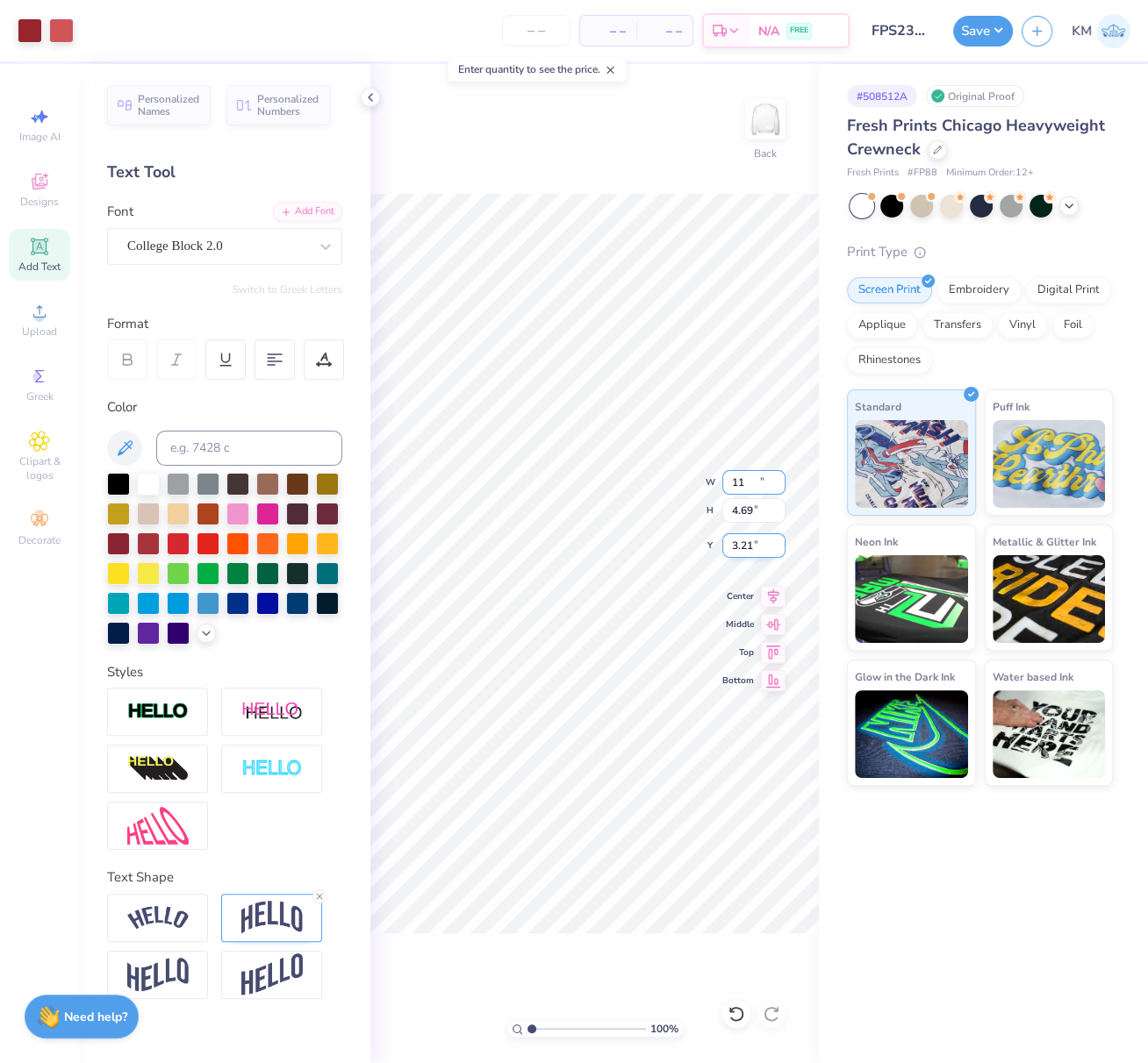
type input "11.00"
type input "4.69"
drag, startPoint x: 753, startPoint y: 544, endPoint x: 729, endPoint y: 542, distance: 24.1
click at [728, 541] on input "3.21" at bounding box center [754, 546] width 63 height 25
type input "3.00"
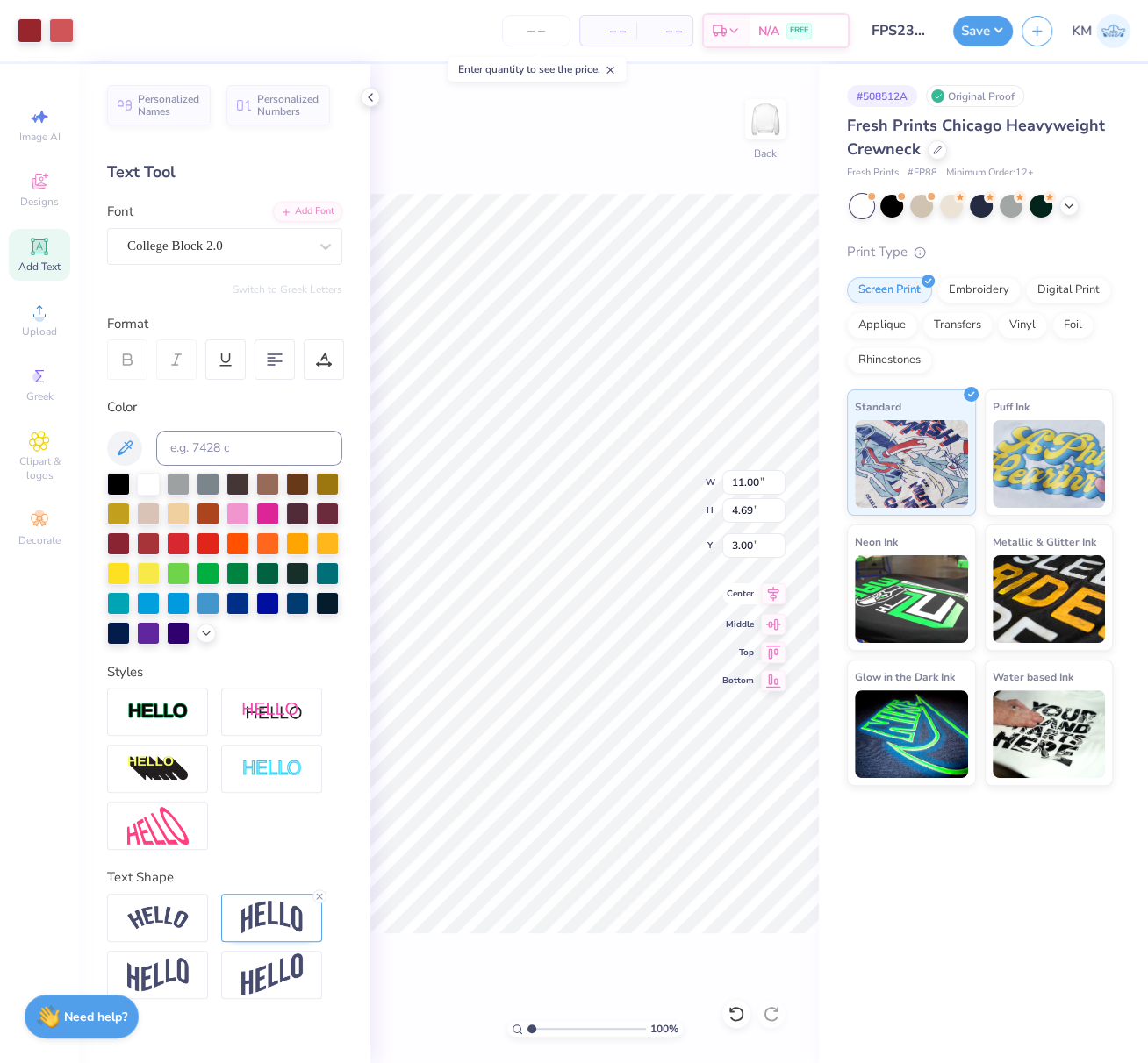
click at [775, 590] on icon at bounding box center [773, 594] width 25 height 21
drag, startPoint x: 995, startPoint y: 29, endPoint x: 1000, endPoint y: 48, distance: 19.6
click at [995, 29] on button "Save" at bounding box center [982, 31] width 60 height 30
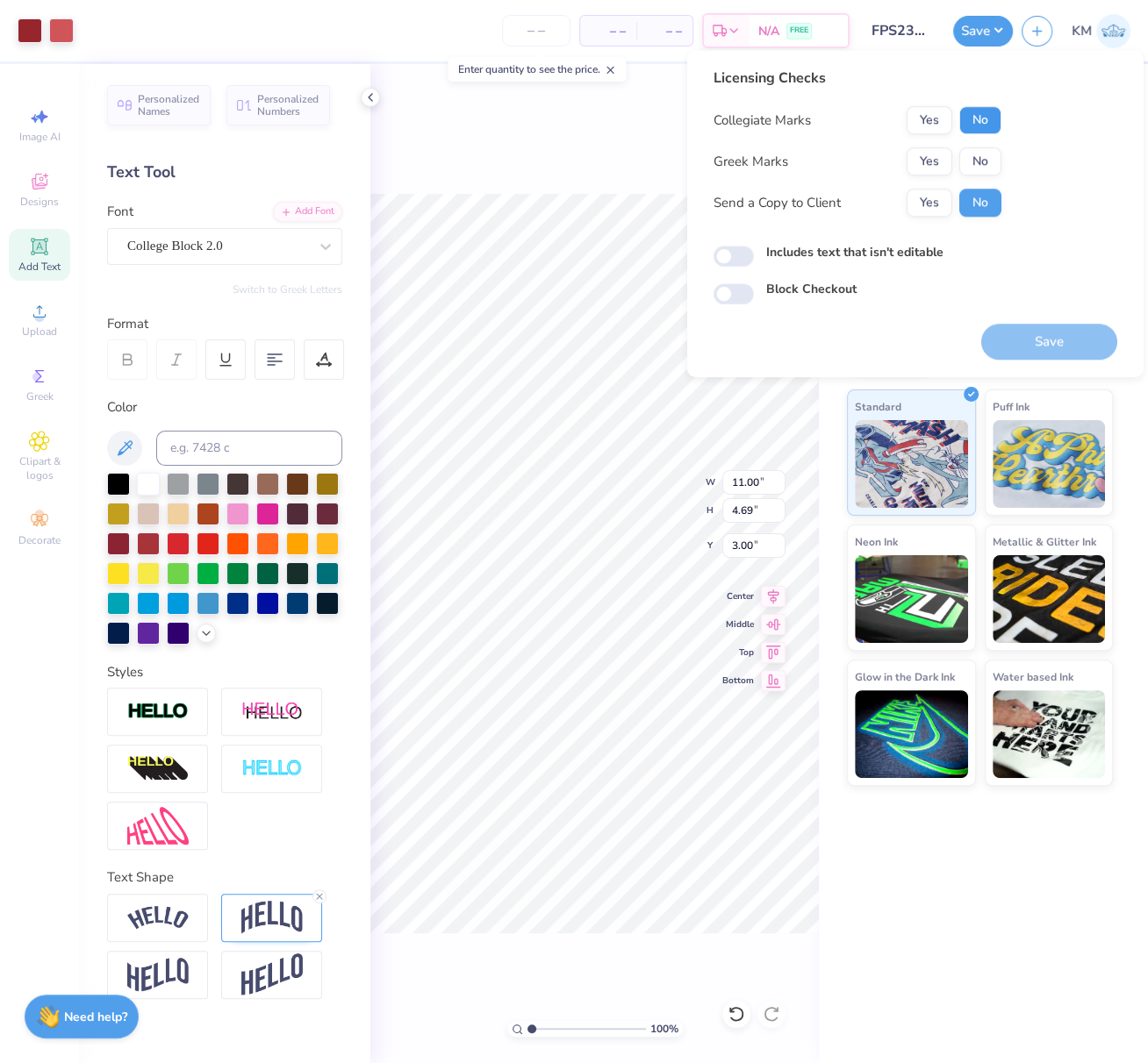
click at [980, 119] on button "No" at bounding box center [980, 121] width 42 height 29
click at [935, 159] on button "Yes" at bounding box center [929, 162] width 46 height 29
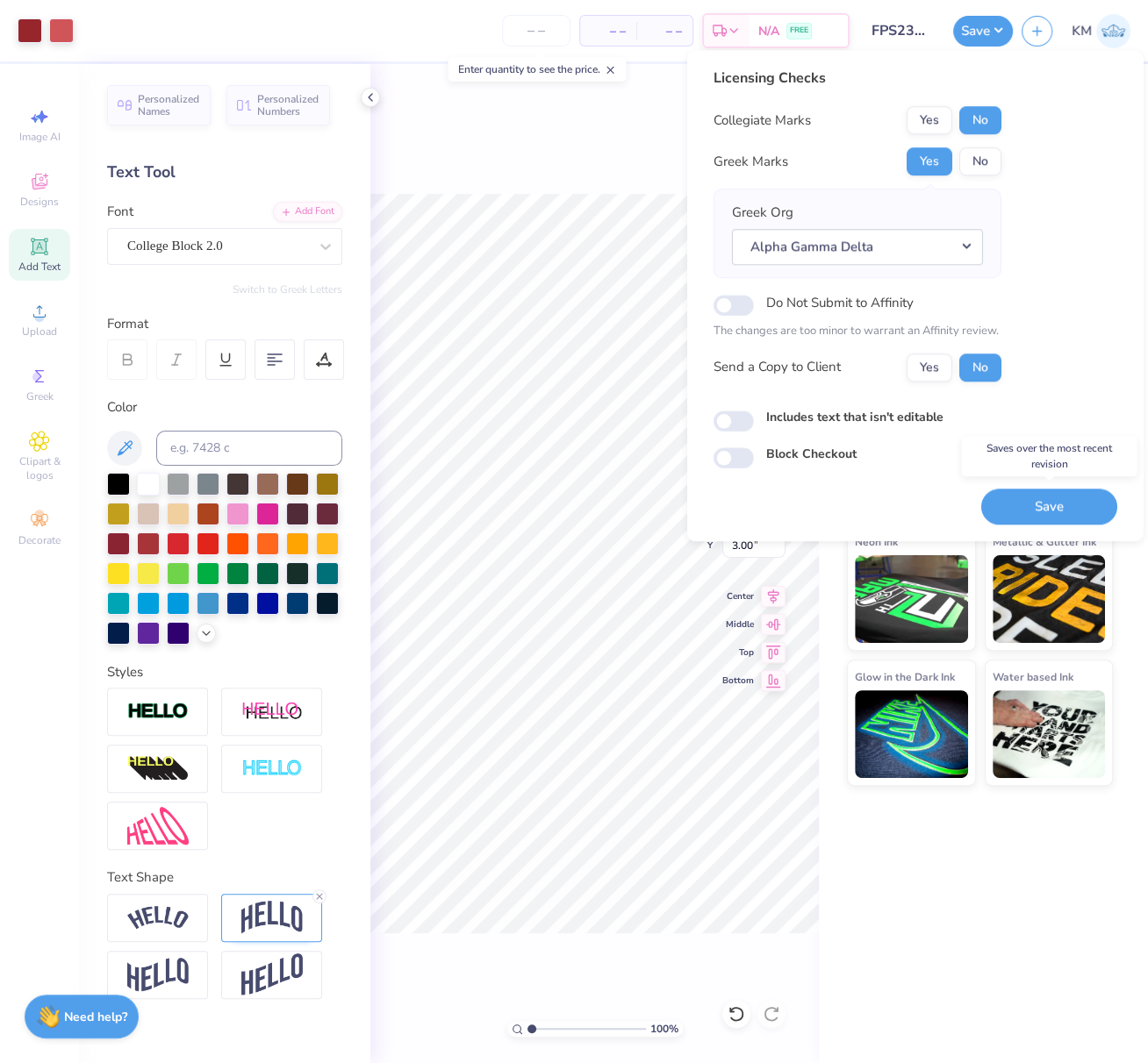
drag, startPoint x: 1068, startPoint y: 502, endPoint x: 760, endPoint y: 11, distance: 579.6
click at [1069, 502] on button "Save" at bounding box center [1049, 507] width 136 height 36
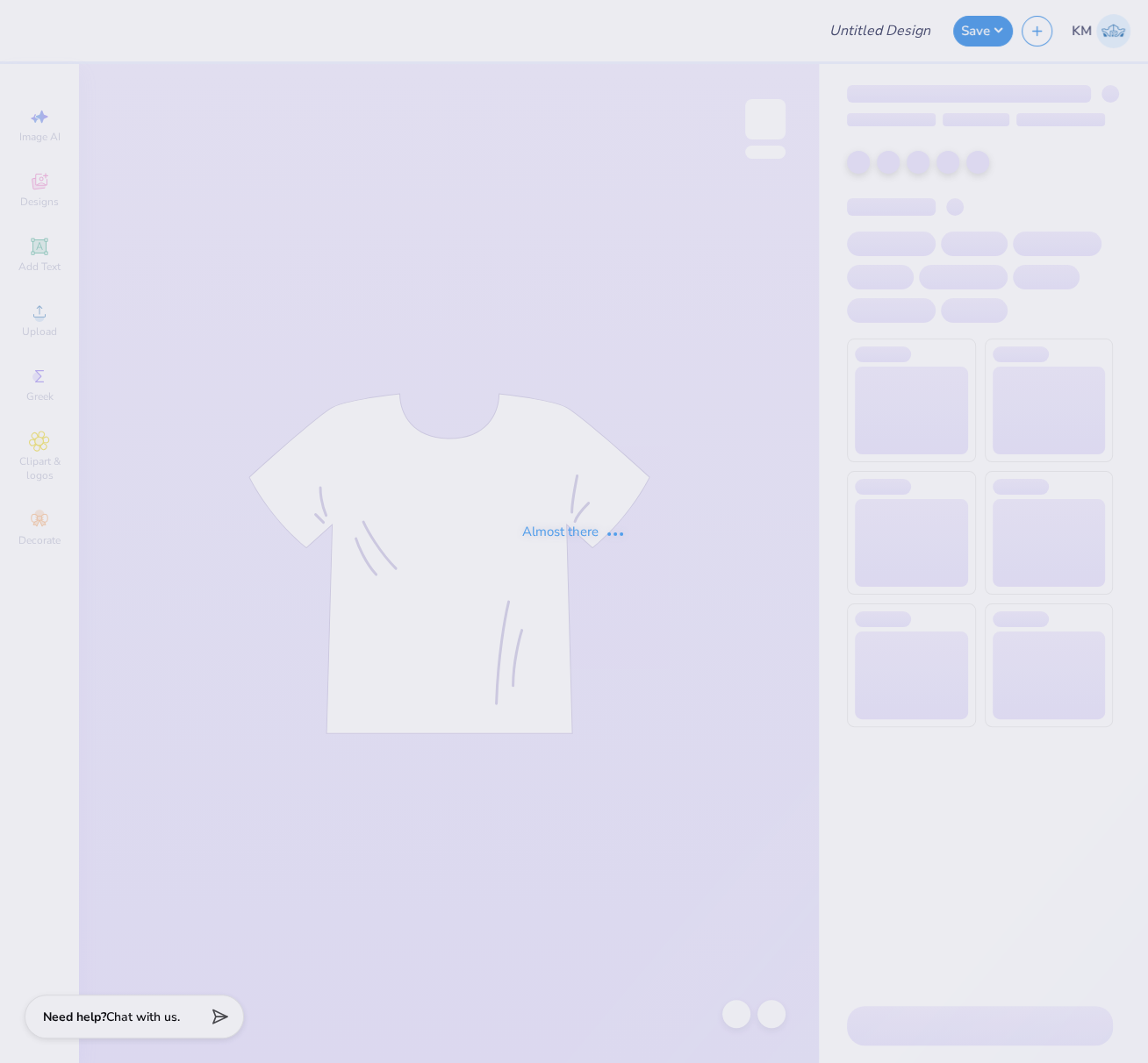
type input "FPS239502"
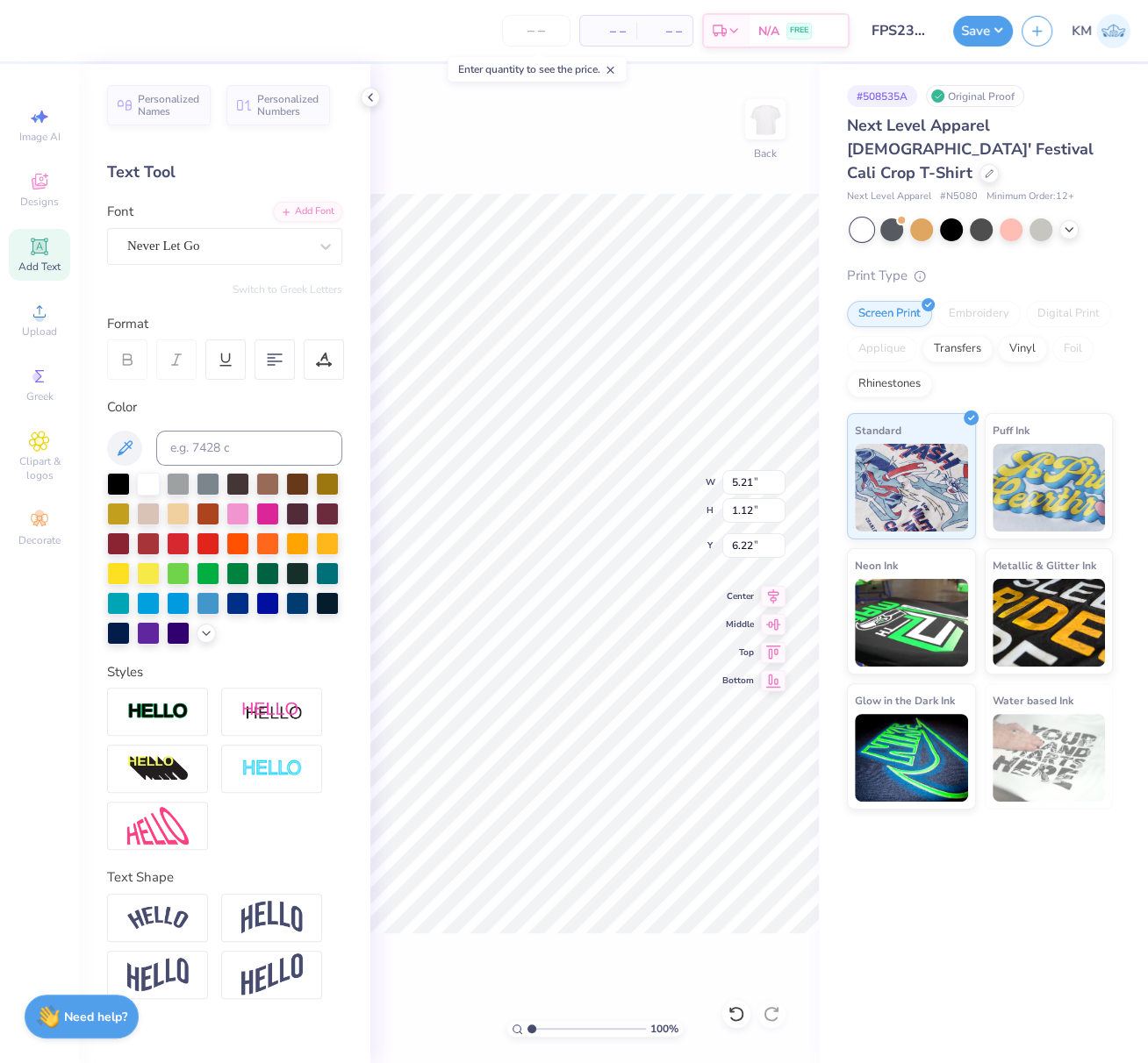
click at [370, 100] on polyline at bounding box center [370, 97] width 4 height 7
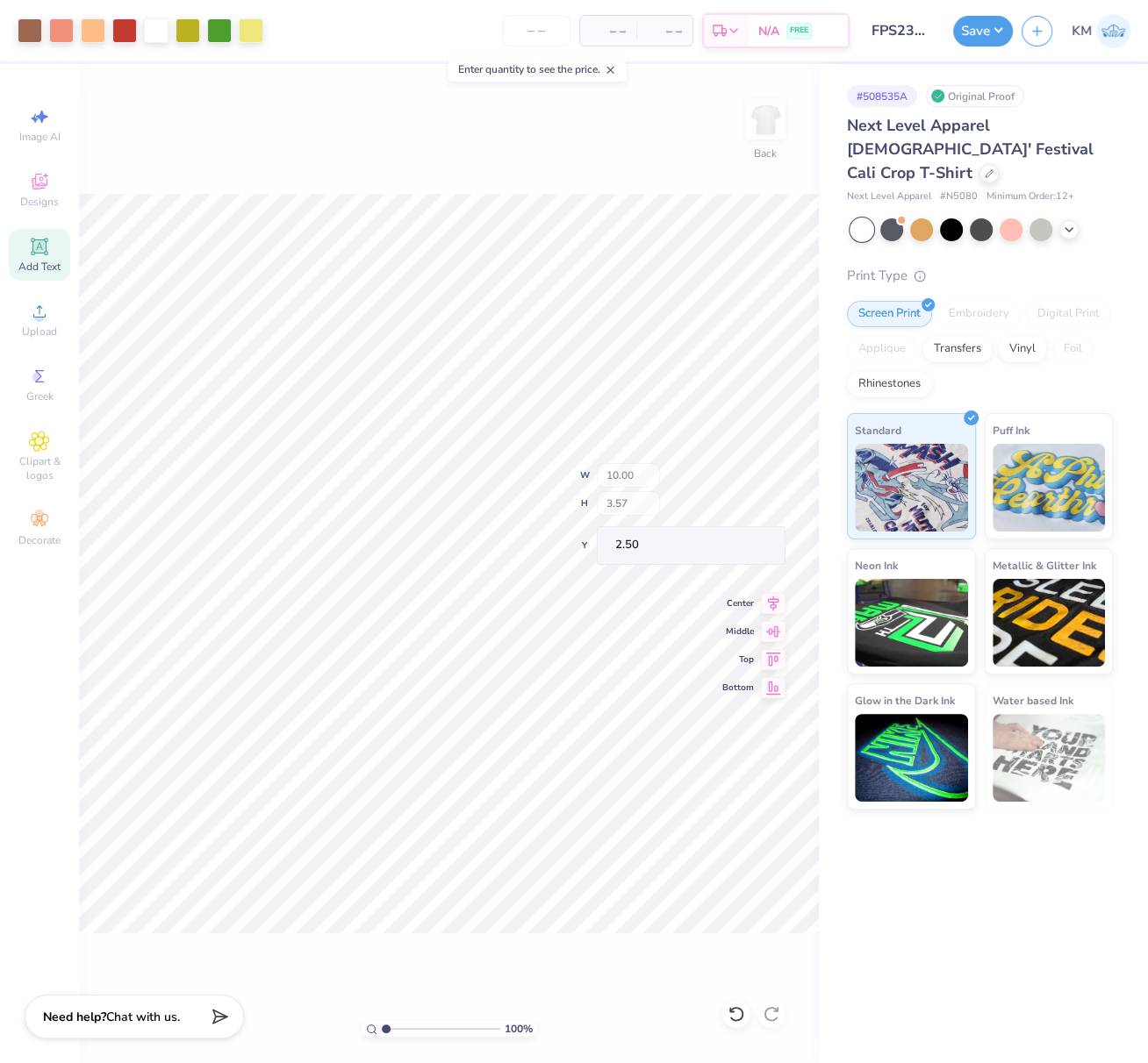
type input "10.00"
type input "3.57"
type input "2.50"
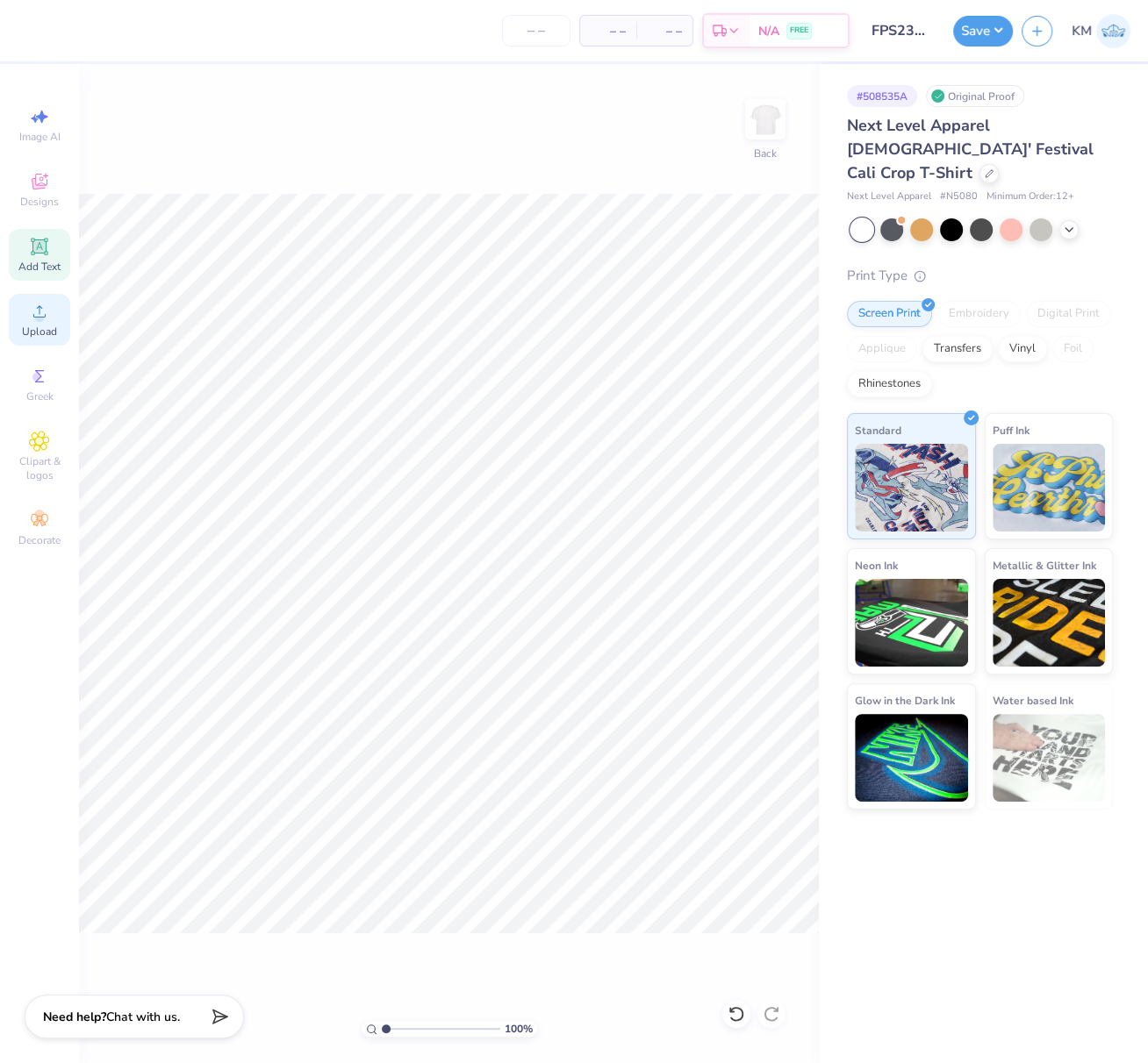
click at [47, 318] on icon at bounding box center [39, 311] width 21 height 21
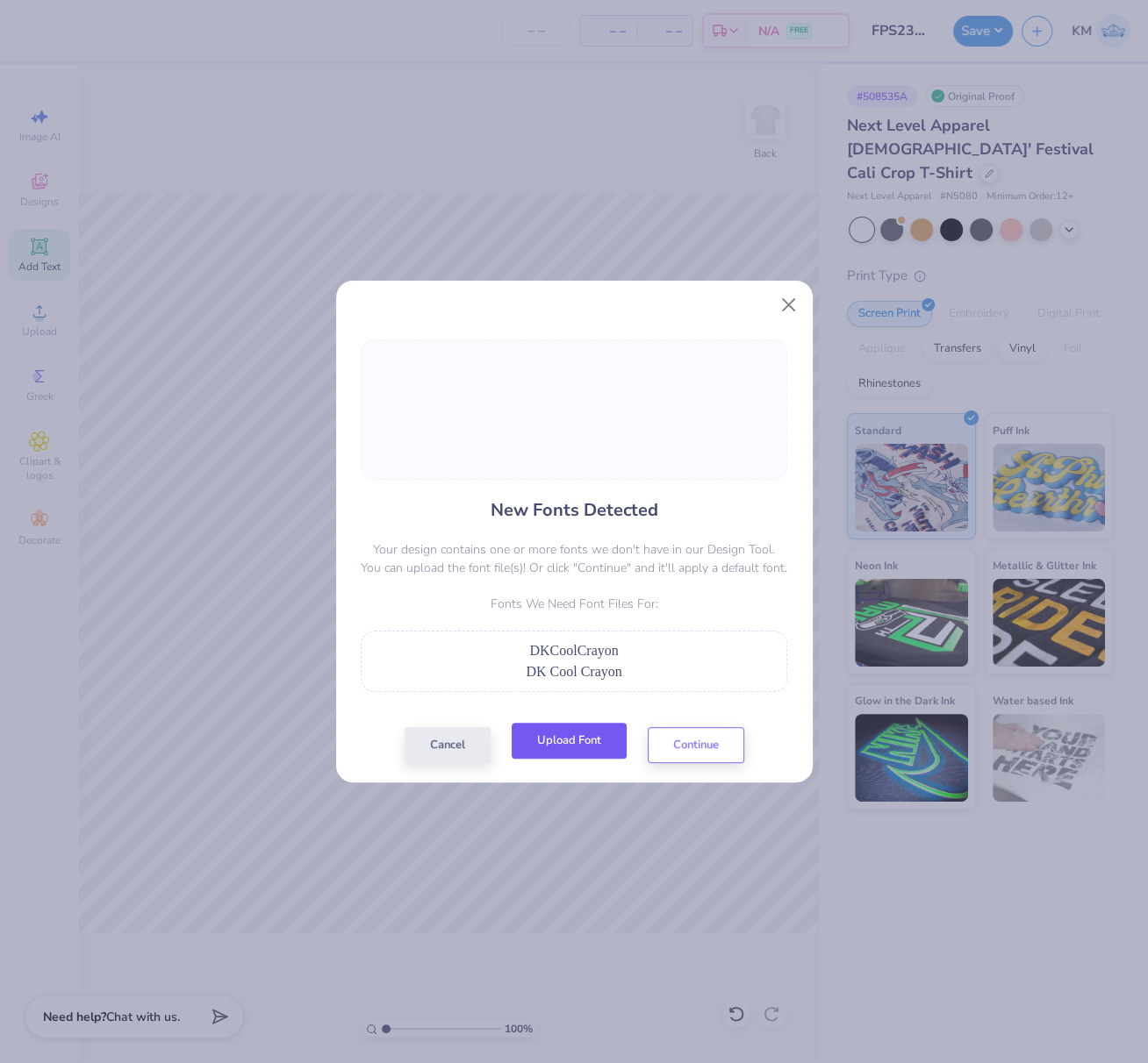
click at [577, 741] on button "Upload Font" at bounding box center [569, 741] width 115 height 36
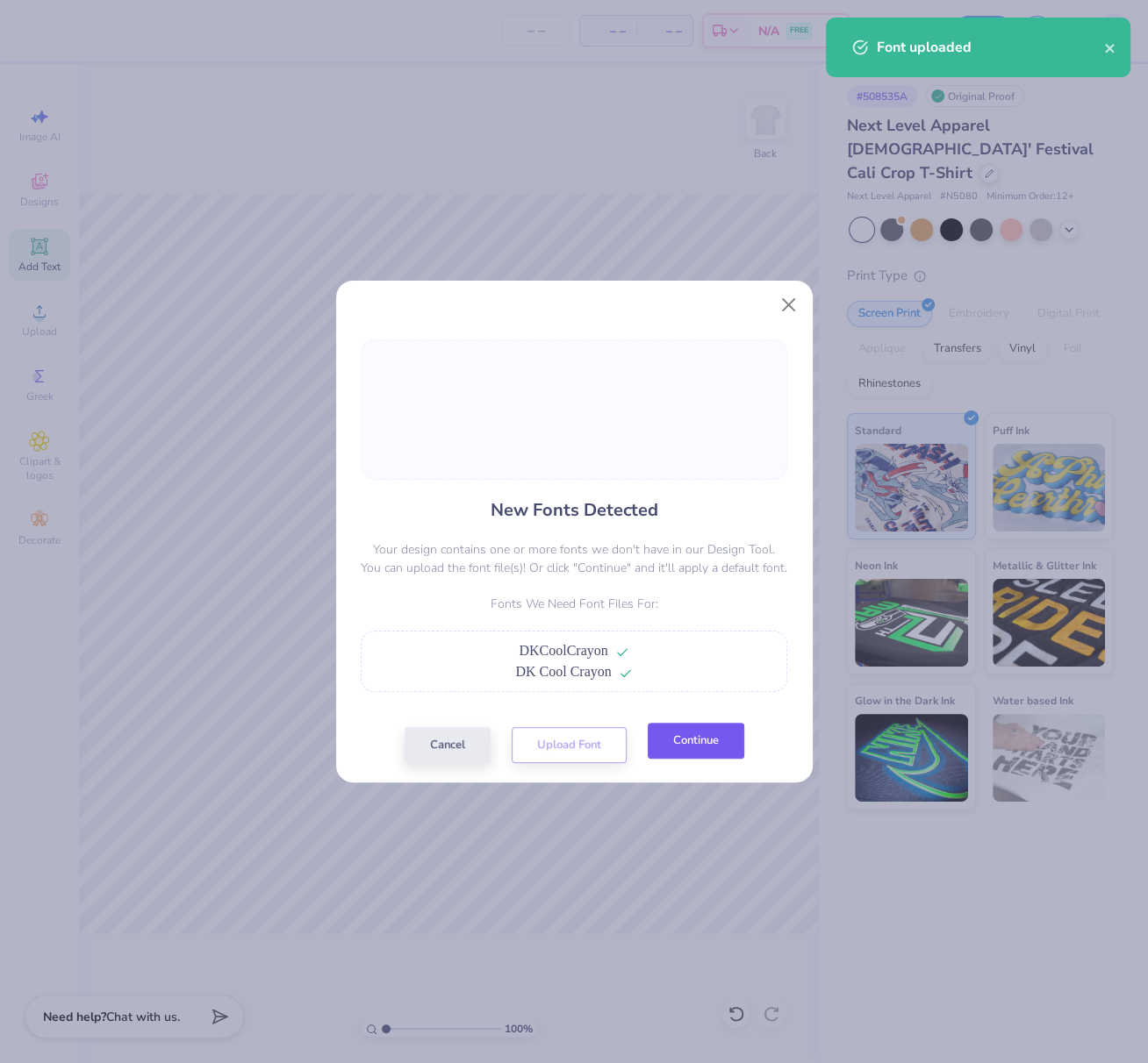
click at [699, 743] on button "Continue" at bounding box center [695, 741] width 96 height 36
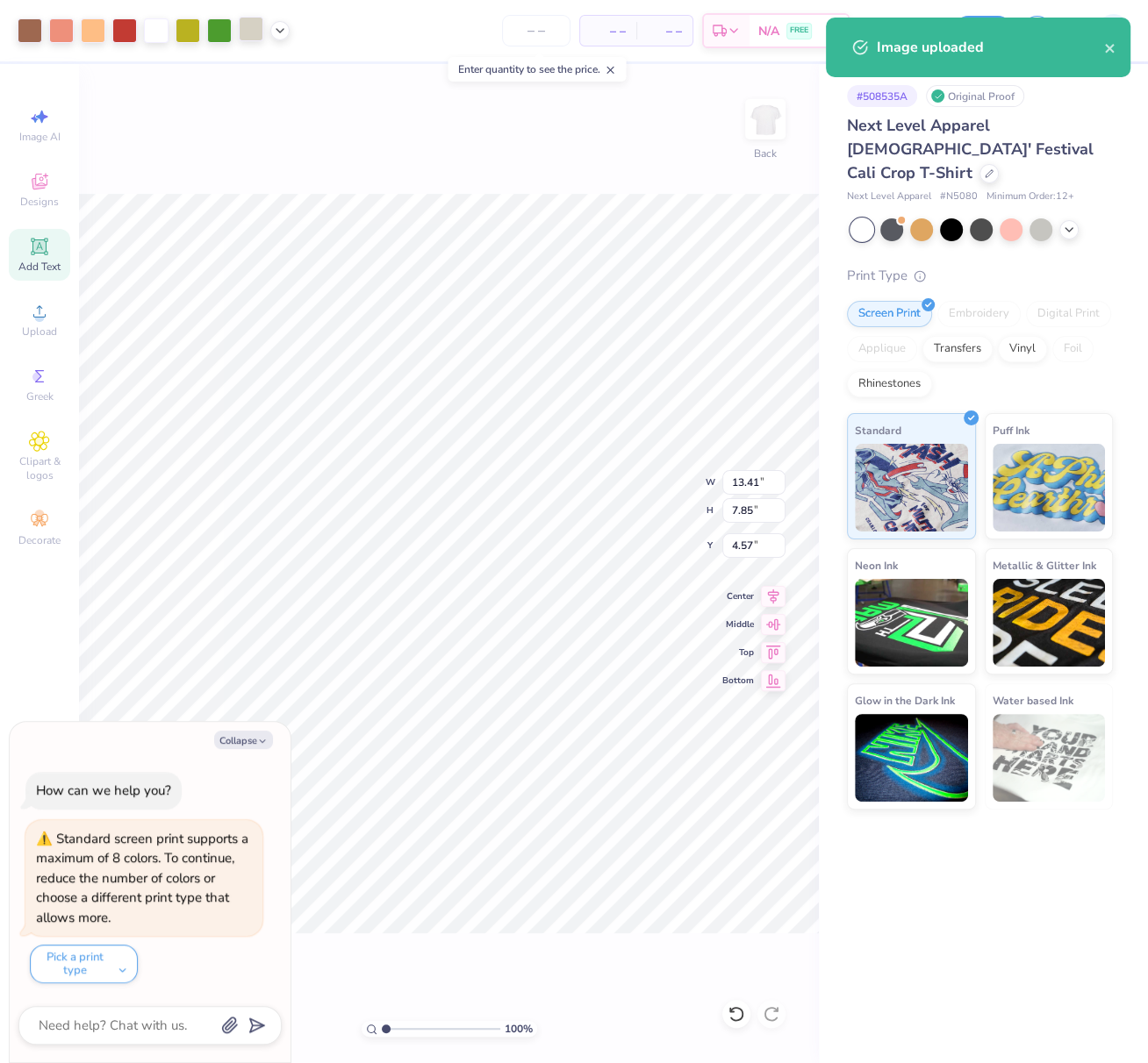
click at [250, 29] on div at bounding box center [251, 30] width 25 height 25
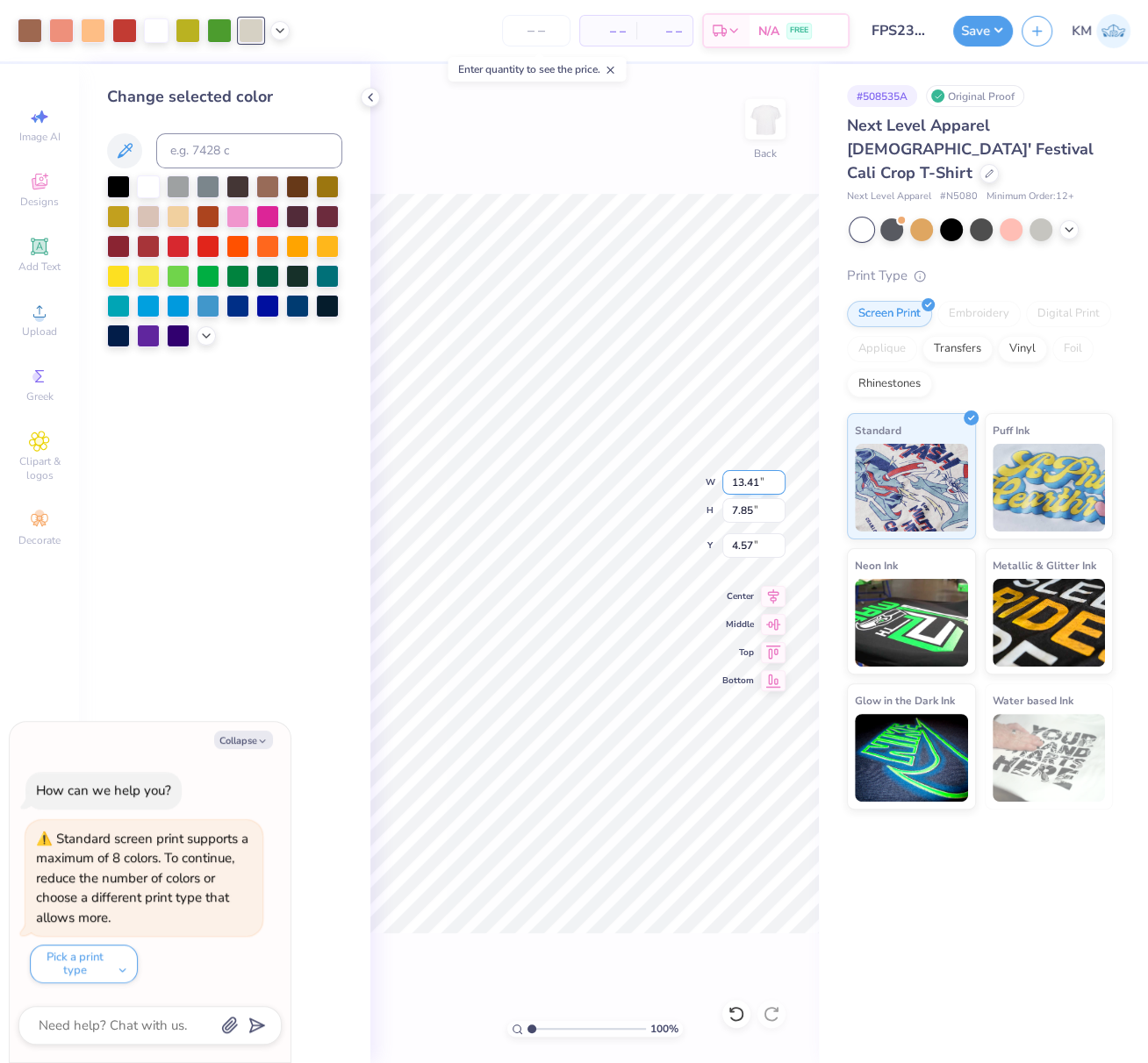
click at [148, 181] on div at bounding box center [148, 187] width 23 height 23
type textarea "x"
drag, startPoint x: 750, startPoint y: 483, endPoint x: 725, endPoint y: 482, distance: 25.0
click at [730, 479] on input "13.41" at bounding box center [754, 482] width 63 height 25
type input "9"
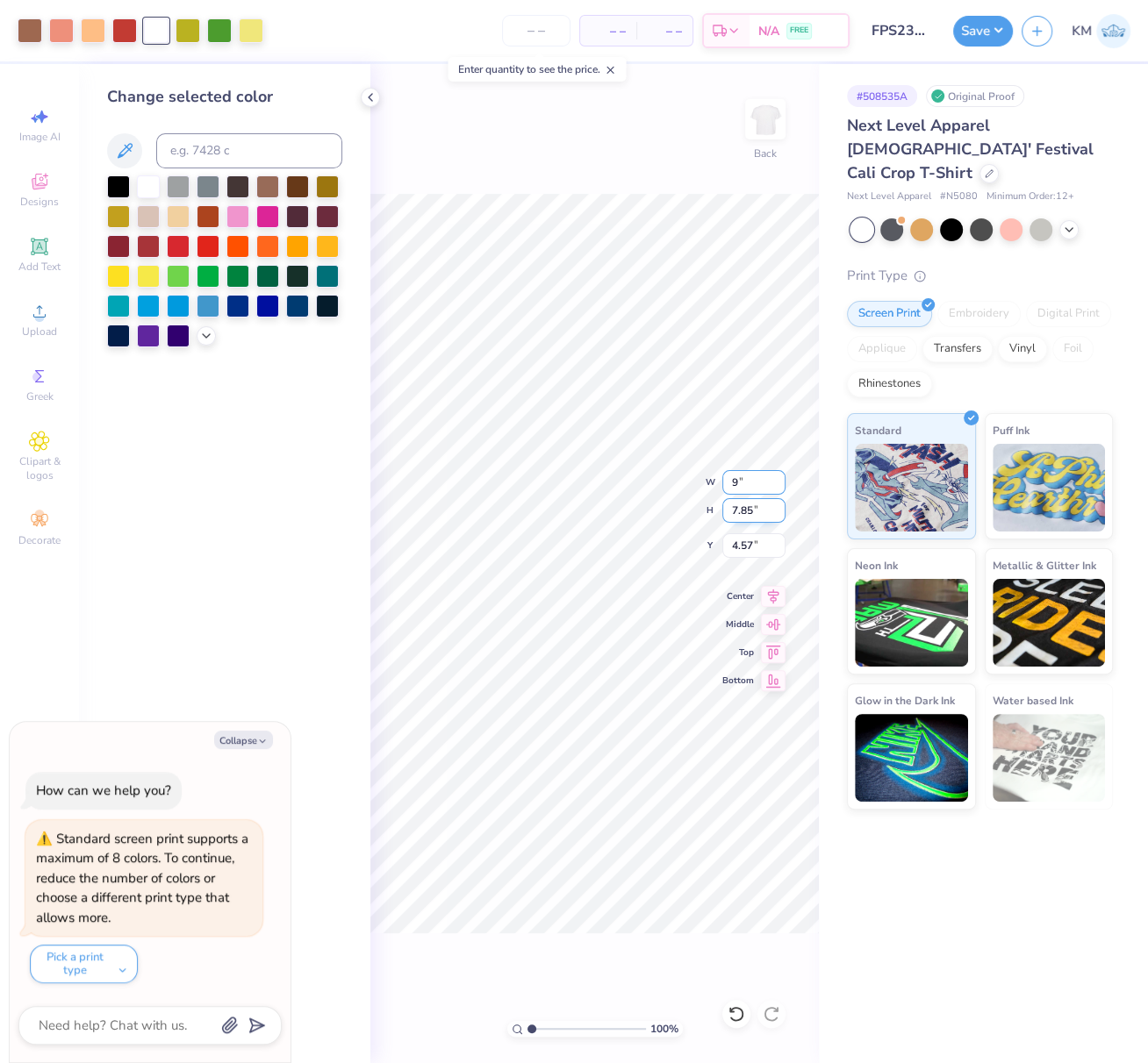
type textarea "x"
type input "9.00"
type input "5.27"
type input "5.86"
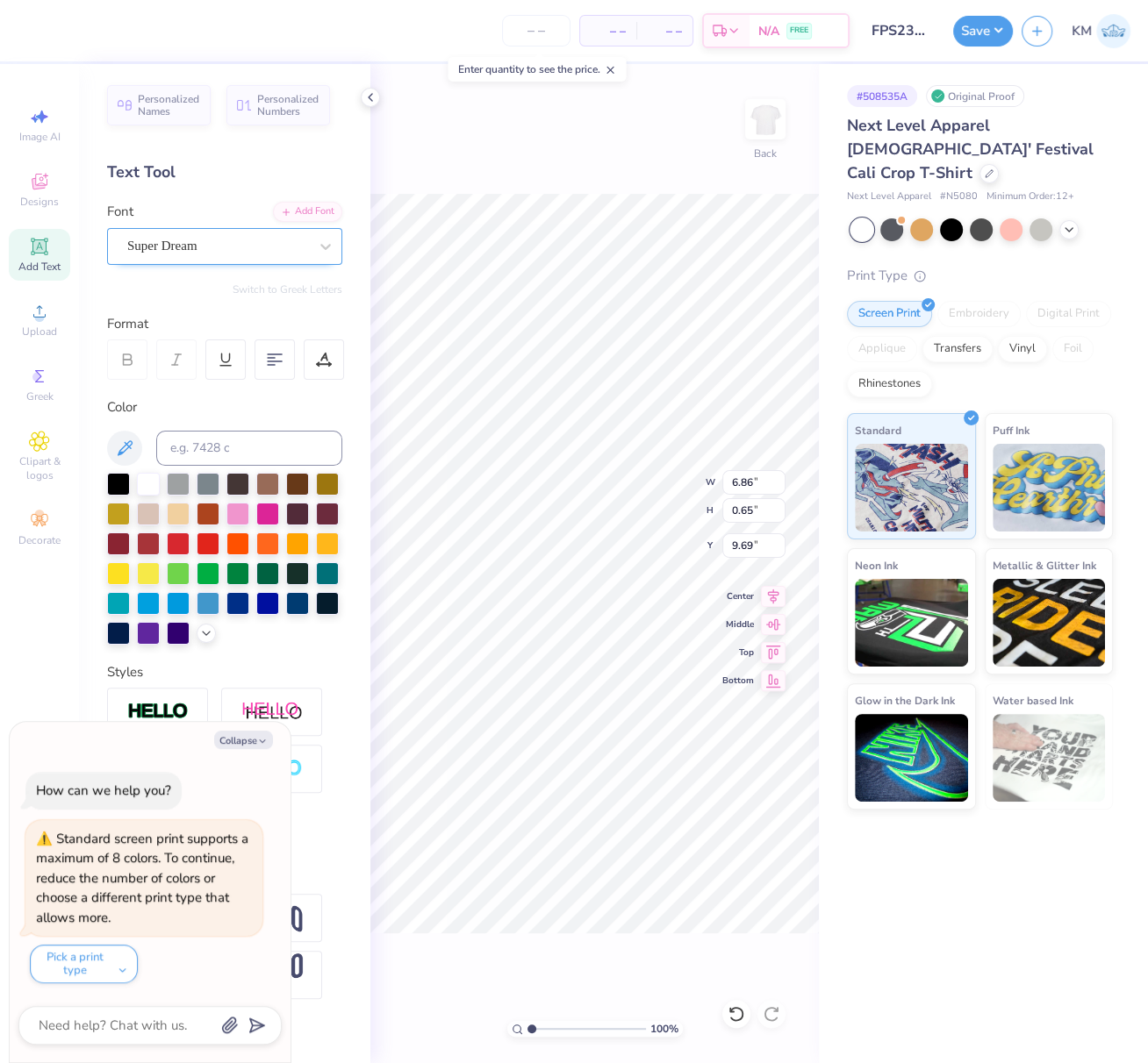
click at [223, 236] on div "Super Dream" at bounding box center [218, 246] width 185 height 28
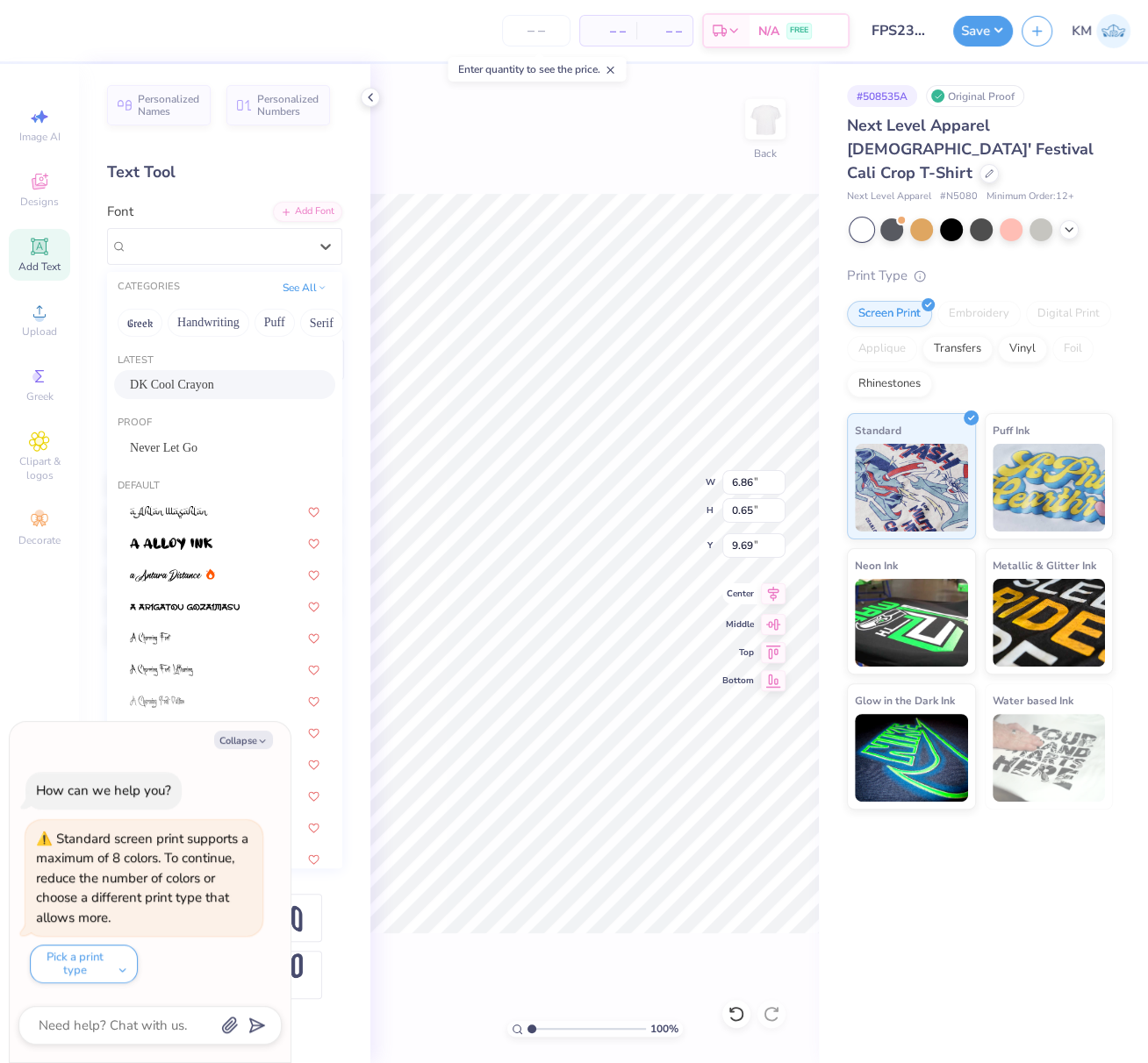
drag, startPoint x: 195, startPoint y: 380, endPoint x: 775, endPoint y: 595, distance: 618.6
click at [195, 380] on span "DK Cool Crayon" at bounding box center [171, 384] width 85 height 18
type textarea "x"
type input "7.22"
type input "0.75"
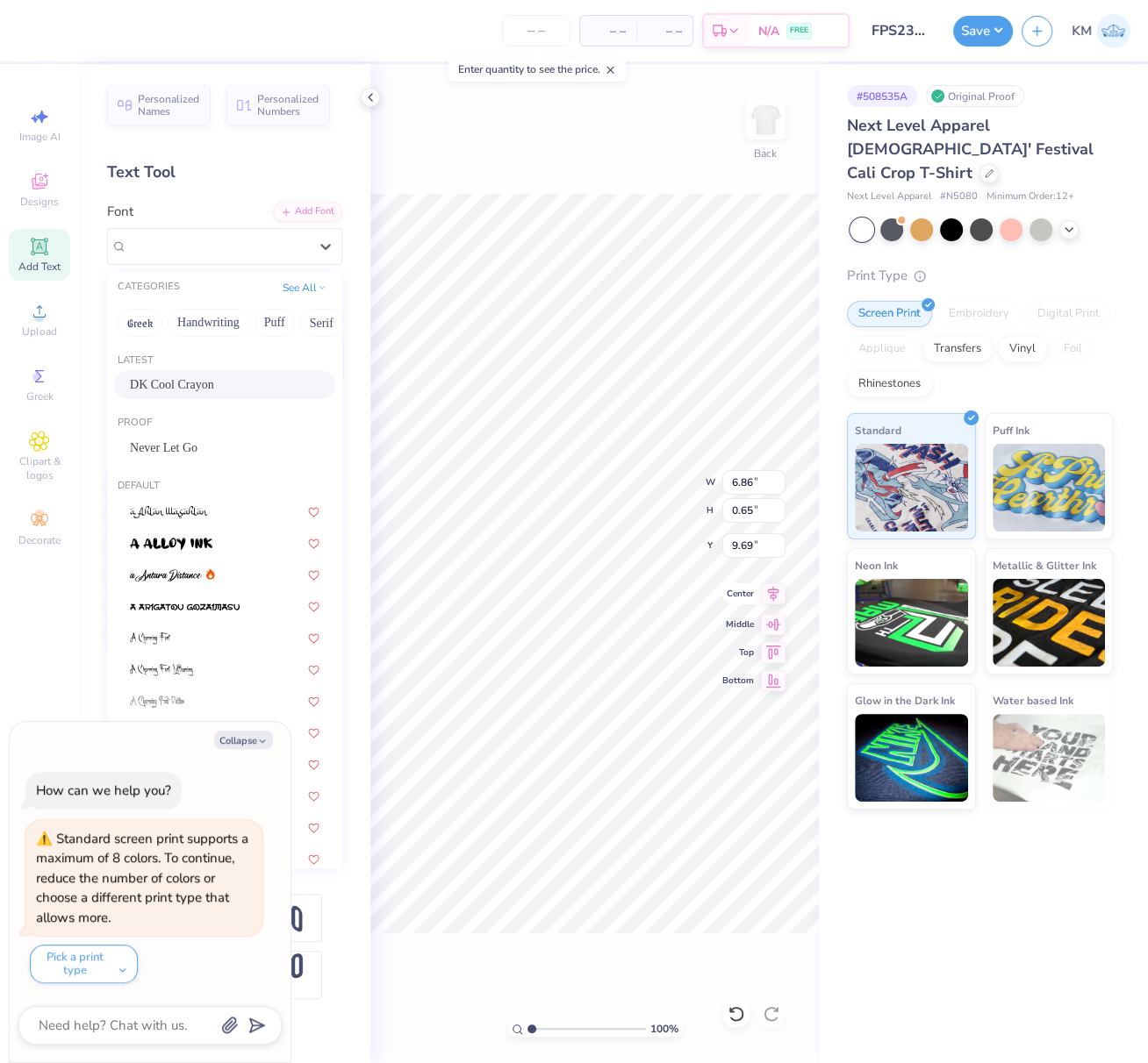
type input "9.70"
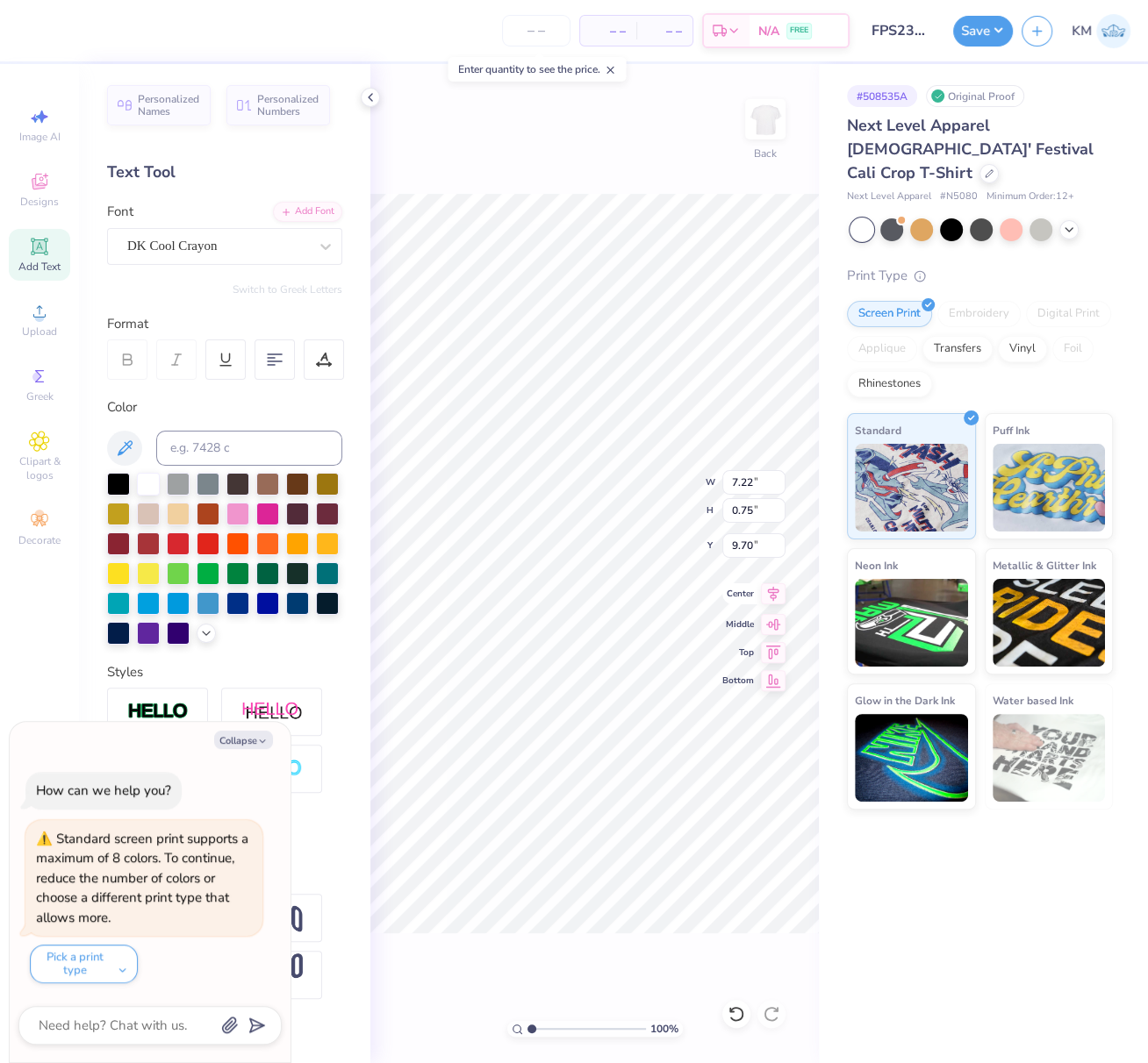
click at [775, 592] on icon at bounding box center [773, 594] width 25 height 21
click at [222, 246] on div "Super Dream" at bounding box center [218, 246] width 185 height 28
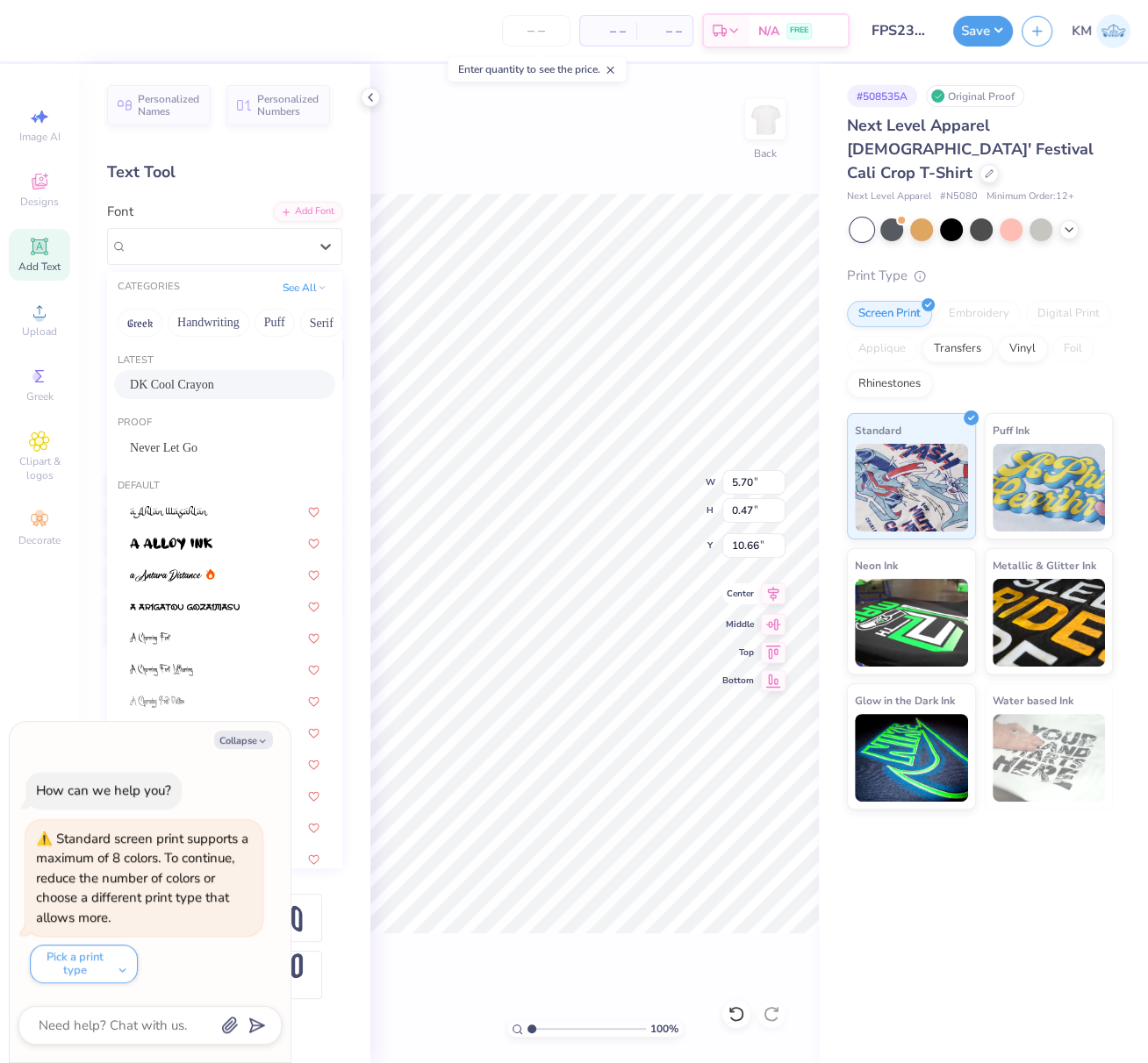
drag, startPoint x: 198, startPoint y: 383, endPoint x: 779, endPoint y: 600, distance: 620.2
click at [198, 384] on span "DK Cool Crayon" at bounding box center [171, 384] width 85 height 18
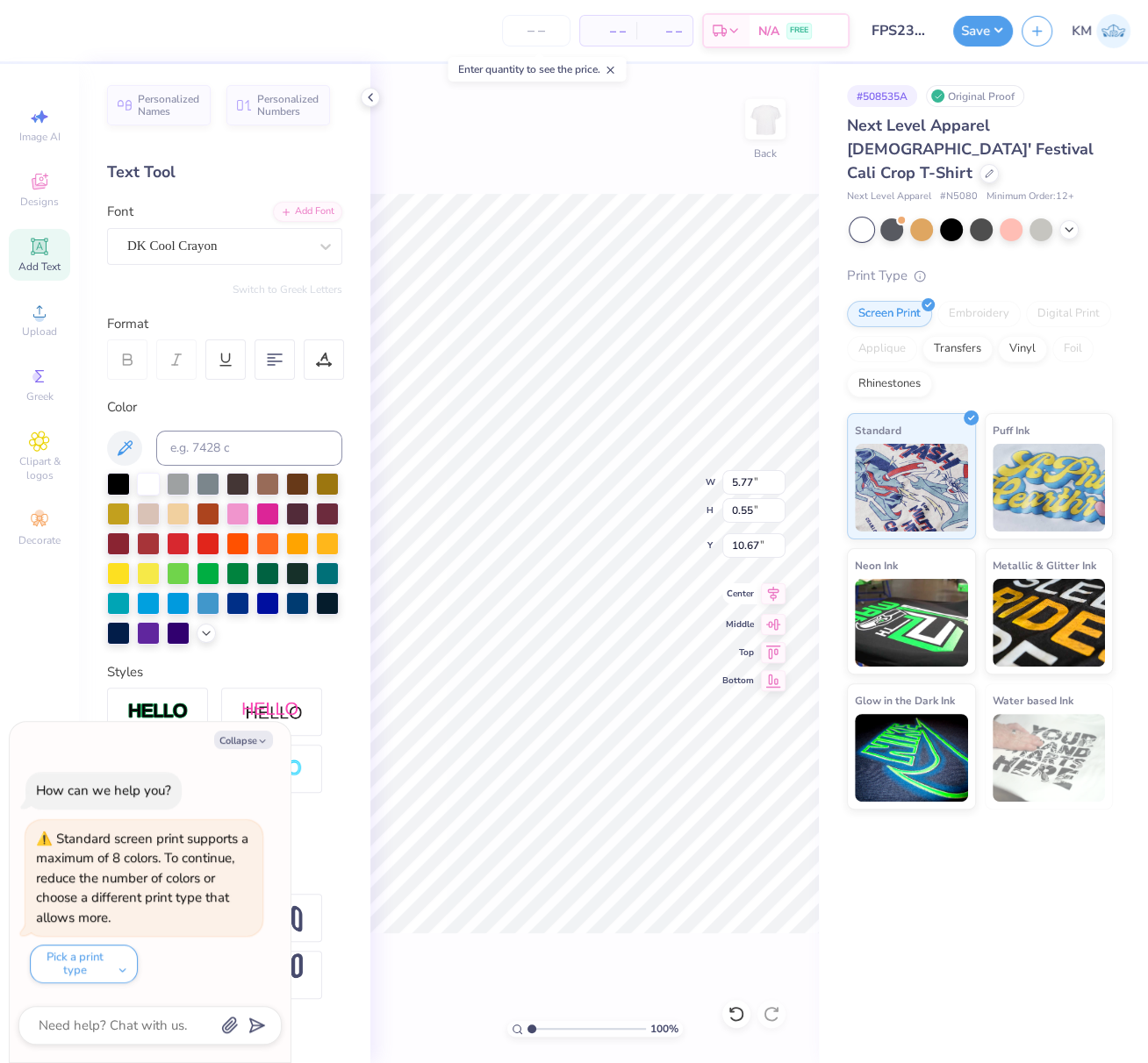
type textarea "x"
type input "5.77"
type input "0.55"
type input "10.67"
click at [775, 590] on icon at bounding box center [774, 595] width 11 height 15
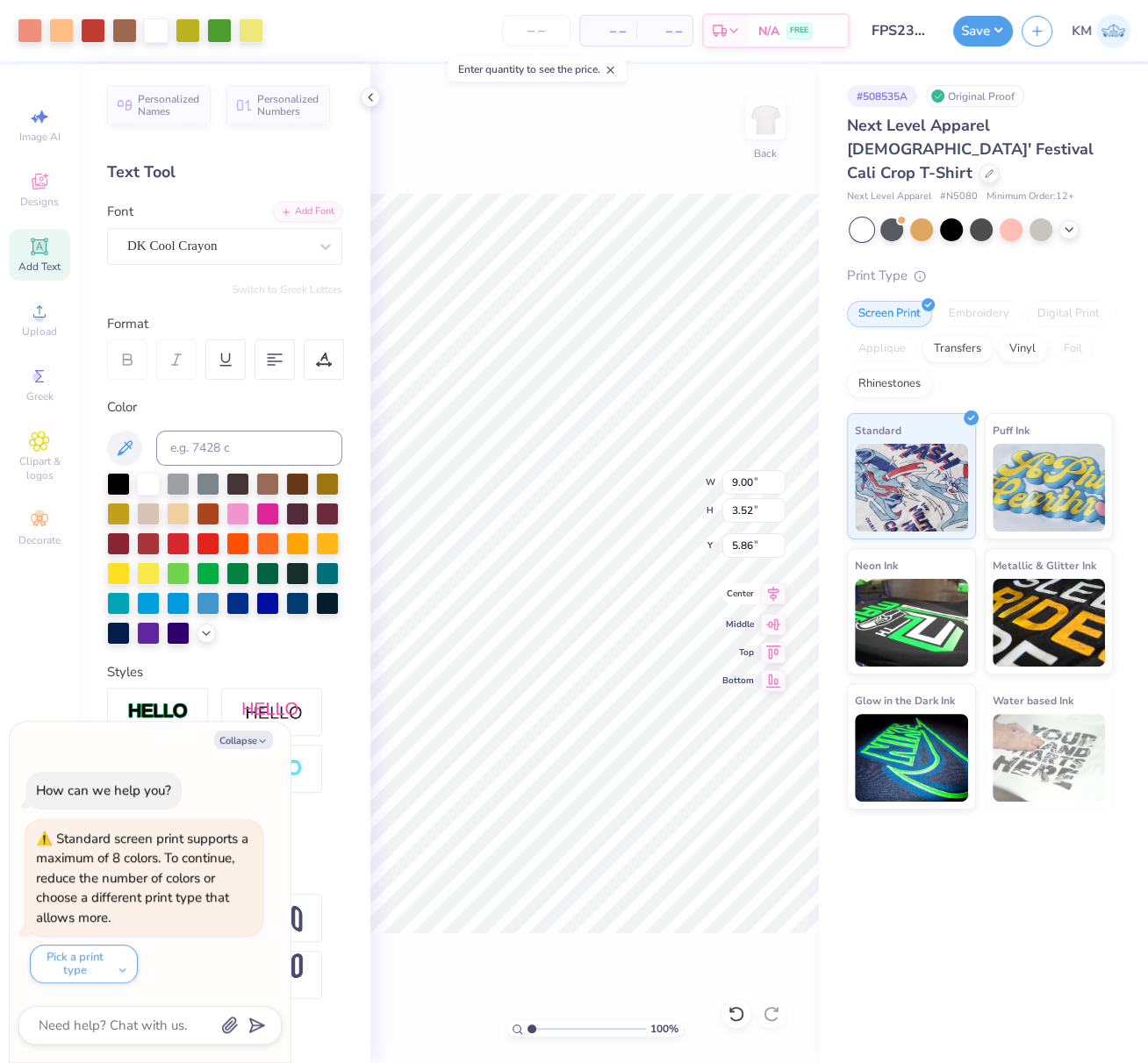
click at [772, 589] on icon at bounding box center [774, 595] width 11 height 15
drag, startPoint x: 777, startPoint y: 596, endPoint x: 748, endPoint y: 642, distance: 54.4
click at [777, 596] on icon at bounding box center [773, 597] width 25 height 21
click at [228, 744] on button "Collapse" at bounding box center [244, 739] width 59 height 18
type textarea "x"
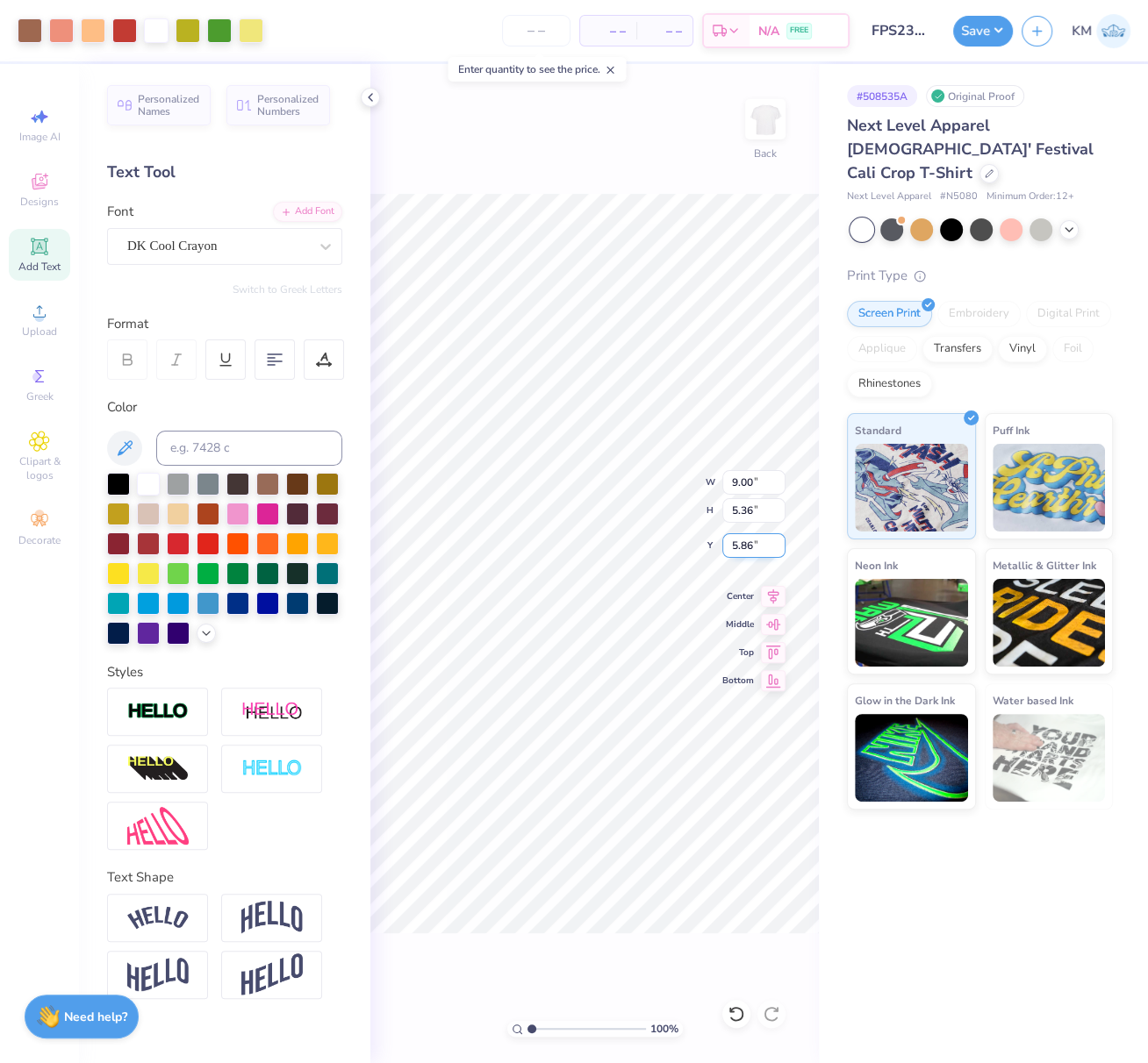
drag, startPoint x: 746, startPoint y: 545, endPoint x: 729, endPoint y: 554, distance: 19.2
click at [727, 543] on input "5.86" at bounding box center [754, 546] width 63 height 25
type input "2.50"
click at [990, 31] on button "Save" at bounding box center [982, 29] width 60 height 30
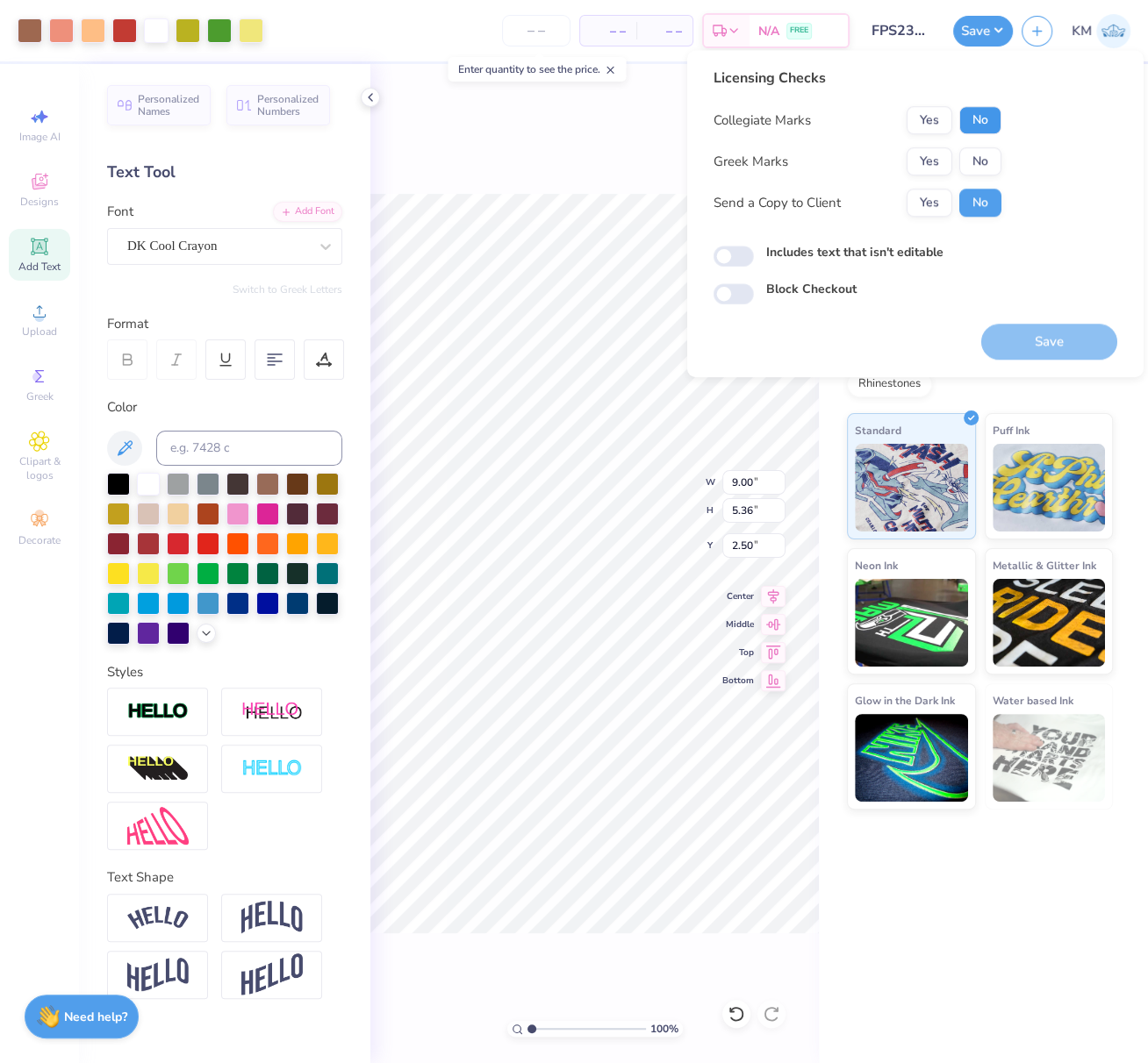
click at [982, 124] on button "No" at bounding box center [980, 121] width 42 height 29
click at [980, 160] on button "No" at bounding box center [980, 162] width 42 height 29
drag, startPoint x: 1054, startPoint y: 343, endPoint x: 729, endPoint y: 223, distance: 346.4
click at [1054, 343] on button "Save" at bounding box center [1049, 342] width 136 height 36
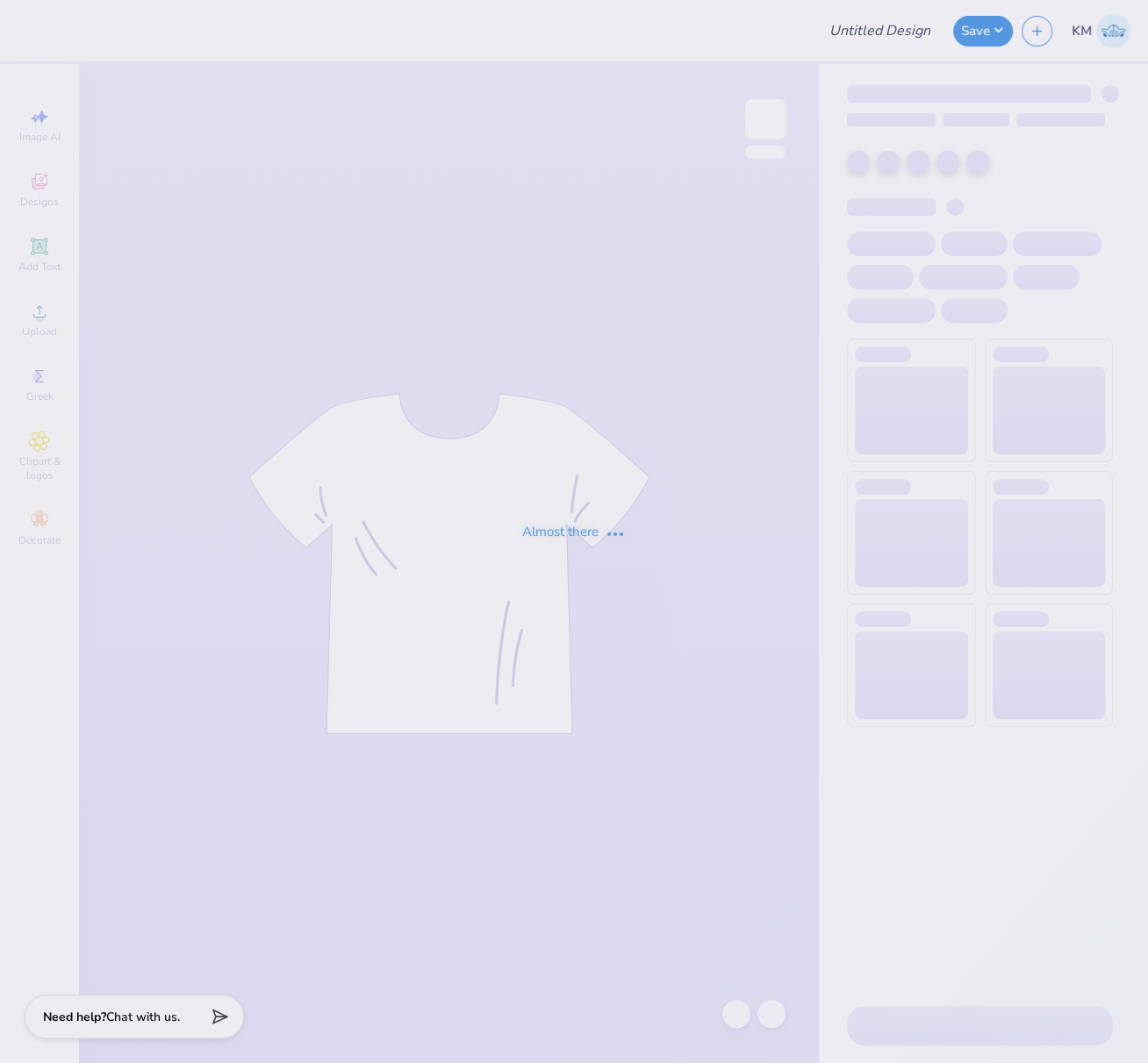
type input "FPS239505"
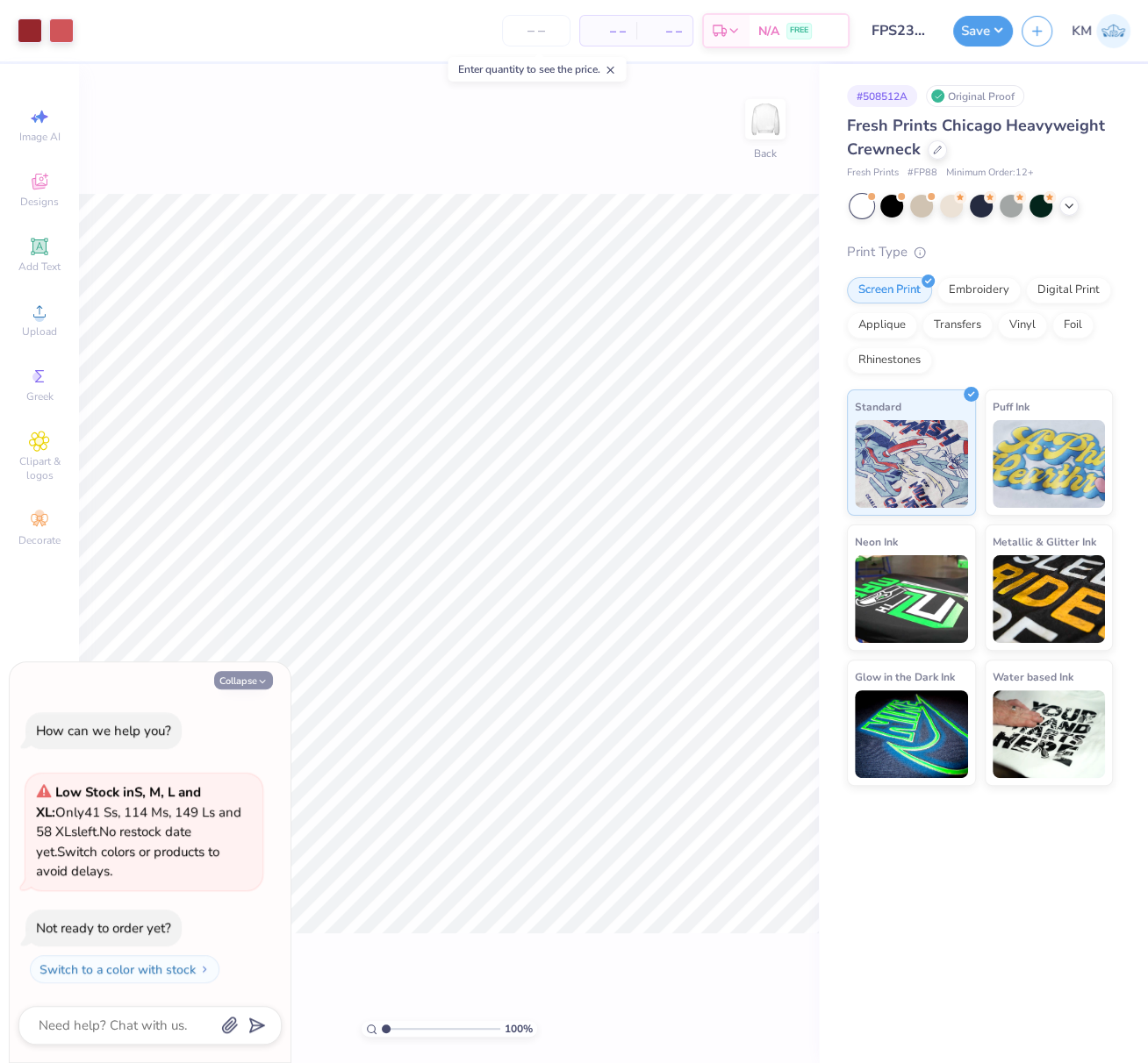
click at [250, 680] on button "Collapse" at bounding box center [244, 679] width 59 height 18
type textarea "x"
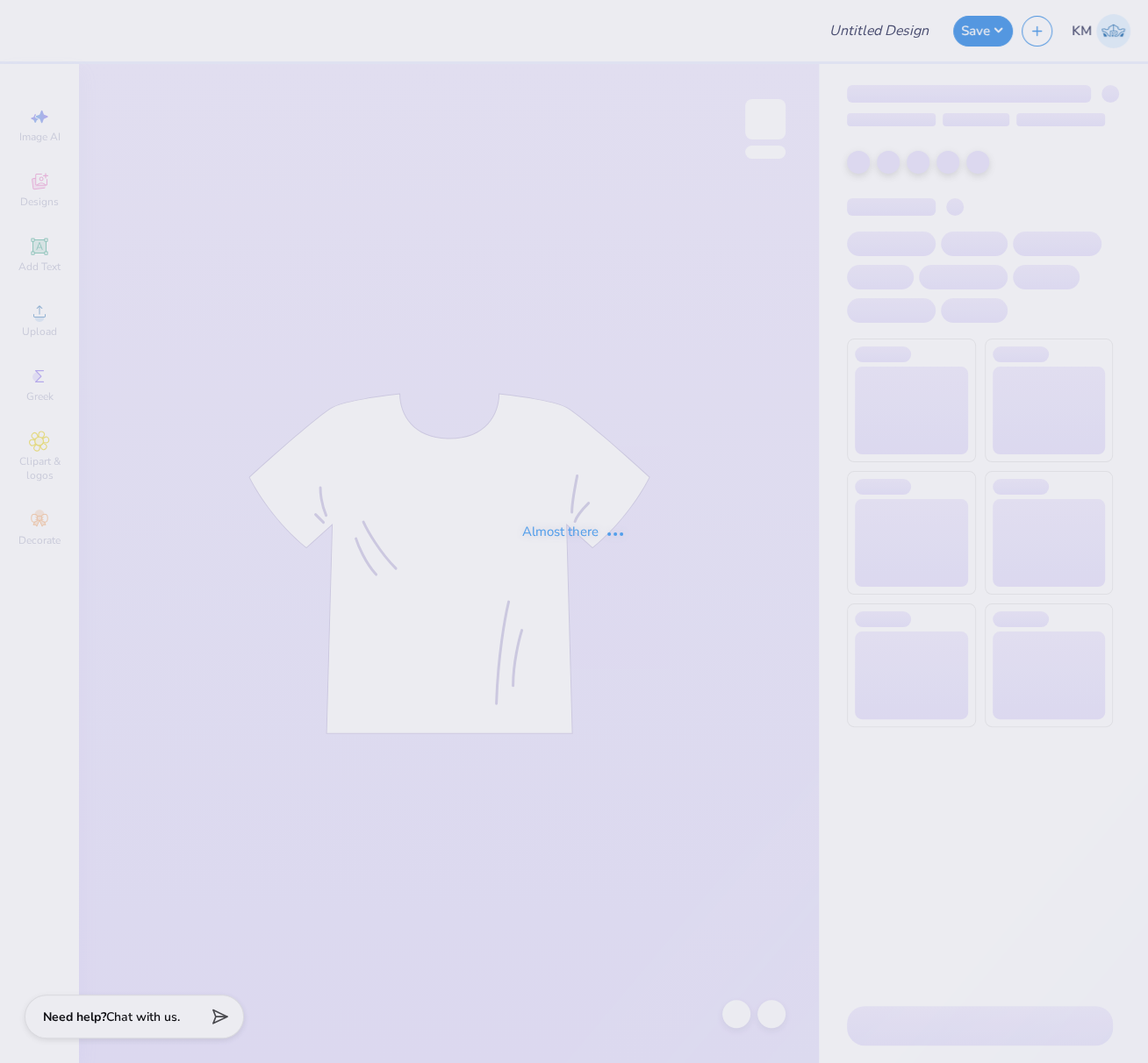
type input "FPS239502"
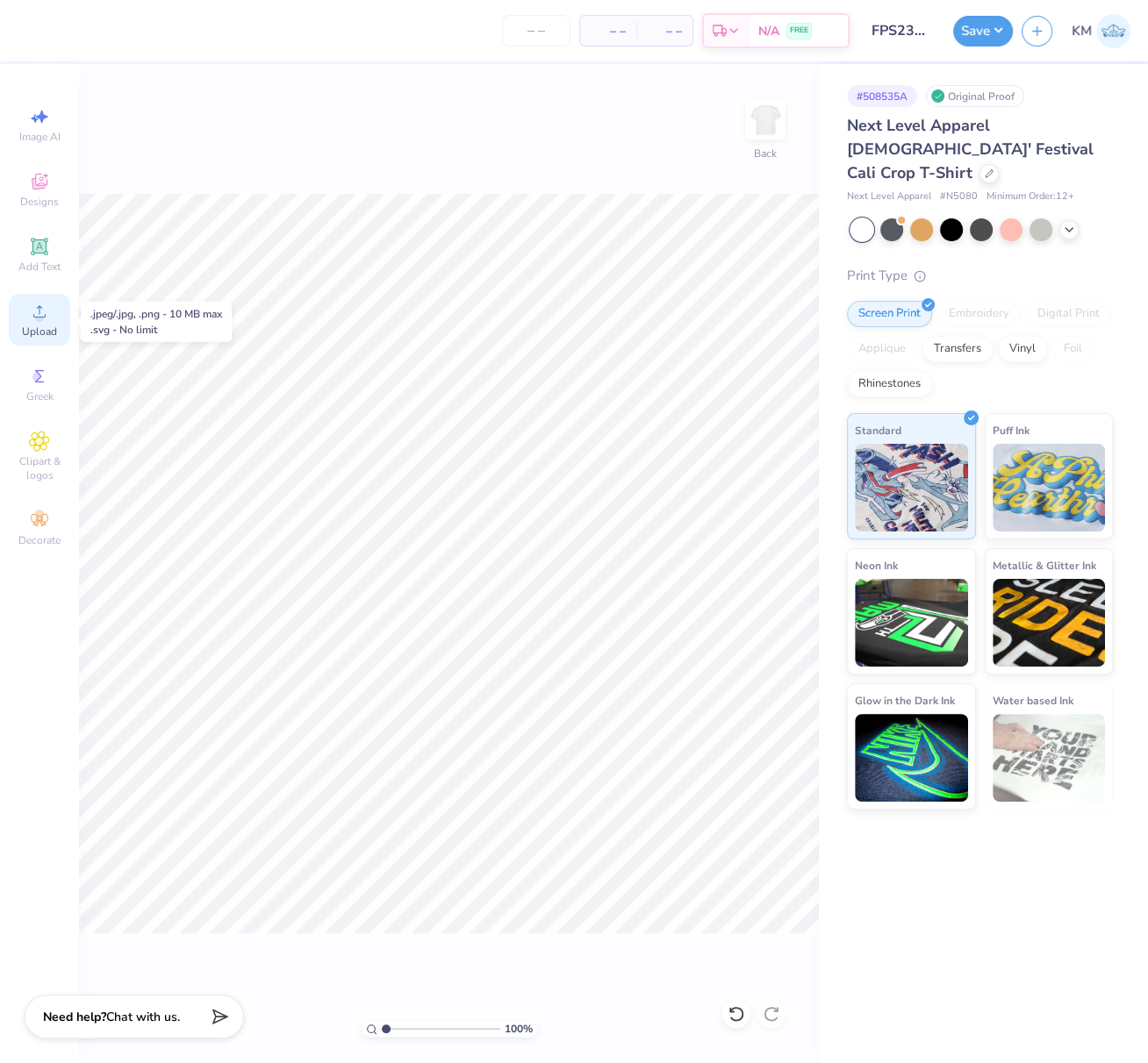
click at [35, 314] on icon at bounding box center [39, 311] width 21 height 21
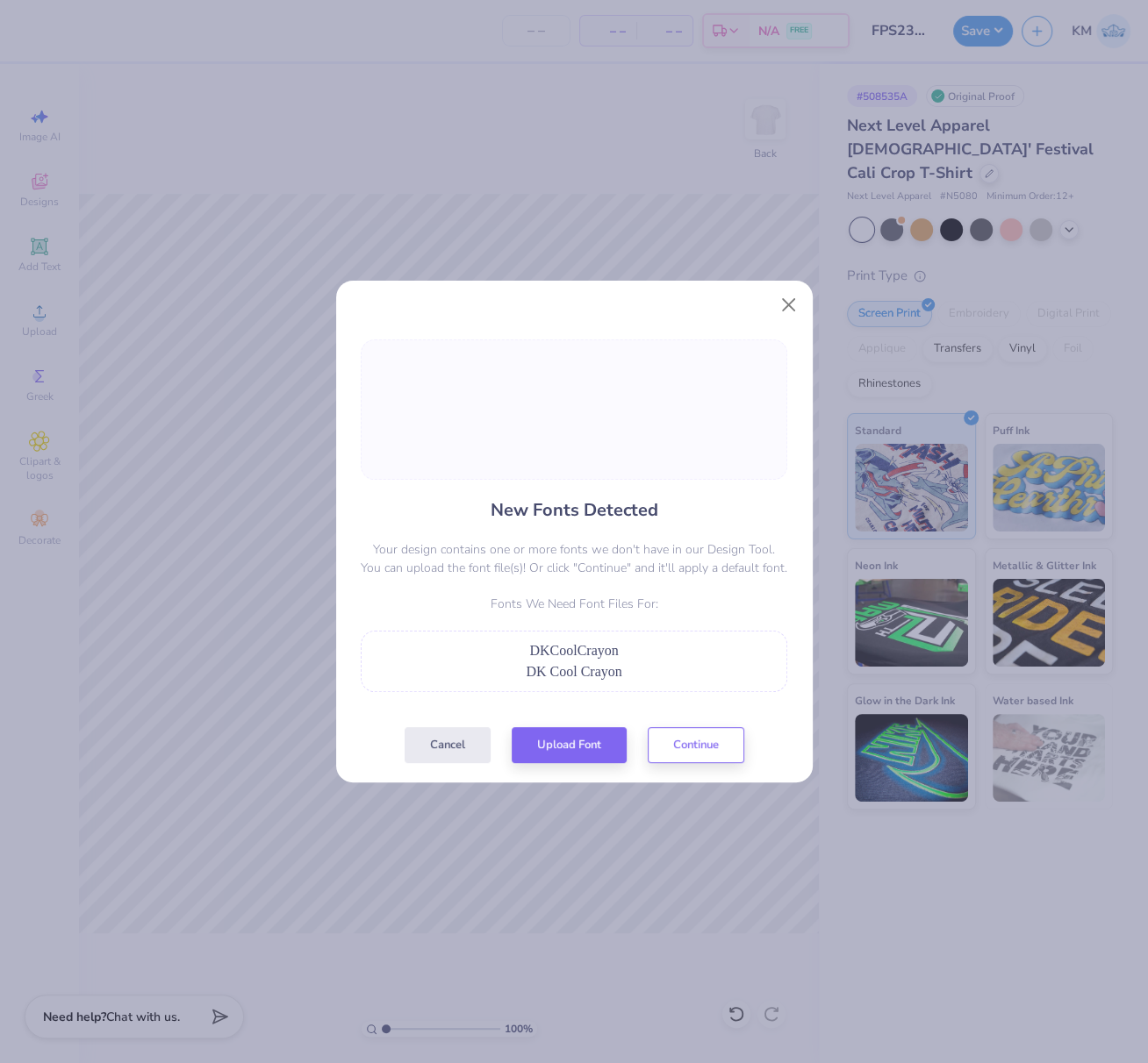
click at [448, 744] on button "Cancel" at bounding box center [447, 745] width 86 height 36
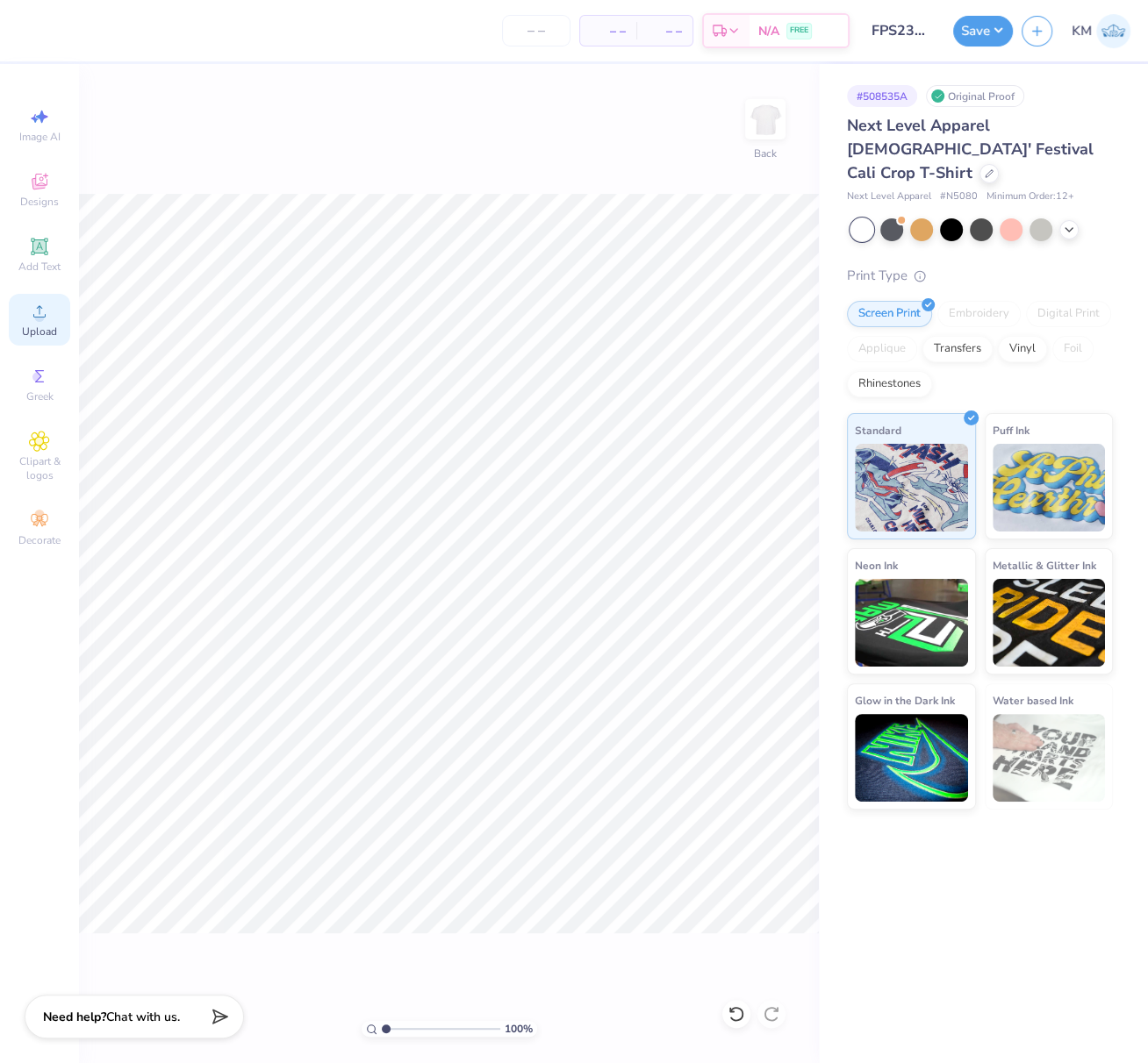
click at [38, 320] on circle at bounding box center [39, 317] width 10 height 10
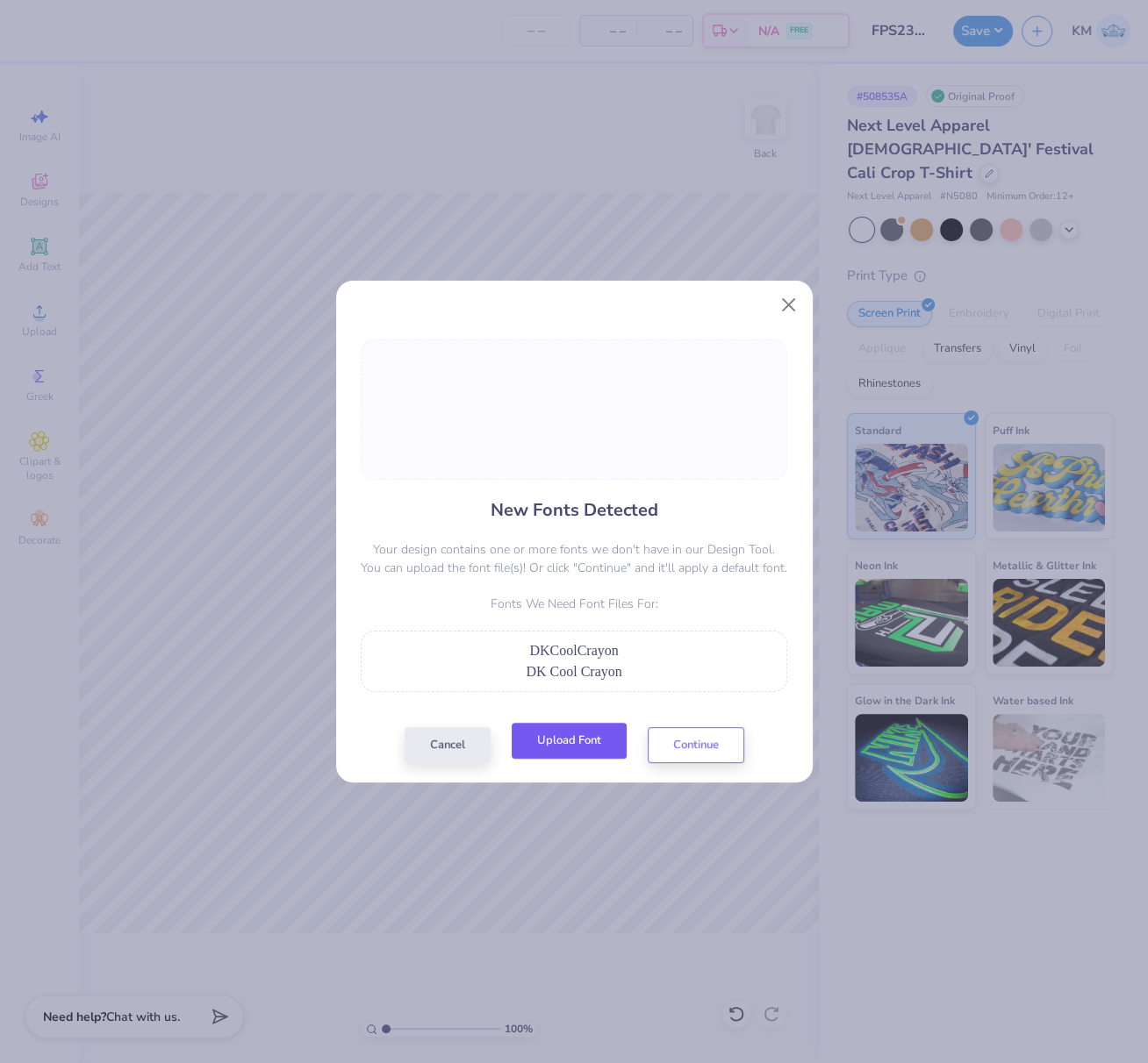
click at [583, 741] on button "Upload Font" at bounding box center [569, 741] width 115 height 36
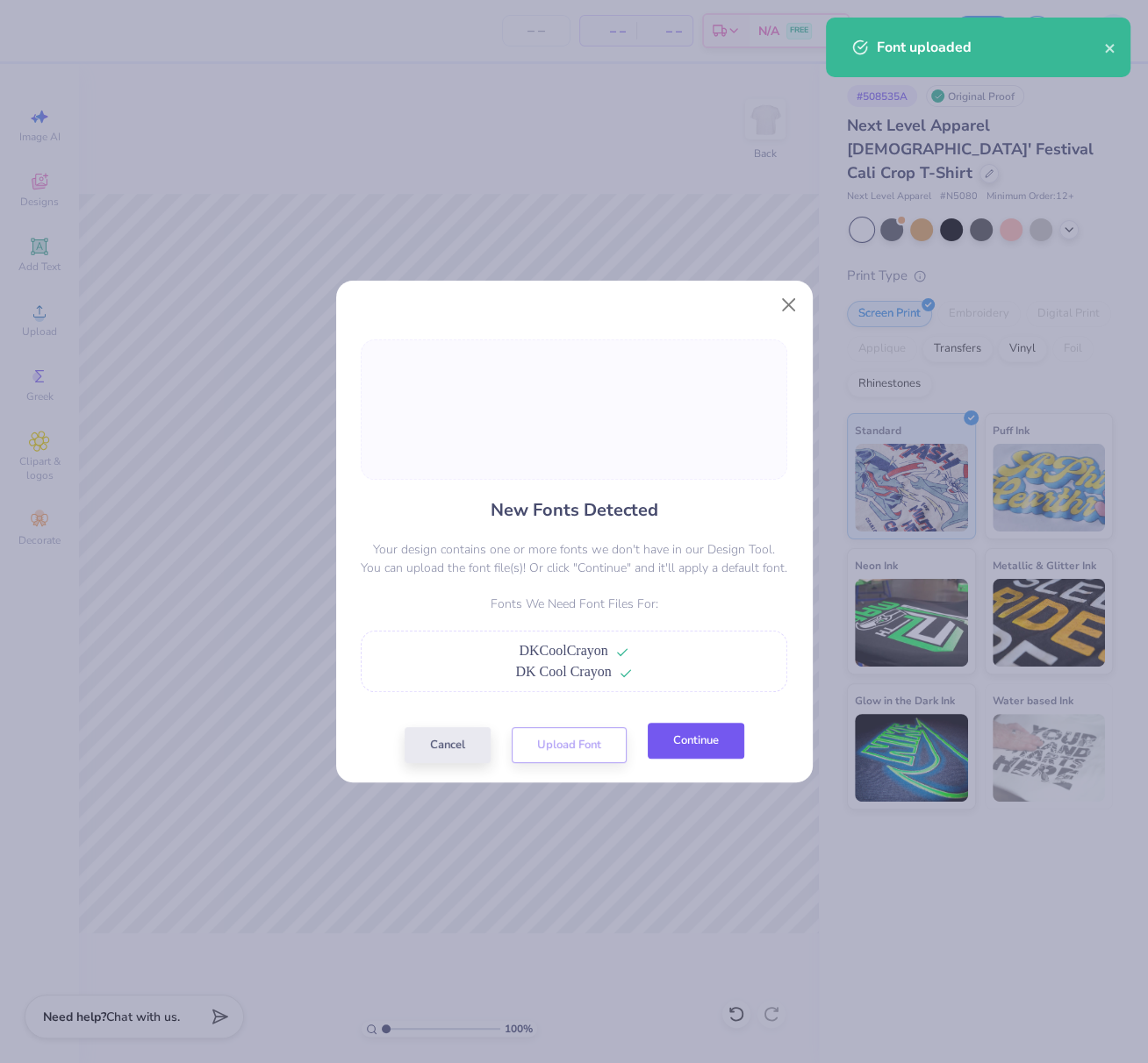
click at [691, 750] on button "Continue" at bounding box center [695, 741] width 96 height 36
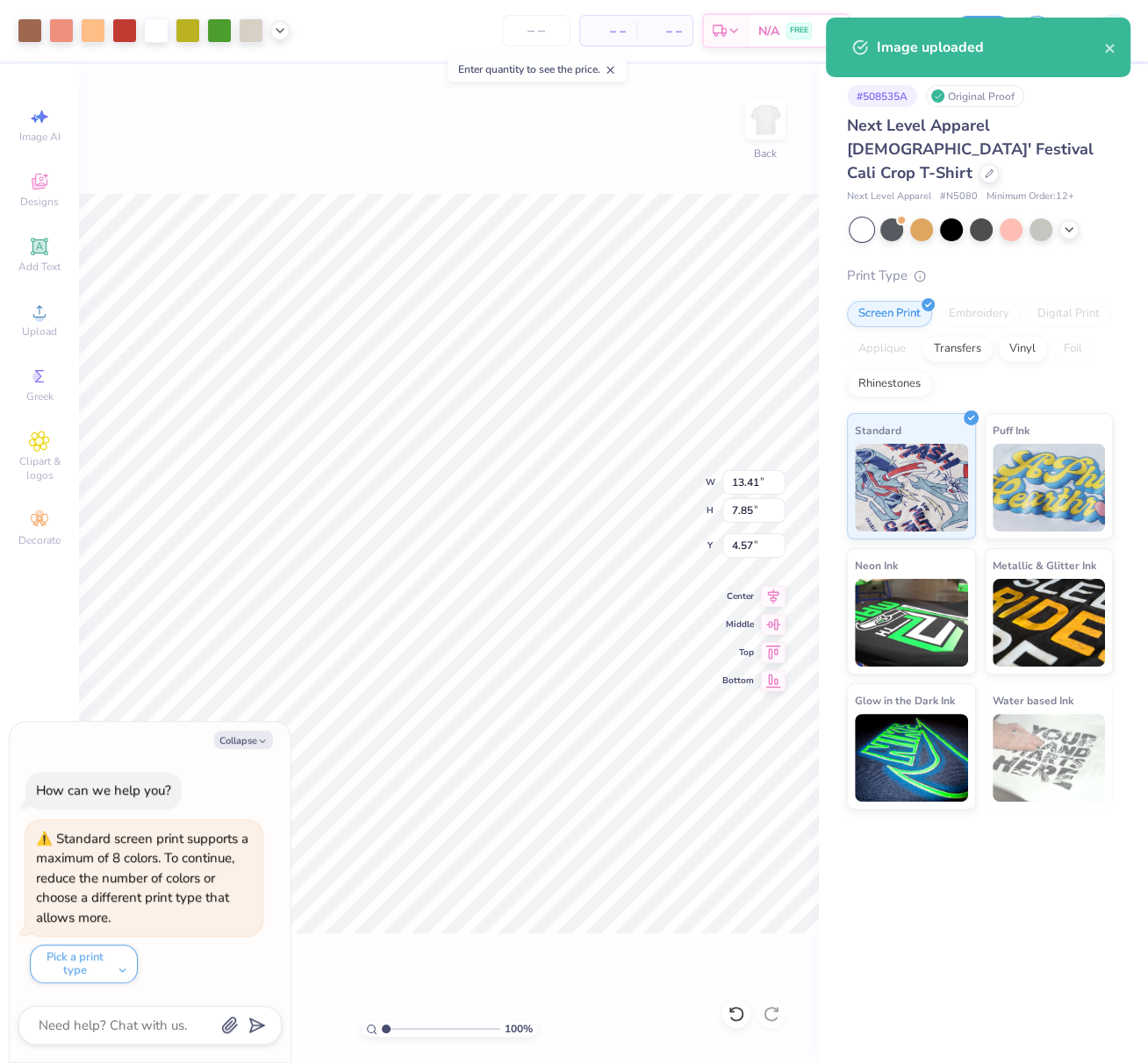
type textarea "x"
drag, startPoint x: 758, startPoint y: 485, endPoint x: 723, endPoint y: 476, distance: 36.1
click at [734, 478] on input "13.41" at bounding box center [754, 482] width 63 height 25
type input "1"
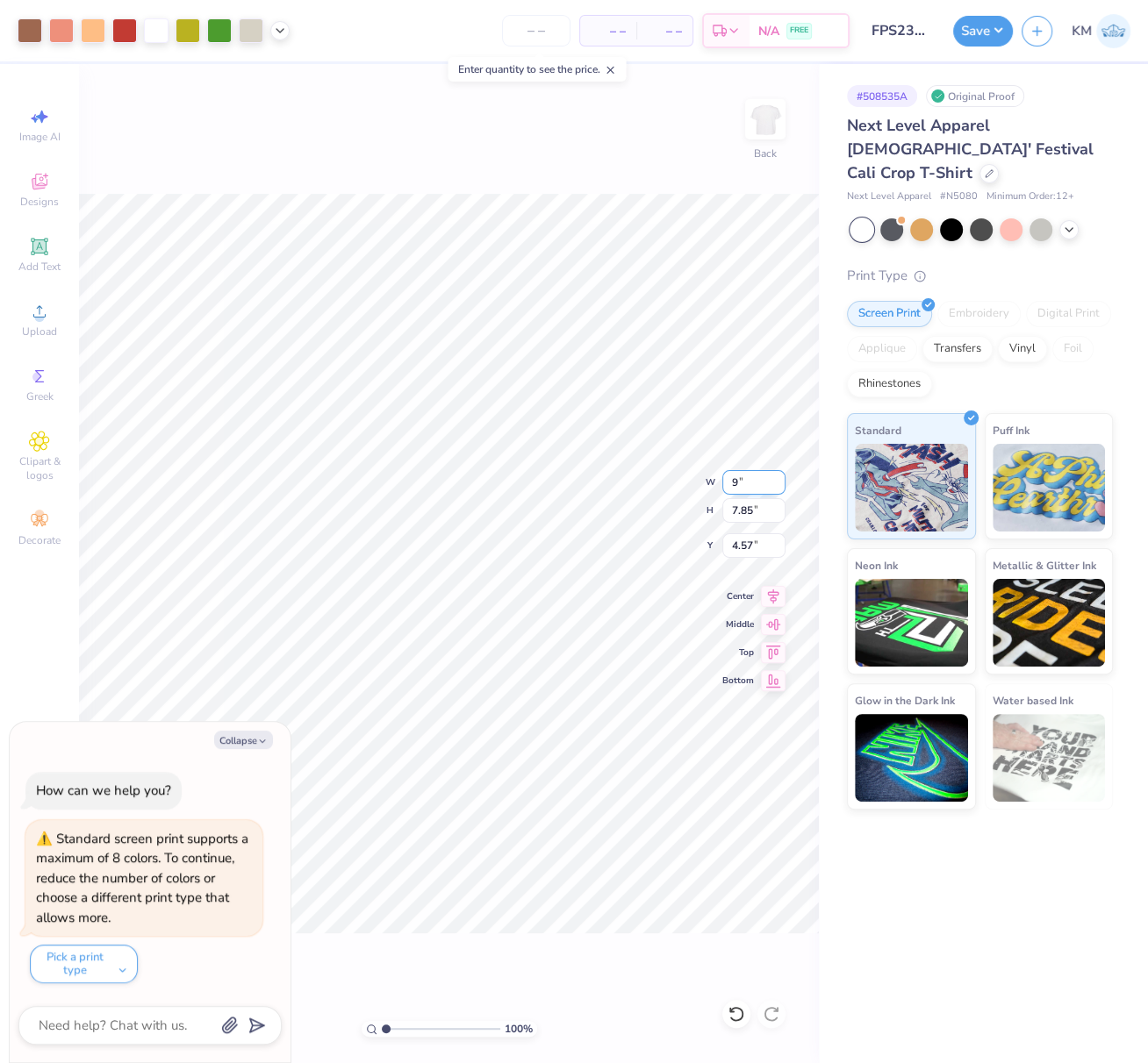
type input "9"
type textarea "x"
type input "9.00"
type input "5.27"
type input "5.86"
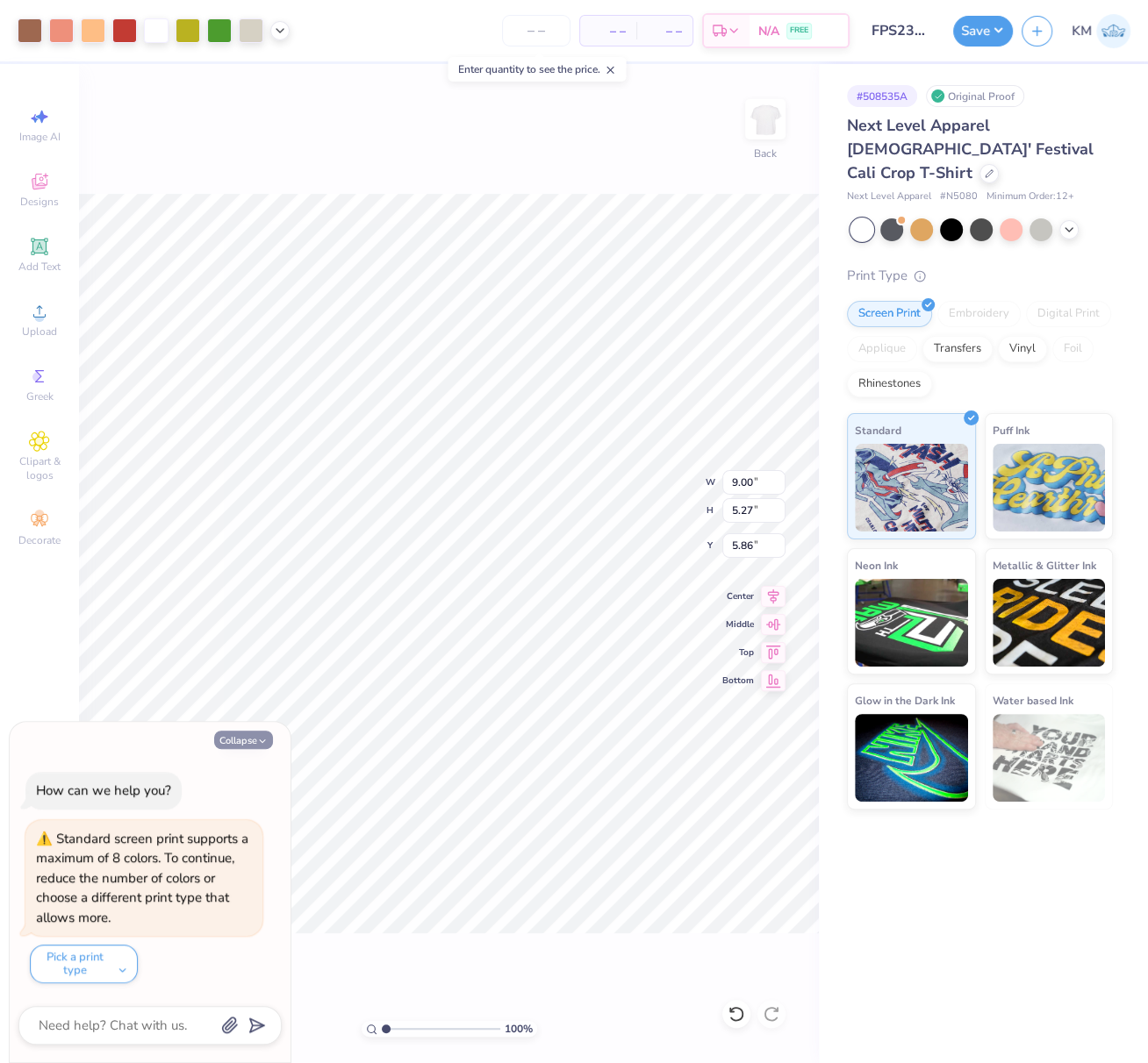
click at [230, 744] on button "Collapse" at bounding box center [244, 739] width 59 height 18
type textarea "x"
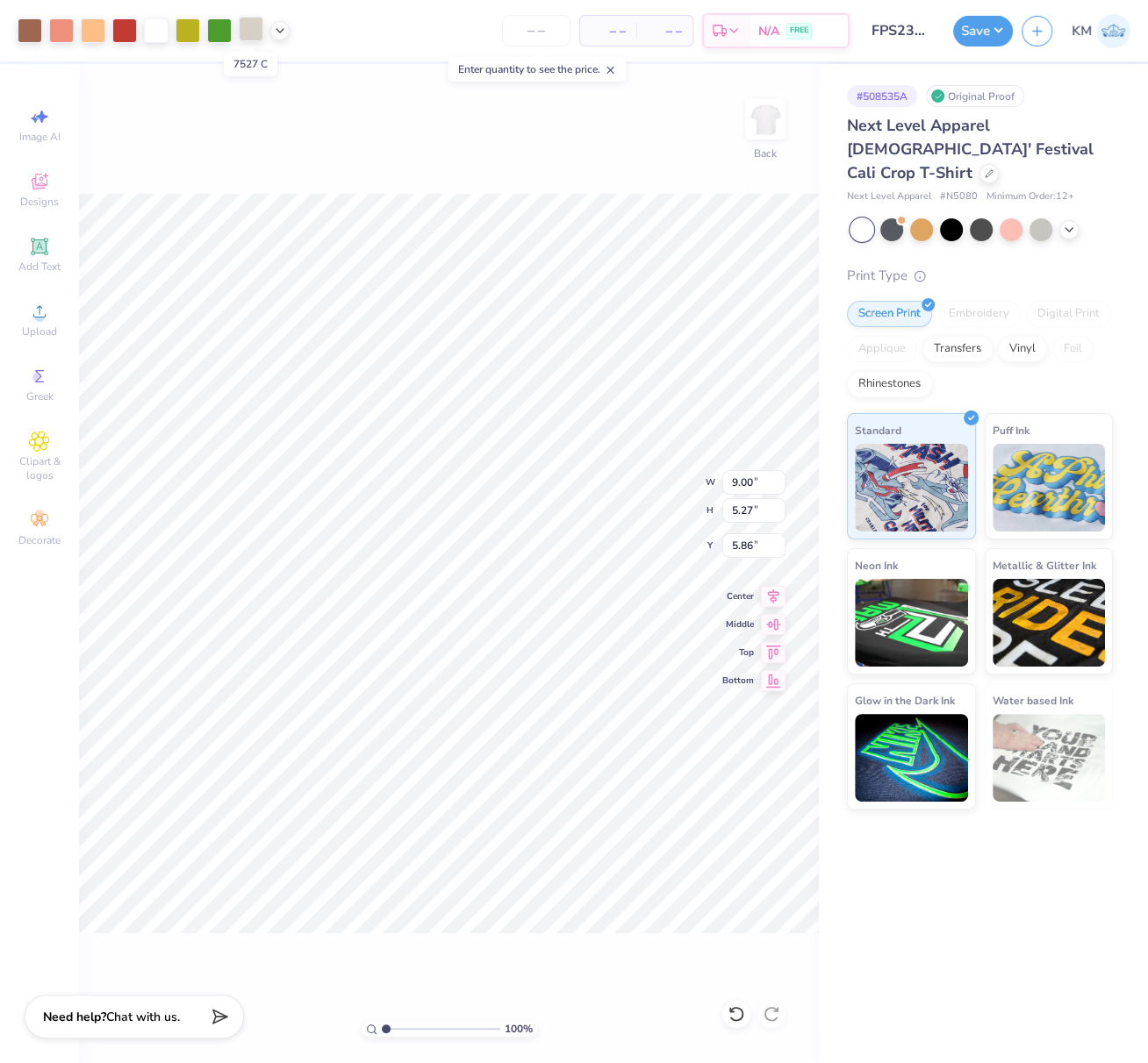
click at [249, 34] on div at bounding box center [251, 30] width 25 height 25
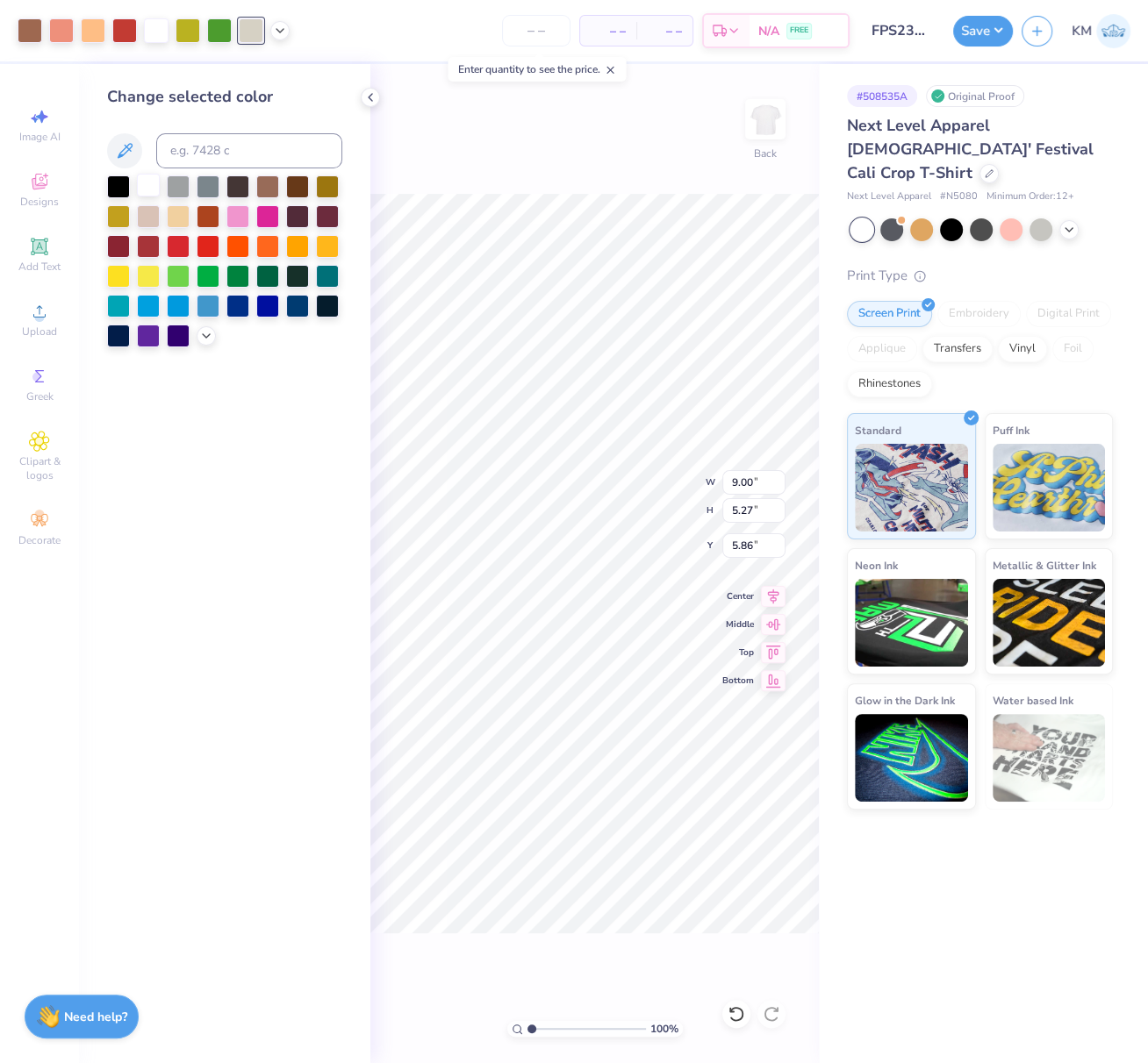
click at [147, 177] on div at bounding box center [148, 186] width 23 height 23
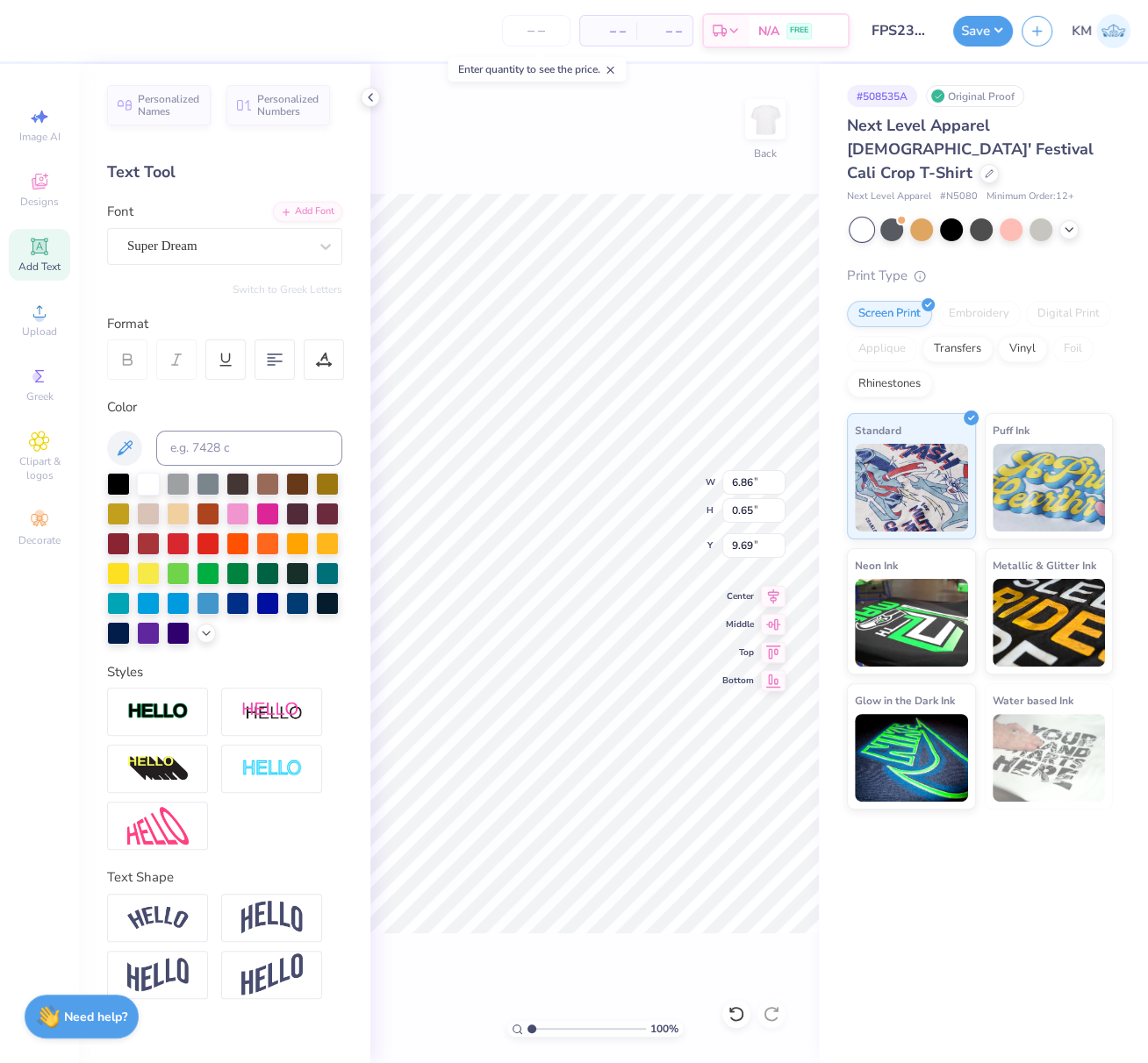
drag, startPoint x: 167, startPoint y: 251, endPoint x: 165, endPoint y: 266, distance: 15.1
click at [167, 251] on div "Super Dream" at bounding box center [218, 246] width 185 height 28
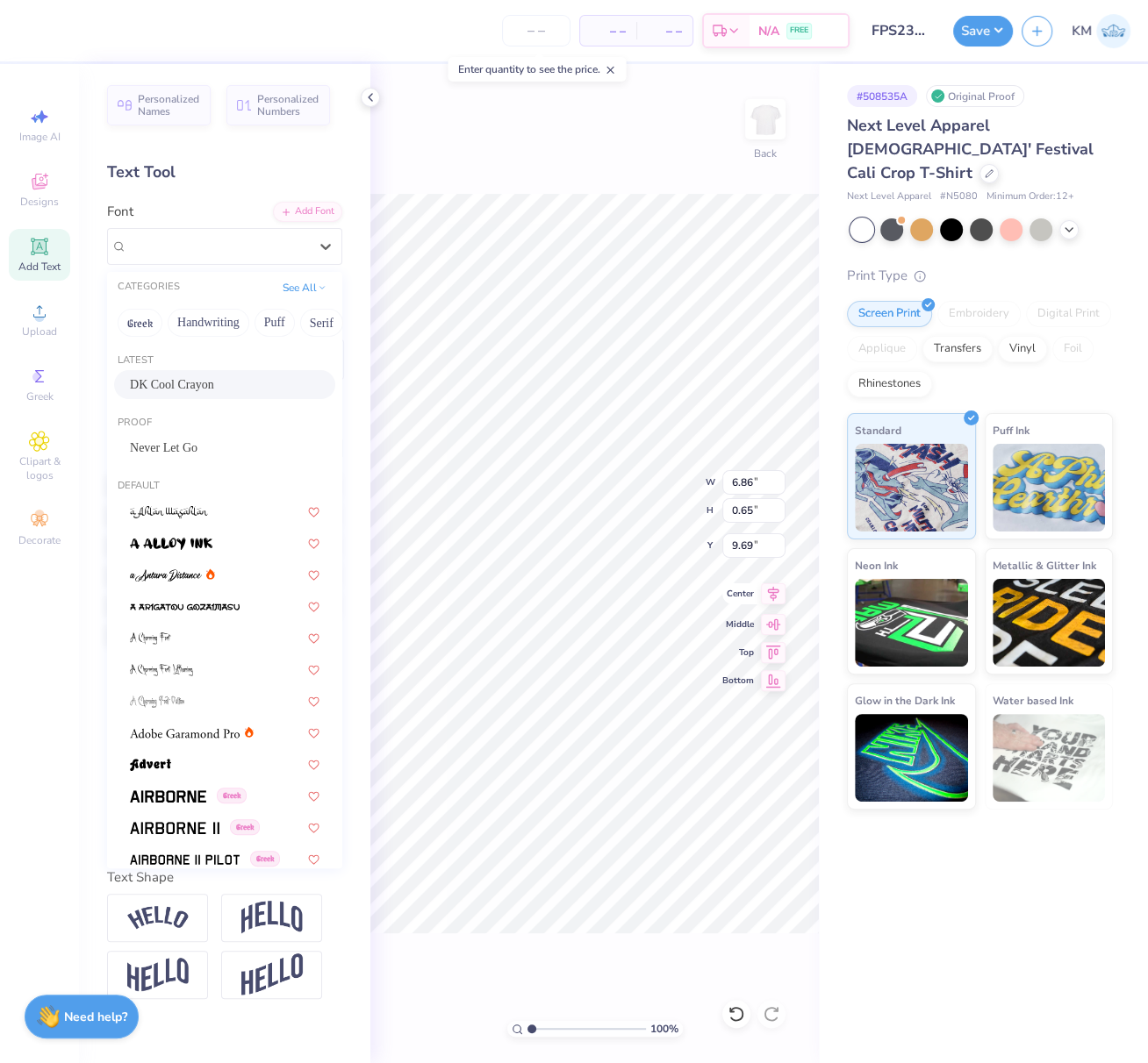
click at [174, 378] on span "DK Cool Crayon" at bounding box center [171, 384] width 85 height 18
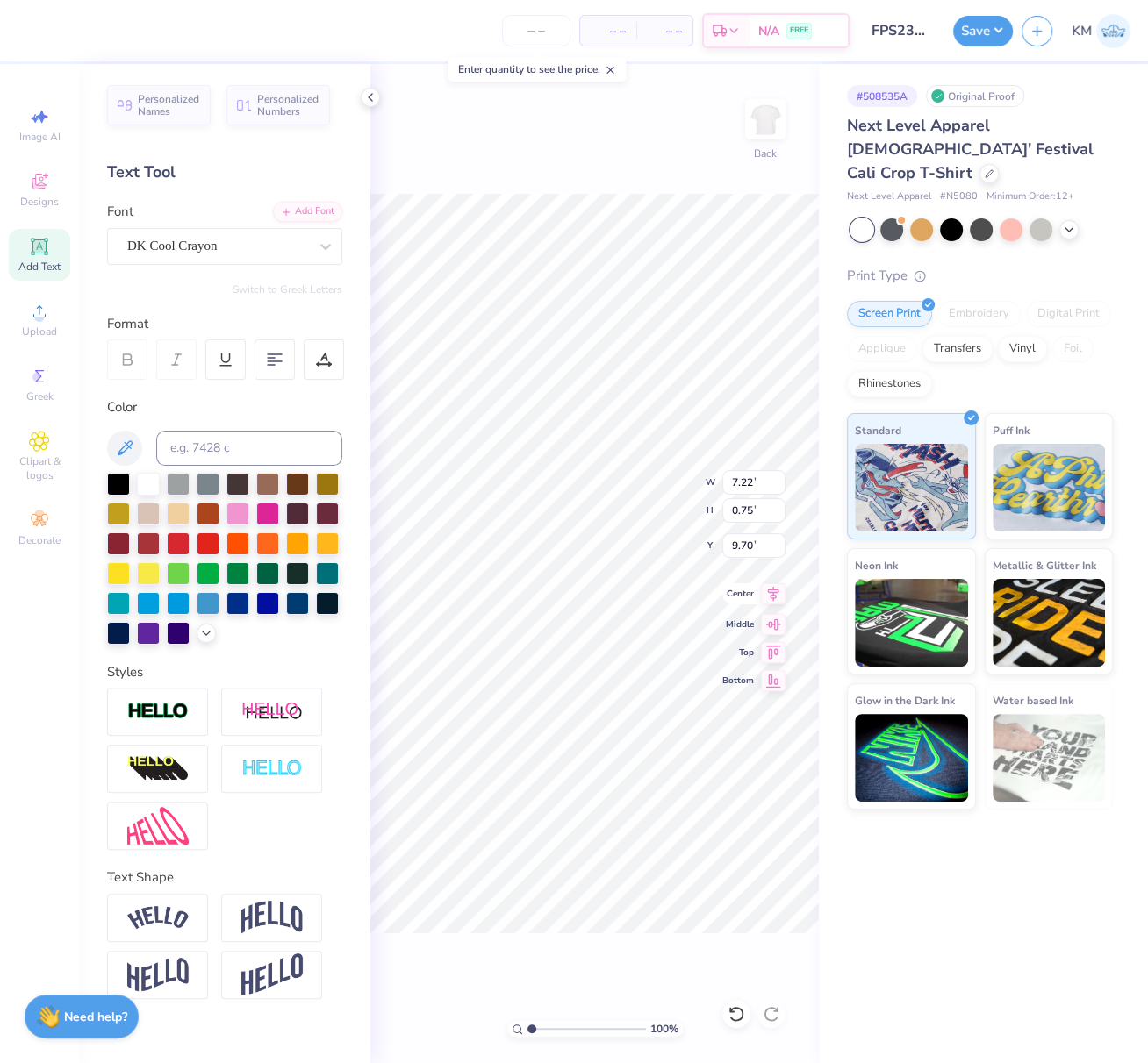
type input "7.22"
type input "0.75"
type input "9.70"
click at [773, 592] on icon at bounding box center [774, 595] width 11 height 15
drag, startPoint x: 198, startPoint y: 242, endPoint x: 190, endPoint y: 265, distance: 24.4
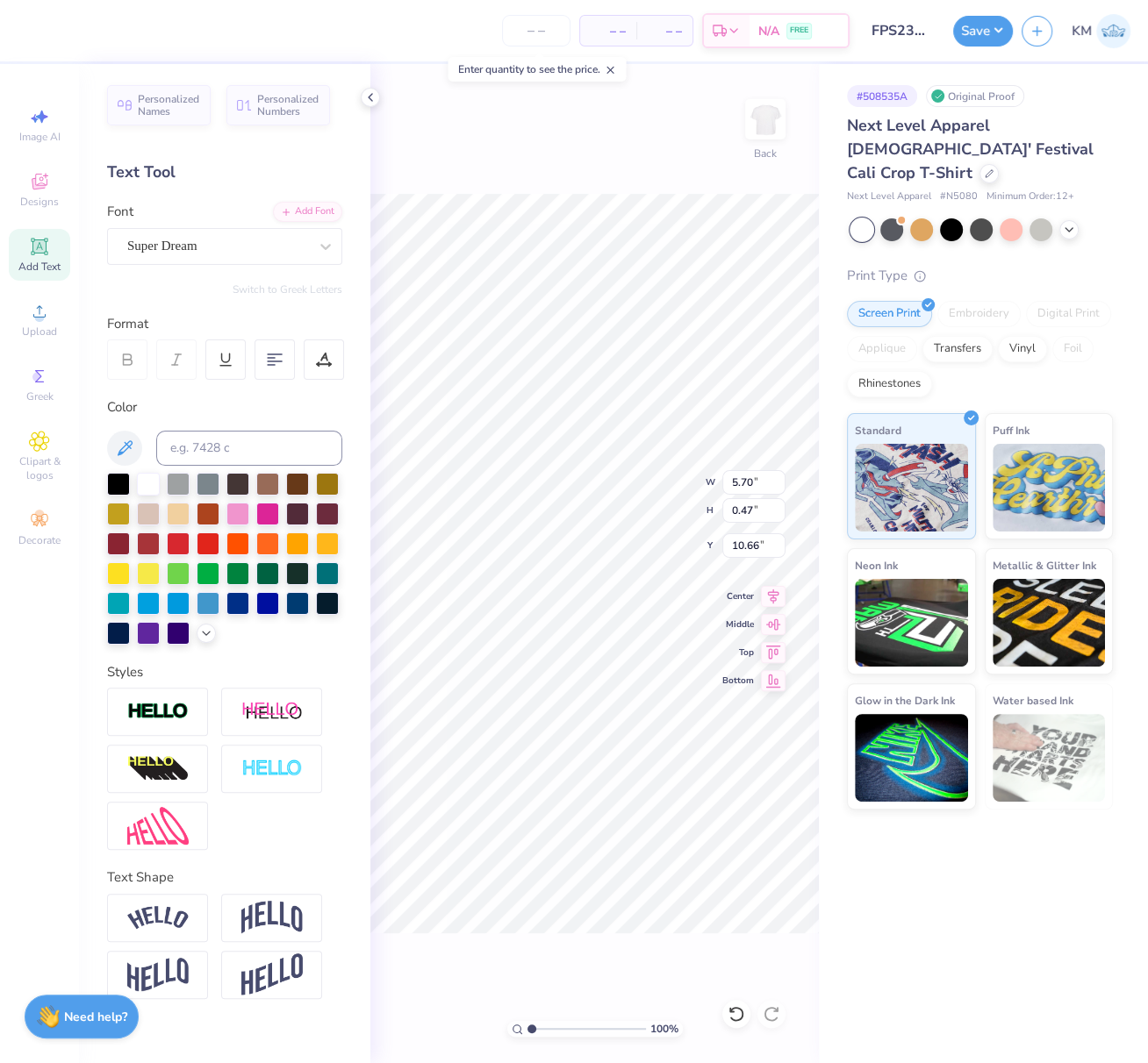
click at [197, 240] on div "Super Dream" at bounding box center [218, 246] width 185 height 28
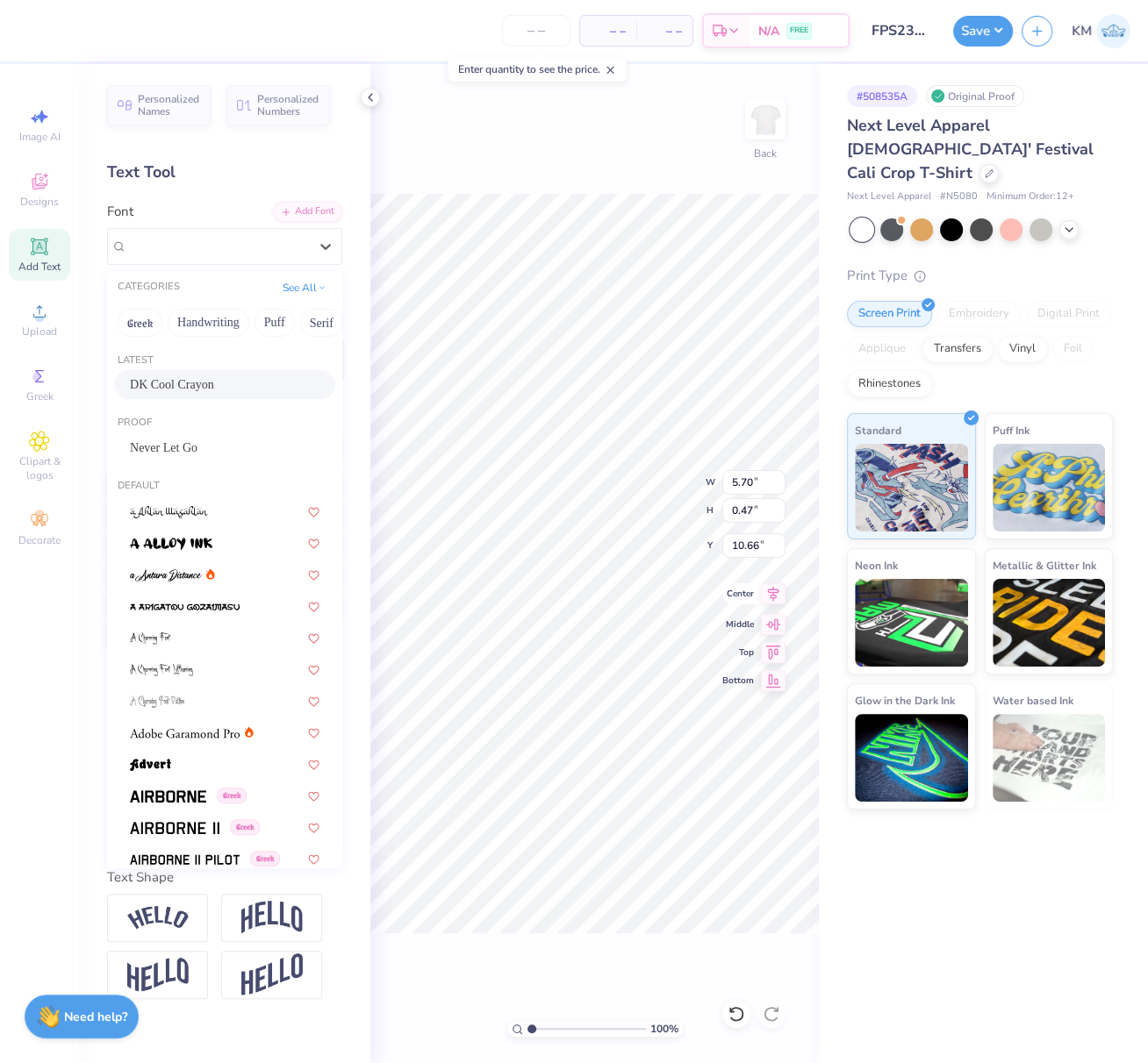
drag, startPoint x: 191, startPoint y: 377, endPoint x: 781, endPoint y: 600, distance: 630.7
click at [190, 377] on span "DK Cool Crayon" at bounding box center [171, 384] width 85 height 18
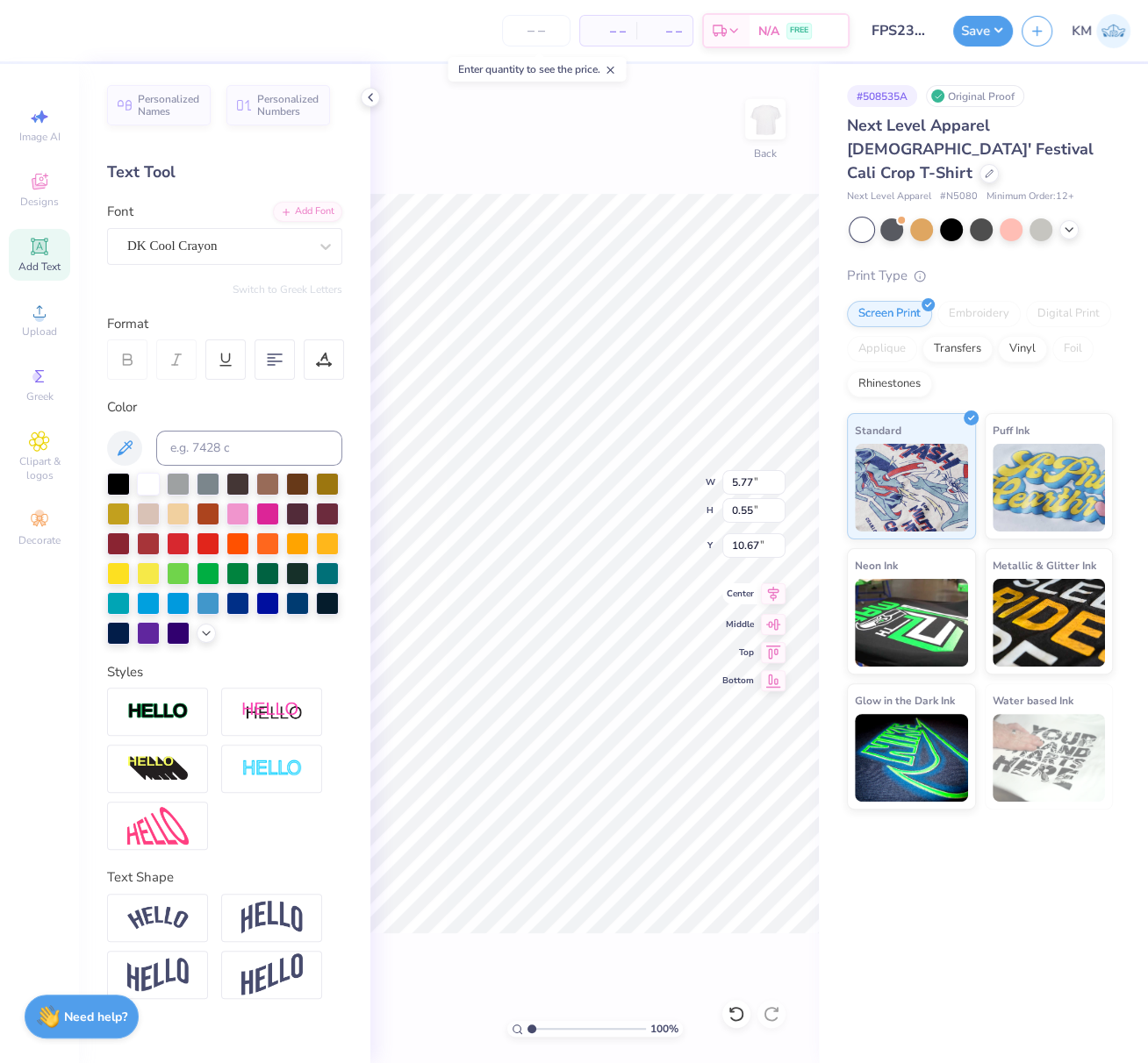
type input "5.77"
type input "0.55"
type input "10.67"
click at [776, 593] on icon at bounding box center [773, 594] width 25 height 21
click at [774, 589] on icon at bounding box center [773, 594] width 25 height 21
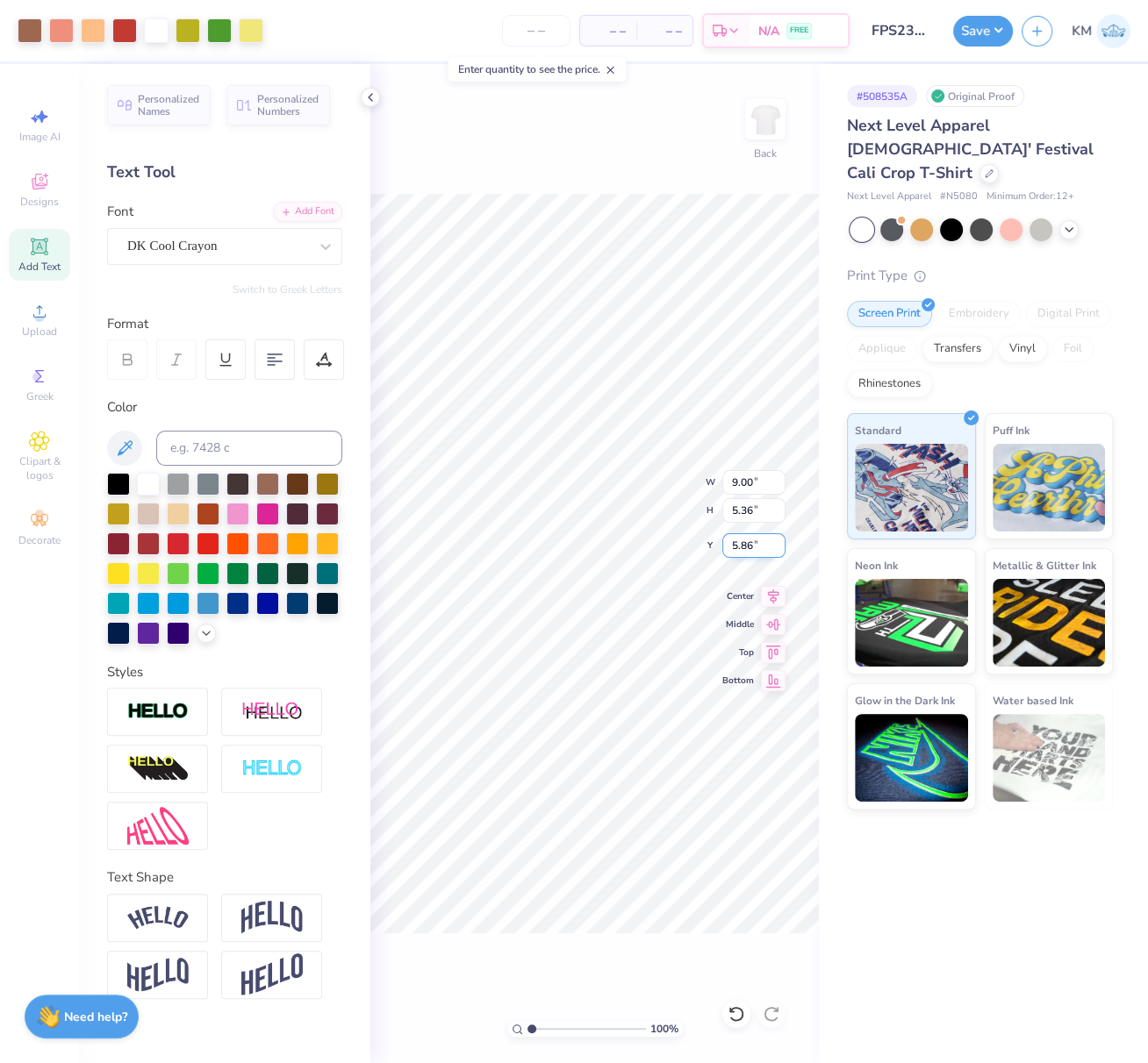
drag, startPoint x: 752, startPoint y: 545, endPoint x: 725, endPoint y: 542, distance: 27.2
click at [725, 542] on input "5.86" at bounding box center [754, 546] width 63 height 25
type input "2.50"
click at [996, 31] on button "Save" at bounding box center [982, 29] width 60 height 30
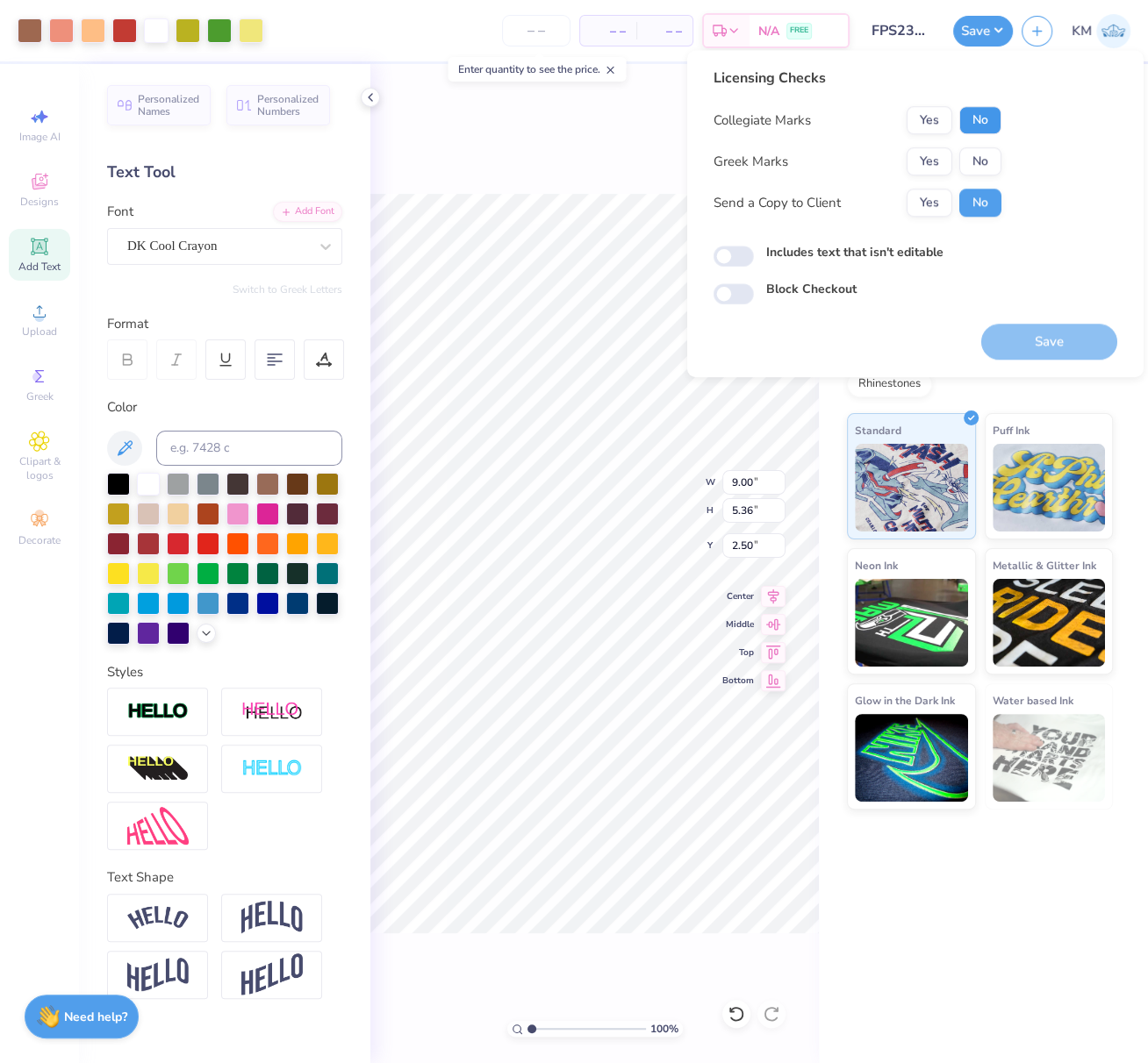
click at [991, 123] on button "No" at bounding box center [980, 121] width 42 height 29
click at [993, 148] on button "No" at bounding box center [980, 162] width 42 height 29
drag, startPoint x: 1048, startPoint y: 333, endPoint x: 1136, endPoint y: 261, distance: 113.7
click at [1048, 334] on button "Save" at bounding box center [1049, 342] width 136 height 36
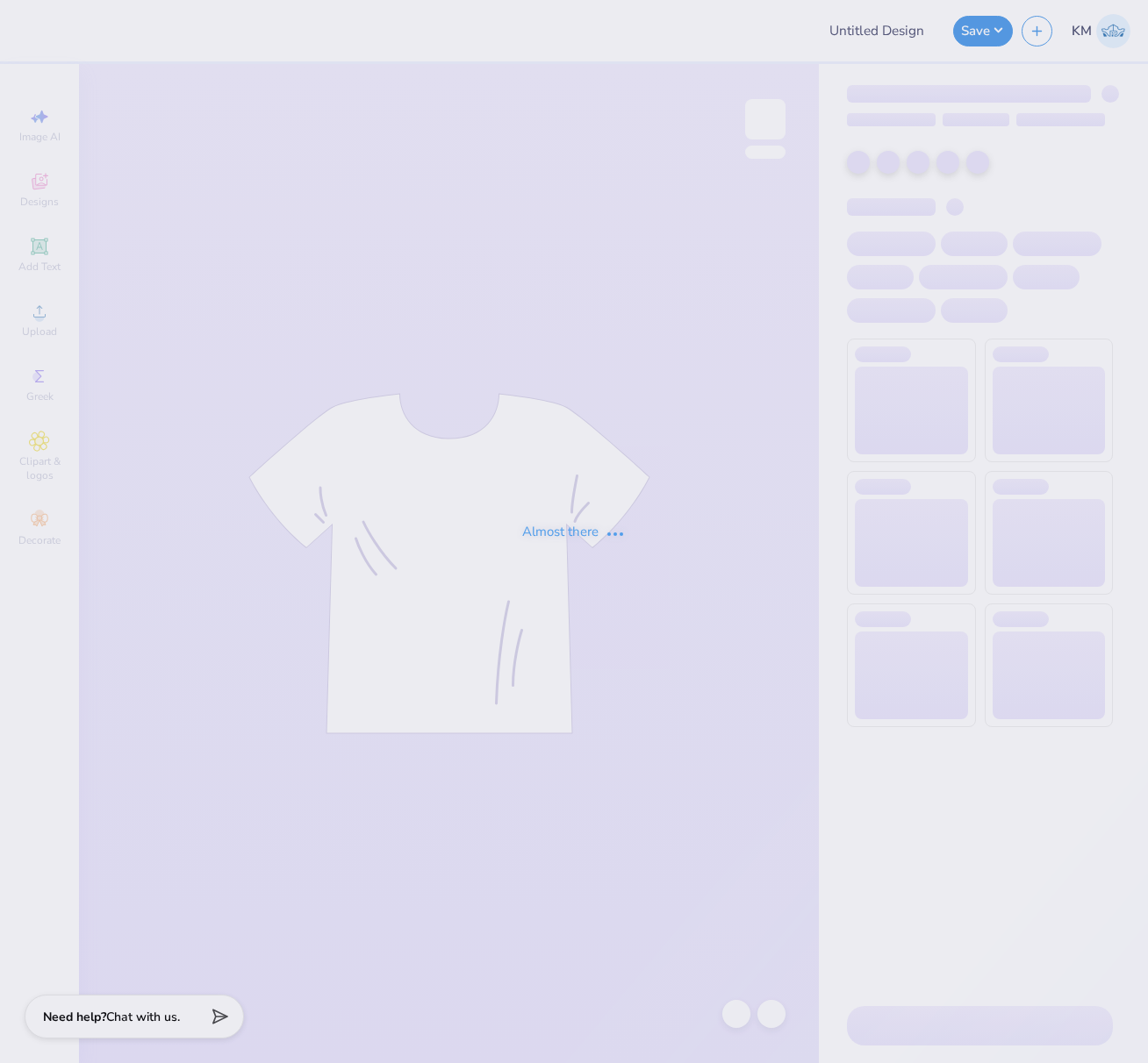
type input "FPS239556"
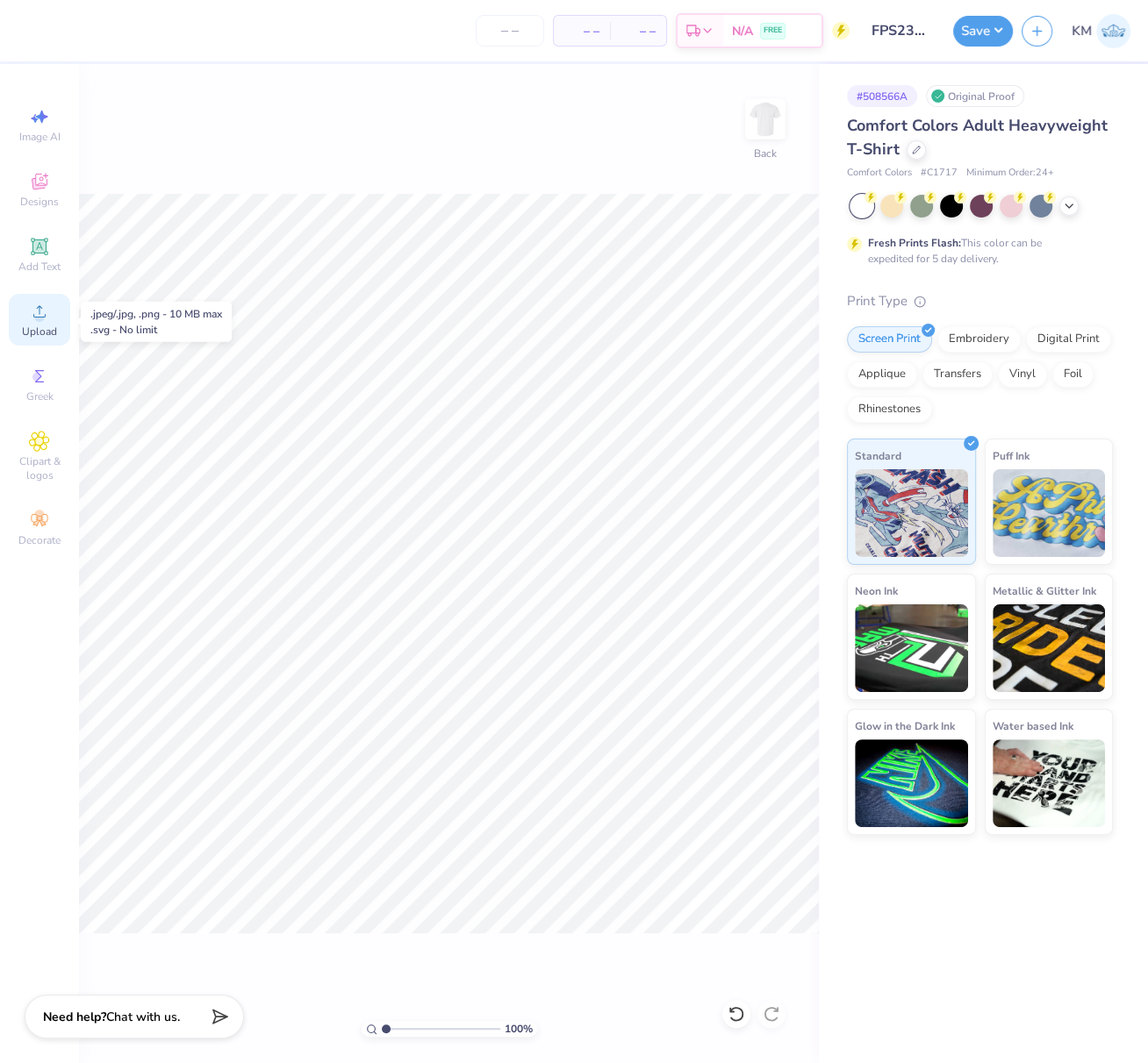
click at [43, 318] on icon at bounding box center [39, 311] width 12 height 12
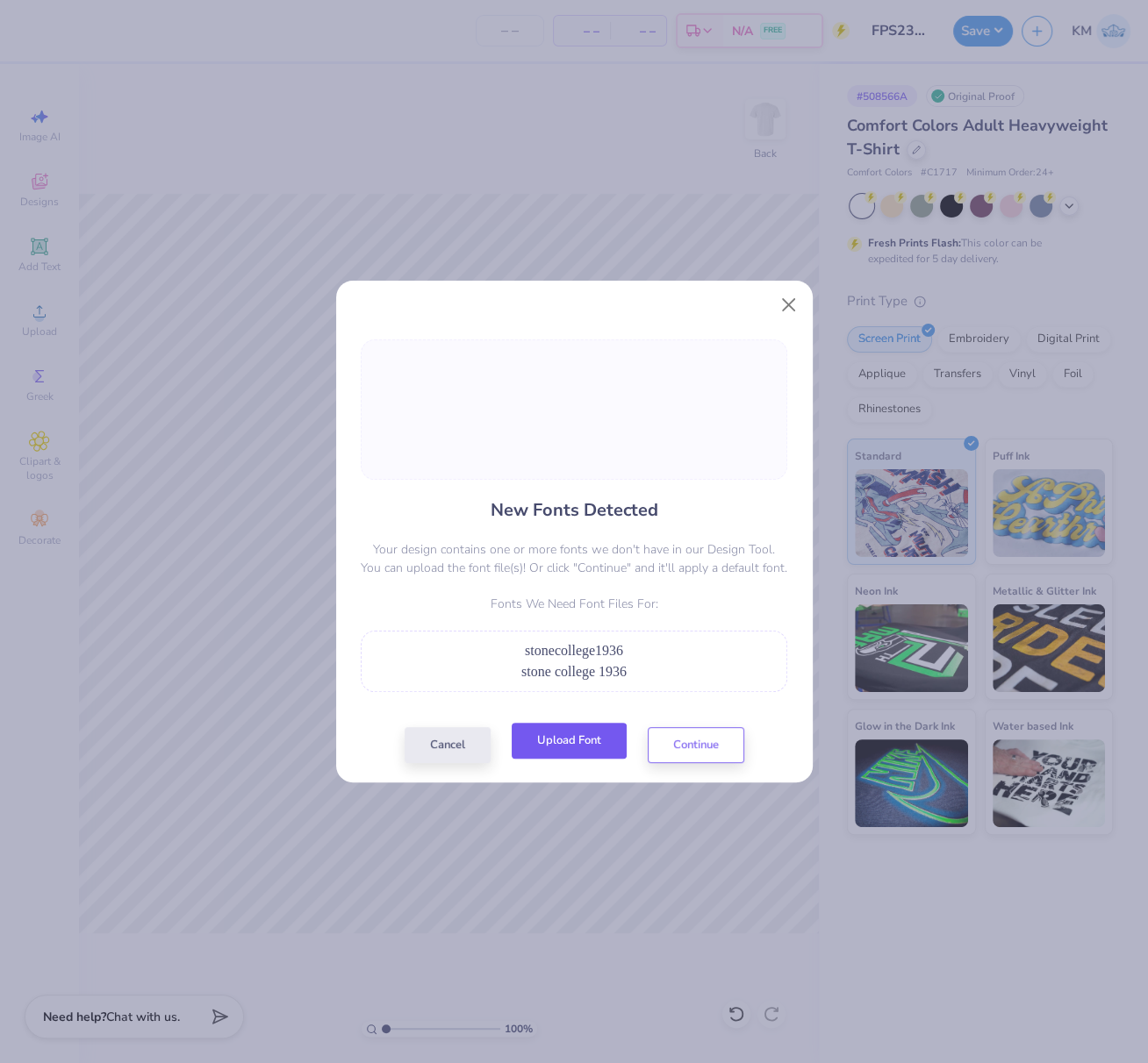
click at [581, 738] on button "Upload Font" at bounding box center [569, 741] width 115 height 36
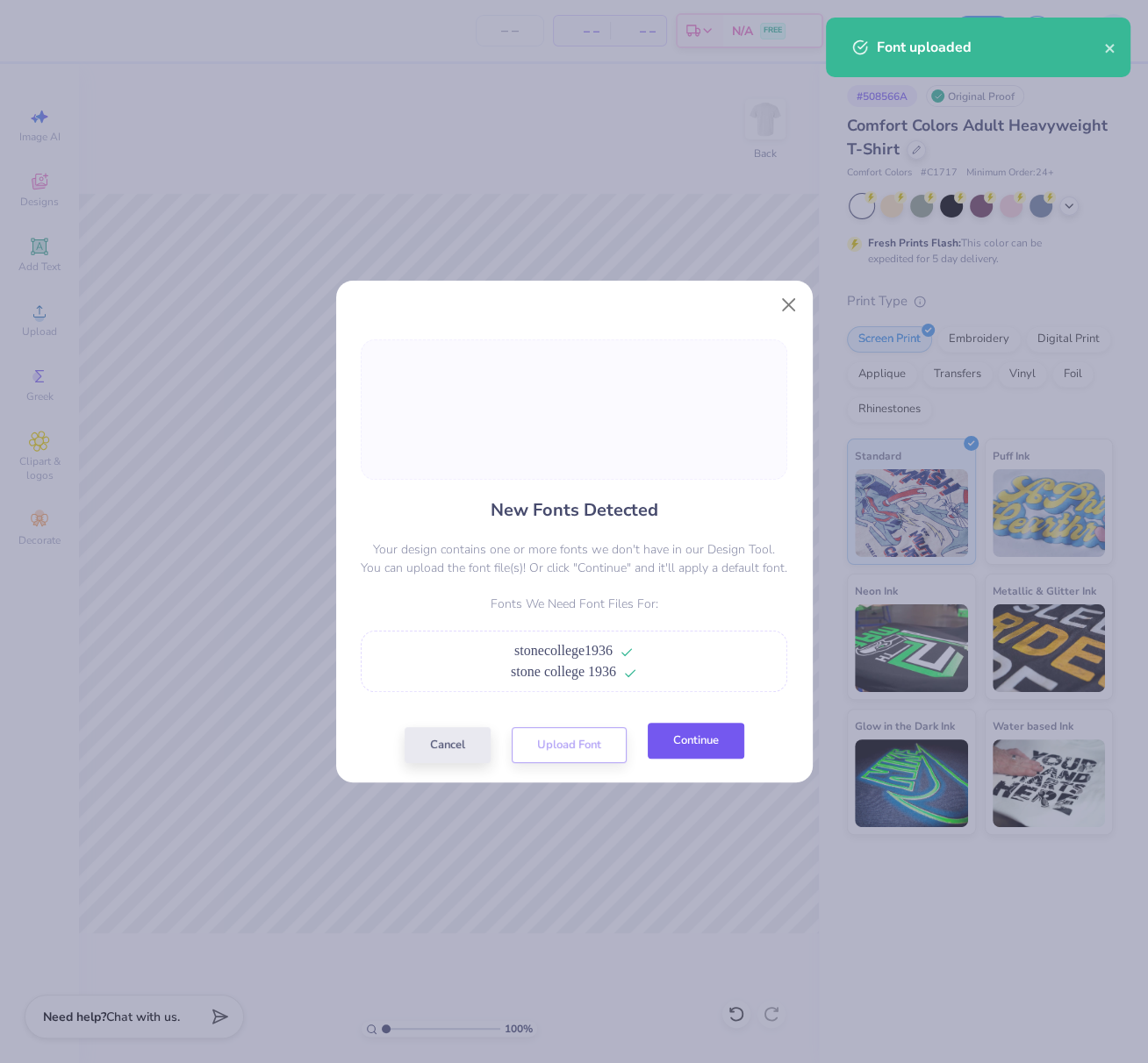
click at [725, 745] on button "Continue" at bounding box center [695, 741] width 96 height 36
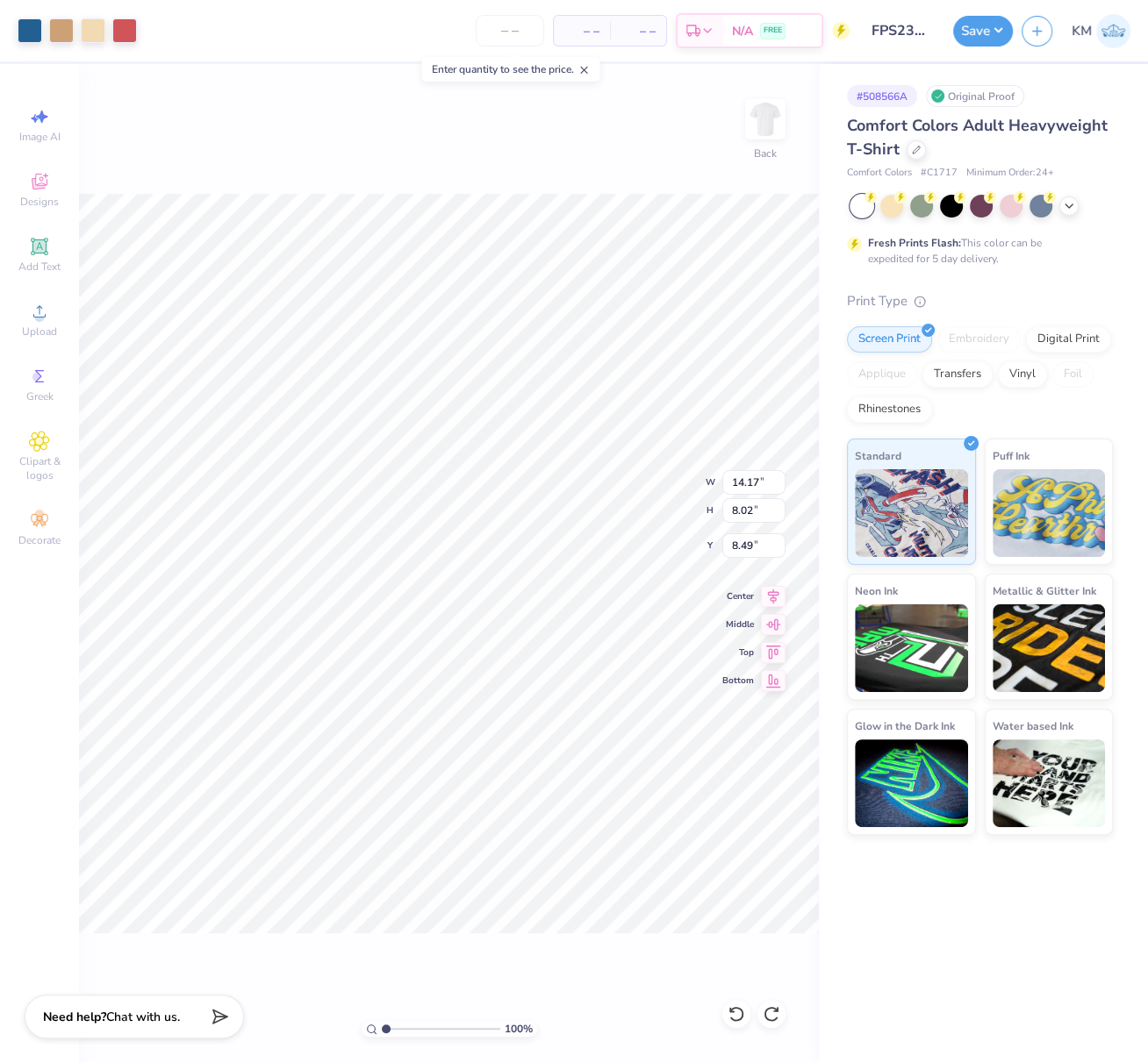
type input "8.02"
drag, startPoint x: 731, startPoint y: 480, endPoint x: 763, endPoint y: 491, distance: 33.8
click at [762, 483] on input "14.17" at bounding box center [754, 482] width 63 height 25
type input "10.00"
type input "5.66"
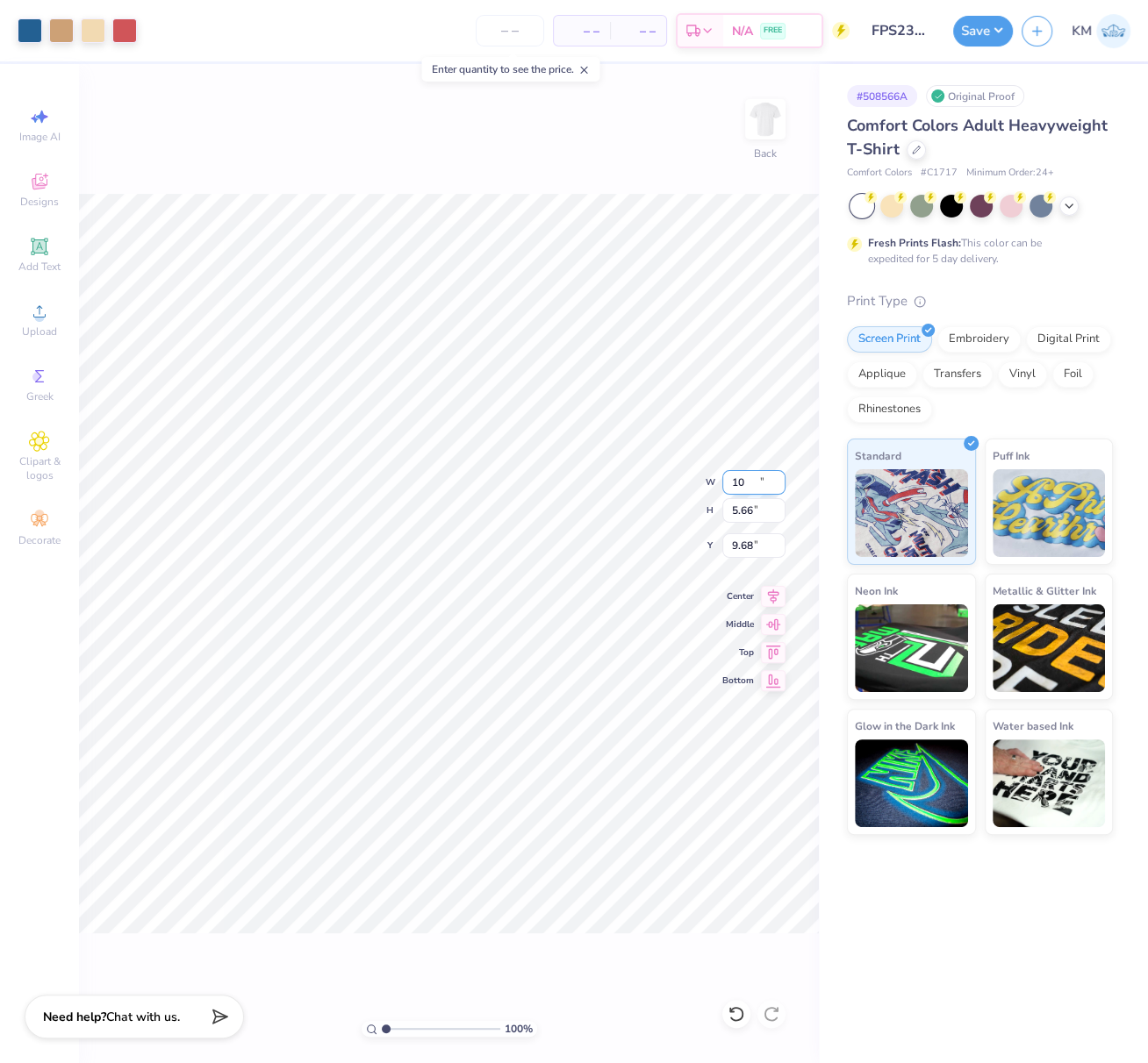
type input "9.68"
type input "1.25"
type input "0.79"
type input "12.24"
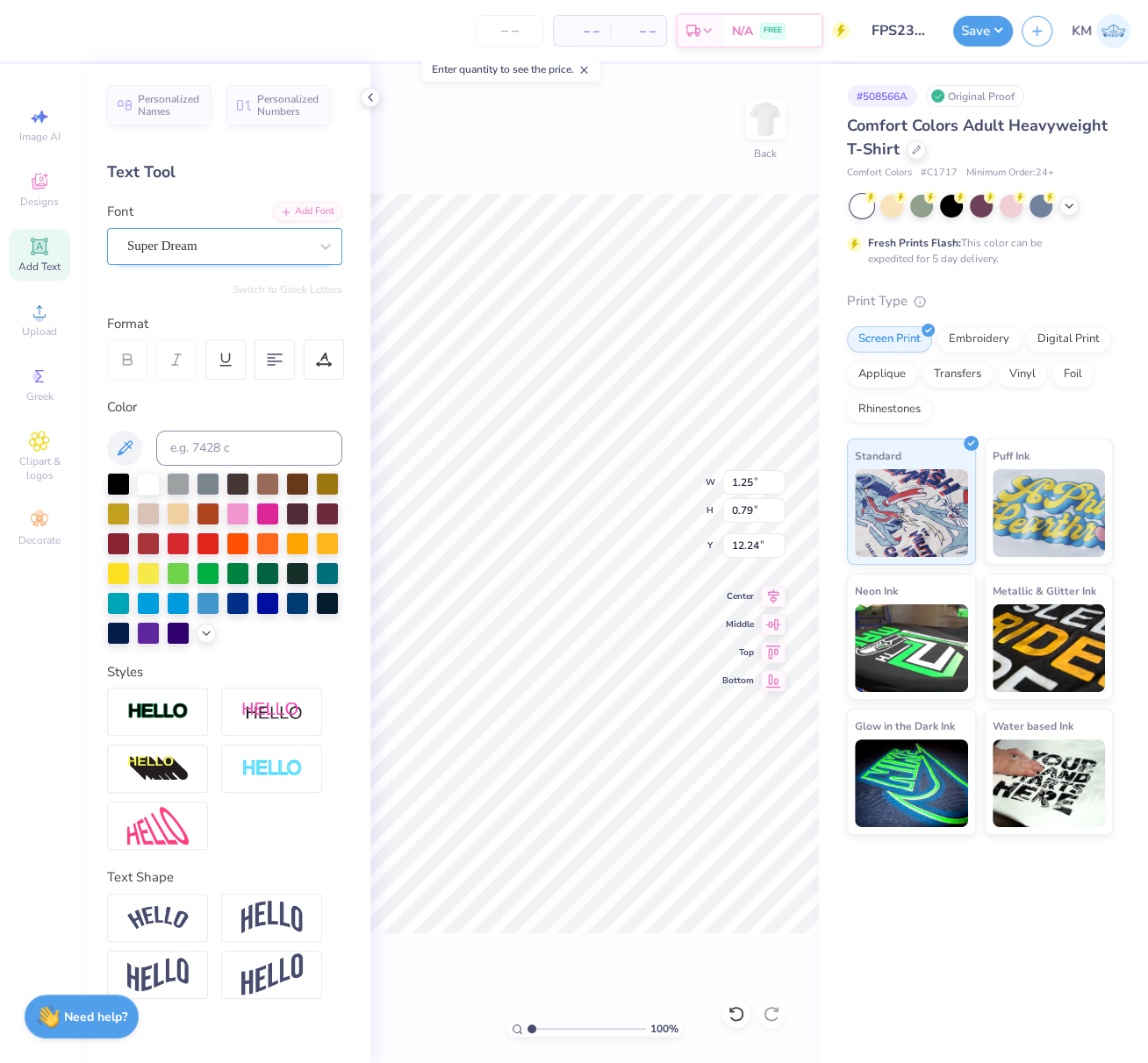
click at [186, 237] on div "Super Dream" at bounding box center [218, 246] width 185 height 28
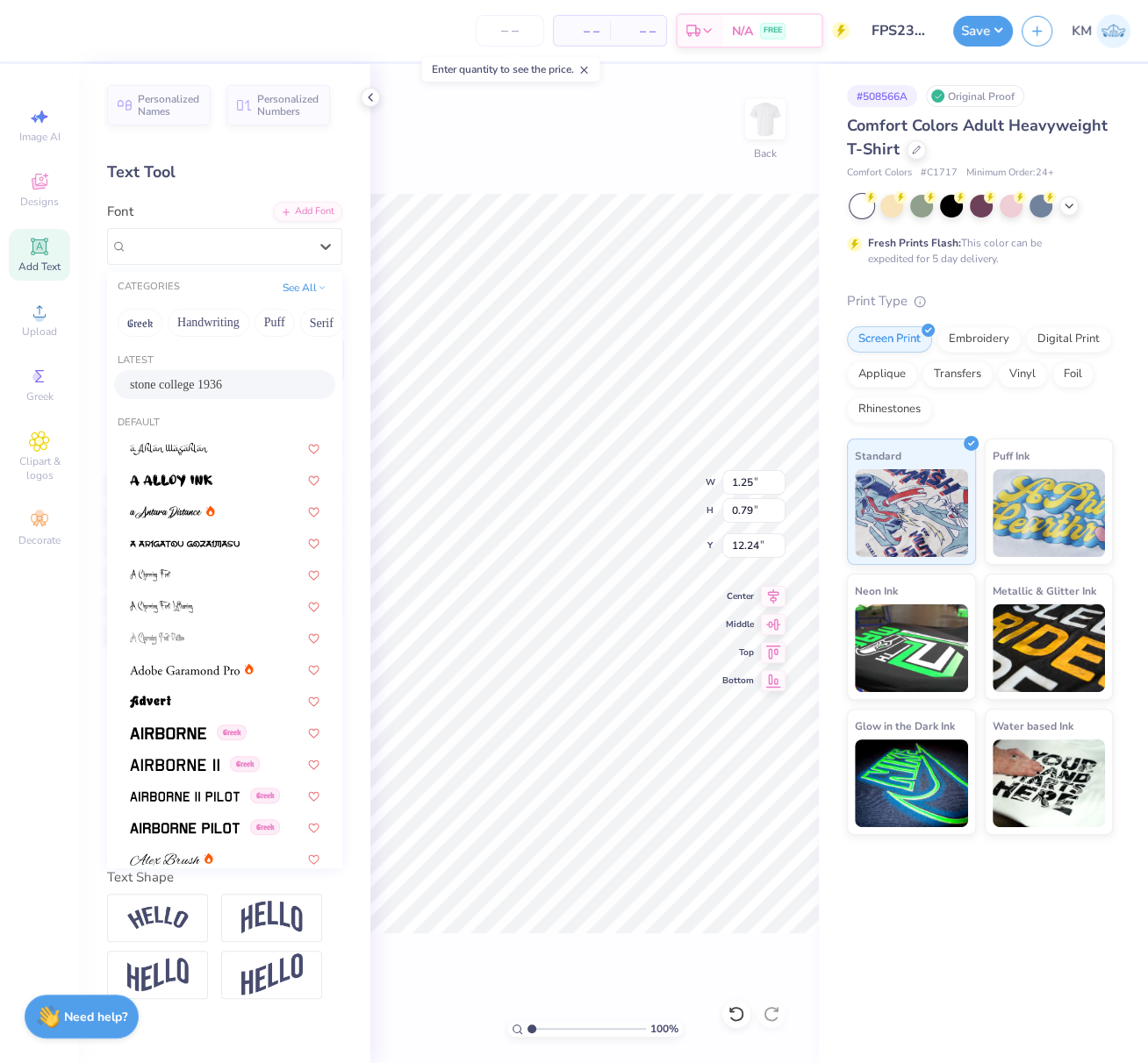
click at [195, 378] on span "stone college 1936" at bounding box center [175, 384] width 92 height 18
type input "0.94"
type input "0.85"
type input "12.28"
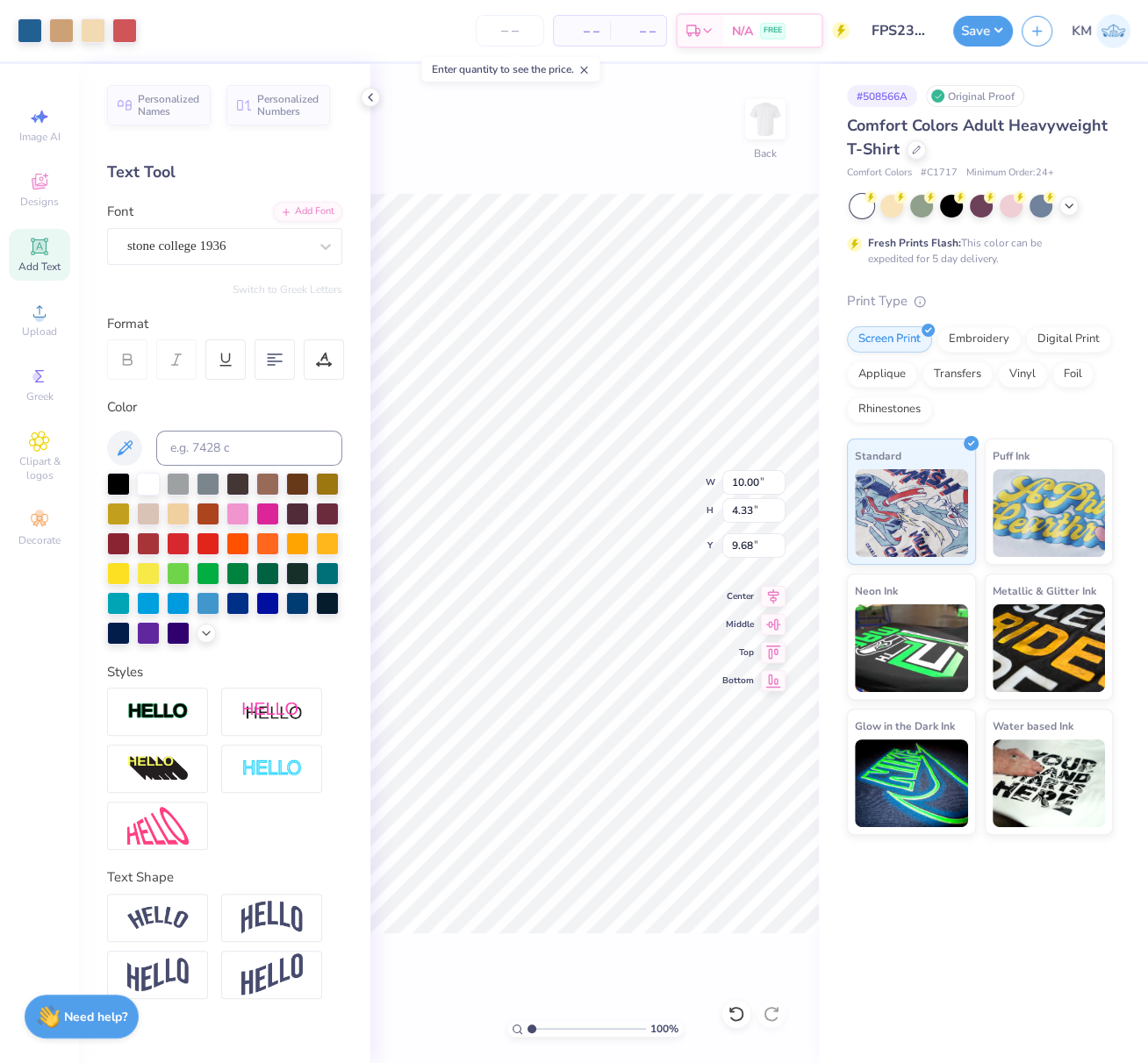
type input "1.31"
type input "0.79"
type input "12.24"
click at [148, 250] on div "Super Dream" at bounding box center [218, 246] width 185 height 28
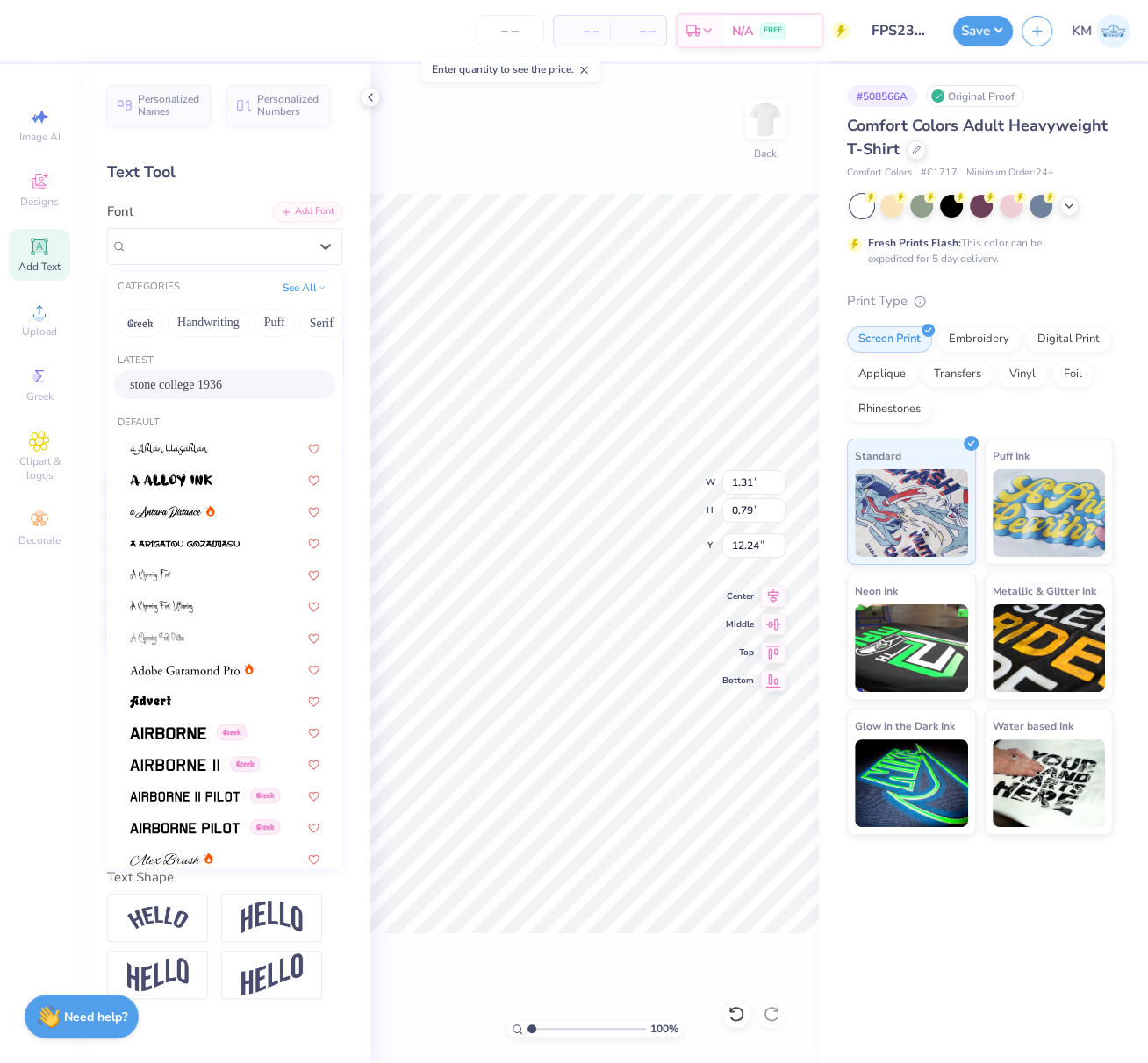
click at [177, 376] on span "stone college 1936" at bounding box center [175, 384] width 92 height 18
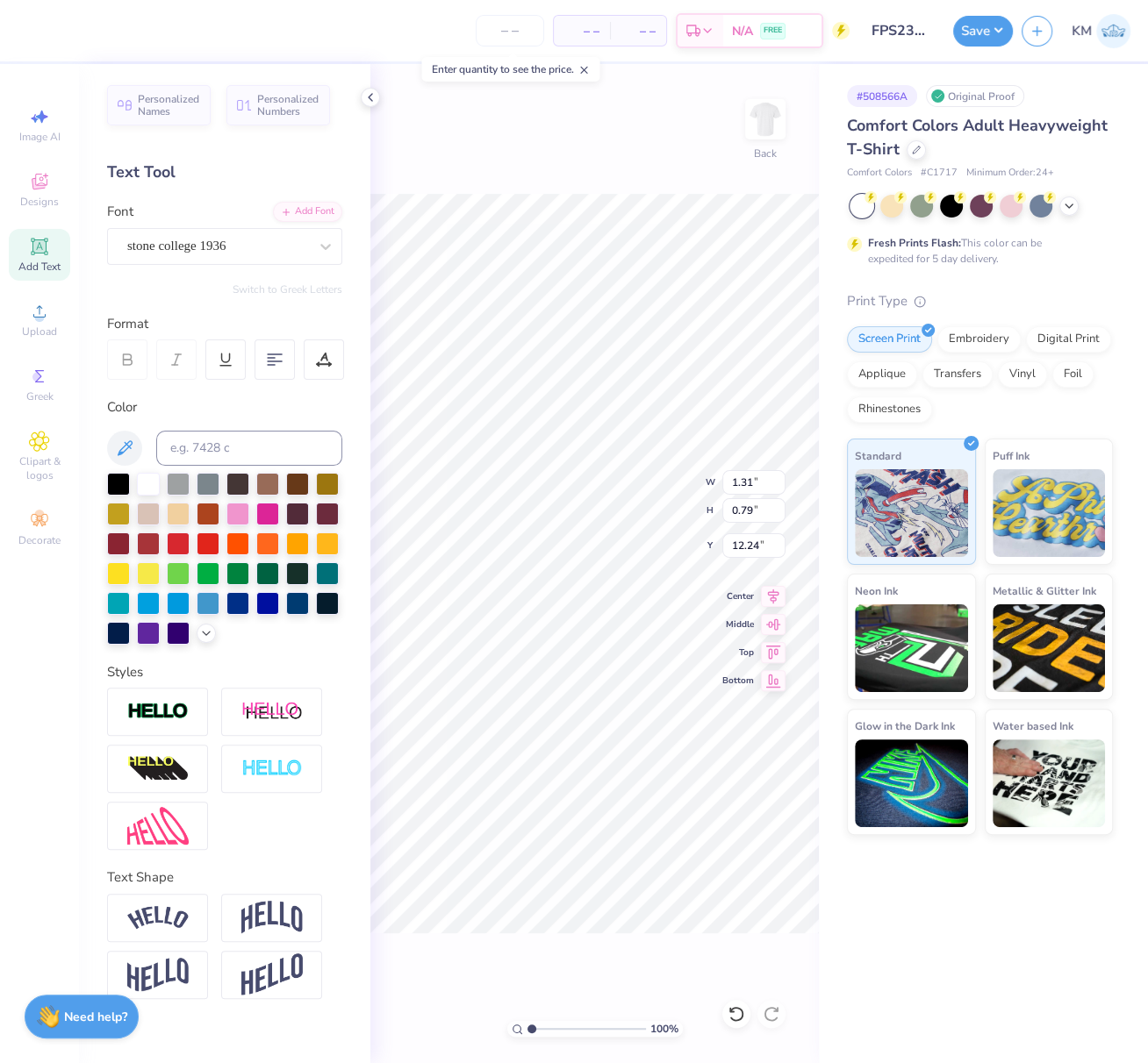
type input "0.96"
type input "0.85"
type input "12.28"
click at [691, 871] on li "Group" at bounding box center [720, 877] width 138 height 34
type input "2.93"
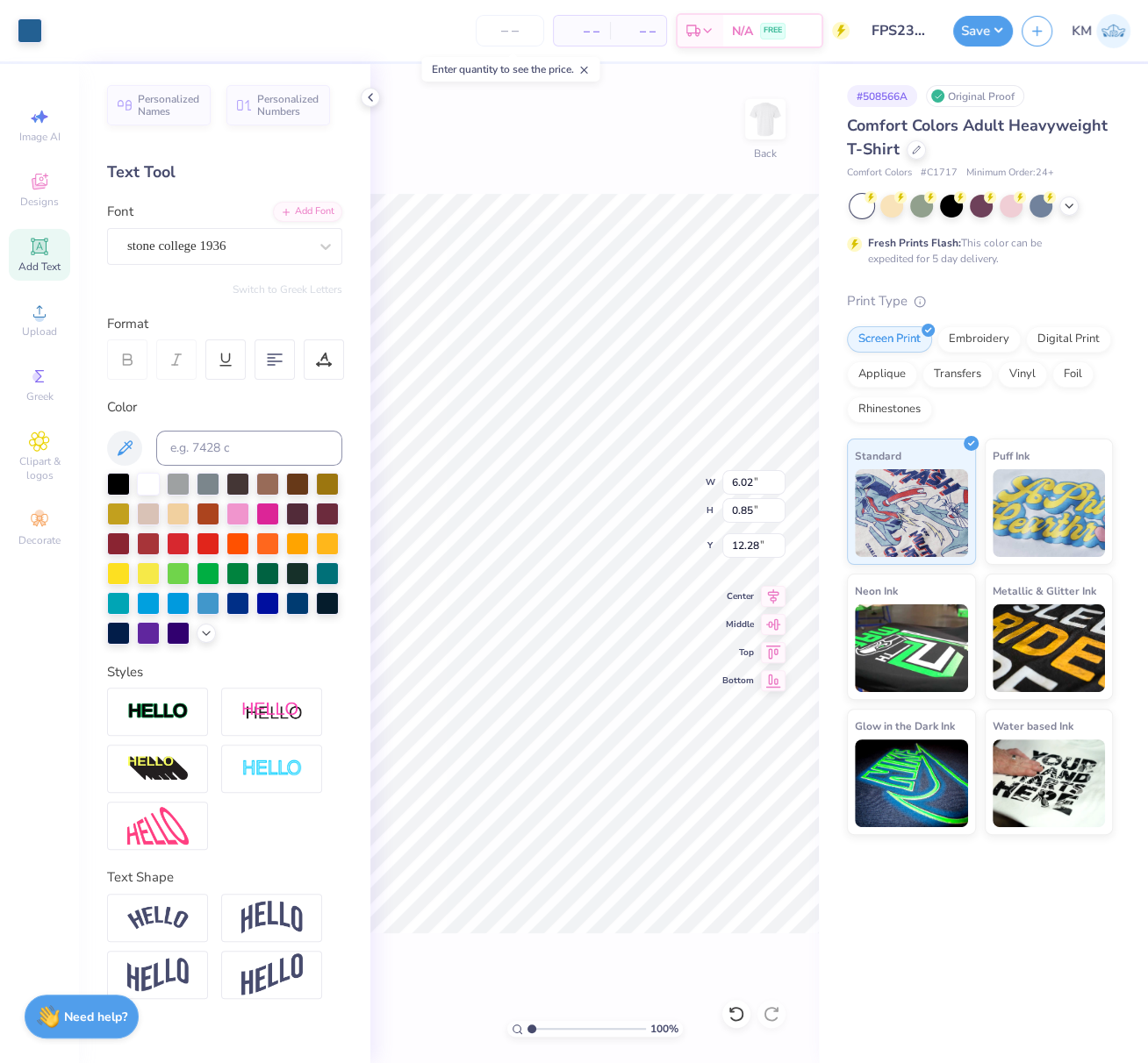
type input "0.88"
type input "14.46"
click at [221, 242] on div "Super Dream" at bounding box center [218, 246] width 185 height 28
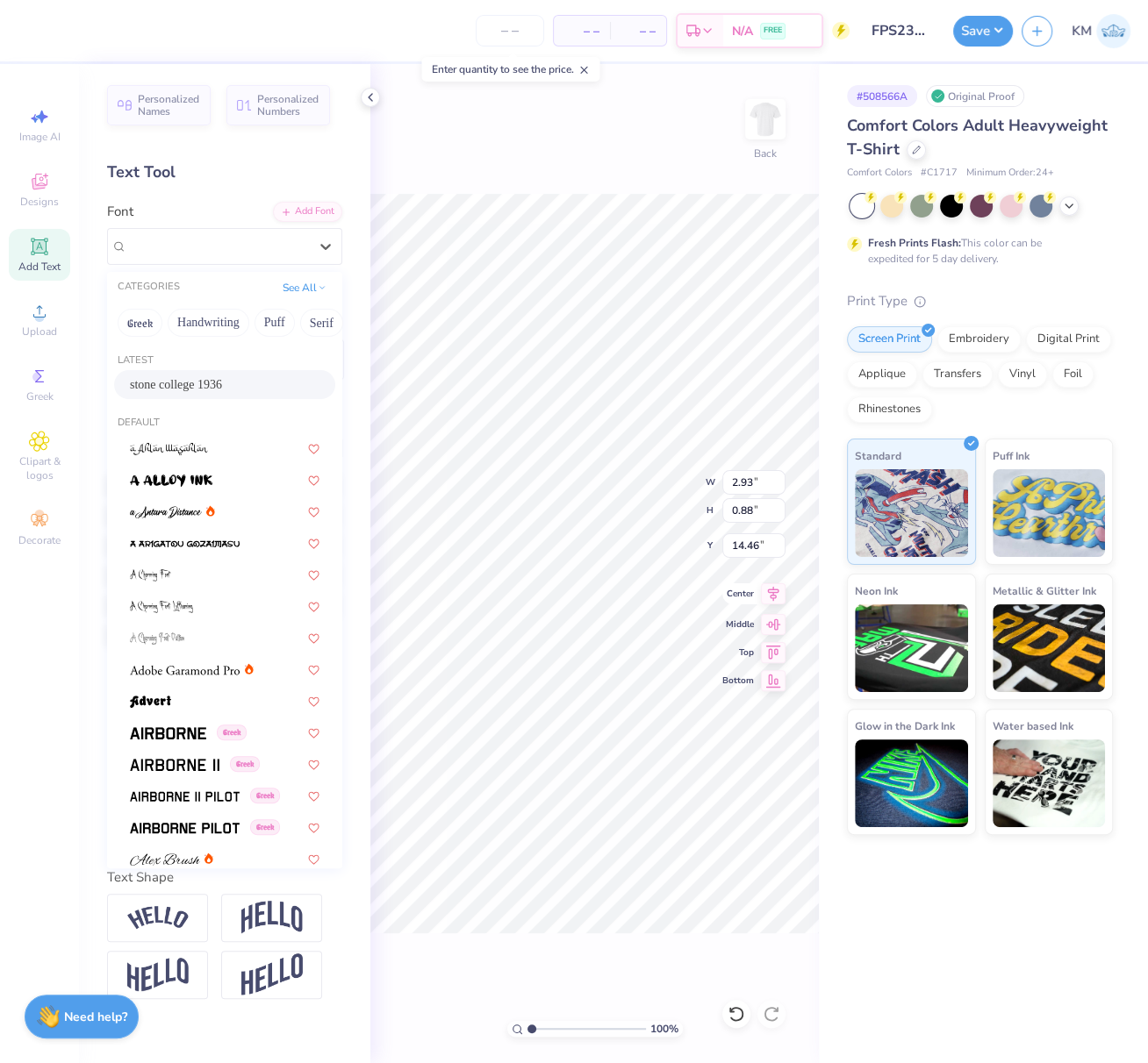
drag, startPoint x: 211, startPoint y: 377, endPoint x: 773, endPoint y: 594, distance: 602.4
click at [211, 377] on span "stone college 1936" at bounding box center [175, 384] width 92 height 18
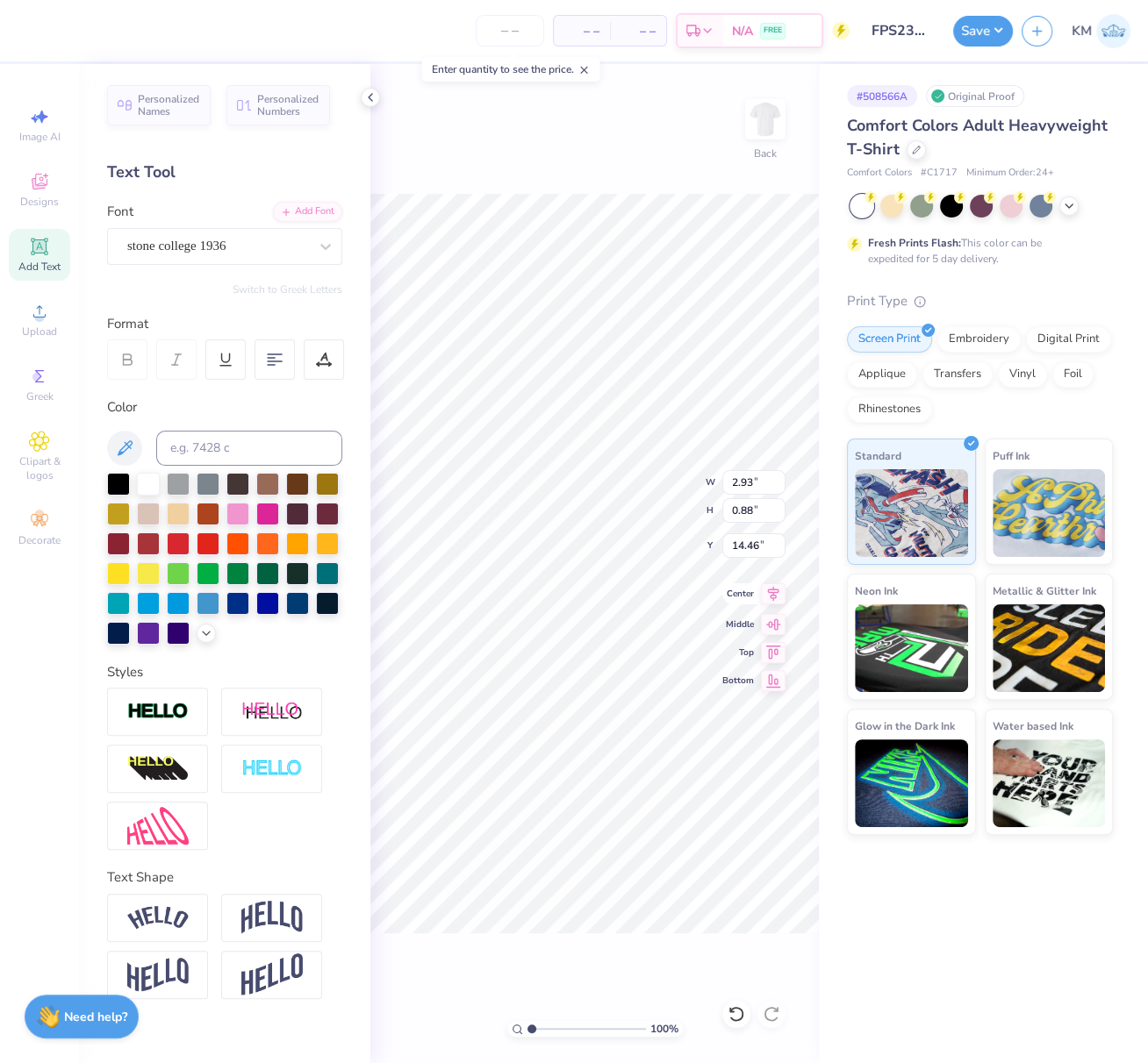
type input "2.22"
type input "0.93"
type input "14.51"
click at [774, 590] on icon at bounding box center [773, 594] width 25 height 21
type input "10.00"
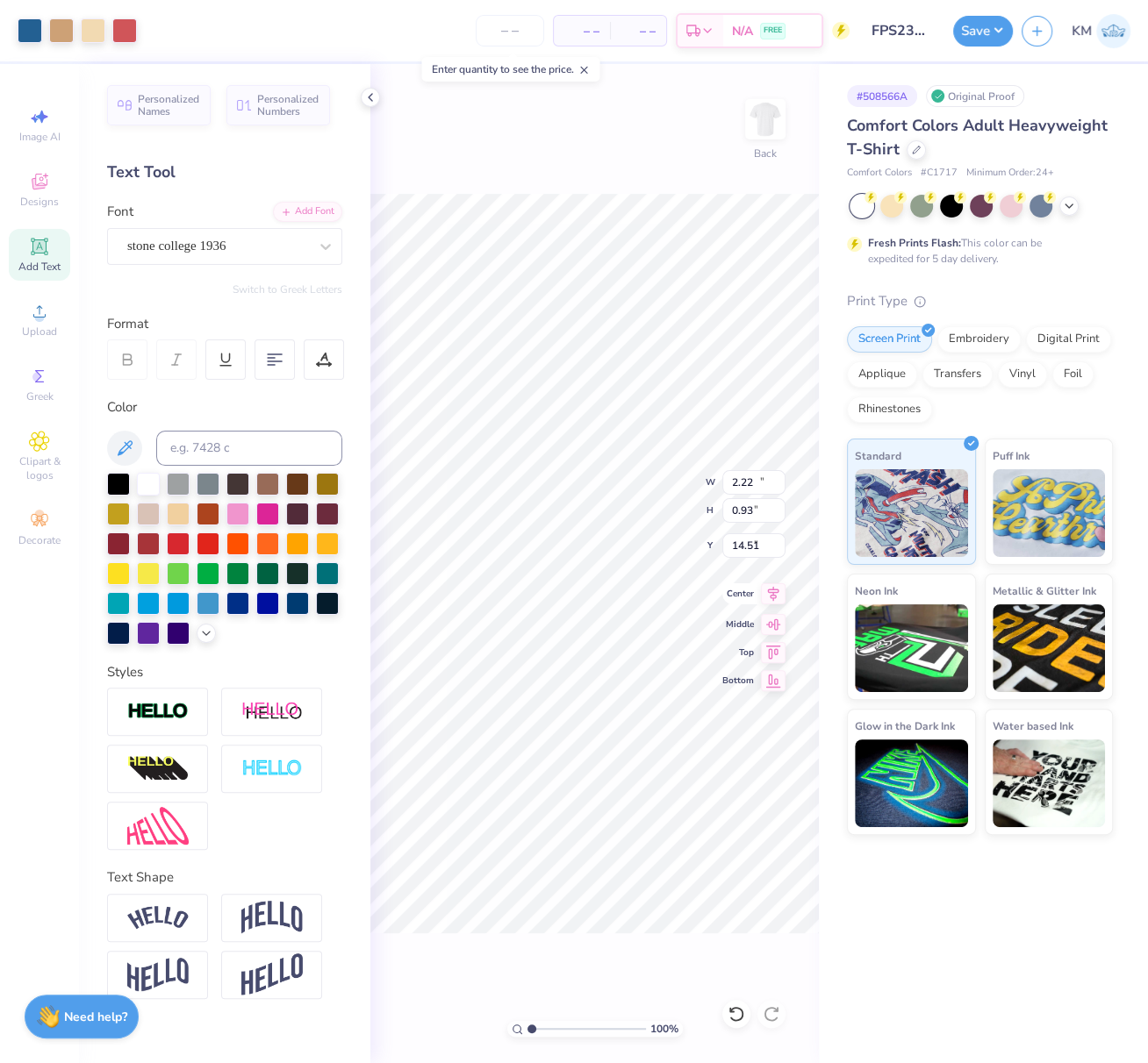
type input "4.33"
type input "9.68"
click at [772, 589] on icon at bounding box center [774, 595] width 11 height 15
drag, startPoint x: 772, startPoint y: 592, endPoint x: 742, endPoint y: 601, distance: 31.3
click at [771, 593] on icon at bounding box center [773, 594] width 25 height 21
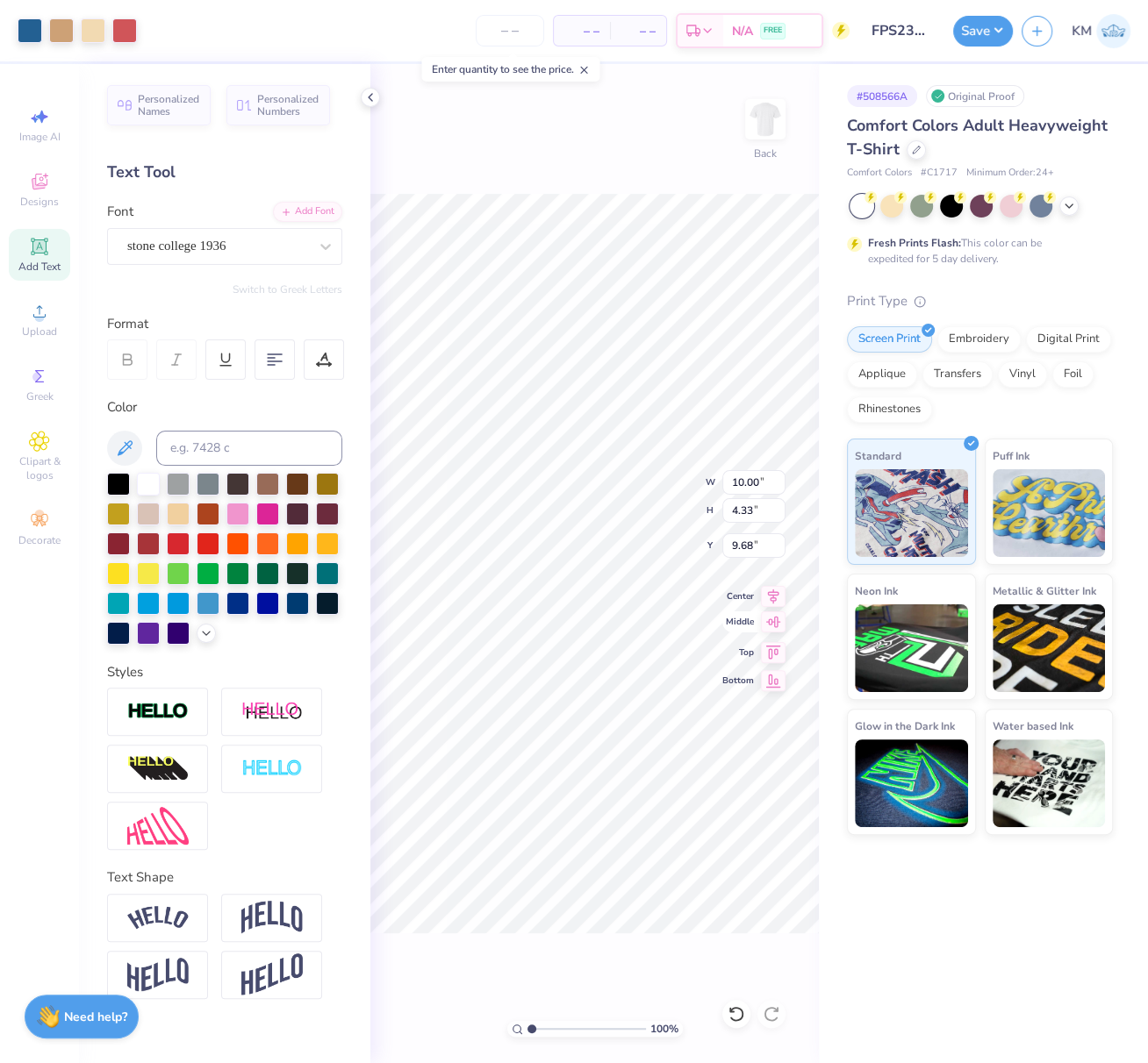
type input "6.02"
type input "0.85"
type input "12.28"
click at [771, 591] on icon at bounding box center [773, 594] width 25 height 21
drag, startPoint x: 643, startPoint y: 859, endPoint x: 591, endPoint y: 167, distance: 694.0
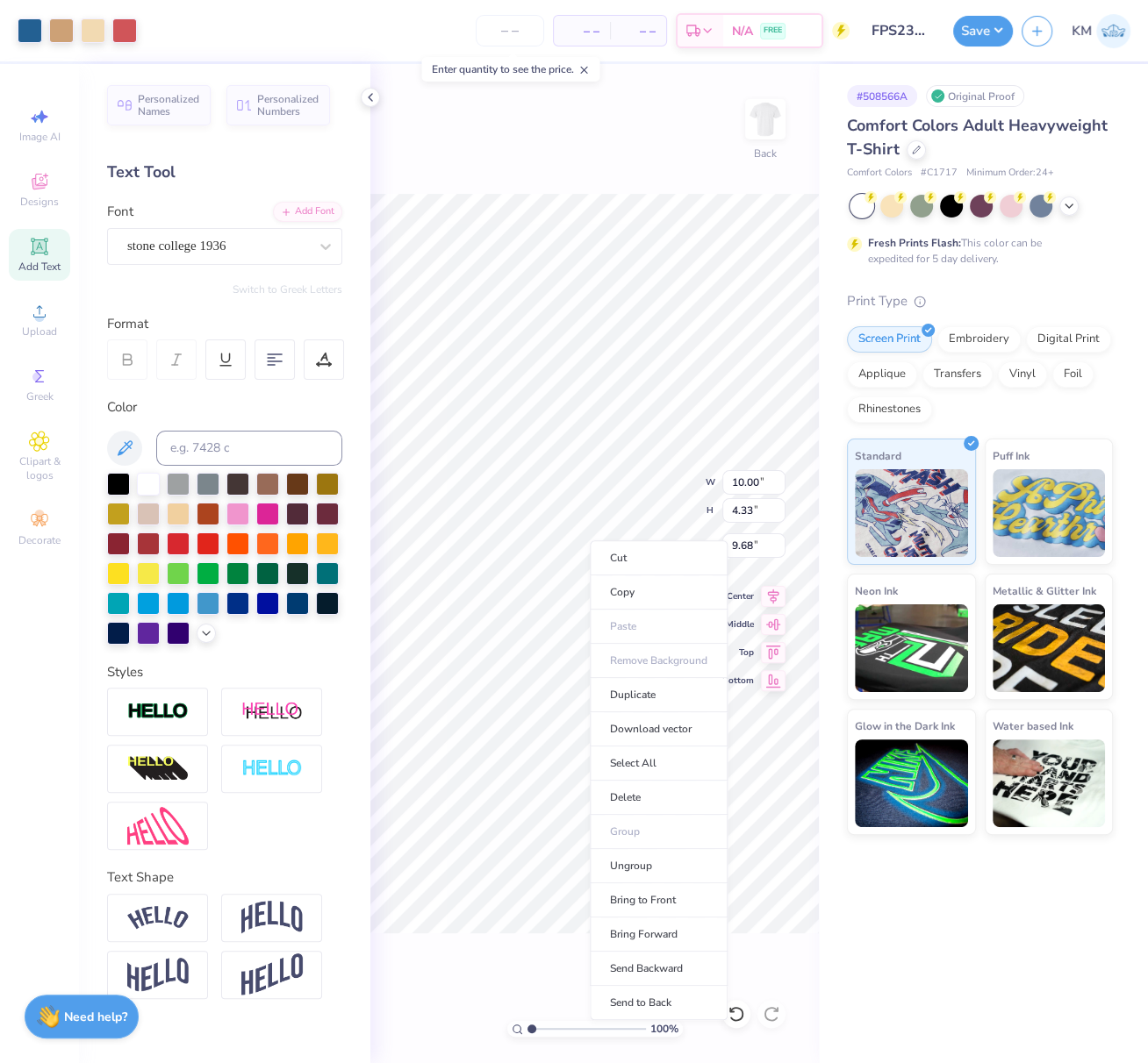
click at [643, 859] on li "Ungroup" at bounding box center [659, 866] width 138 height 34
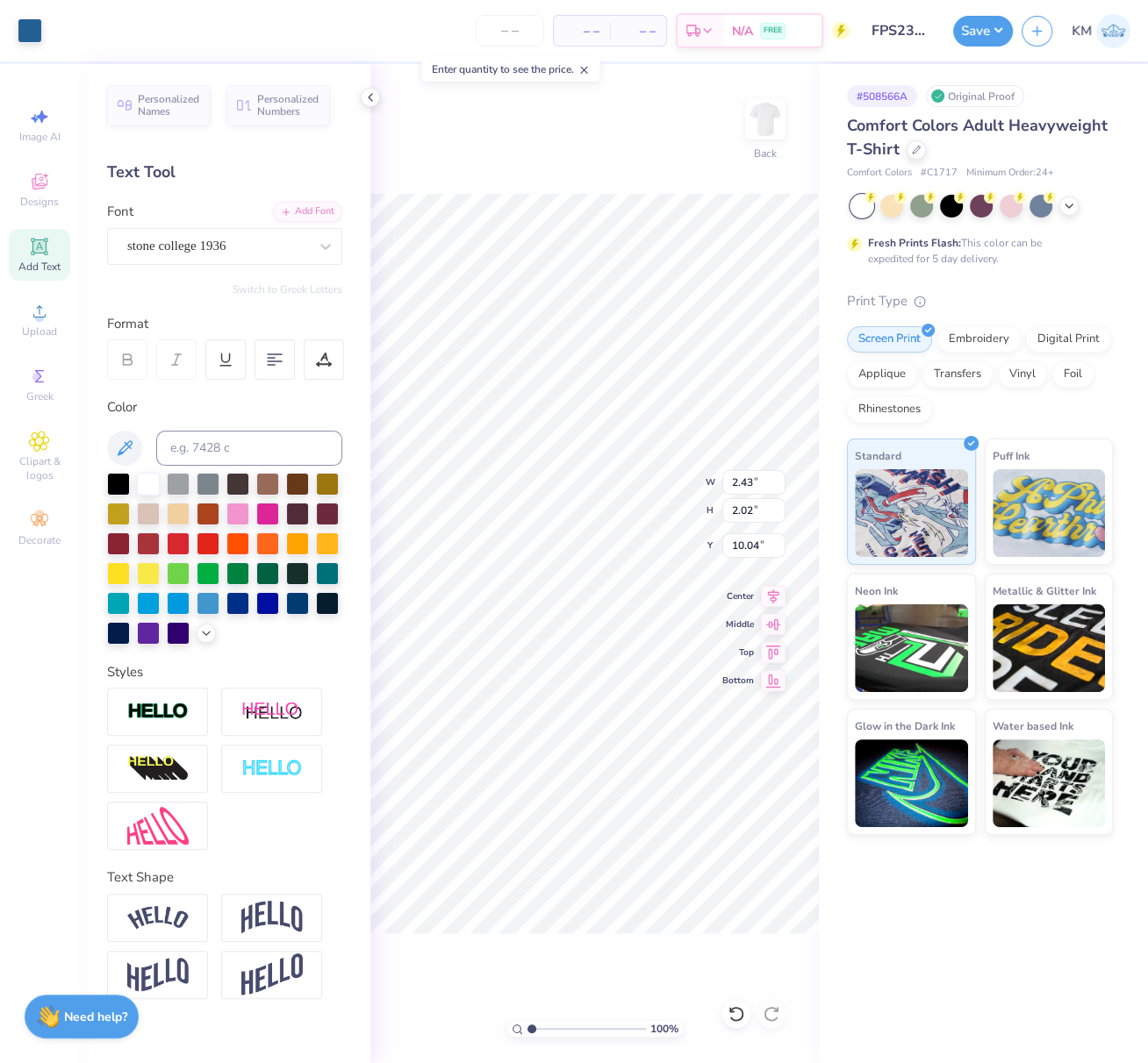
type input "3.18"
type input "1.49"
type input "9.68"
click at [29, 321] on icon at bounding box center [39, 311] width 21 height 21
click at [48, 326] on span "Upload" at bounding box center [39, 331] width 35 height 14
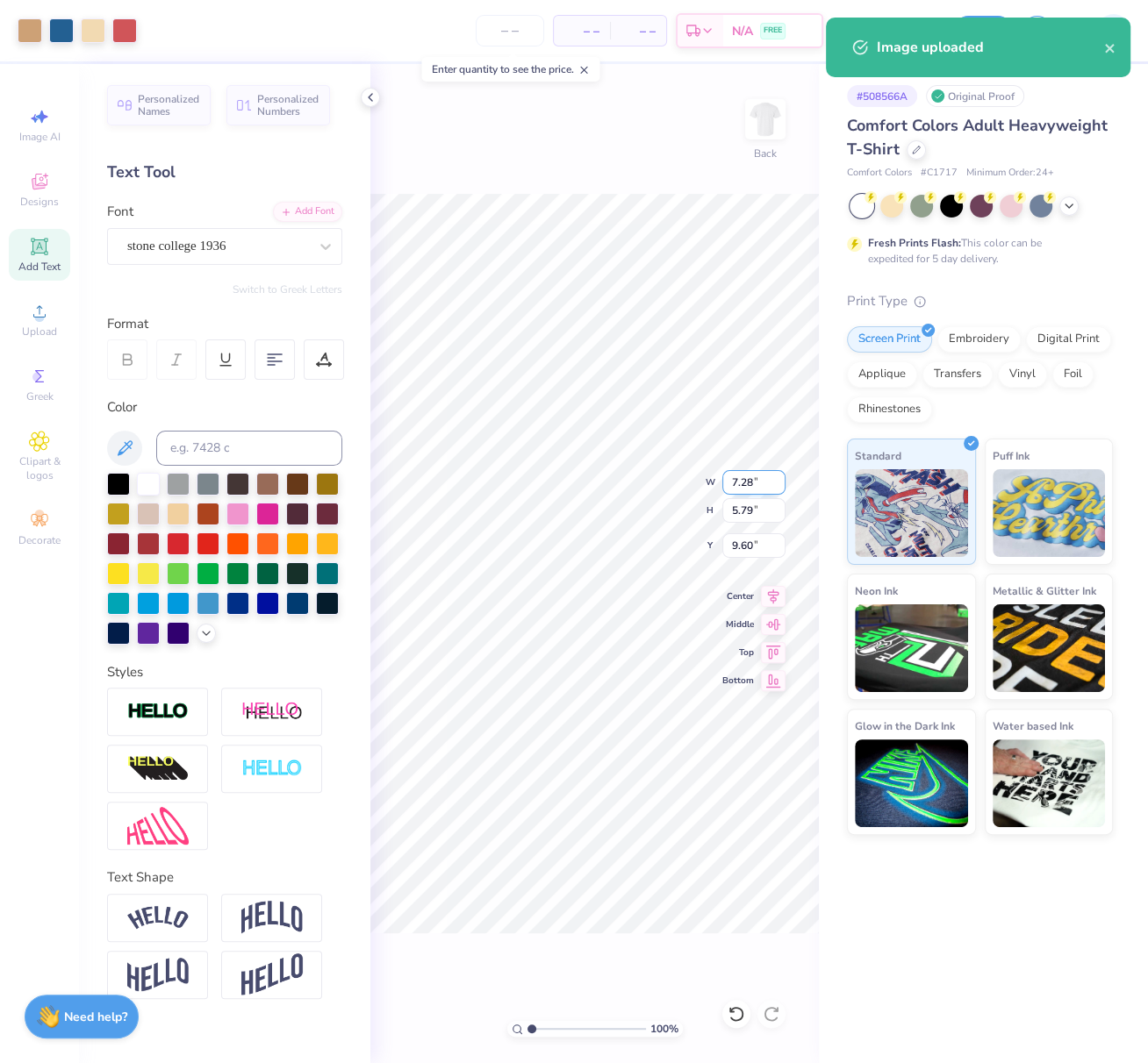
drag, startPoint x: 752, startPoint y: 482, endPoint x: 722, endPoint y: 477, distance: 30.4
click at [729, 478] on input "7.28" at bounding box center [754, 482] width 63 height 25
paste input "3.3237"
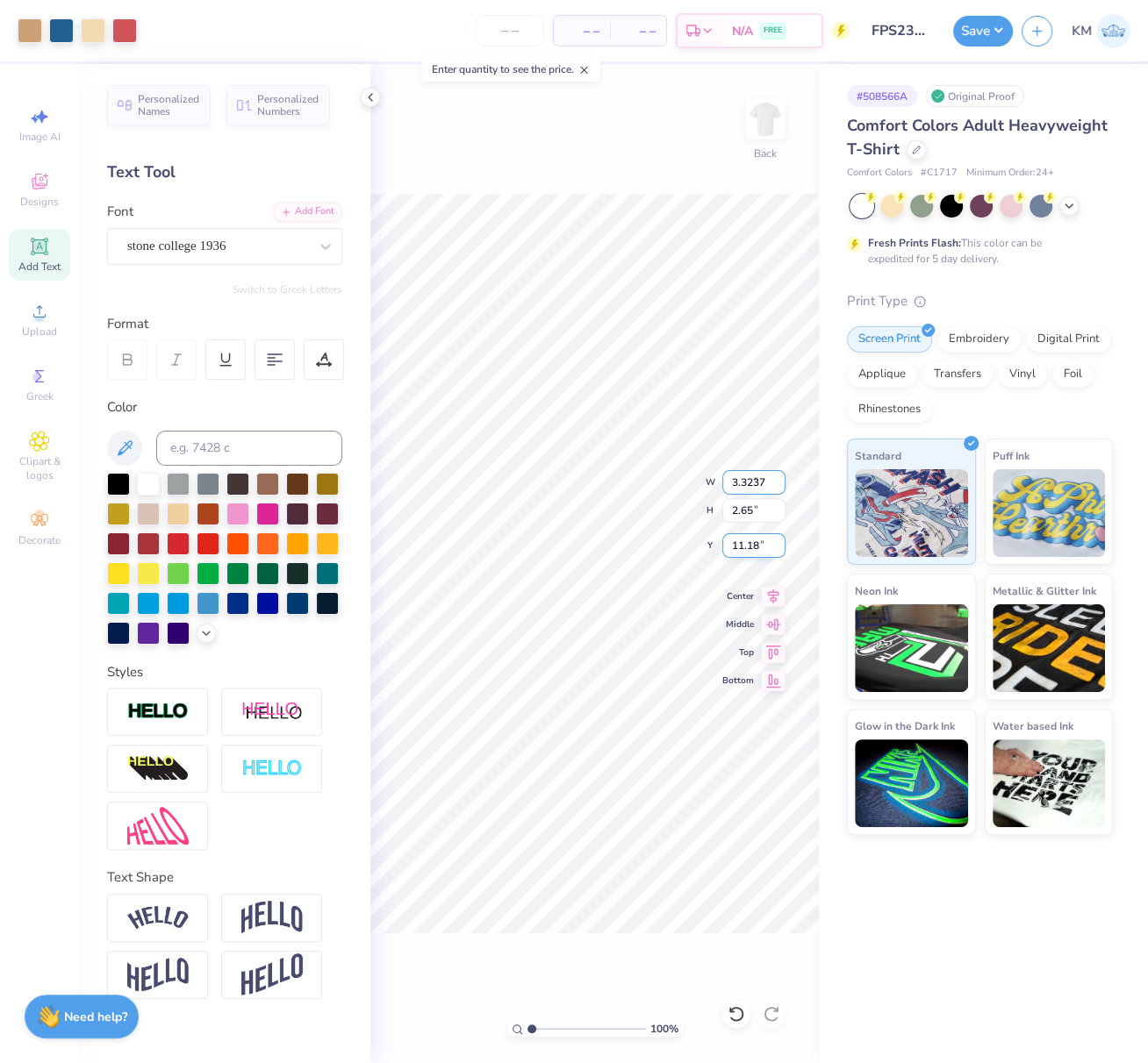
type input "3.32"
type input "2.65"
type input "11.18"
type input "9.88"
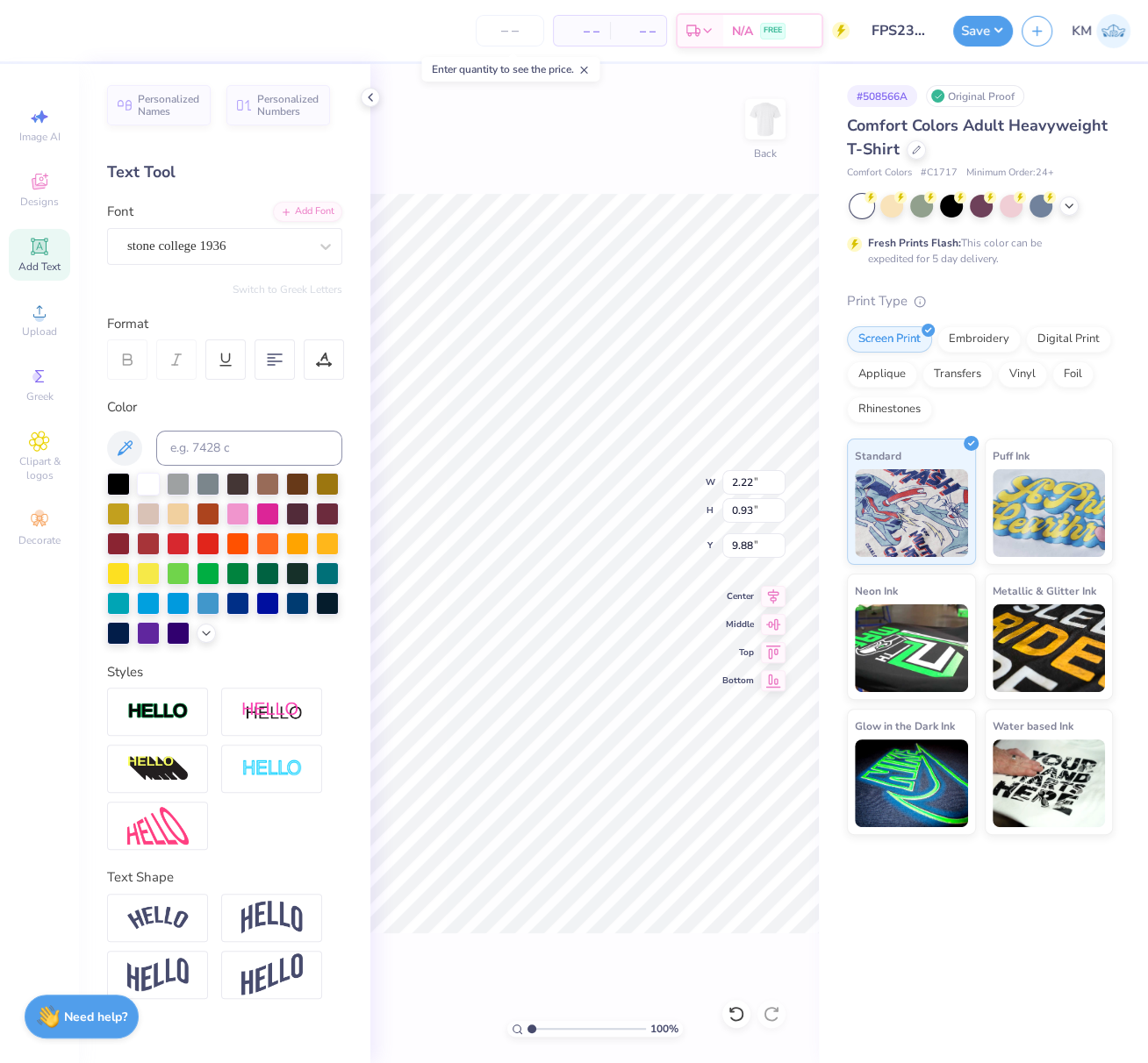
type textarea "MARINE BIOLOGY"
type input "7.71"
drag, startPoint x: 269, startPoint y: 916, endPoint x: 325, endPoint y: 828, distance: 104.3
click at [269, 916] on img at bounding box center [272, 917] width 62 height 33
type input "2.50"
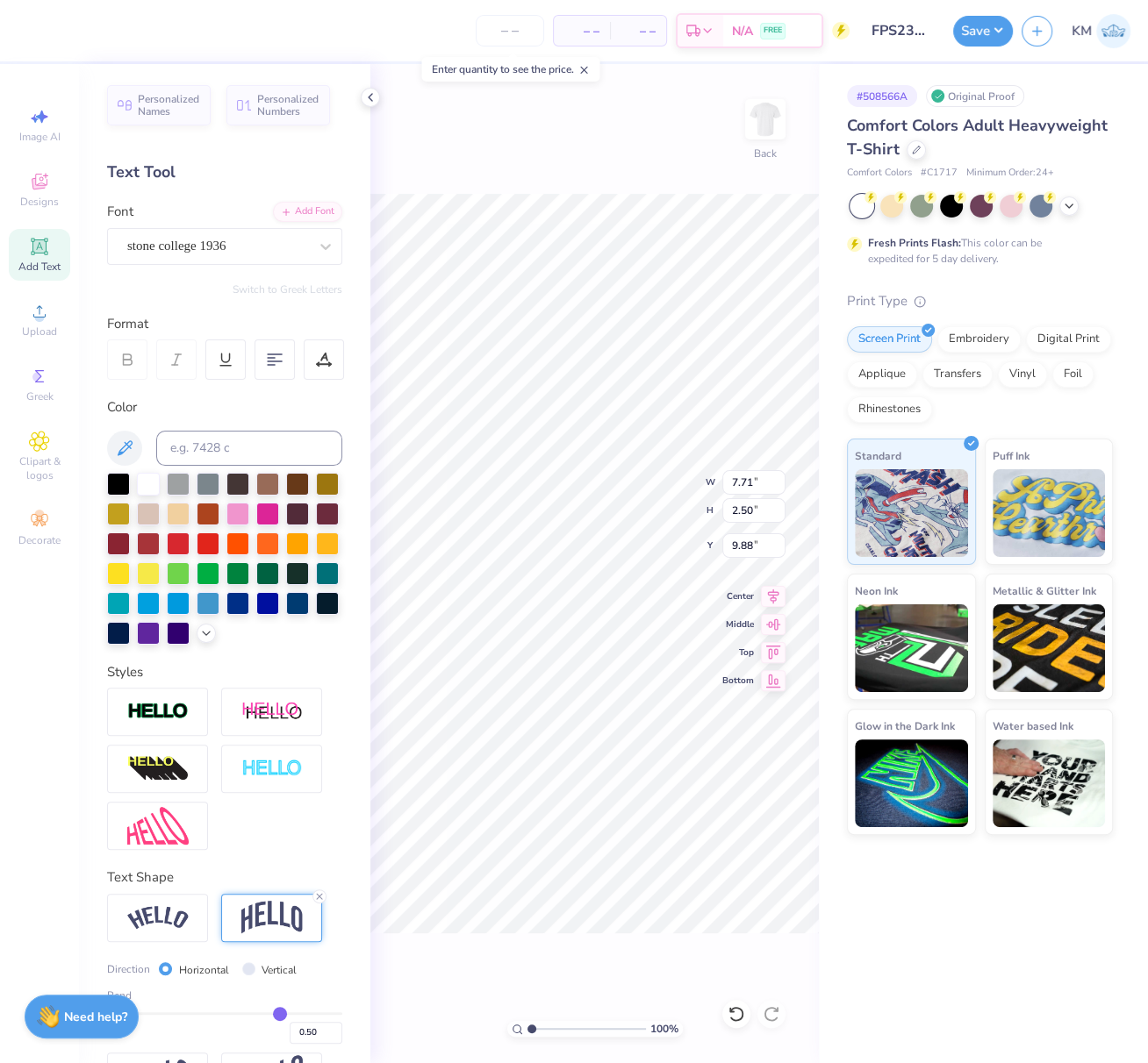
type input "9.09"
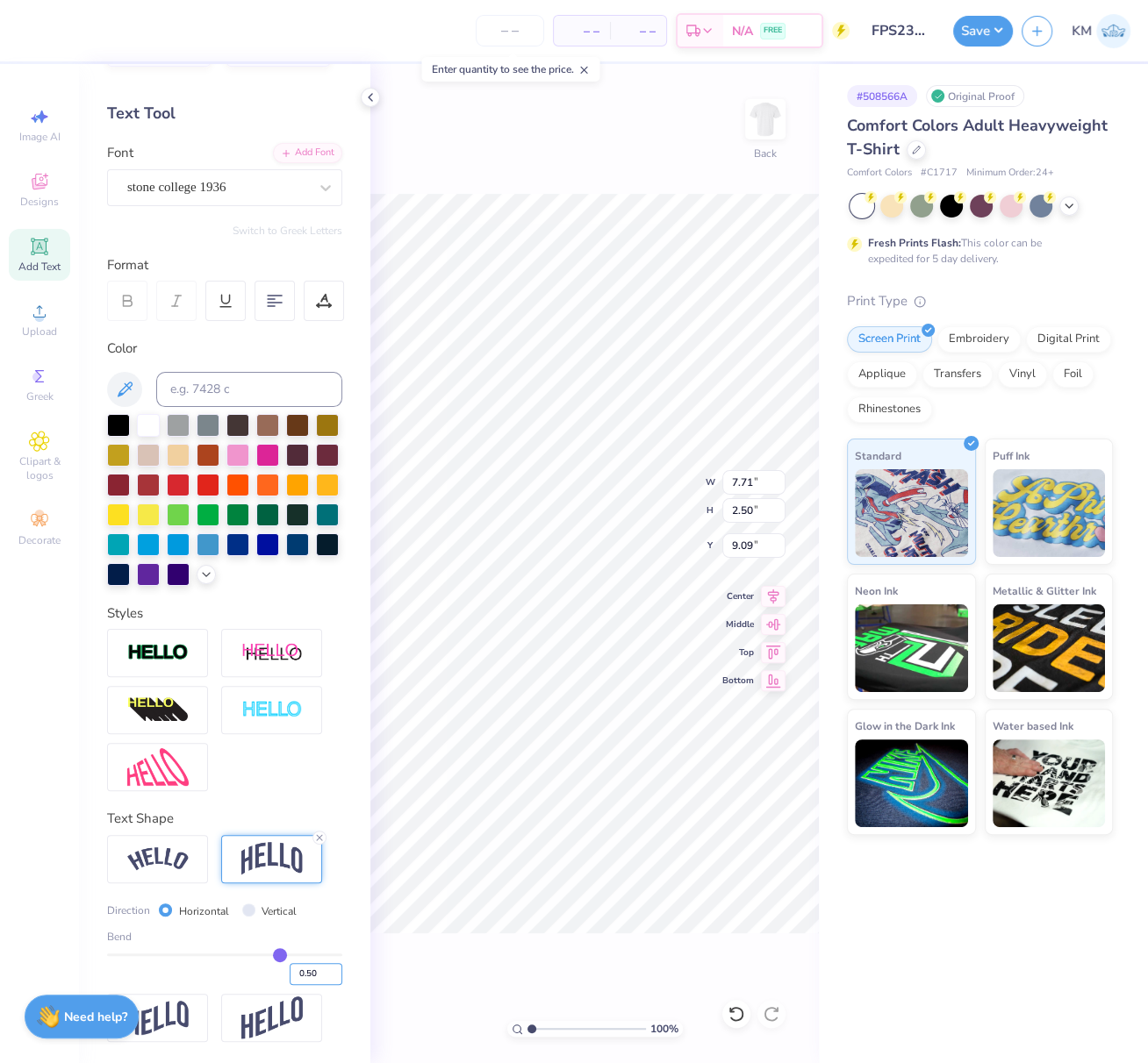
drag, startPoint x: 294, startPoint y: 973, endPoint x: 311, endPoint y: 986, distance: 21.4
click at [309, 977] on input "0.50" at bounding box center [315, 974] width 52 height 22
type input "0.30"
type input "0.3"
type input "1.84"
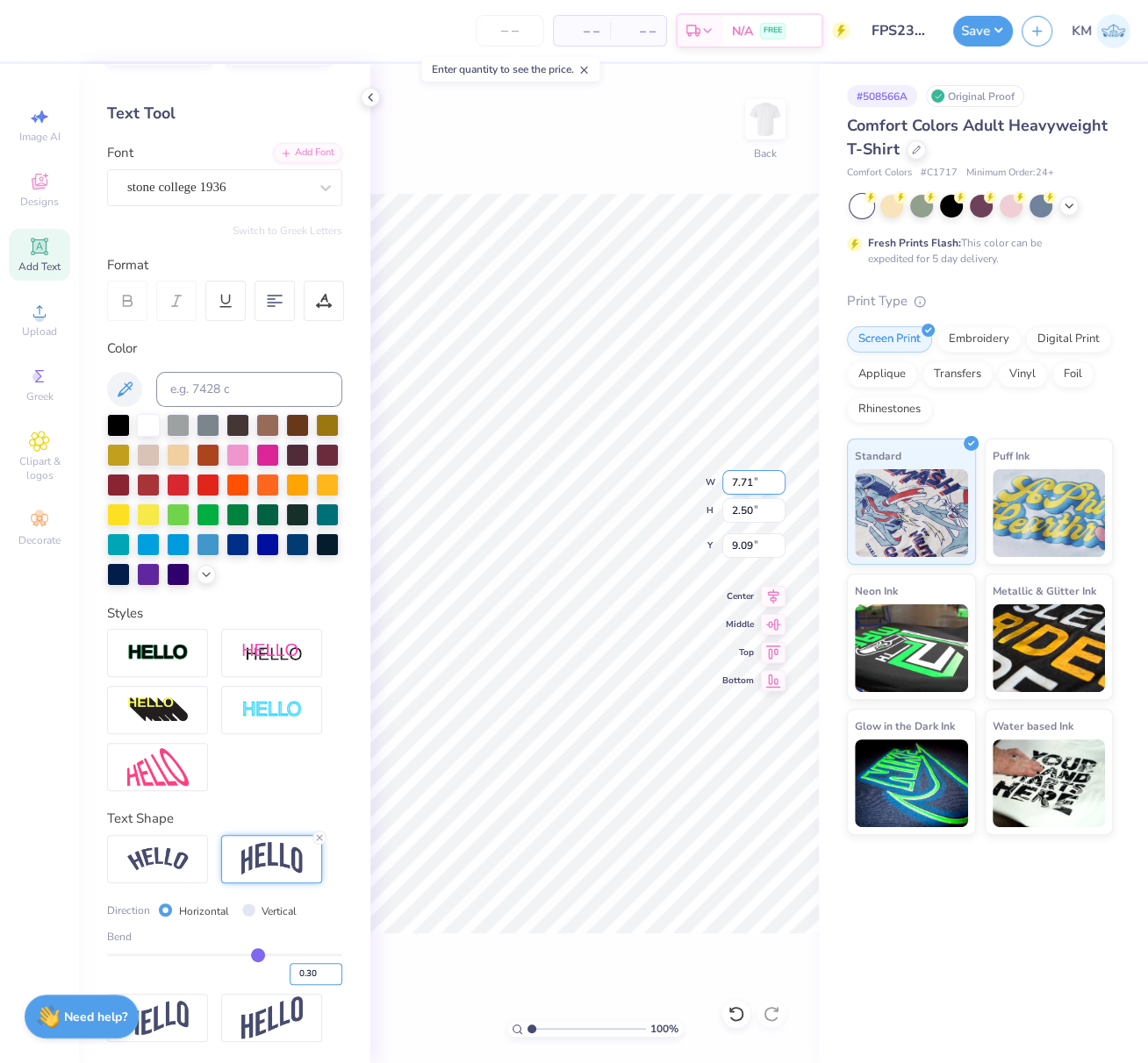
type input "9.42"
drag, startPoint x: 752, startPoint y: 484, endPoint x: 722, endPoint y: 489, distance: 30.4
click at [731, 481] on input "7.71" at bounding box center [754, 482] width 63 height 25
type input "10.00"
type input "2.39"
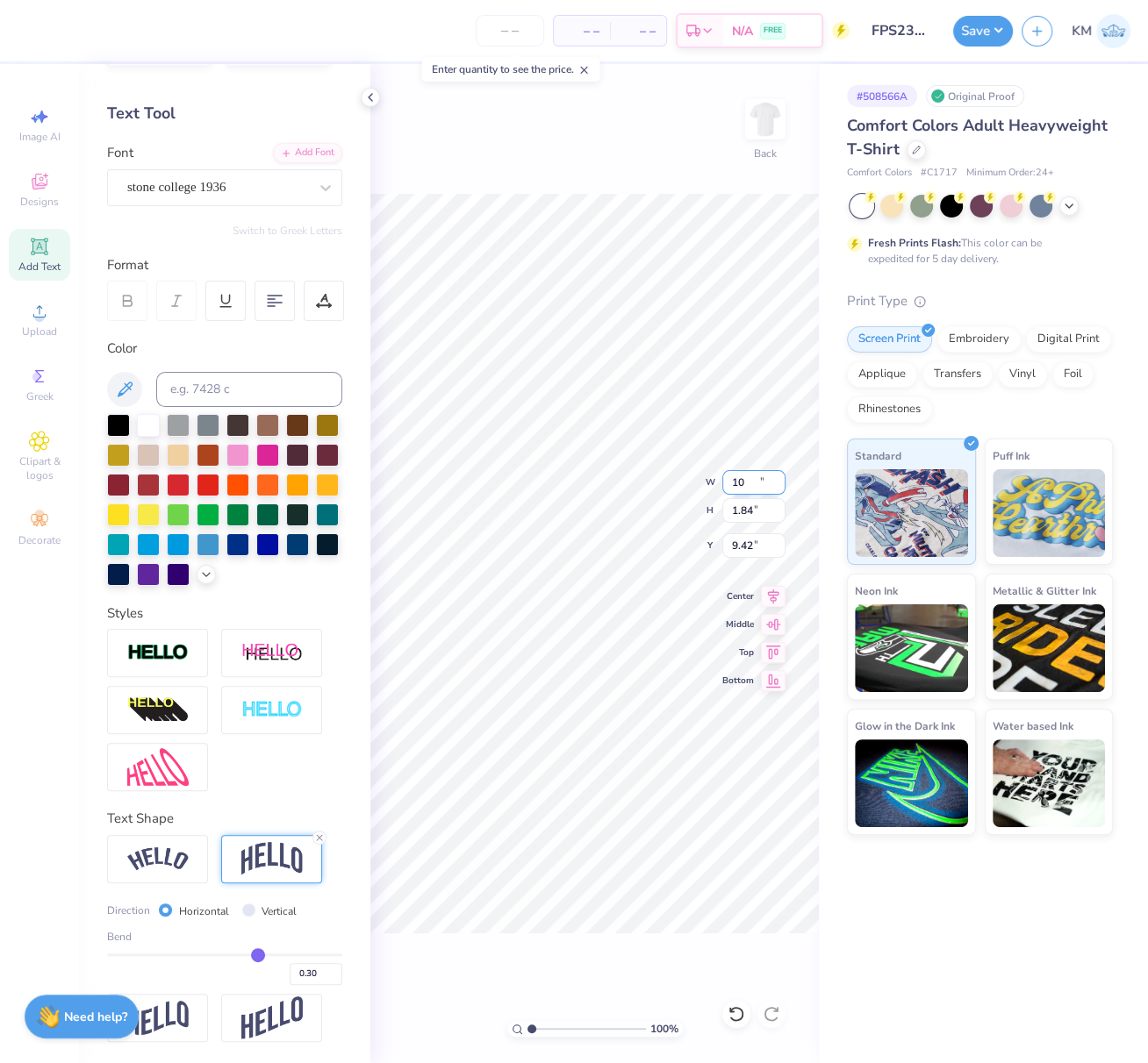
type input "9.15"
click at [771, 593] on icon at bounding box center [773, 594] width 25 height 21
click at [724, 538] on input "9.75" at bounding box center [754, 546] width 63 height 25
type input "3.00"
click at [776, 597] on icon at bounding box center [773, 594] width 25 height 21
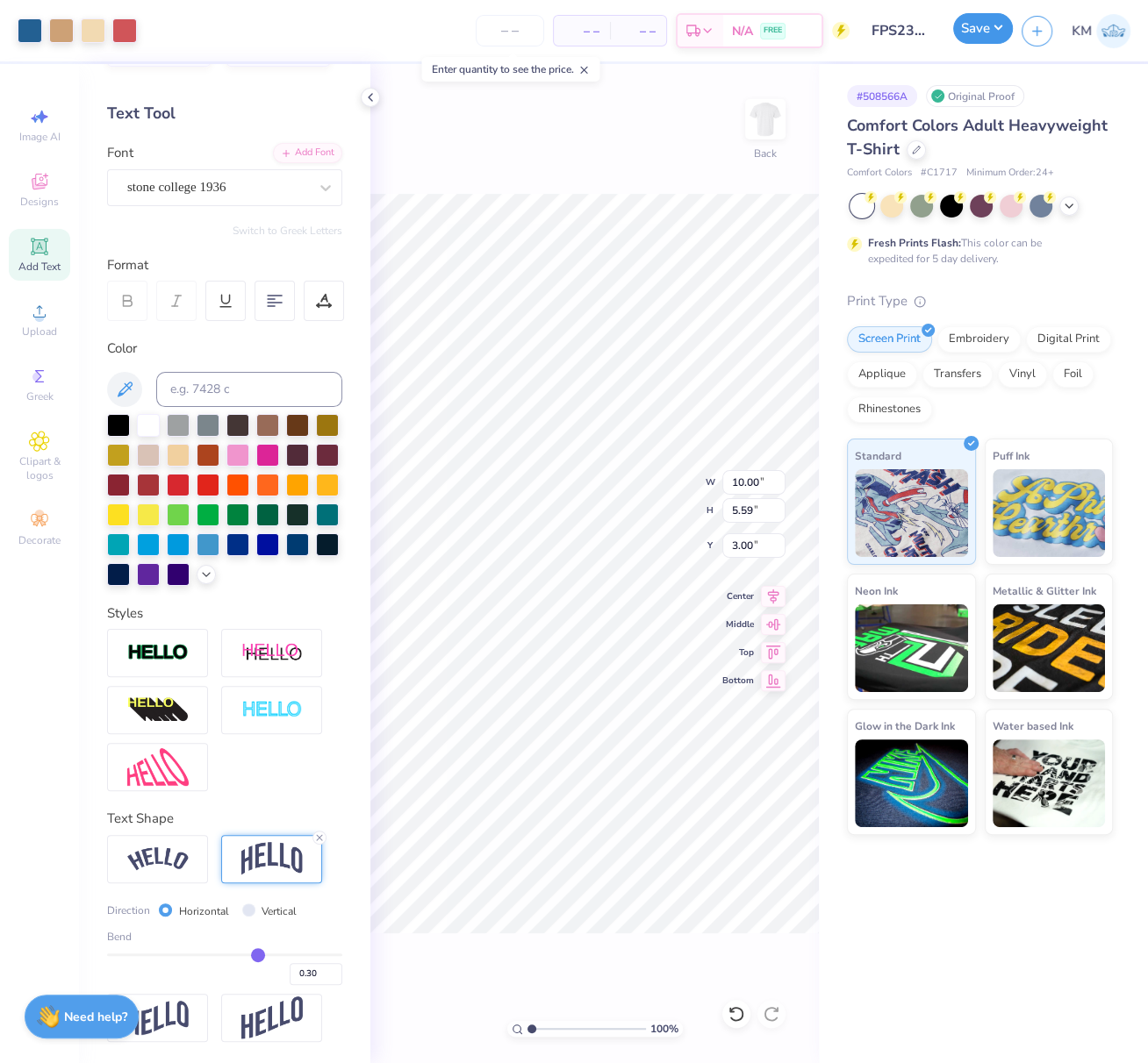
drag, startPoint x: 996, startPoint y: 23, endPoint x: 997, endPoint y: 32, distance: 9.1
click at [996, 23] on button "Save" at bounding box center [982, 29] width 60 height 30
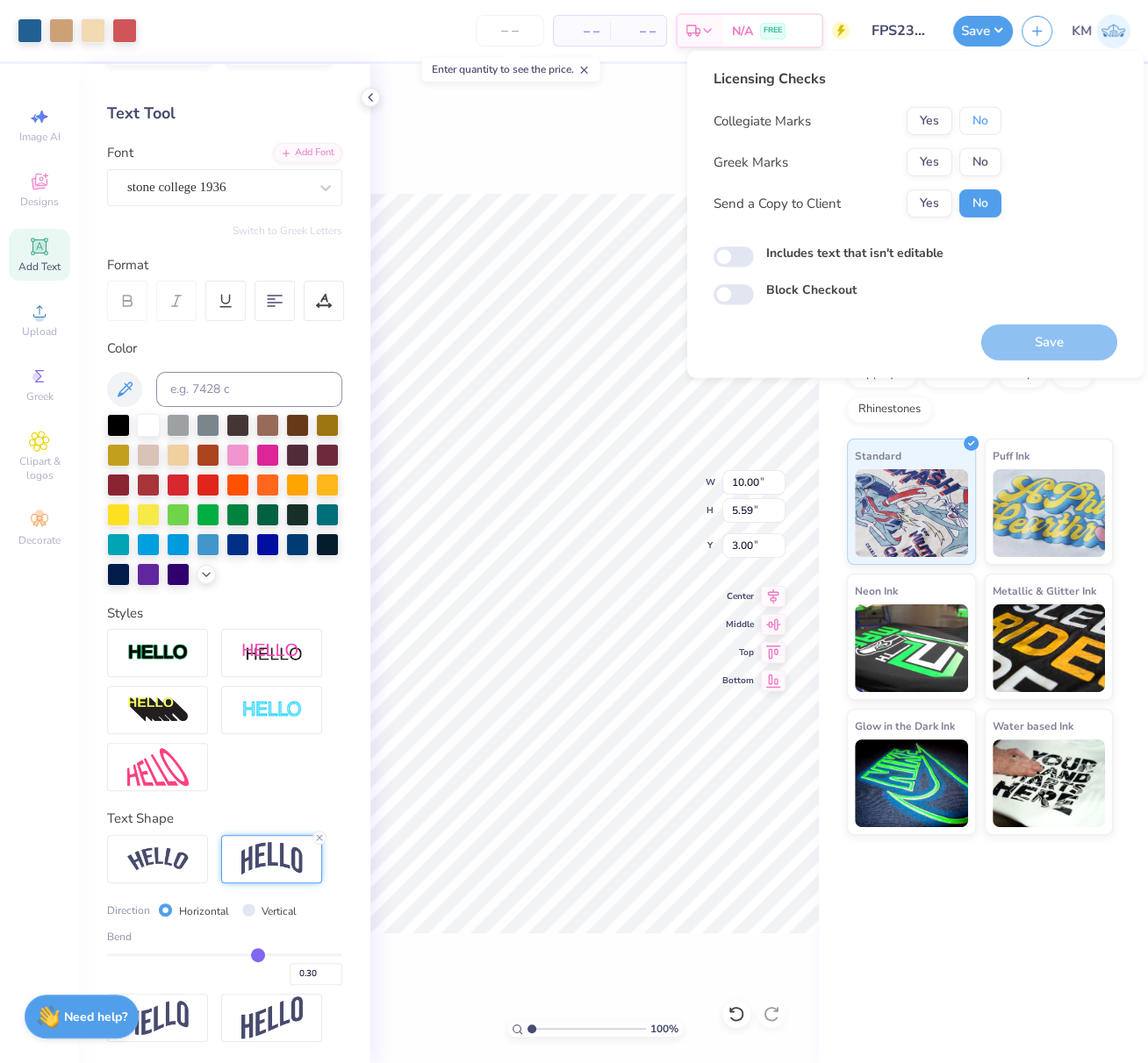
drag, startPoint x: 987, startPoint y: 119, endPoint x: 981, endPoint y: 147, distance: 28.6
click at [986, 121] on button "No" at bounding box center [980, 121] width 42 height 29
click at [980, 160] on button "No" at bounding box center [980, 163] width 42 height 29
drag, startPoint x: 1042, startPoint y: 340, endPoint x: 577, endPoint y: 0, distance: 576.0
click at [1040, 342] on button "Save" at bounding box center [1049, 343] width 136 height 36
